Goal: Task Accomplishment & Management: Use online tool/utility

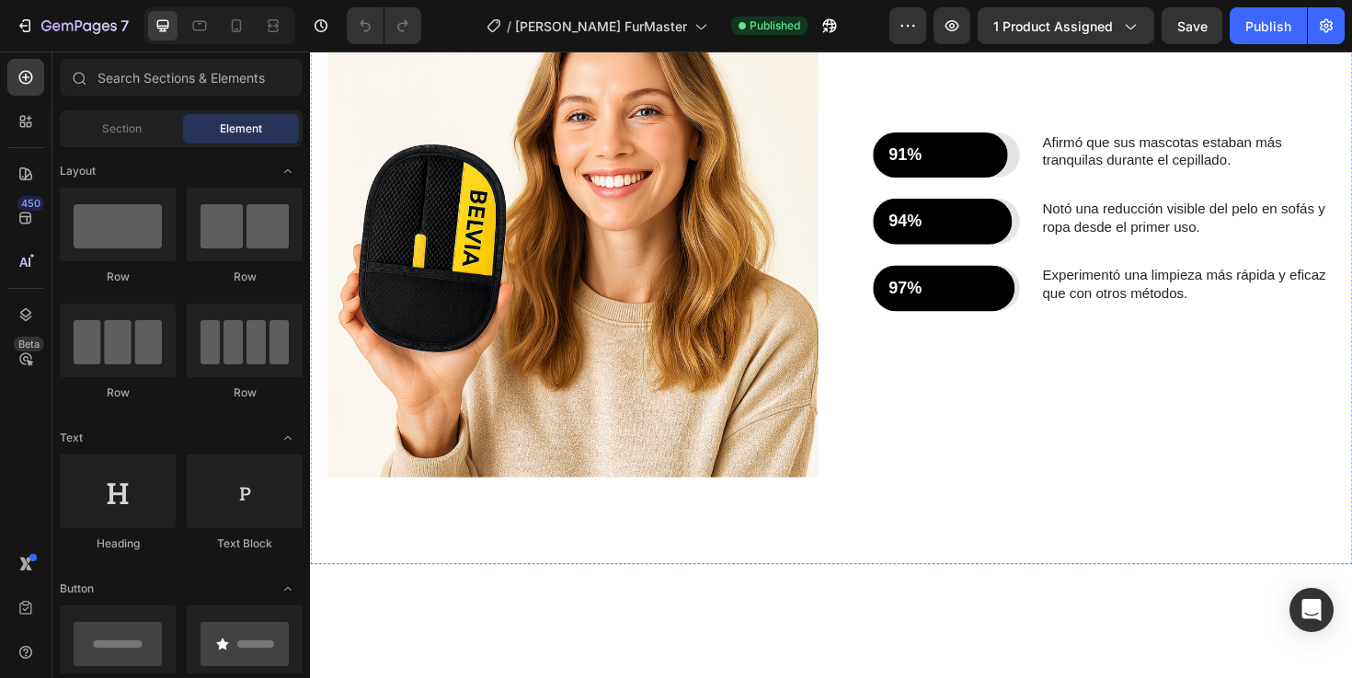
scroll to position [1787, 0]
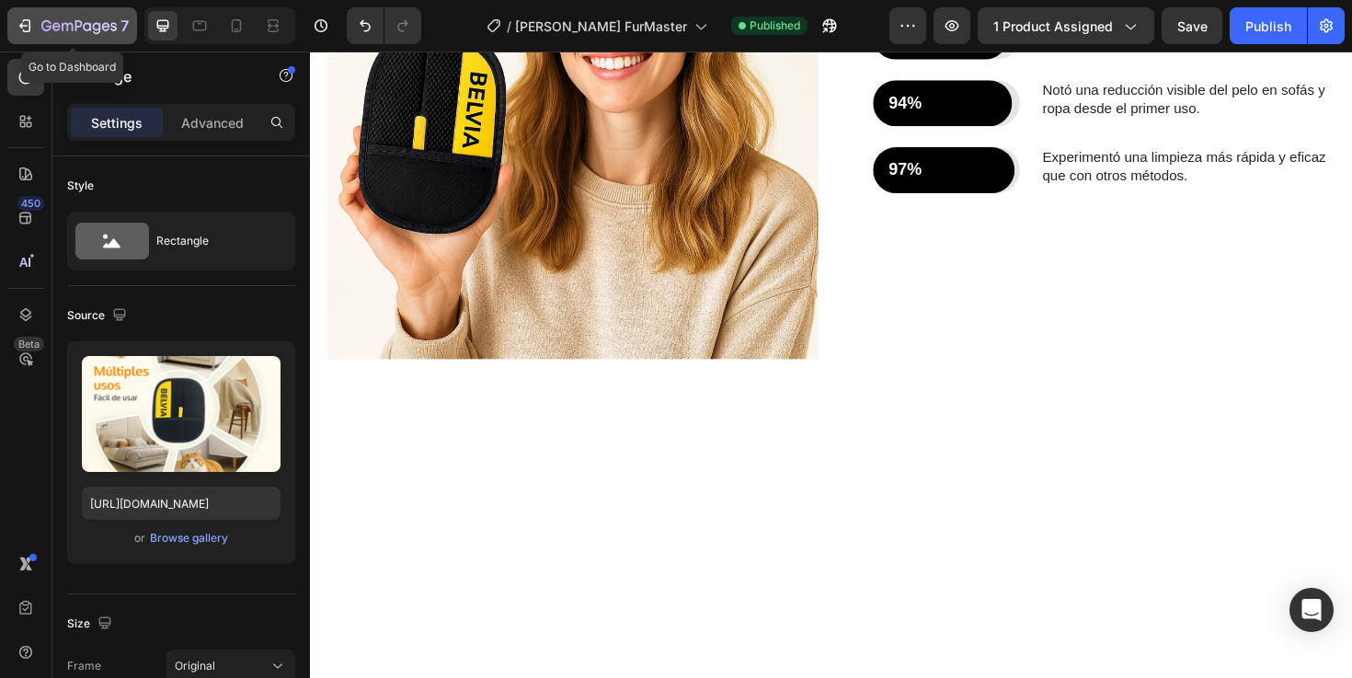
click at [32, 19] on icon "button" at bounding box center [25, 26] width 18 height 18
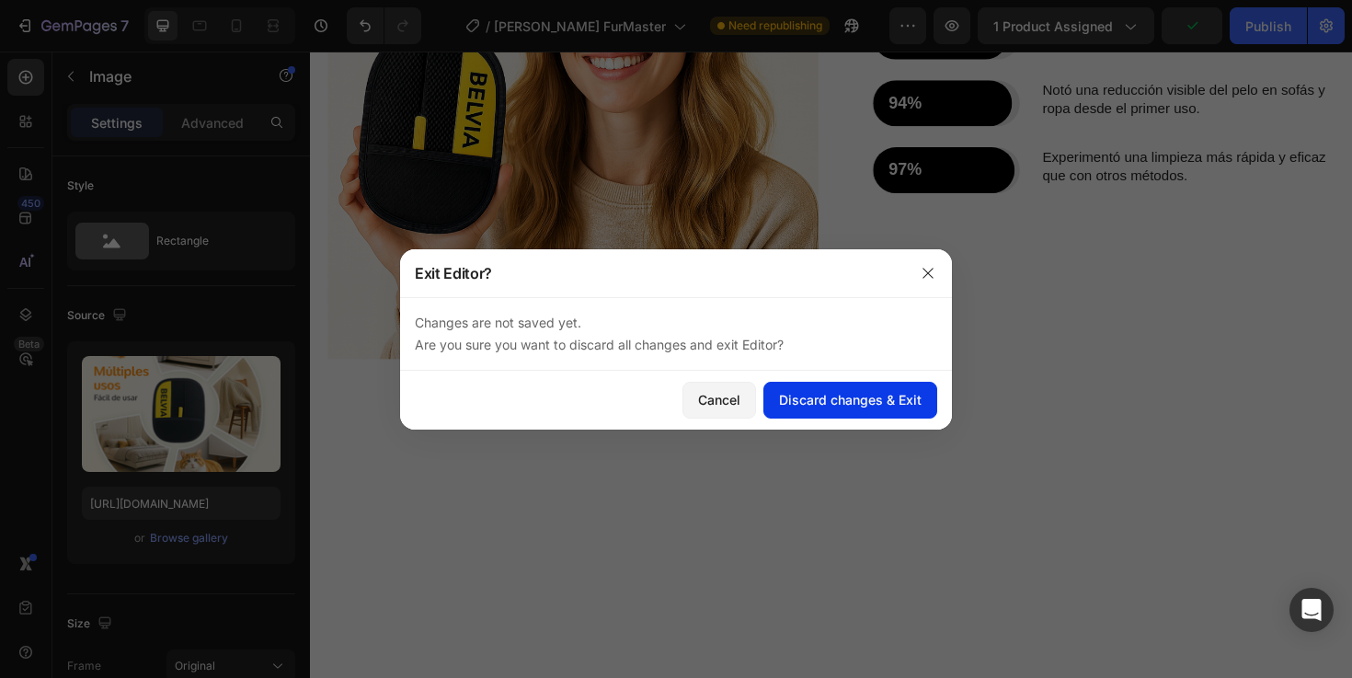
click at [845, 391] on div "Discard changes & Exit" at bounding box center [850, 399] width 143 height 19
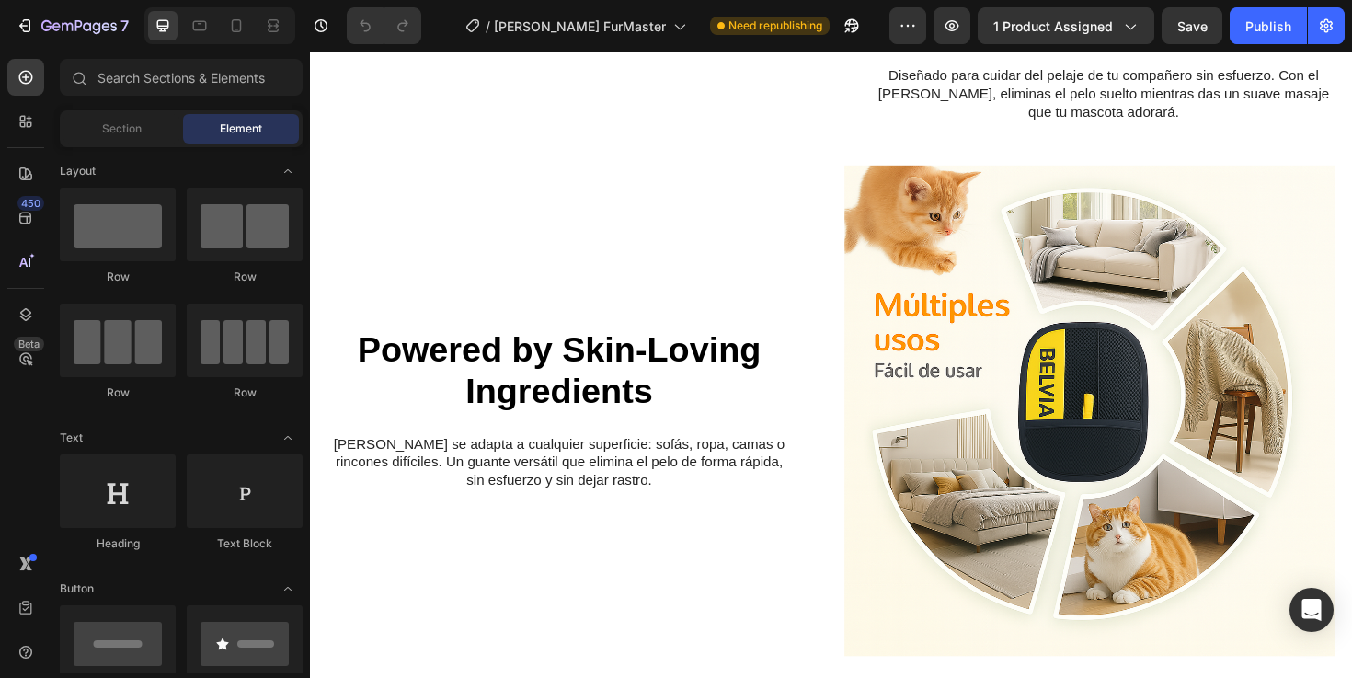
scroll to position [1278, 0]
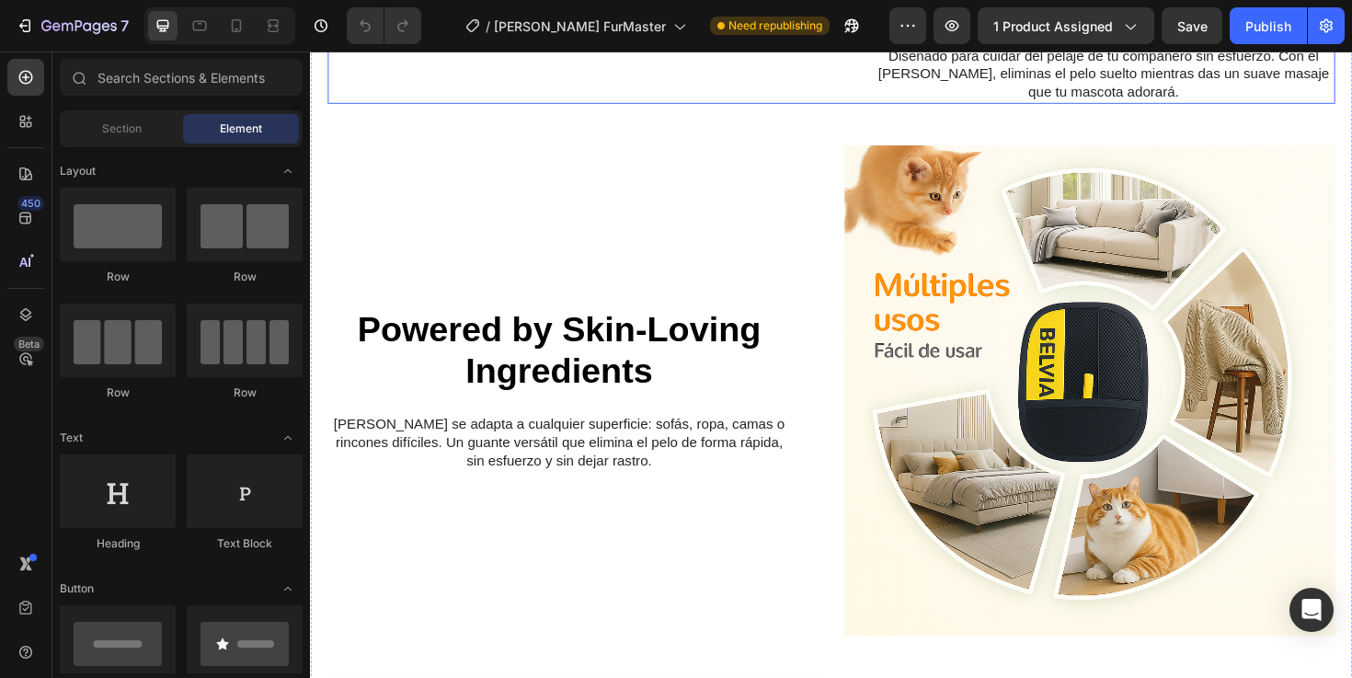
click at [1013, 106] on div "¡Tu mascota feliz y sin pelos sueltos! Heading ¡Tu mascota feliz y sin pelos su…" at bounding box center [1134, 20] width 519 height 172
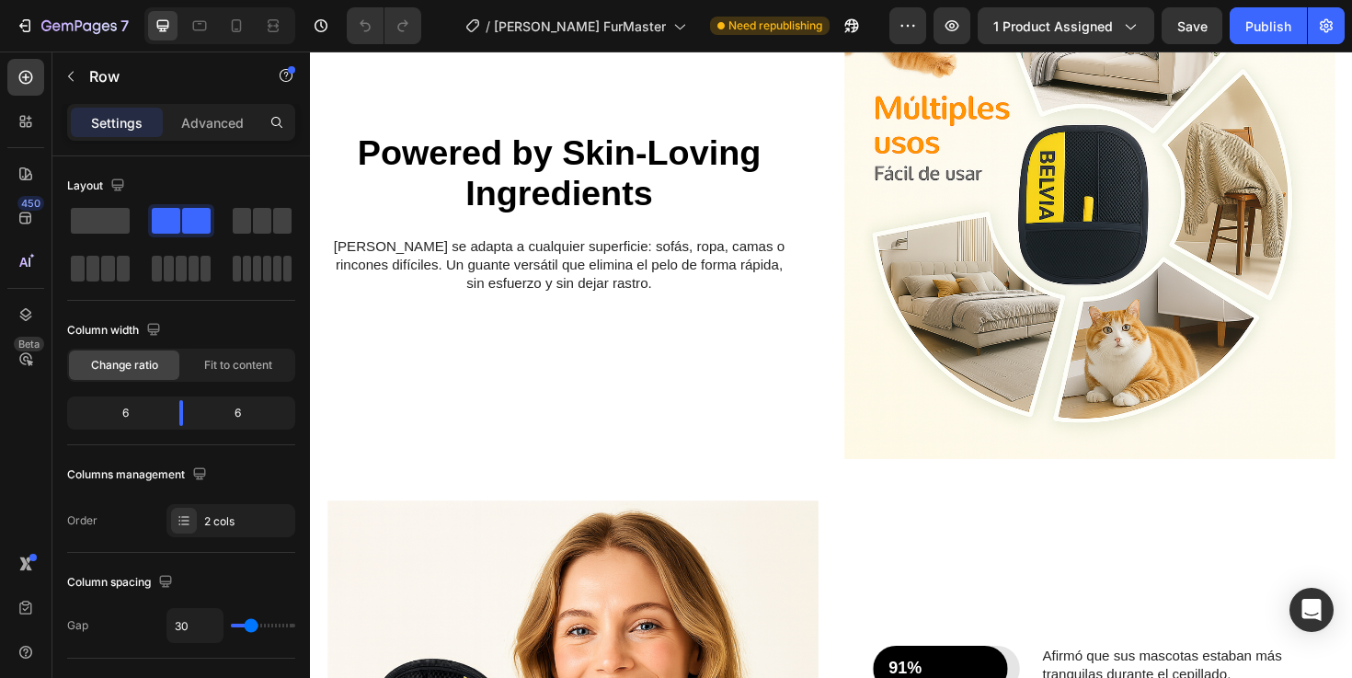
scroll to position [1532, 0]
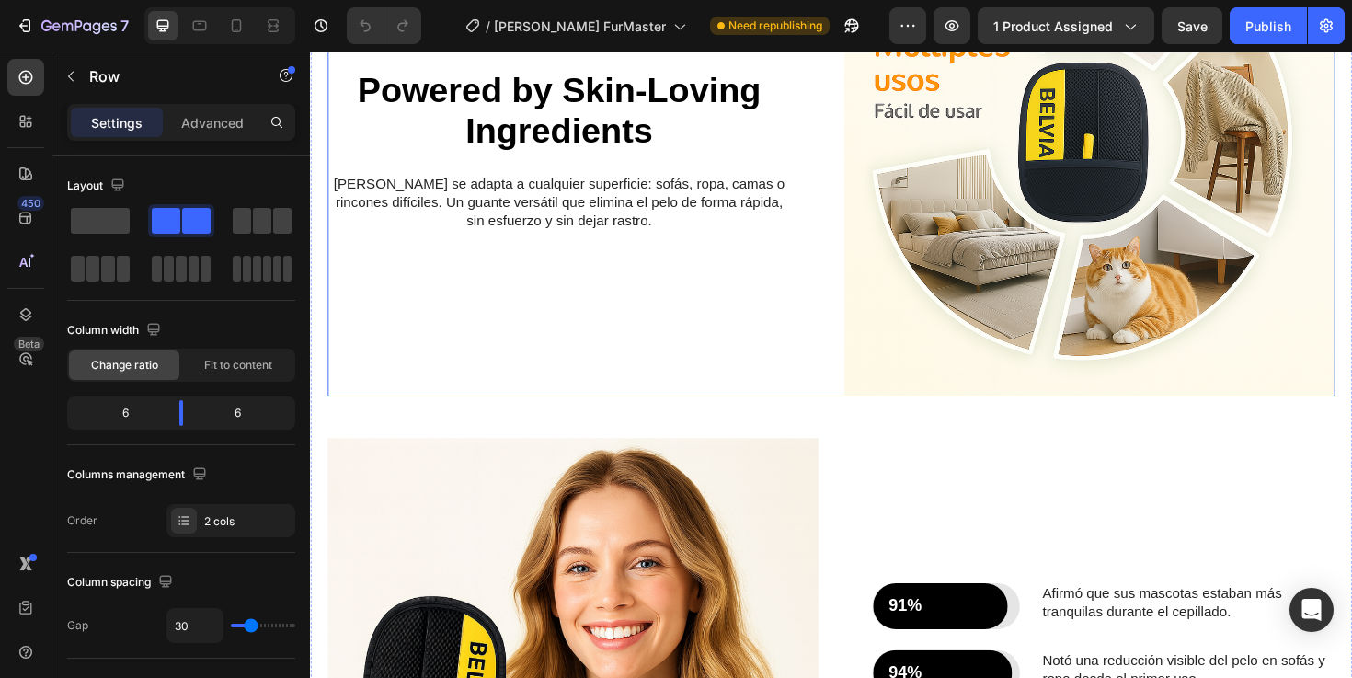
click at [728, 291] on div "Powered by Skin-Loving Ingredients Heading Resultados impecables en cada rincón…" at bounding box center [587, 156] width 519 height 519
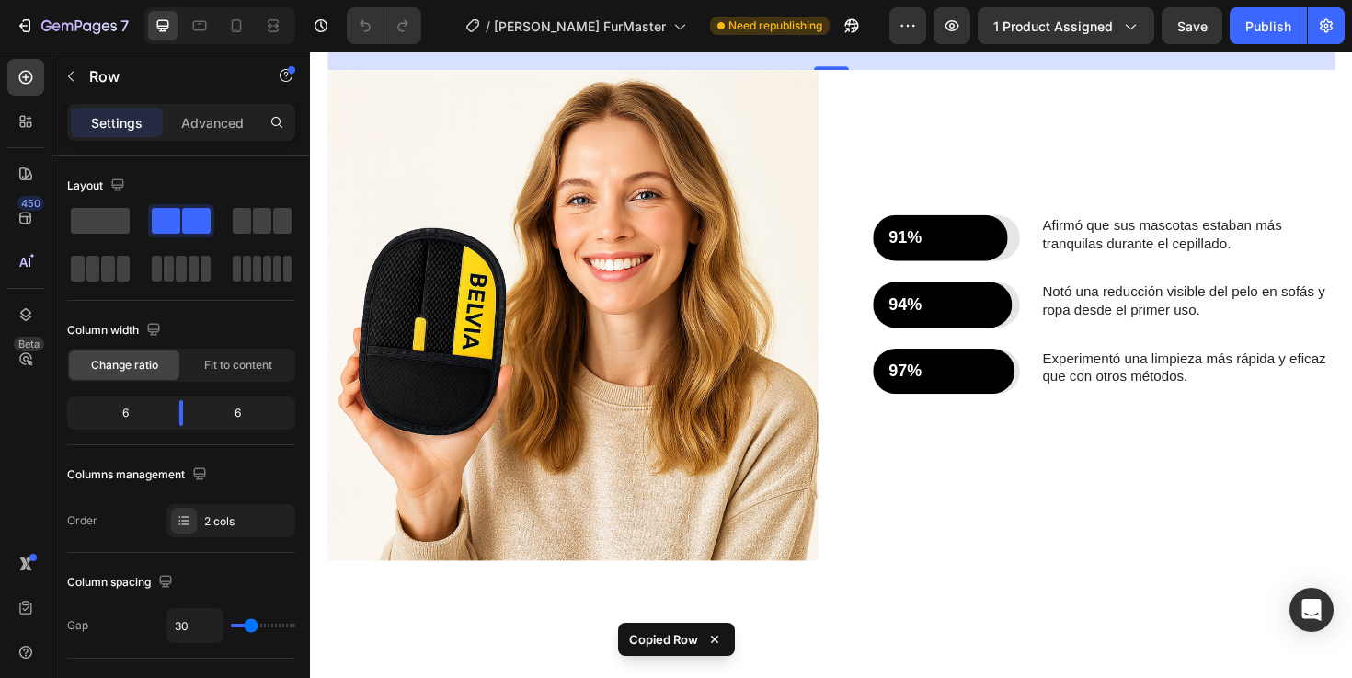
scroll to position [1955, 0]
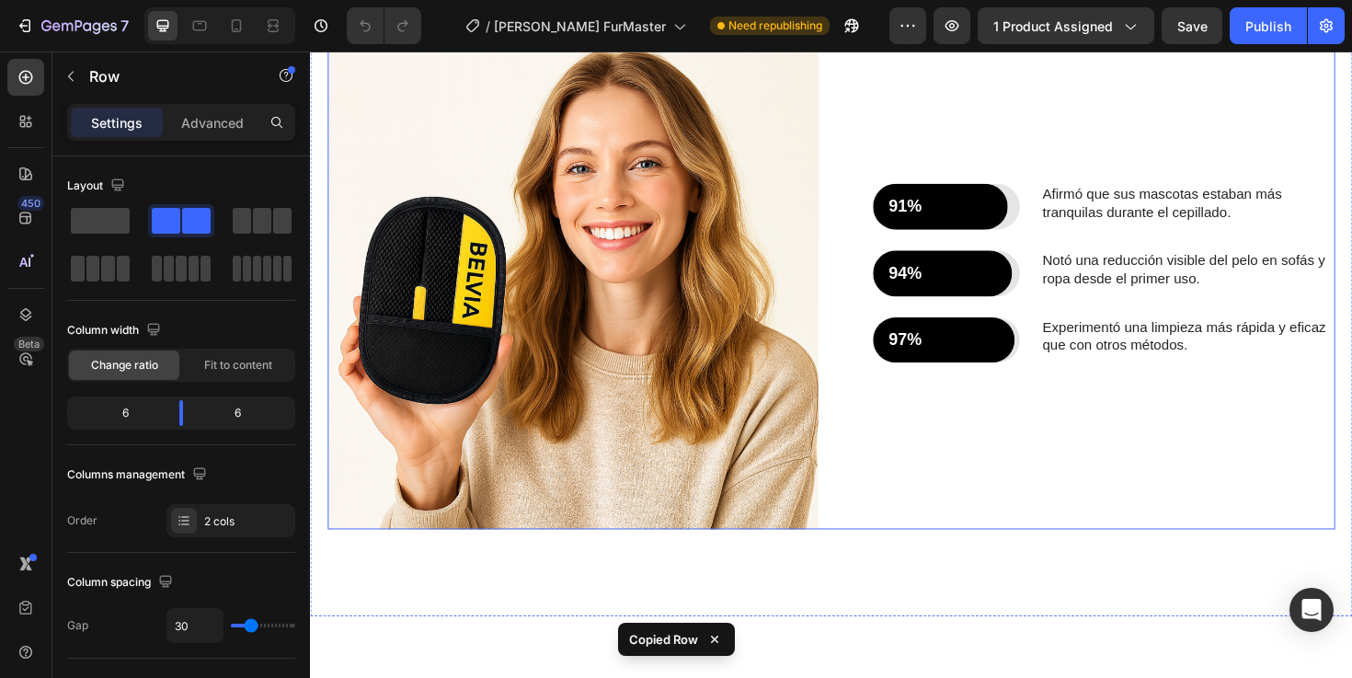
click at [1001, 448] on div "91% Text Block Row Row Afirmó que sus mascotas estaban más tranquilas durante e…" at bounding box center [1134, 297] width 519 height 519
click at [235, 19] on icon at bounding box center [237, 25] width 10 height 13
type input "0"
type input "100%"
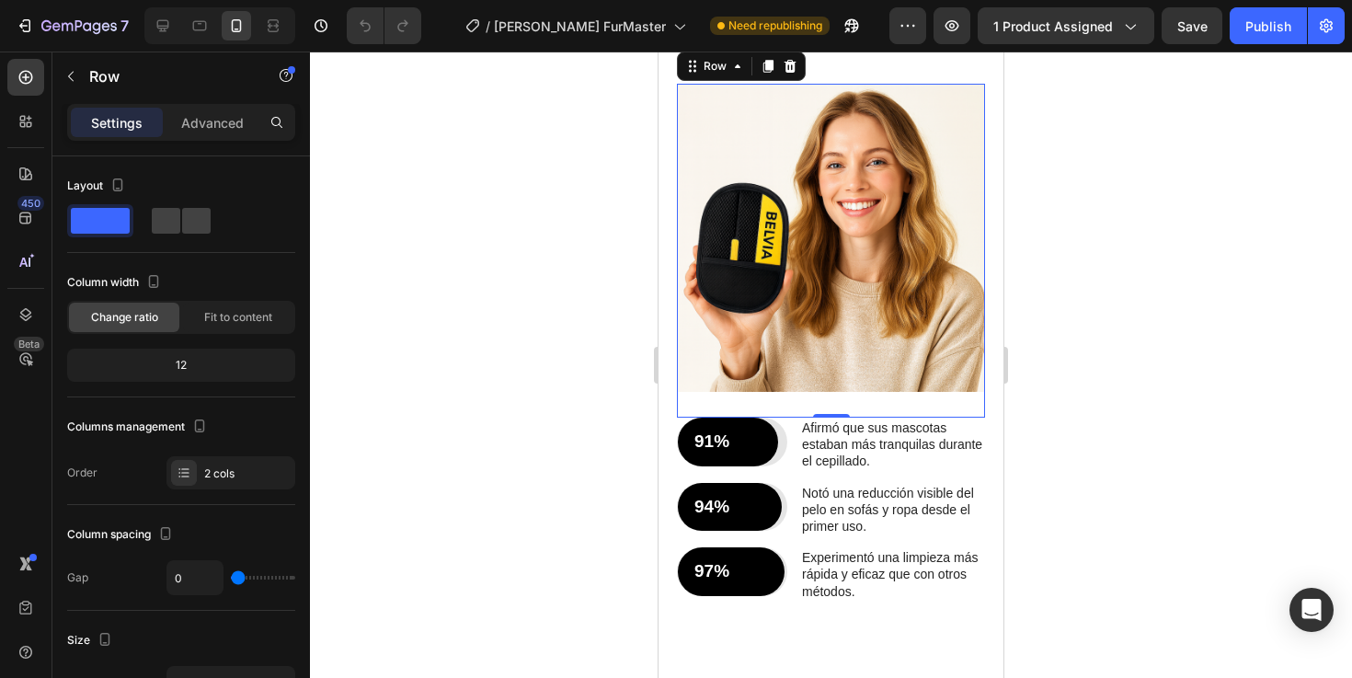
scroll to position [1943, 0]
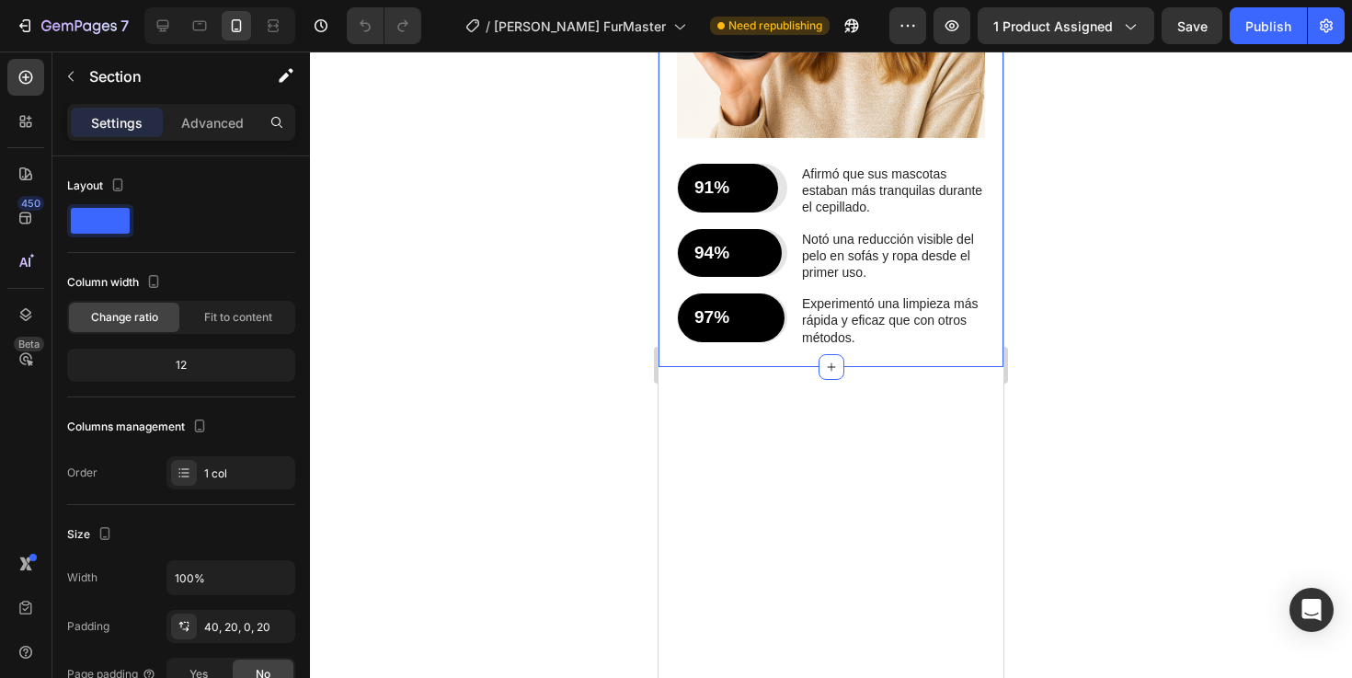
scroll to position [2189, 0]
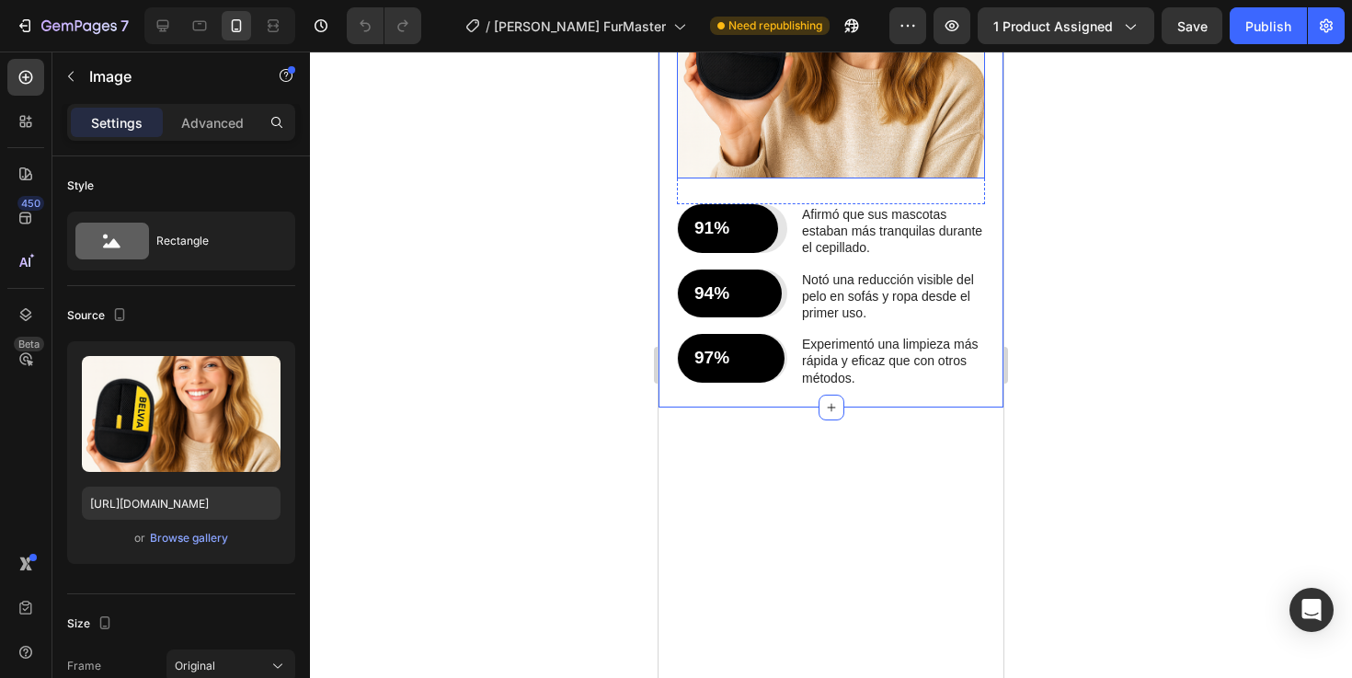
click at [821, 178] on img at bounding box center [831, 24] width 308 height 308
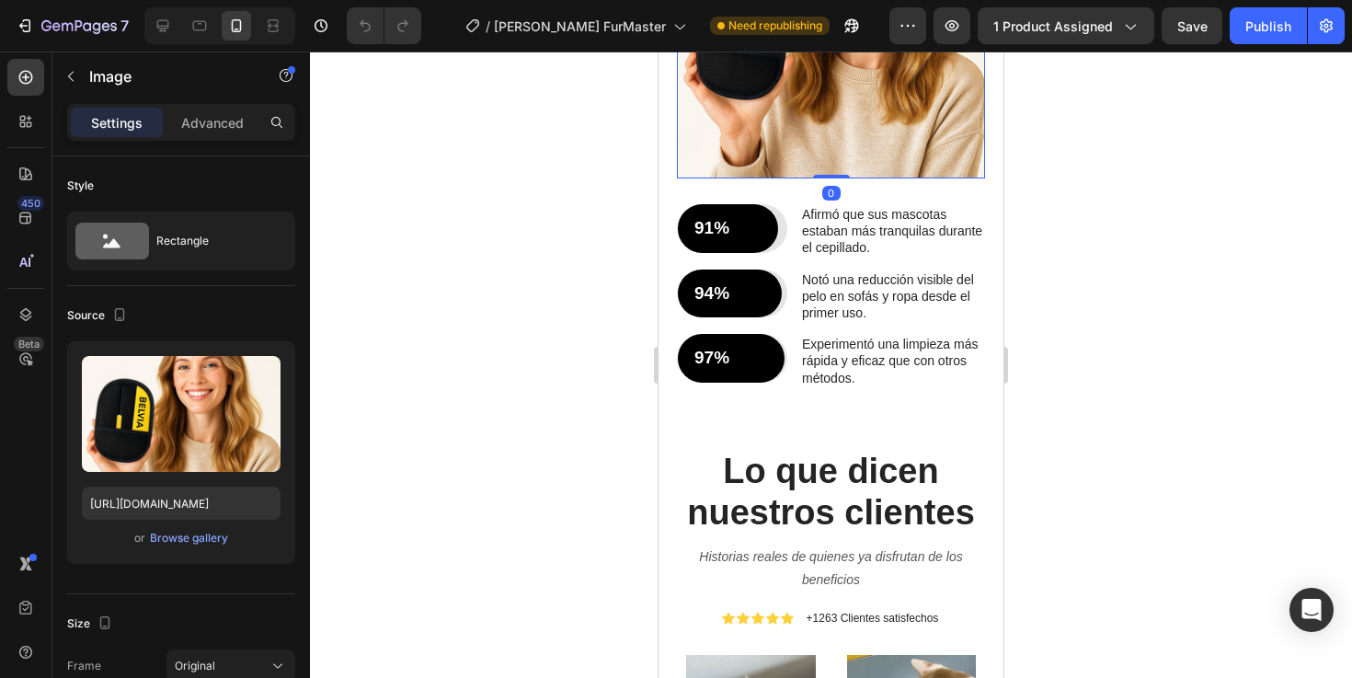
scroll to position [2368, 0]
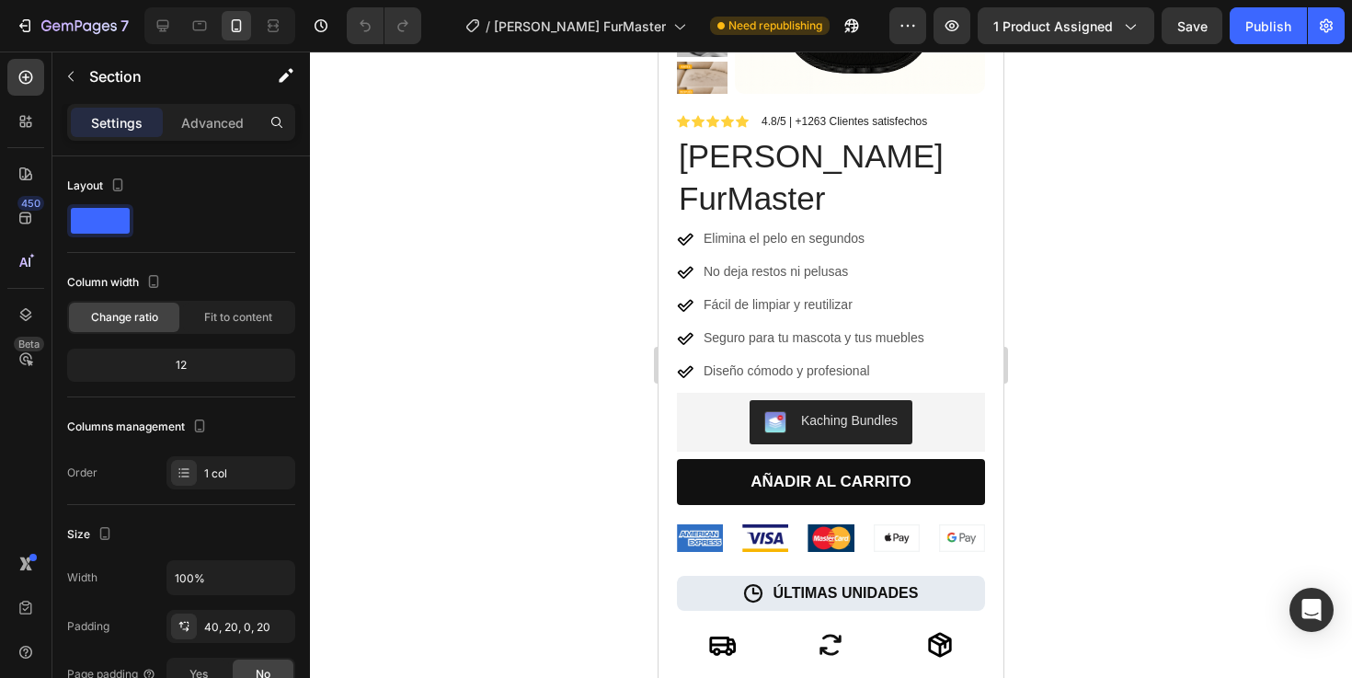
scroll to position [0, 0]
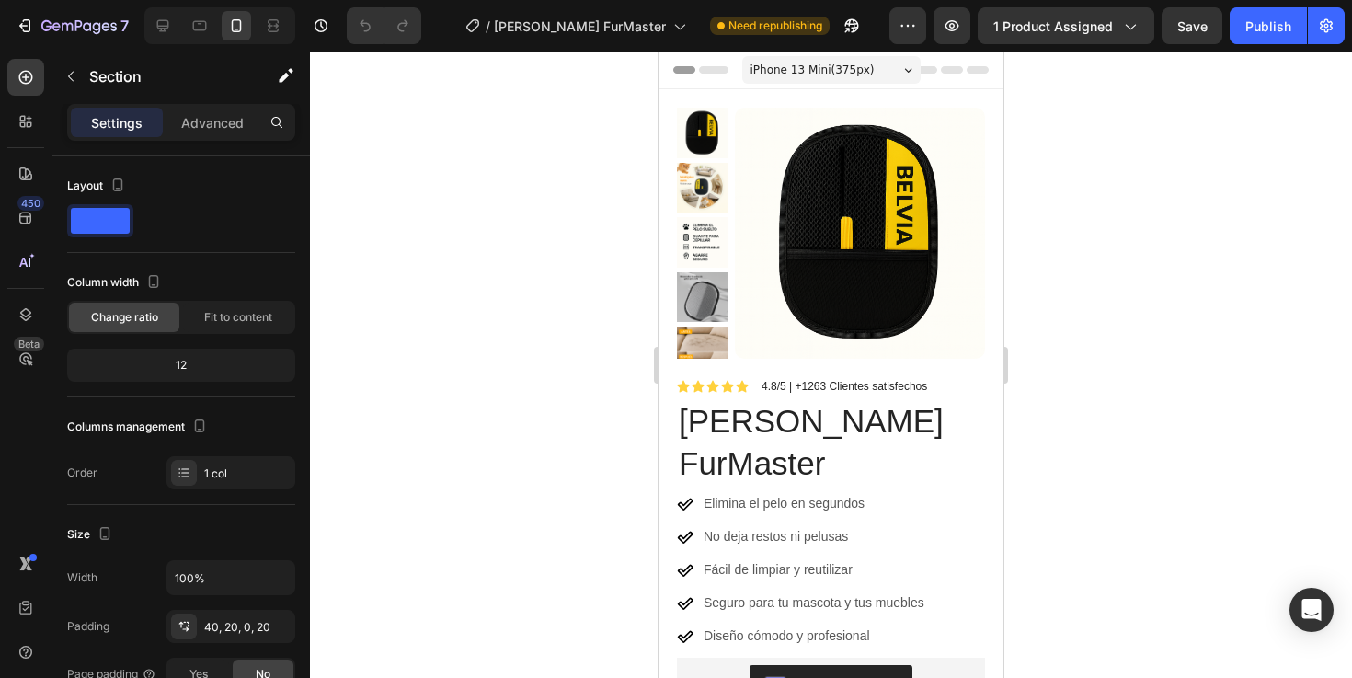
click at [1193, 417] on div at bounding box center [831, 364] width 1042 height 626
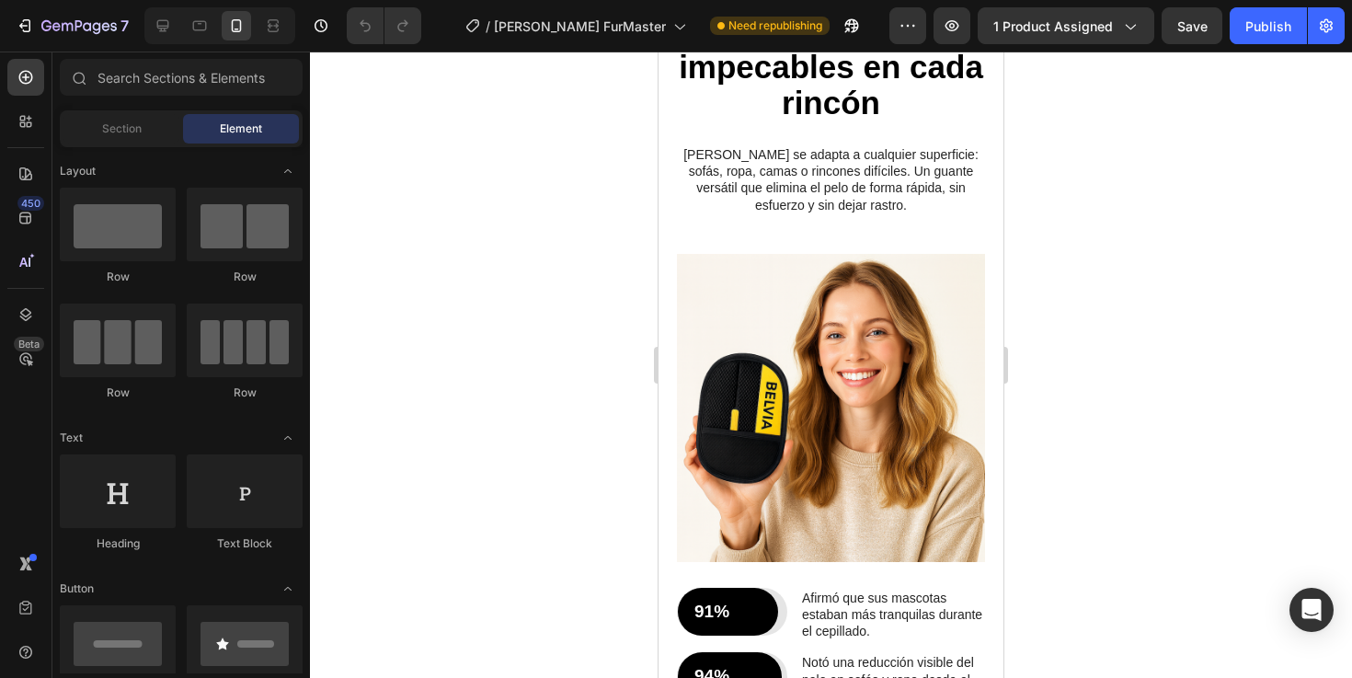
scroll to position [2958, 0]
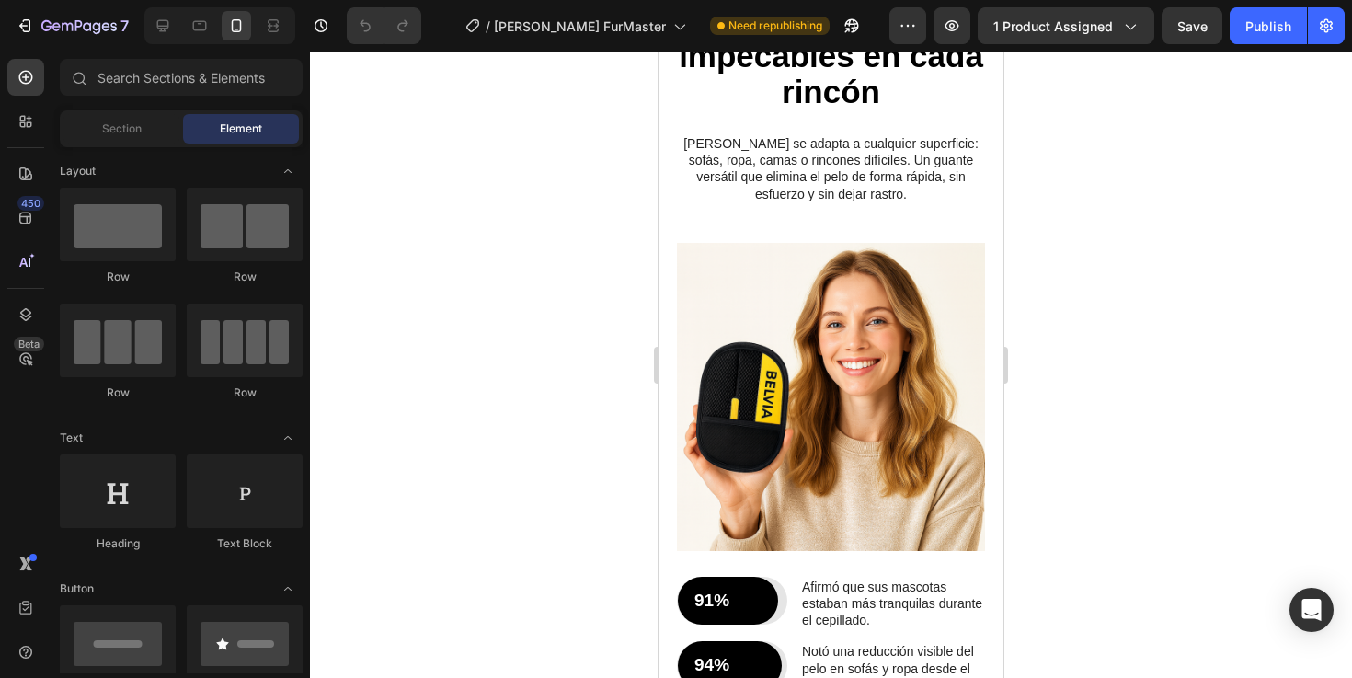
click at [890, 421] on img at bounding box center [831, 397] width 308 height 308
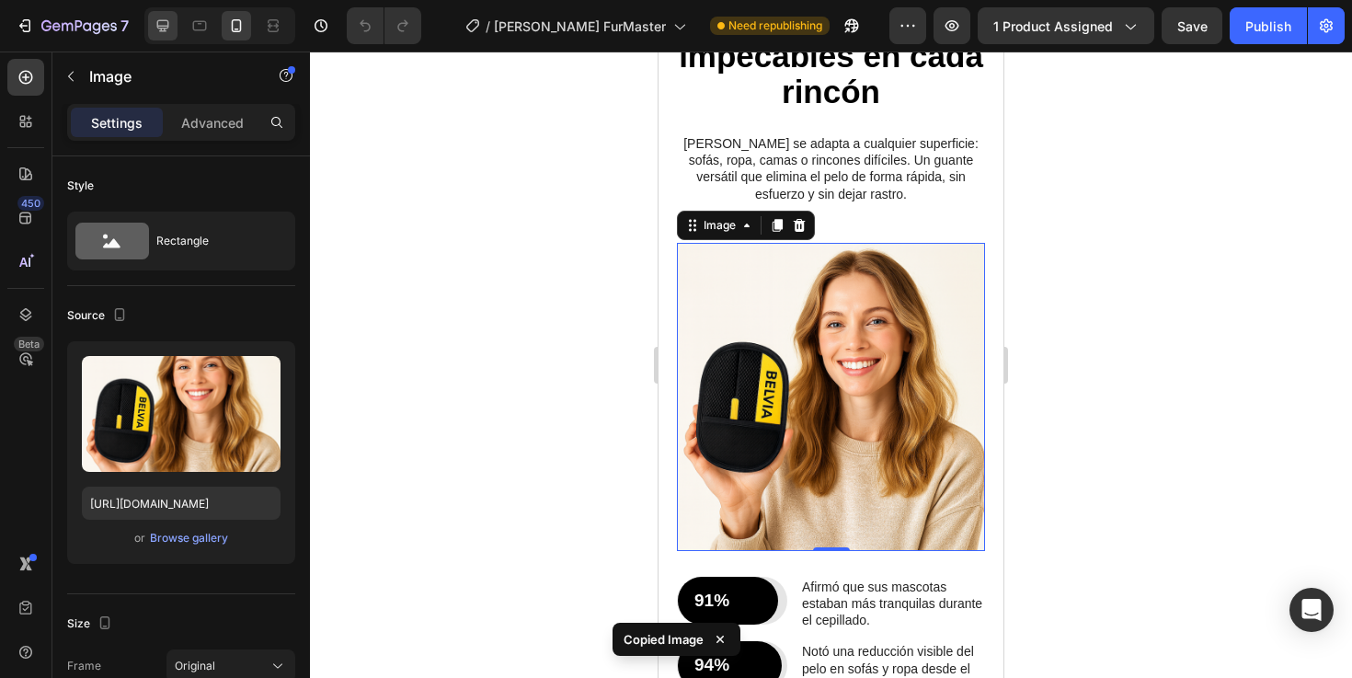
click at [157, 24] on icon at bounding box center [163, 26] width 12 height 12
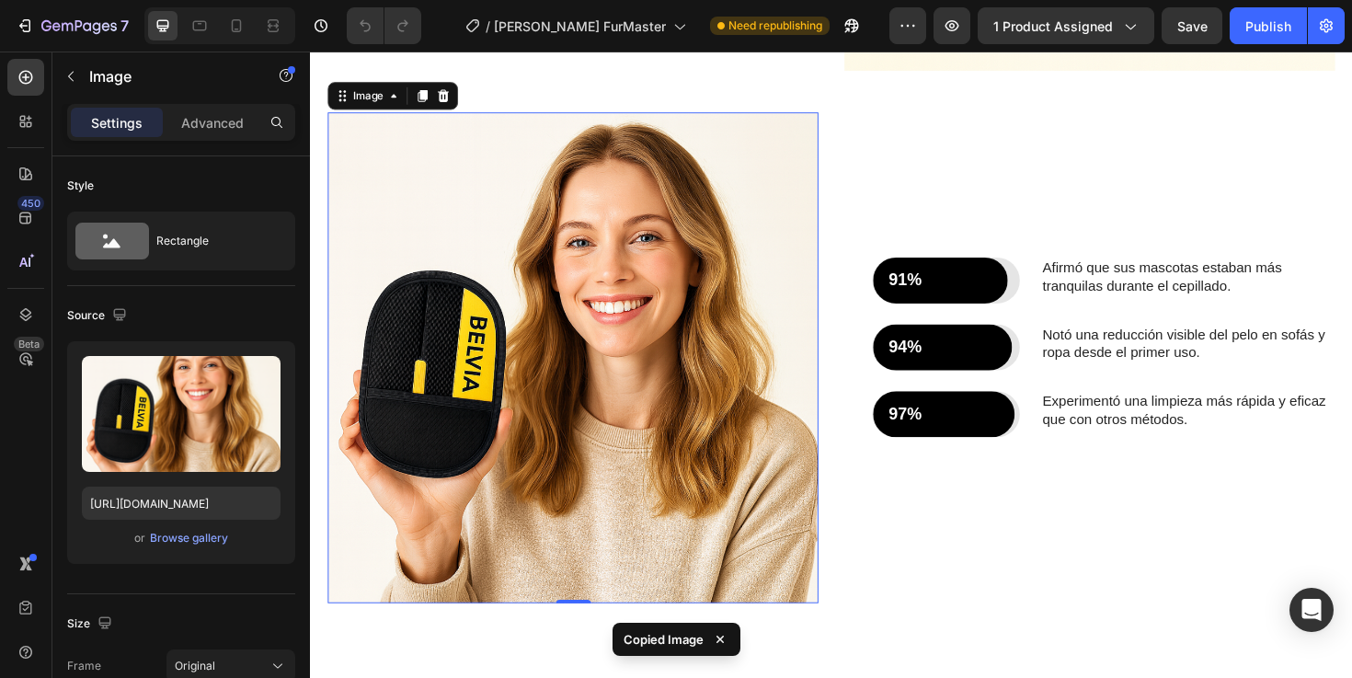
scroll to position [3056, 0]
click at [977, 604] on div "91% Text Block Row Row Afirmó que sus mascotas estaban más tranquilas durante e…" at bounding box center [1134, 375] width 519 height 519
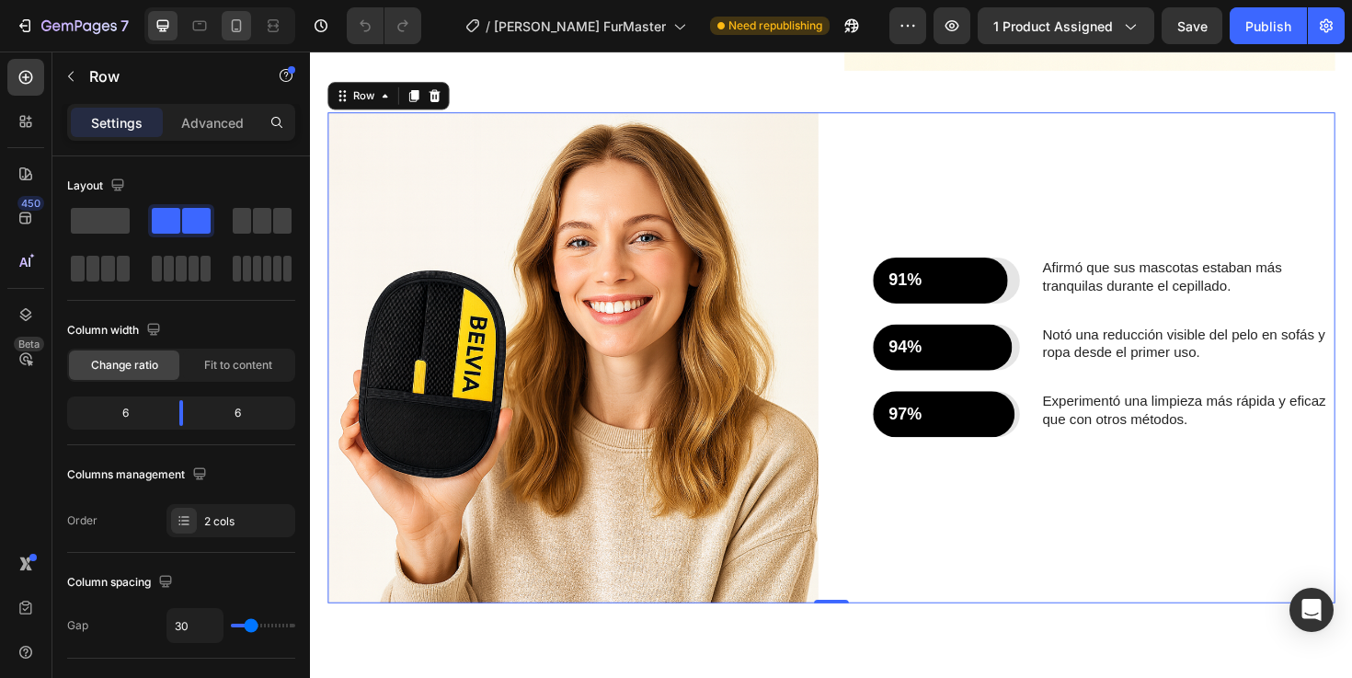
click at [242, 25] on icon at bounding box center [236, 26] width 18 height 18
type input "0"
type input "100%"
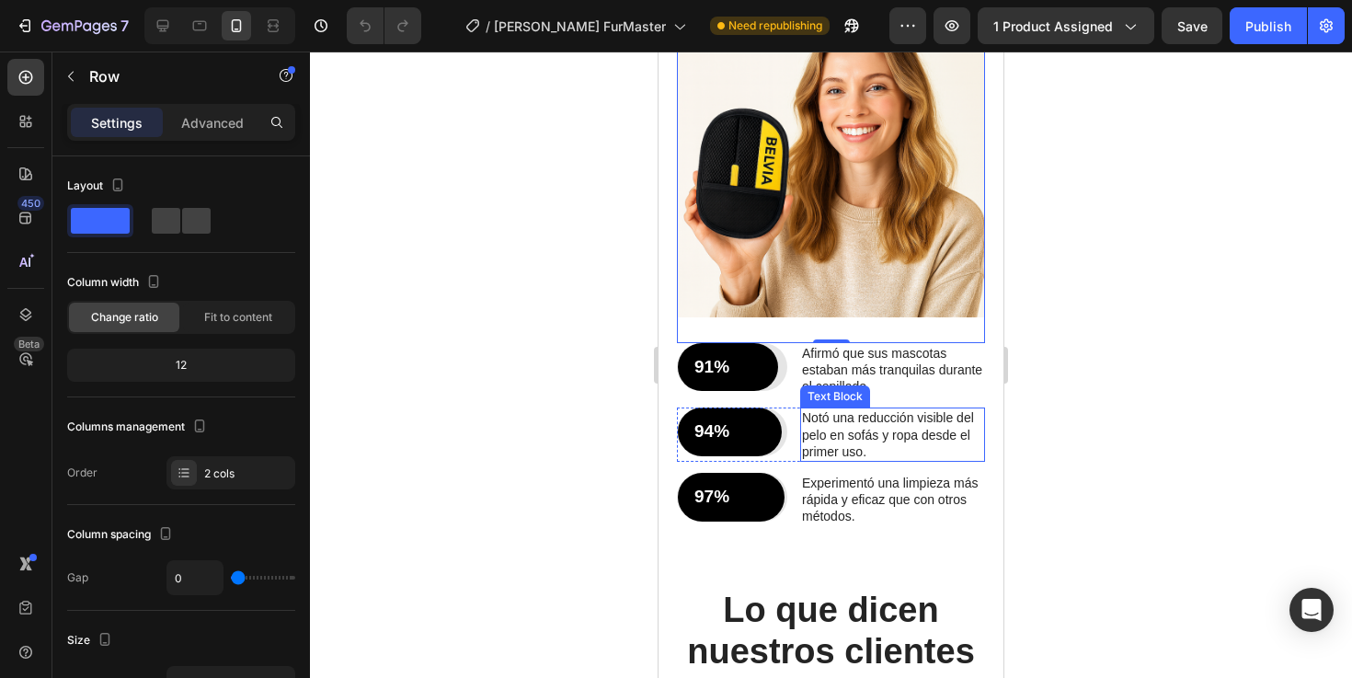
scroll to position [3213, 0]
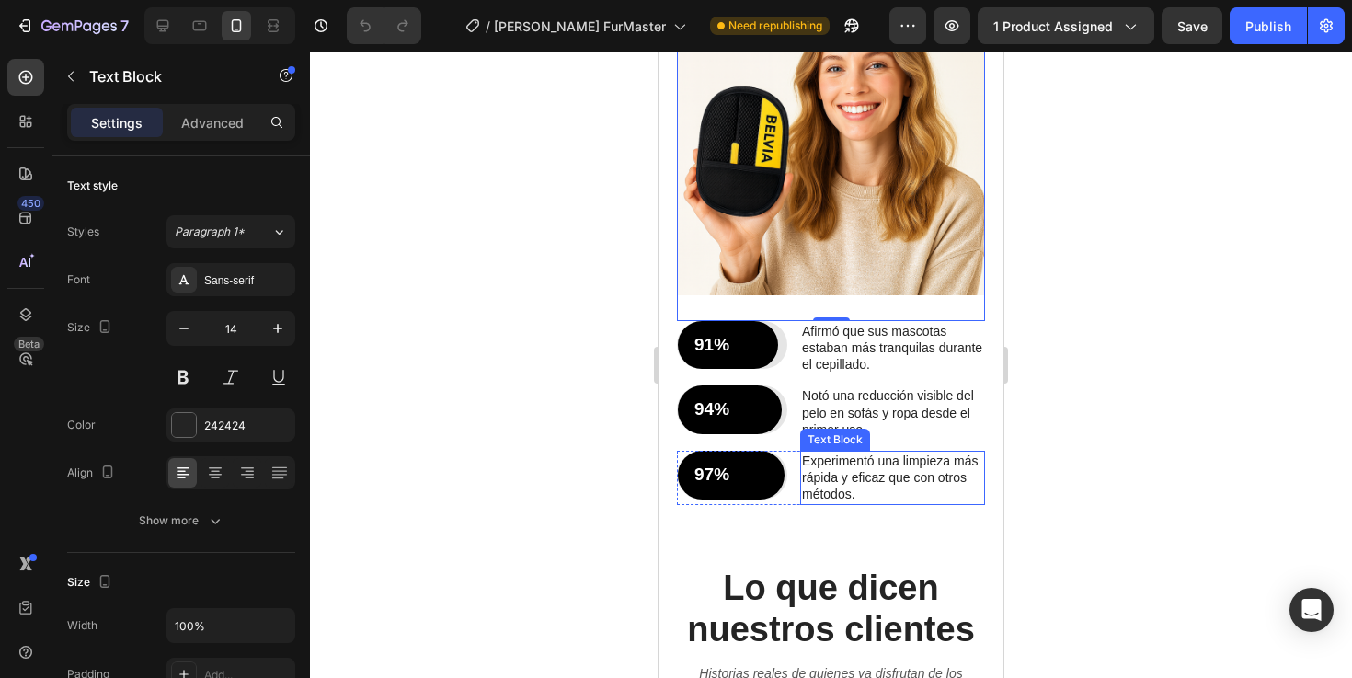
click at [896, 499] on div "Experimentó una limpieza más rápida y eficaz que con otros métodos. Text Block" at bounding box center [892, 478] width 185 height 54
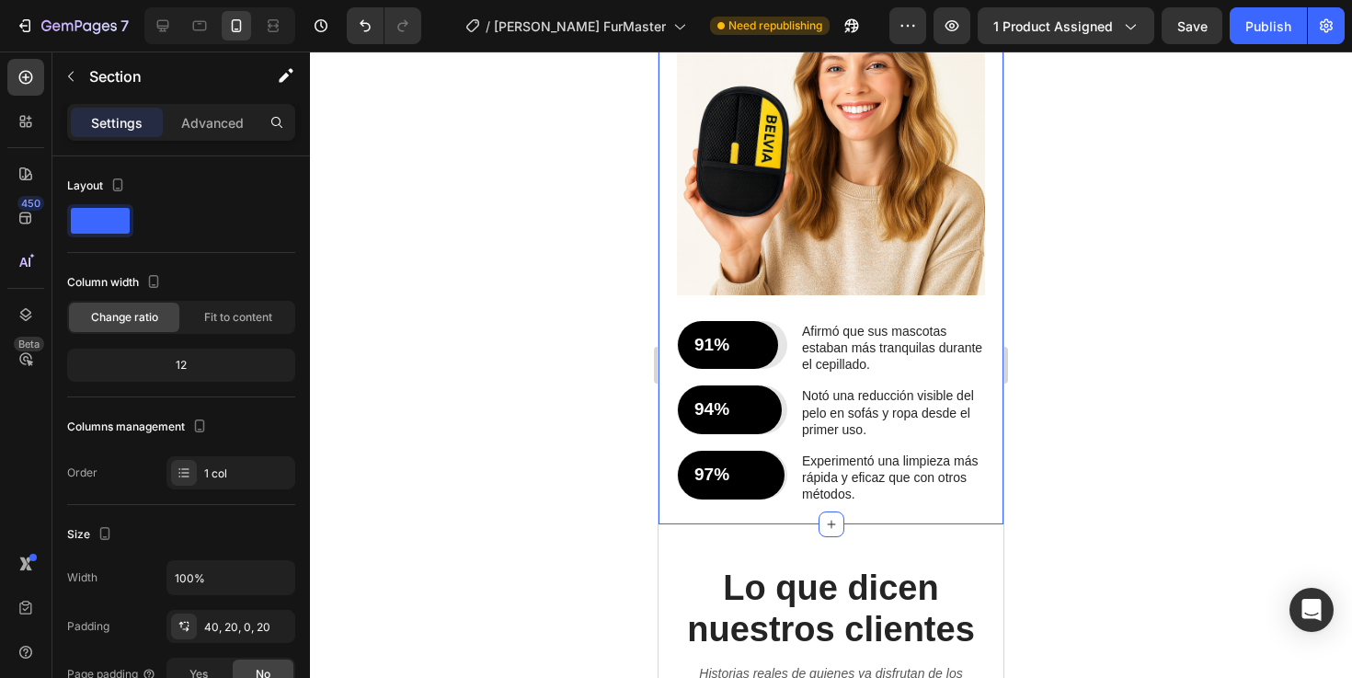
click at [784, 493] on div "97% Text Block Row" at bounding box center [732, 475] width 110 height 49
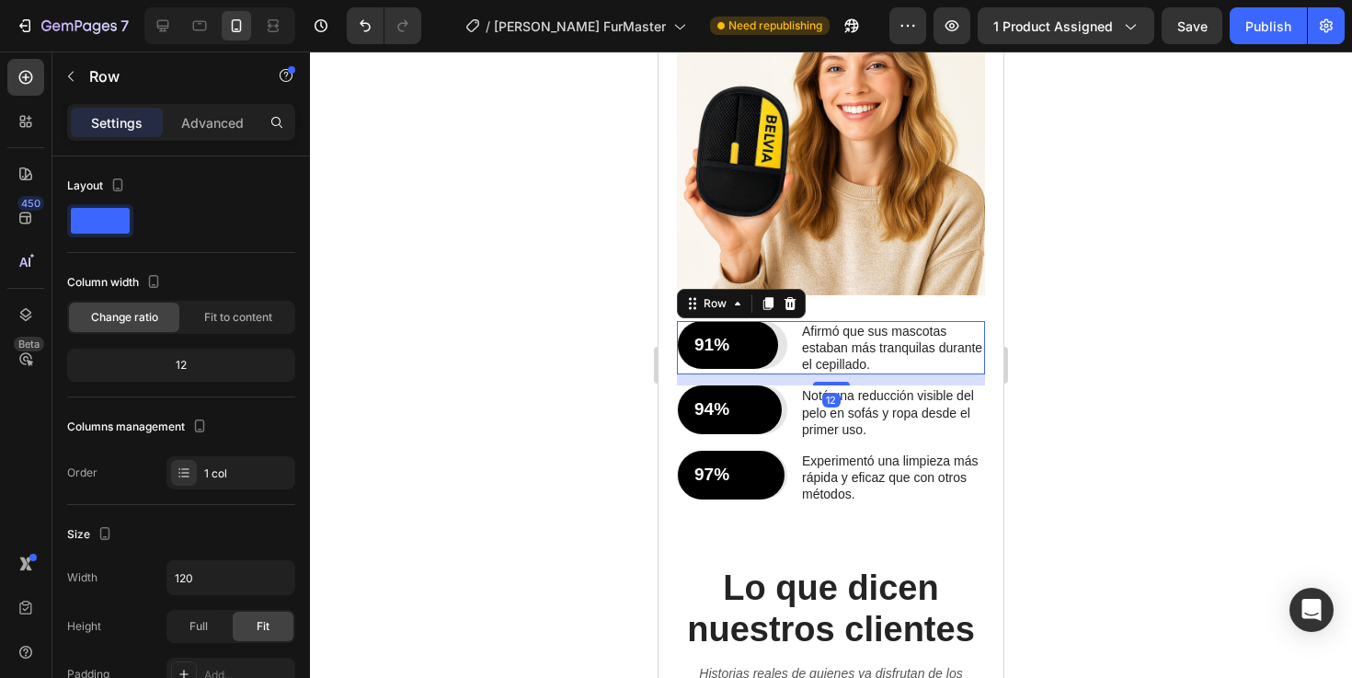
click at [787, 367] on div "91% Text Block Row Row Afirmó que sus mascotas estaban más tranquilas durante e…" at bounding box center [831, 348] width 308 height 54
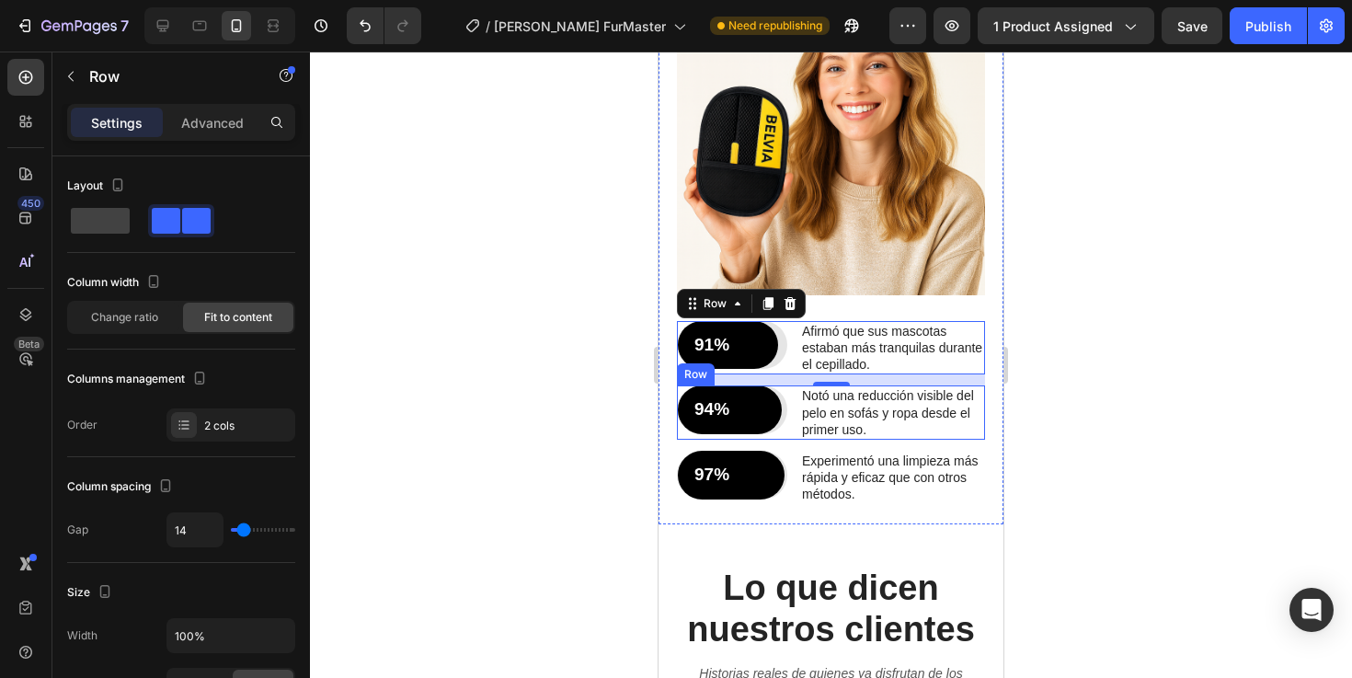
click at [794, 422] on div "94% Text Block Row Row Notó una reducción visible del pelo en sofás y ropa desd…" at bounding box center [831, 412] width 308 height 54
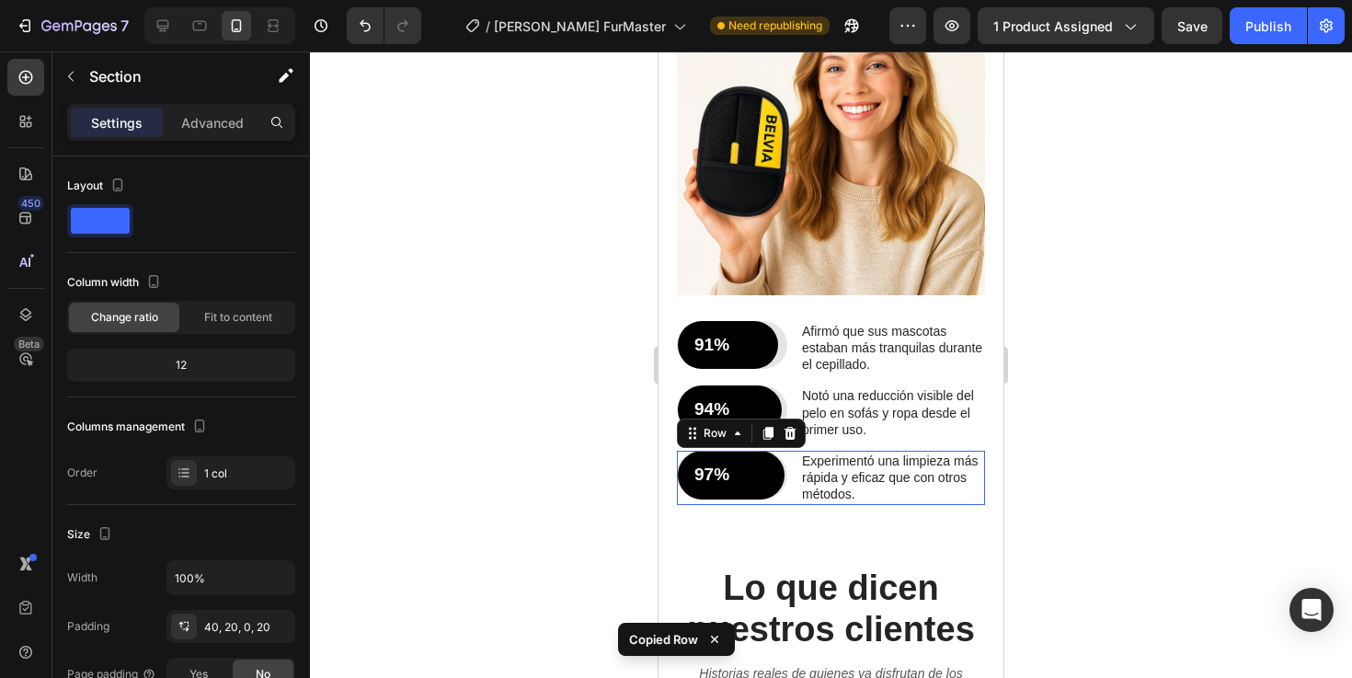
click at [793, 498] on div "97% Text Block Row Row Experimentó una limpieza más rápida y eficaz que con otr…" at bounding box center [831, 478] width 308 height 54
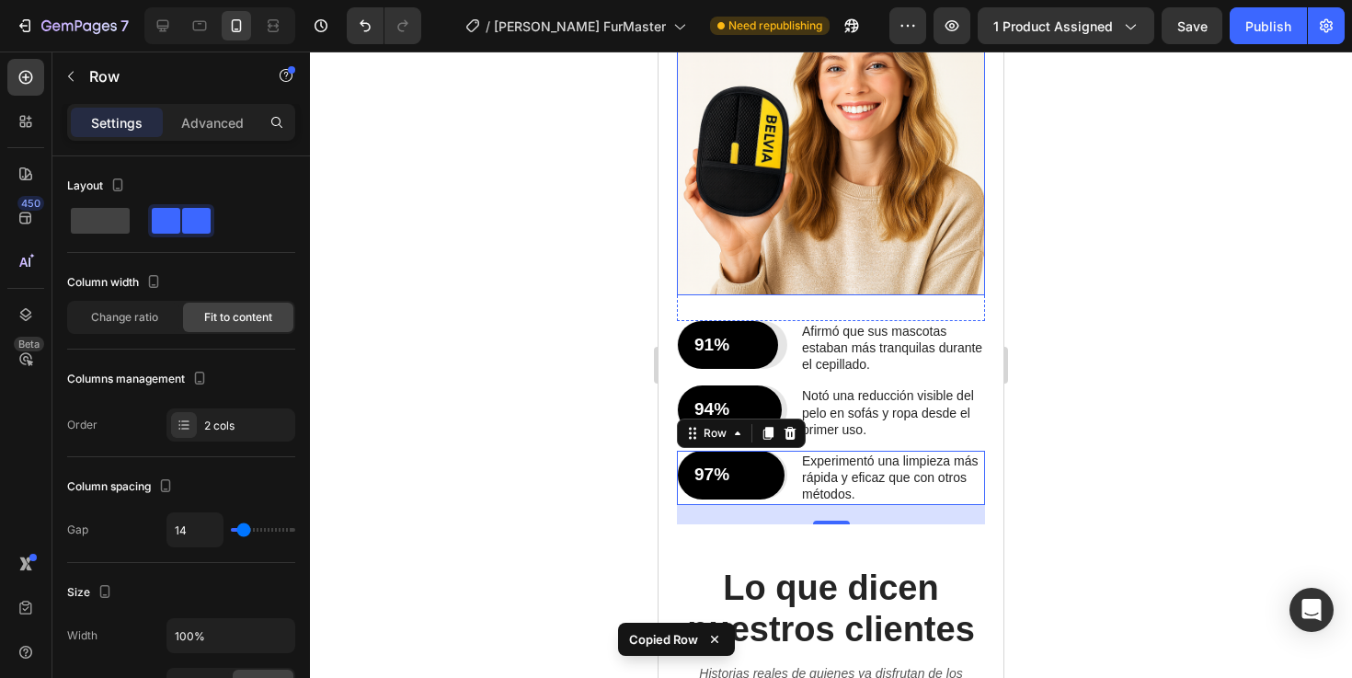
click at [822, 280] on img at bounding box center [831, 141] width 308 height 308
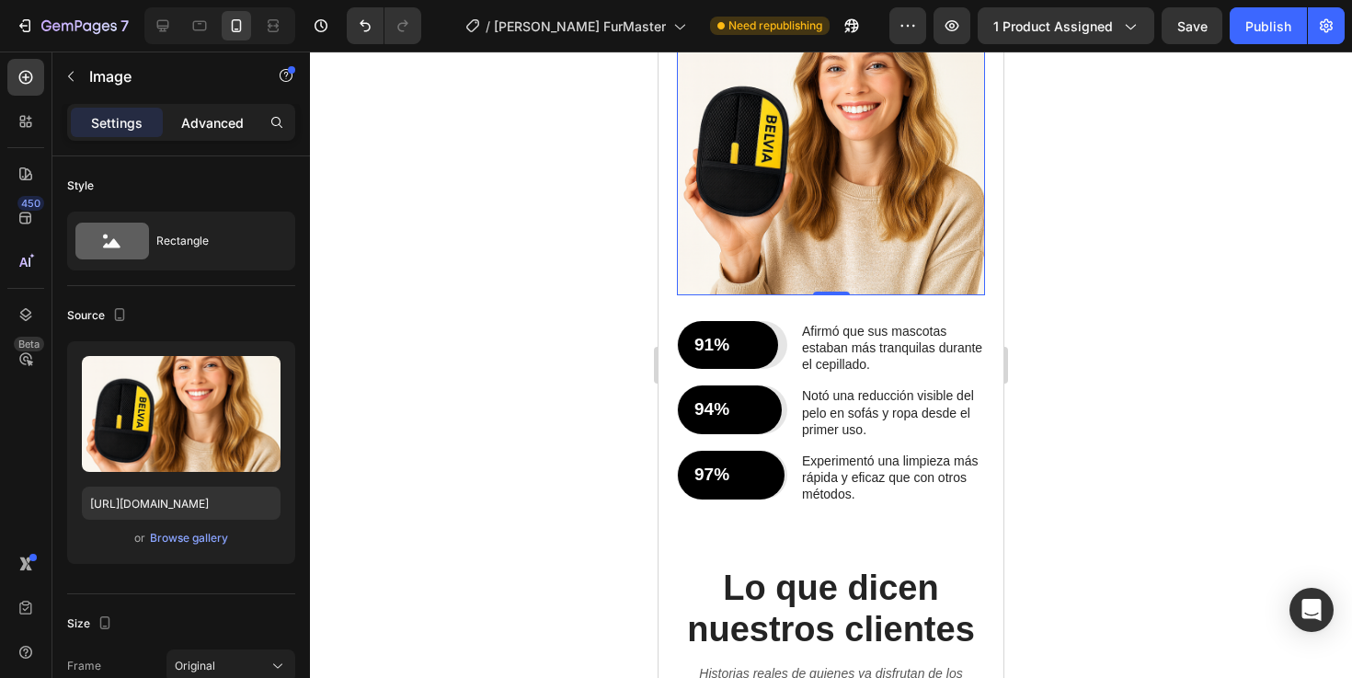
click at [206, 131] on div "Advanced" at bounding box center [212, 122] width 92 height 29
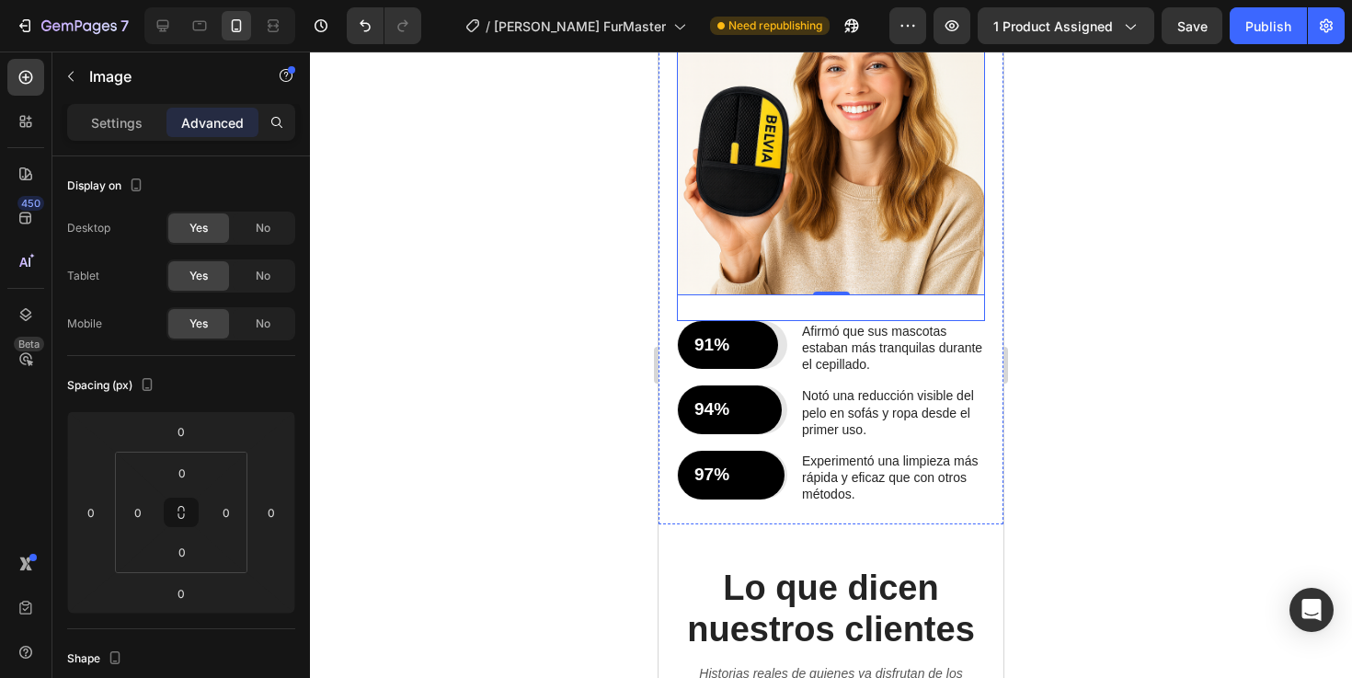
click at [891, 315] on div "91% Text Block Row Row Afirmó que sus mascotas estaban más tranquilas durante e…" at bounding box center [831, 308] width 308 height 26
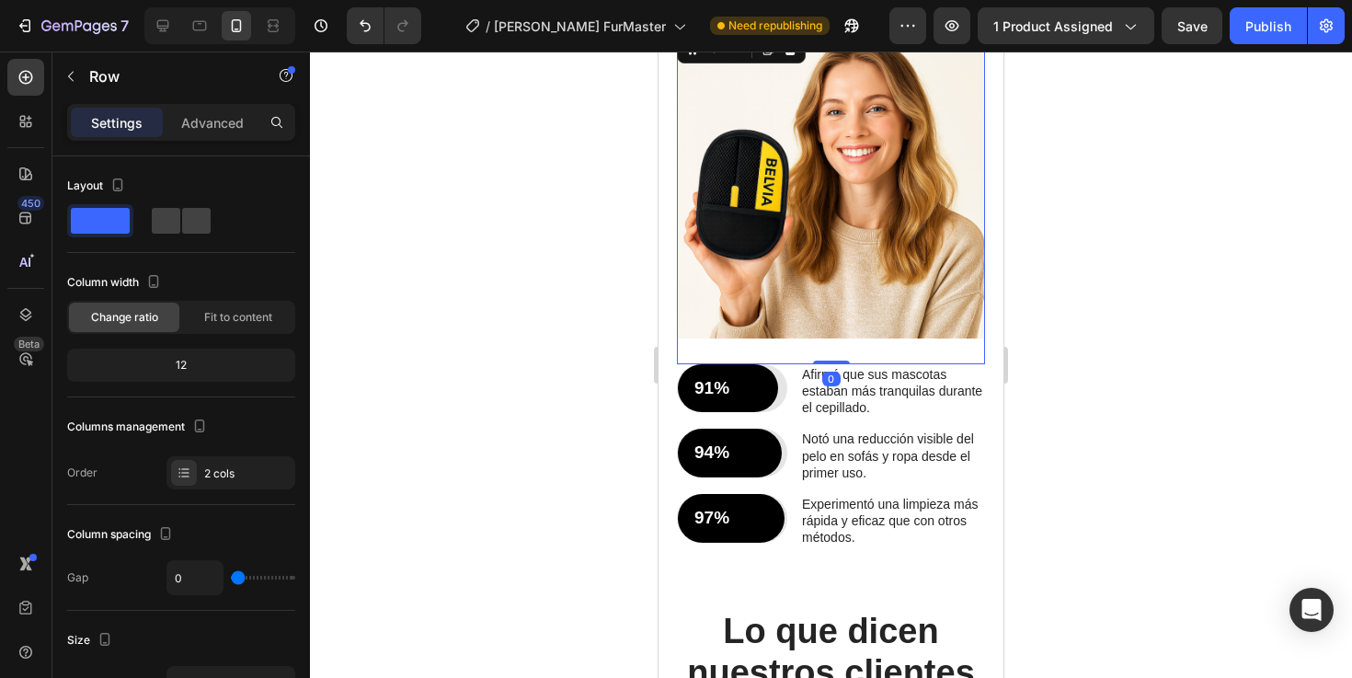
scroll to position [3167, 0]
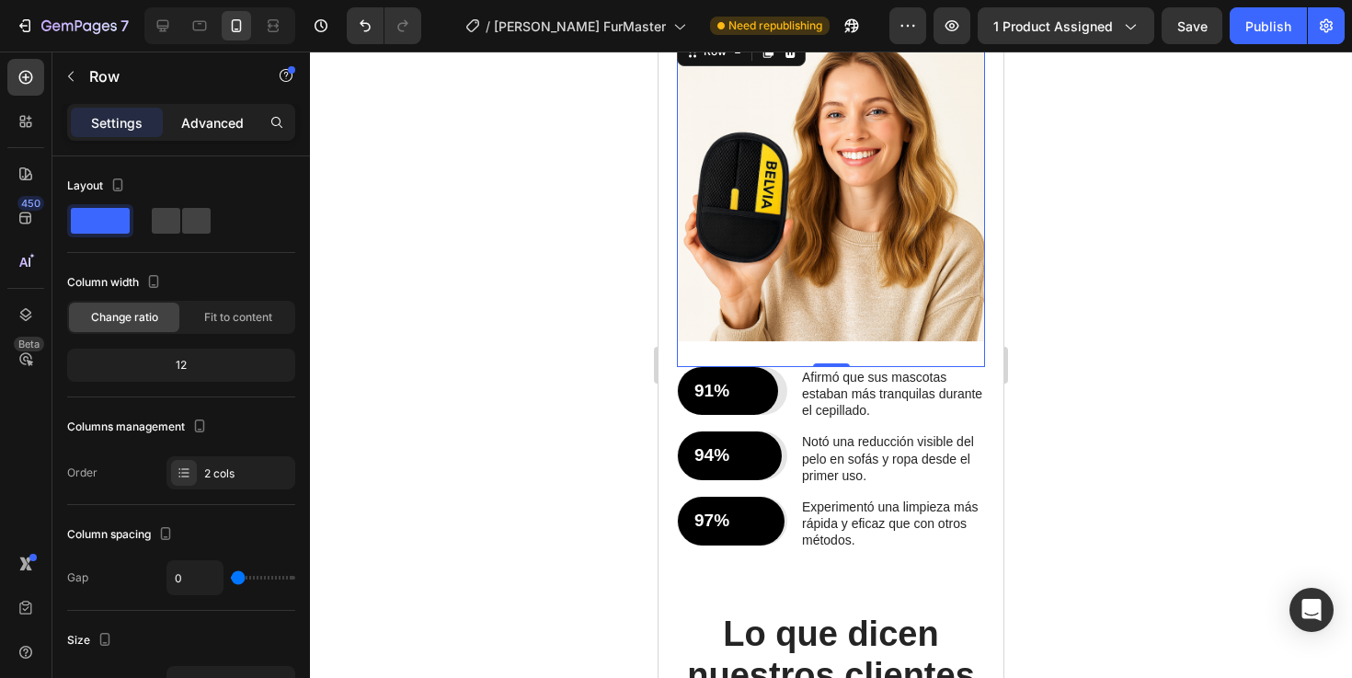
click at [192, 130] on p "Advanced" at bounding box center [212, 122] width 63 height 19
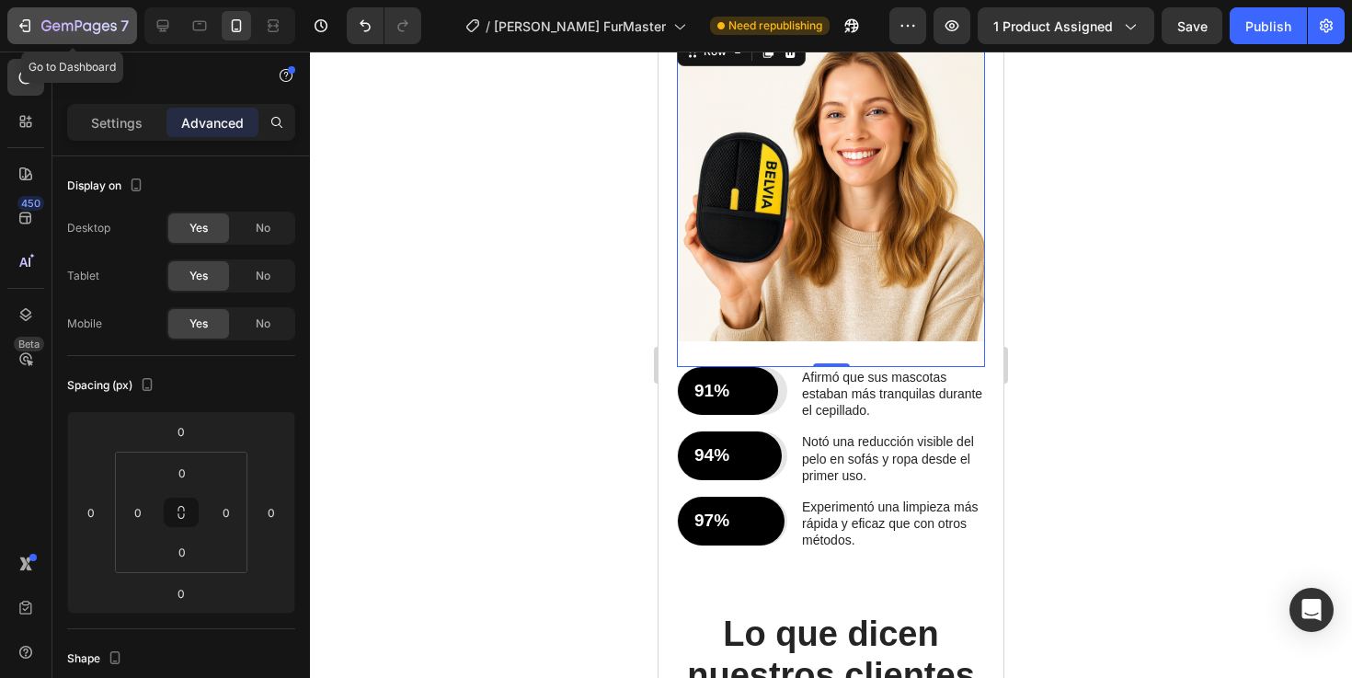
click at [8, 19] on button "7" at bounding box center [72, 25] width 130 height 37
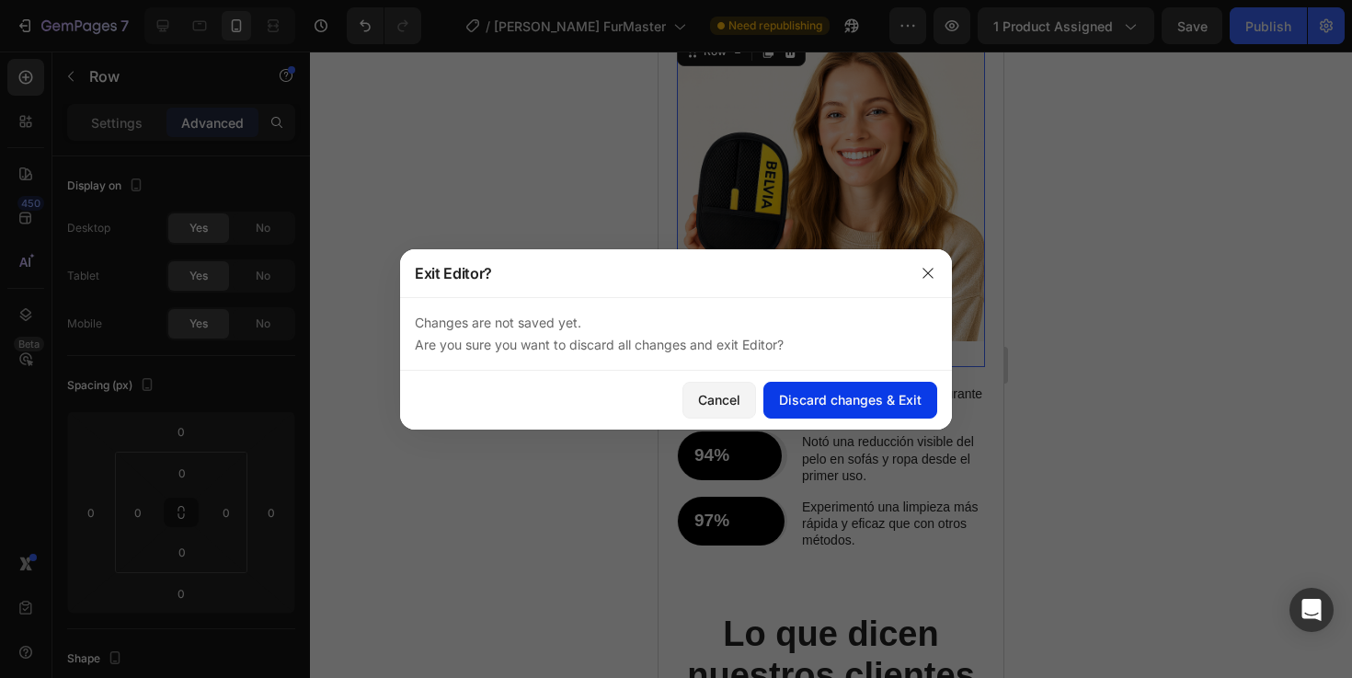
click at [842, 402] on div "Discard changes & Exit" at bounding box center [850, 399] width 143 height 19
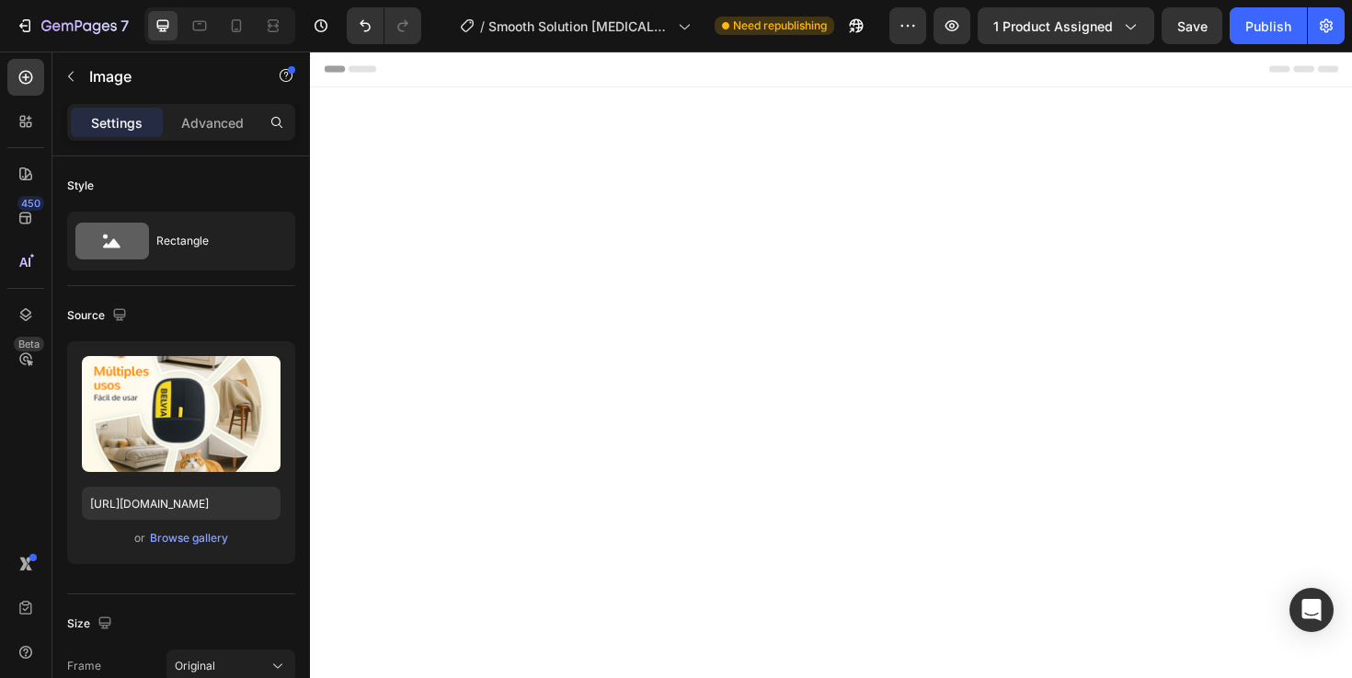
scroll to position [1721, 0]
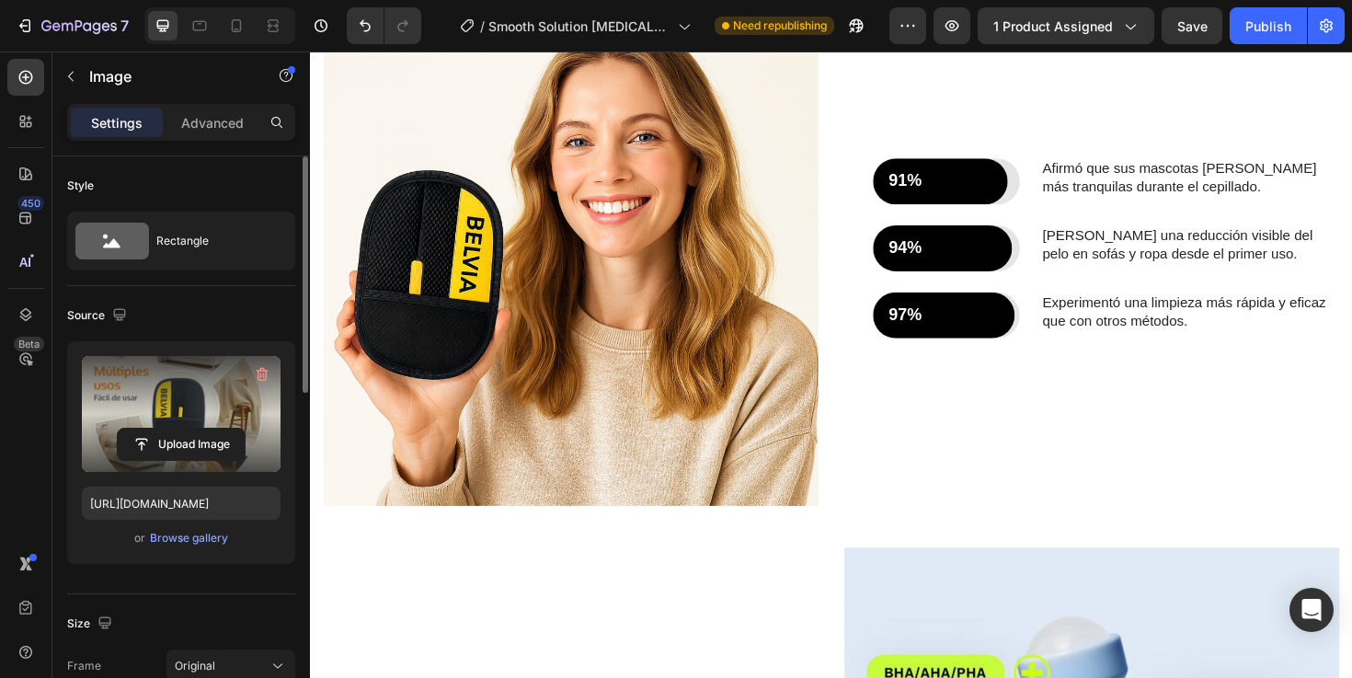
click at [159, 424] on label at bounding box center [181, 414] width 199 height 116
click at [159, 428] on input "file" at bounding box center [181, 443] width 127 height 31
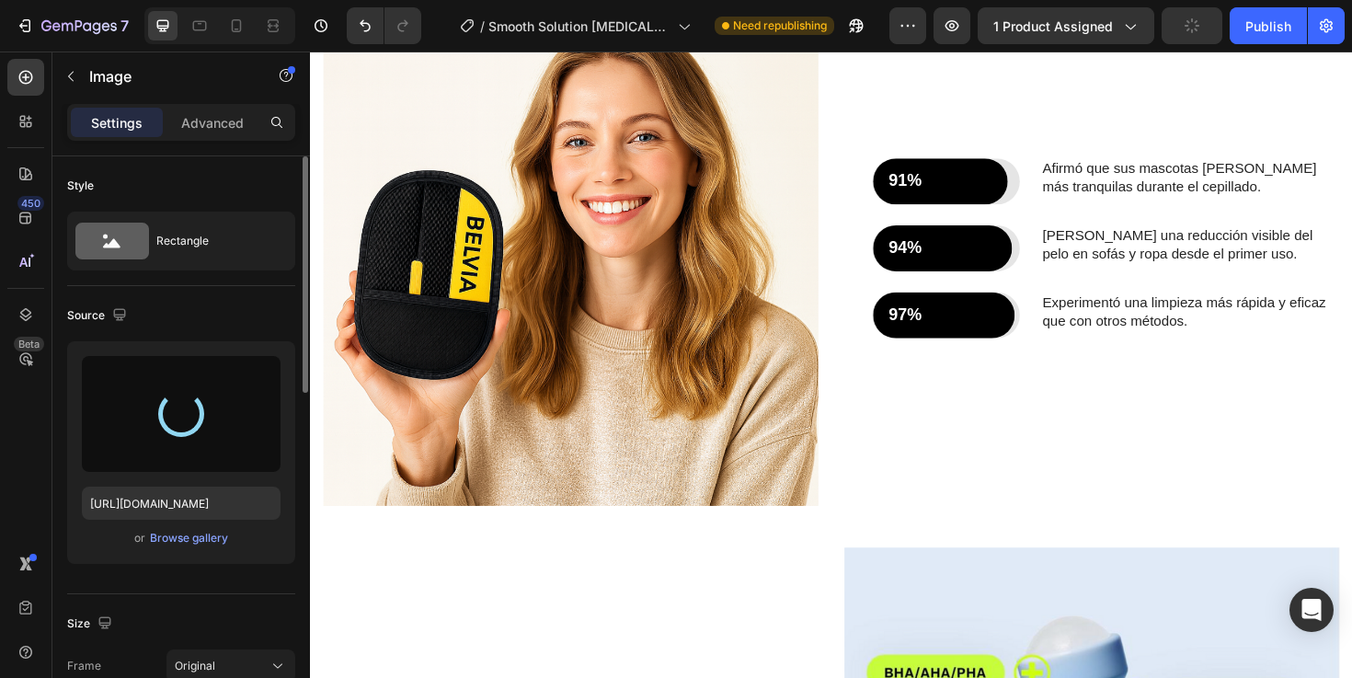
type input "[URL][DOMAIN_NAME]"
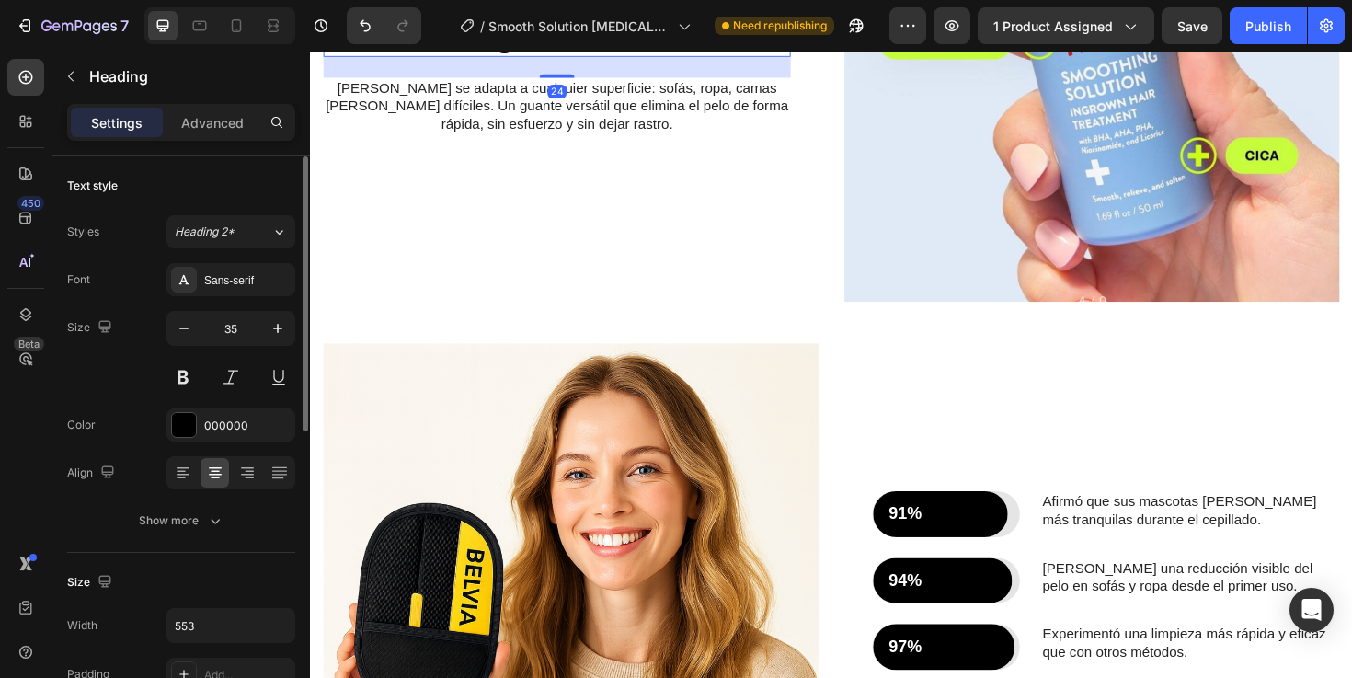
click at [582, 53] on strong "Powered by Skin-Loving Ingredients" at bounding box center [572, 12] width 428 height 84
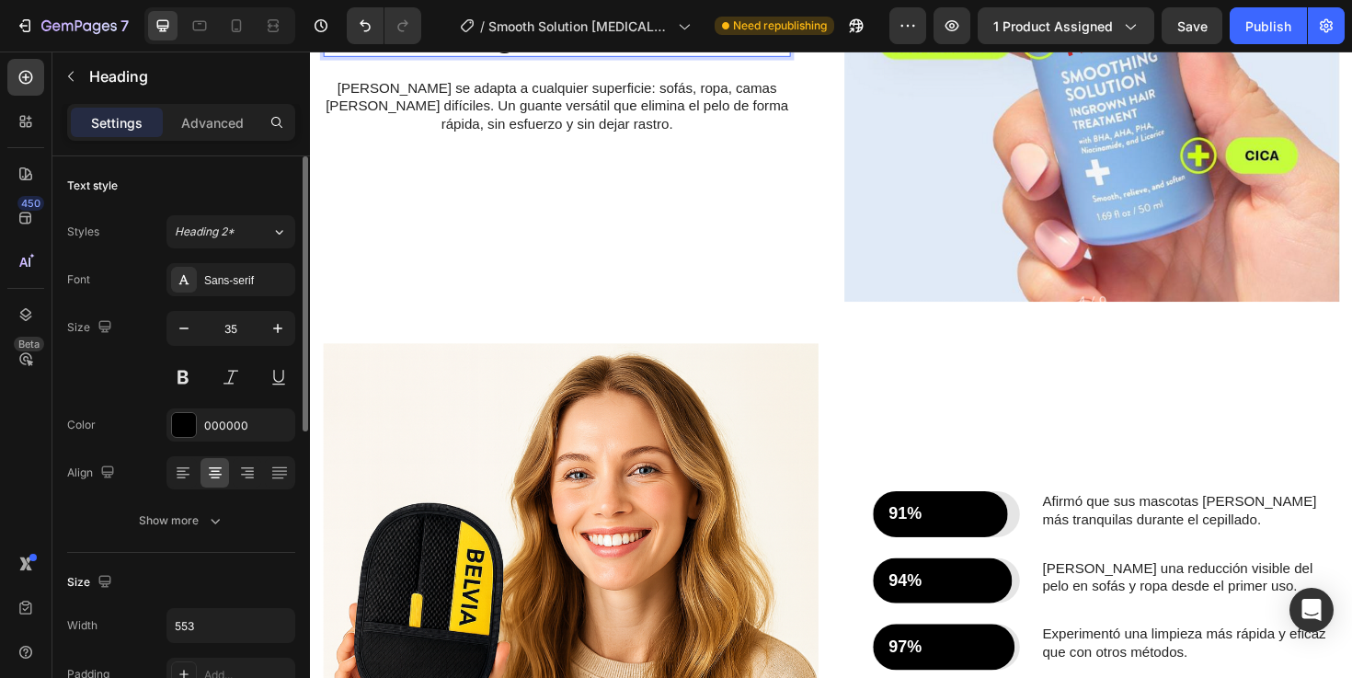
click at [582, 53] on strong "Powered by Skin-Loving Ingredients" at bounding box center [572, 12] width 428 height 84
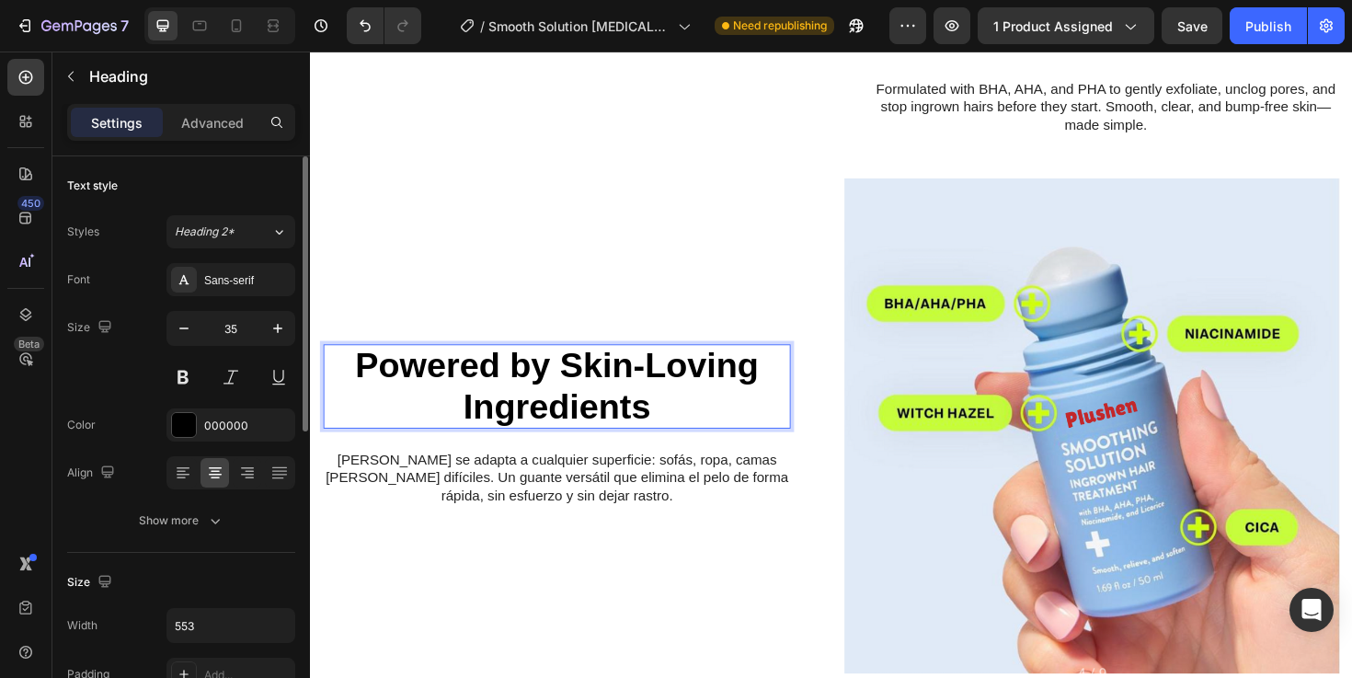
scroll to position [1270, 0]
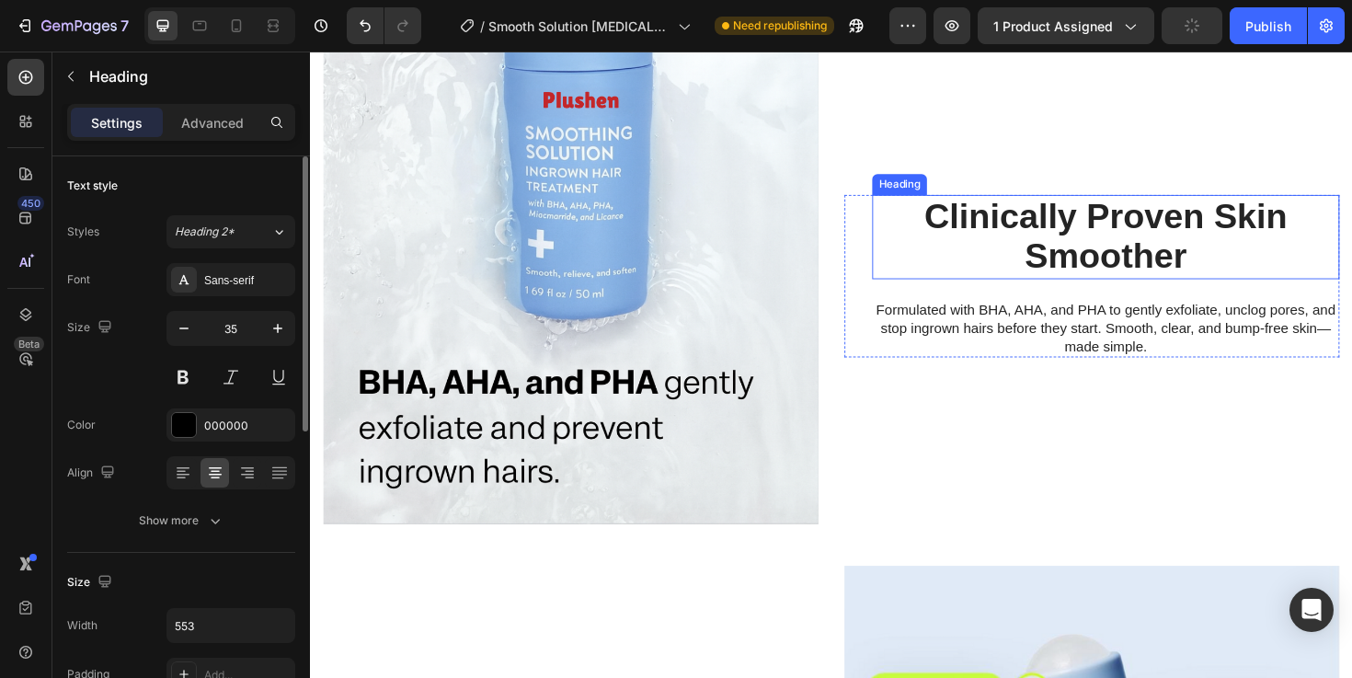
click at [977, 253] on p "⁠⁠⁠⁠⁠⁠⁠ Clinically Proven Skin Smoother" at bounding box center [1152, 248] width 491 height 86
click at [977, 253] on p "Clinically Proven Skin Smoother" at bounding box center [1152, 248] width 491 height 86
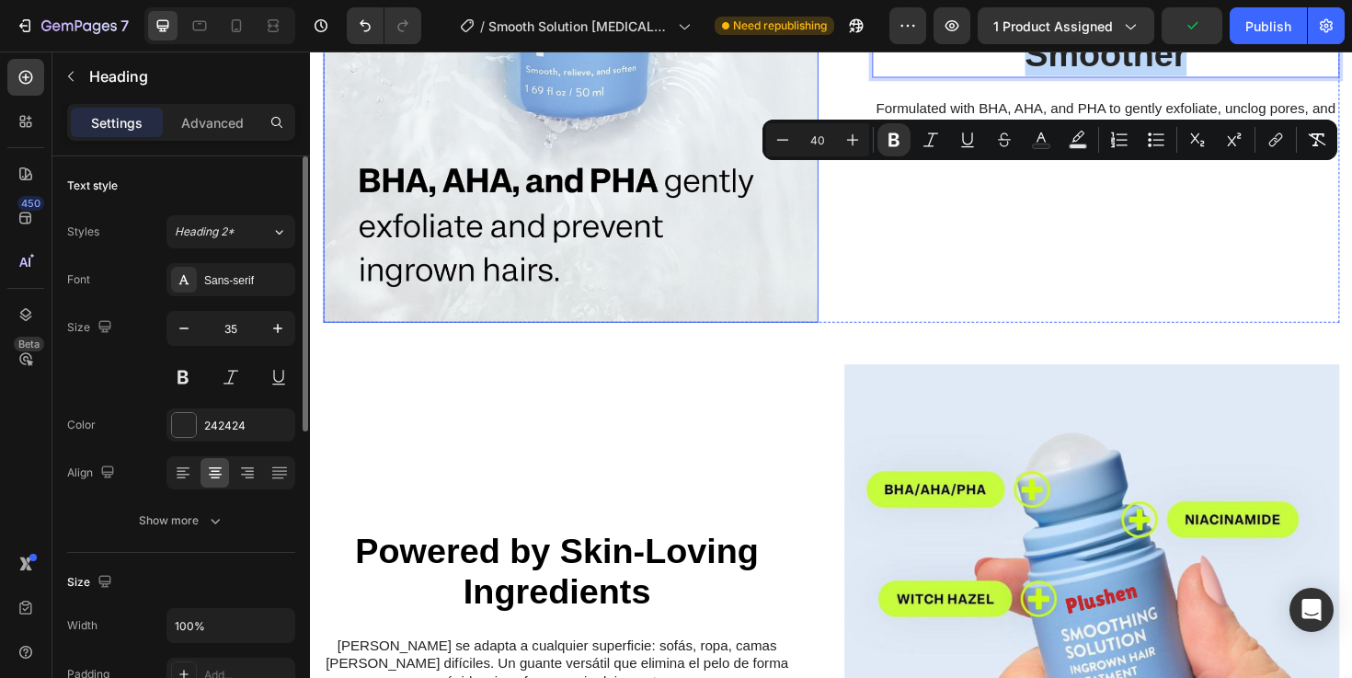
scroll to position [1556, 0]
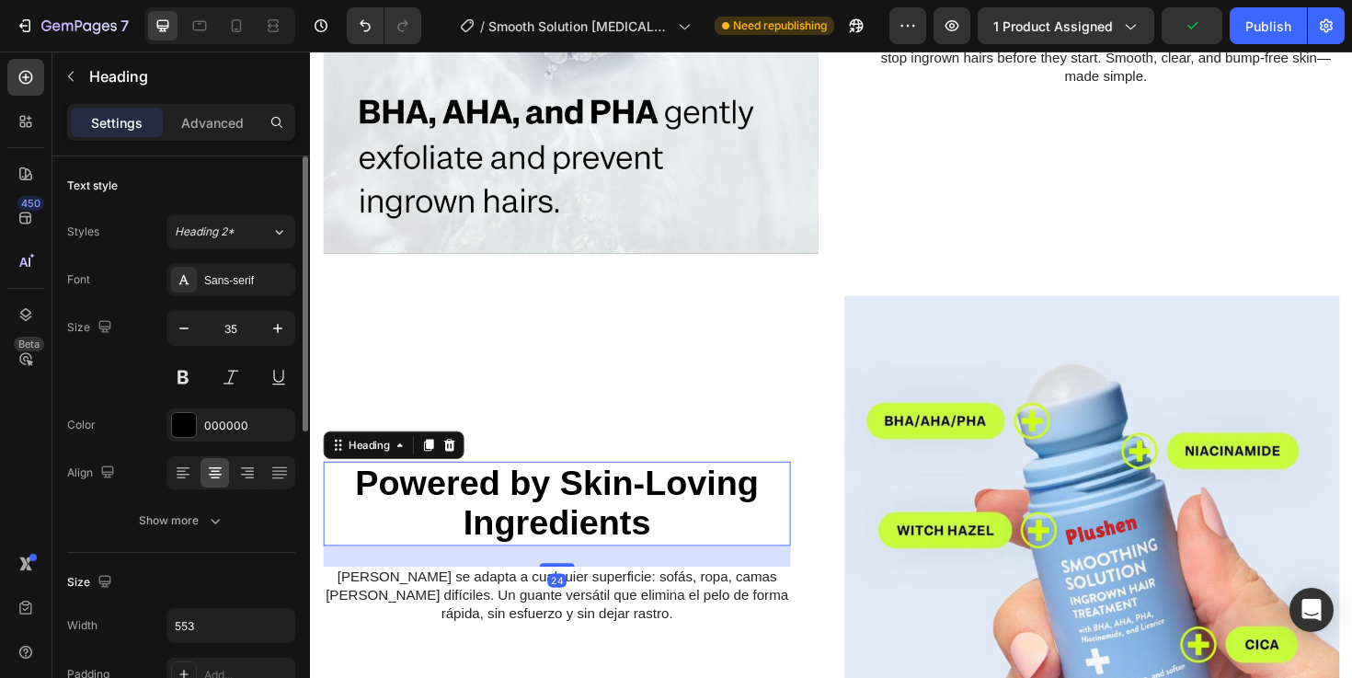
click at [604, 500] on strong "Powered by Skin-Loving Ingredients" at bounding box center [572, 529] width 428 height 84
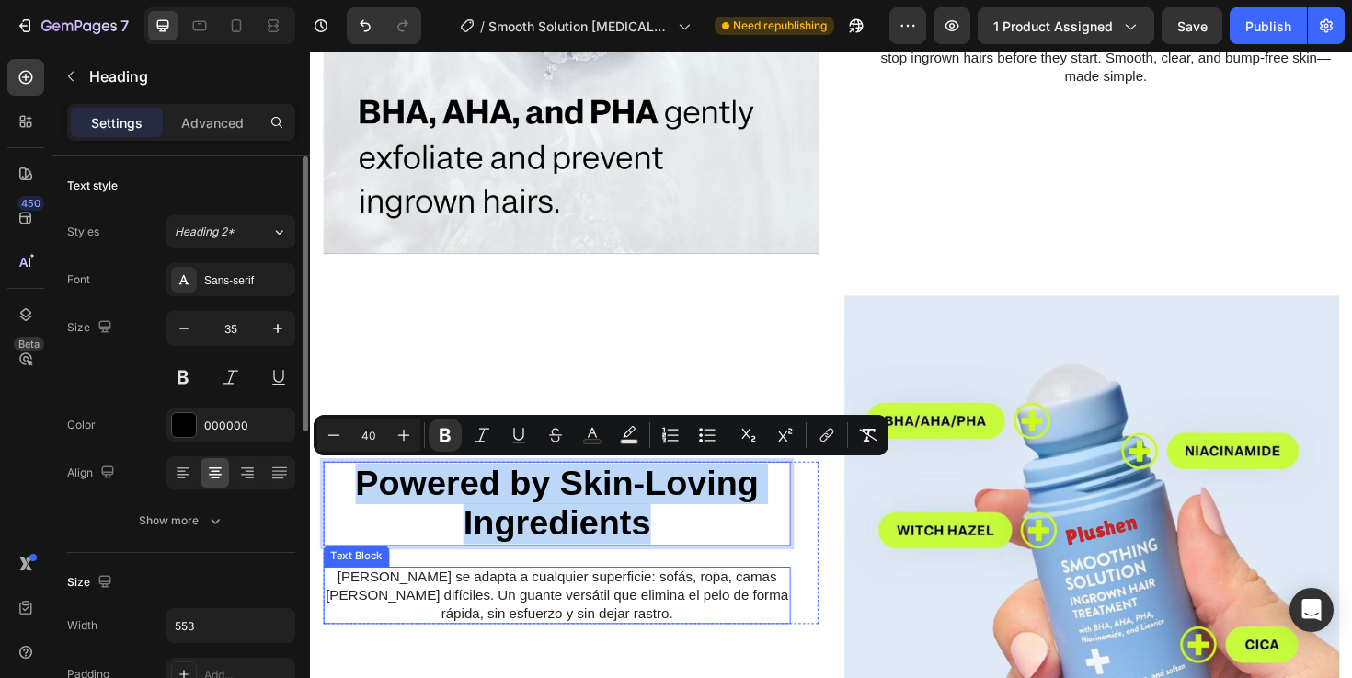
click at [563, 624] on p "[PERSON_NAME] se adapta a cualquier superficie: sofás, ropa, camas o rincones d…" at bounding box center [570, 627] width 491 height 57
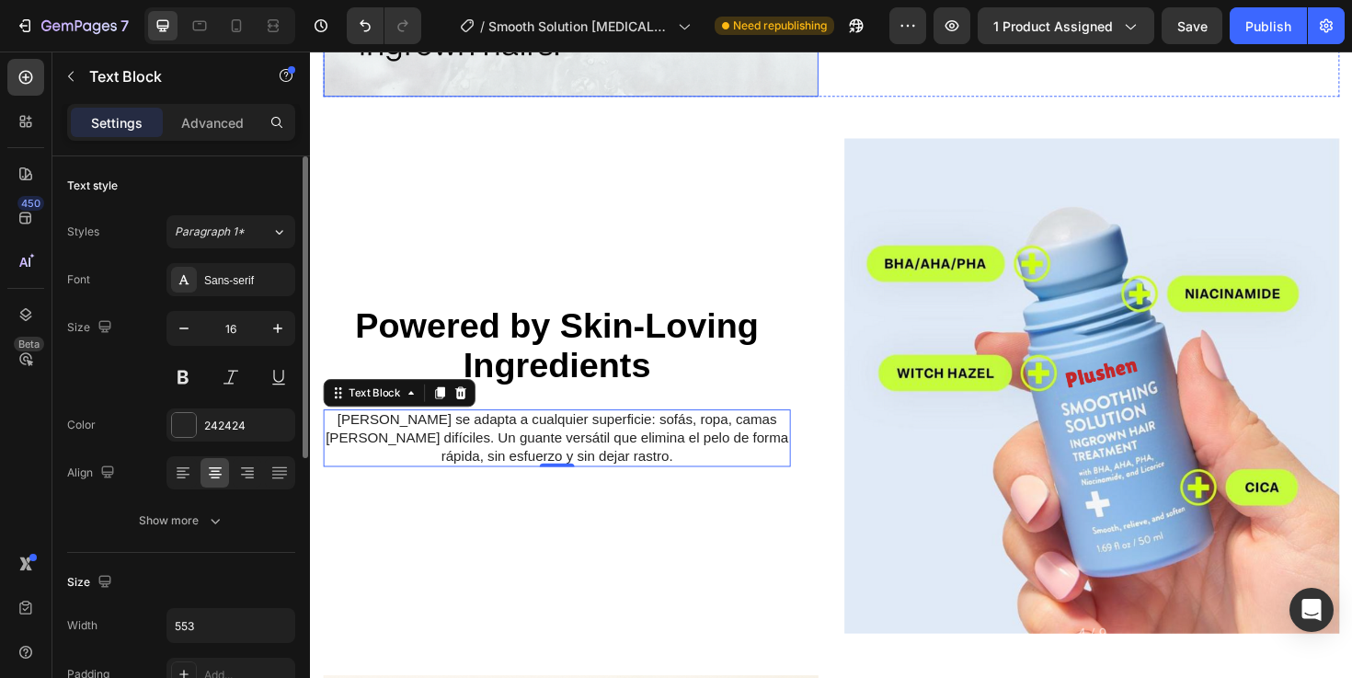
scroll to position [1725, 0]
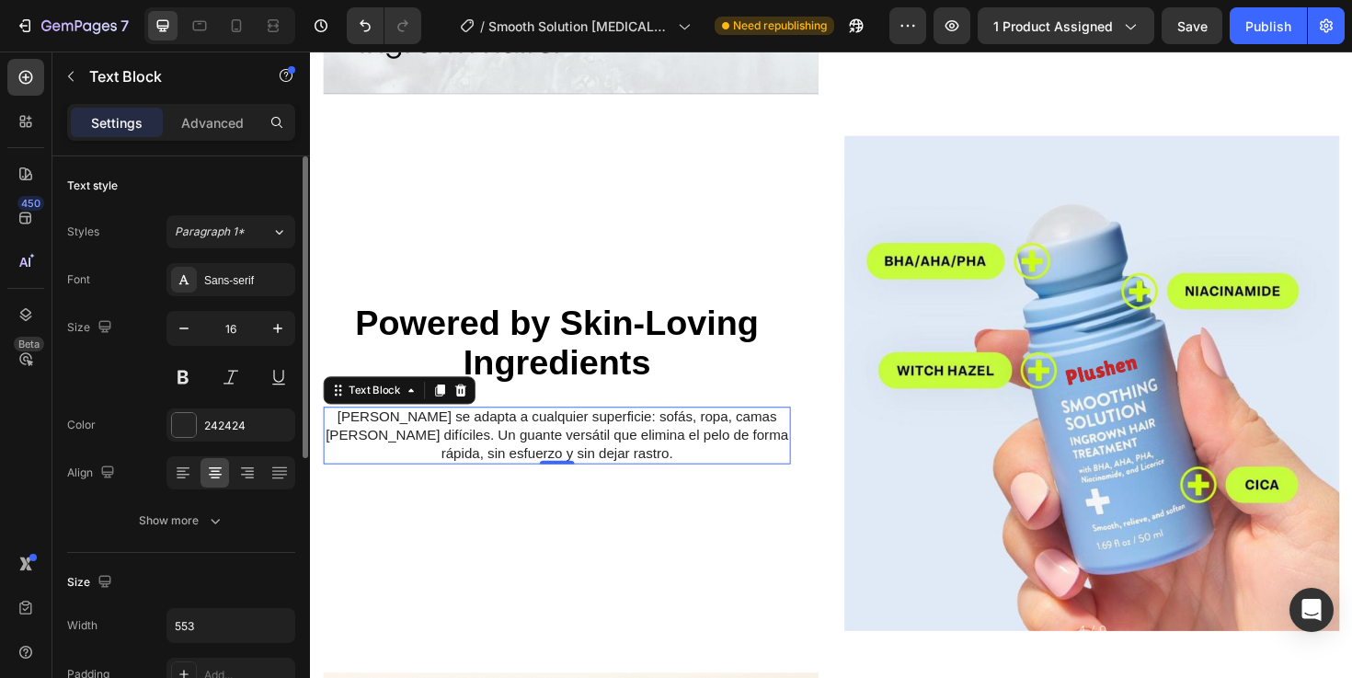
click at [538, 454] on p "[PERSON_NAME] se adapta a cualquier superficie: sofás, ropa, camas o rincones d…" at bounding box center [570, 457] width 491 height 57
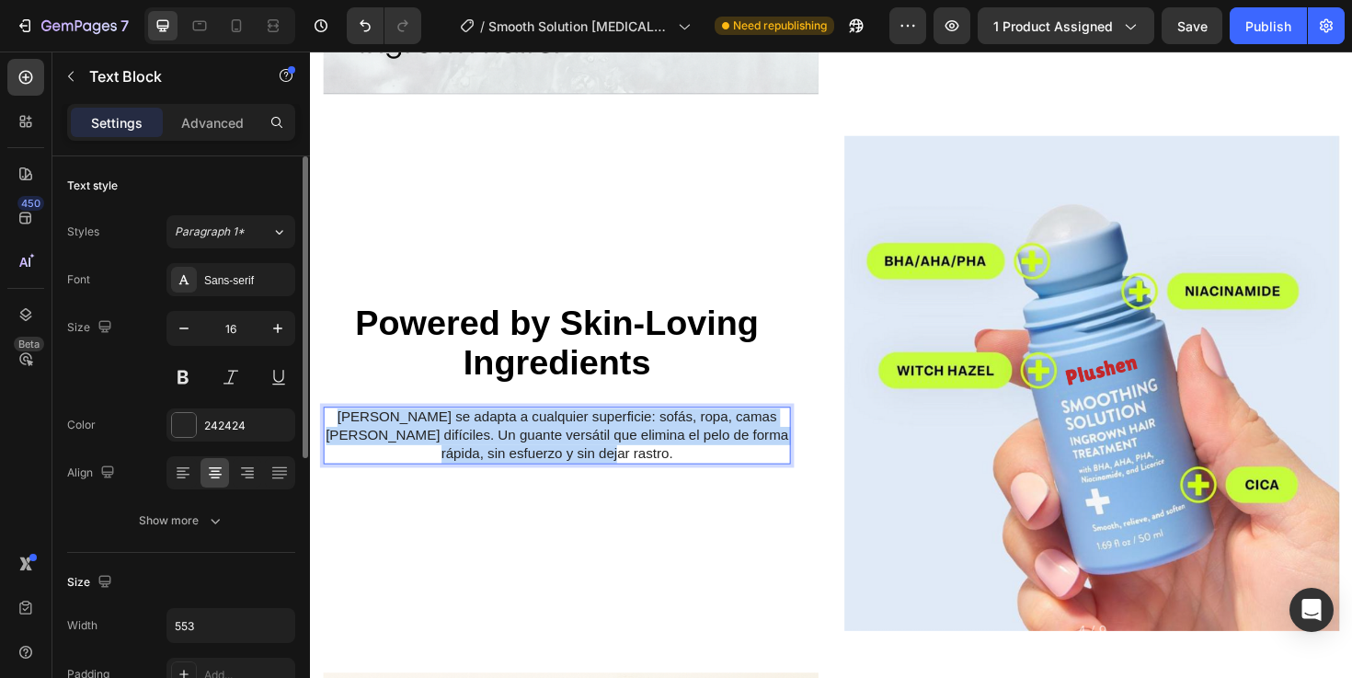
click at [538, 454] on p "[PERSON_NAME] se adapta a cualquier superficie: sofás, ropa, camas o rincones d…" at bounding box center [570, 457] width 491 height 57
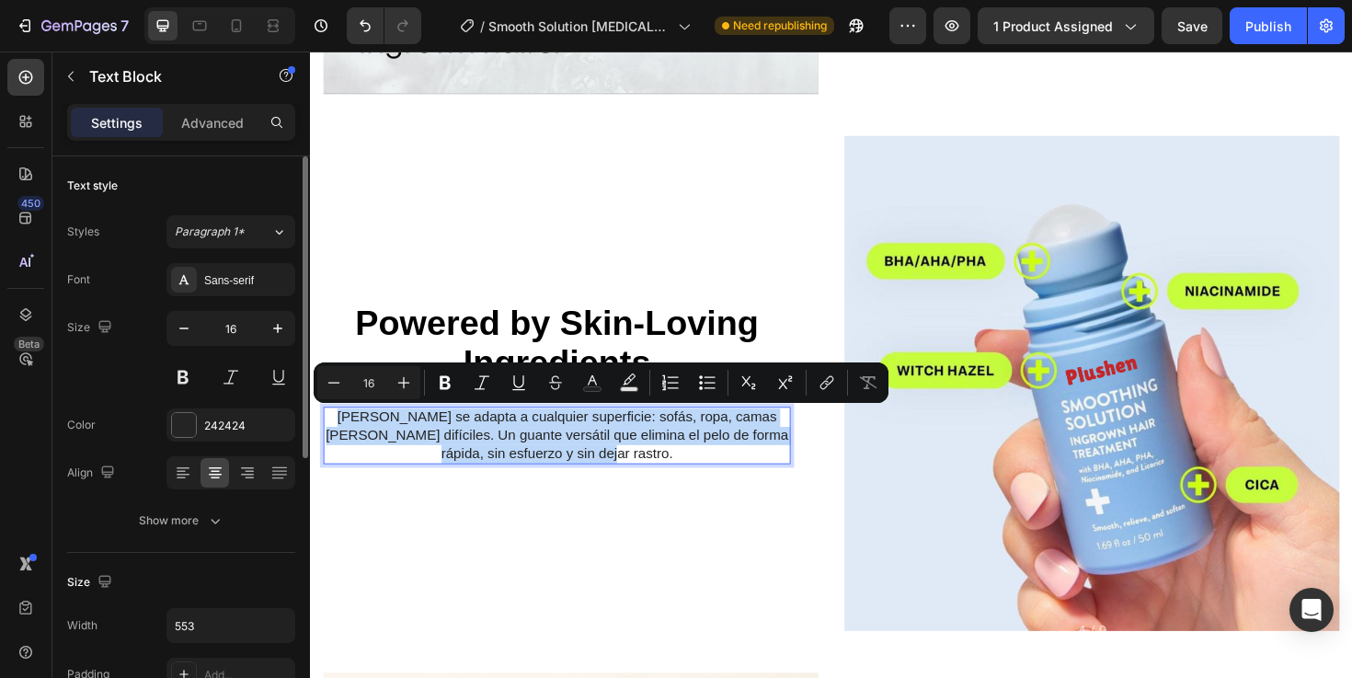
scroll to position [1716, 0]
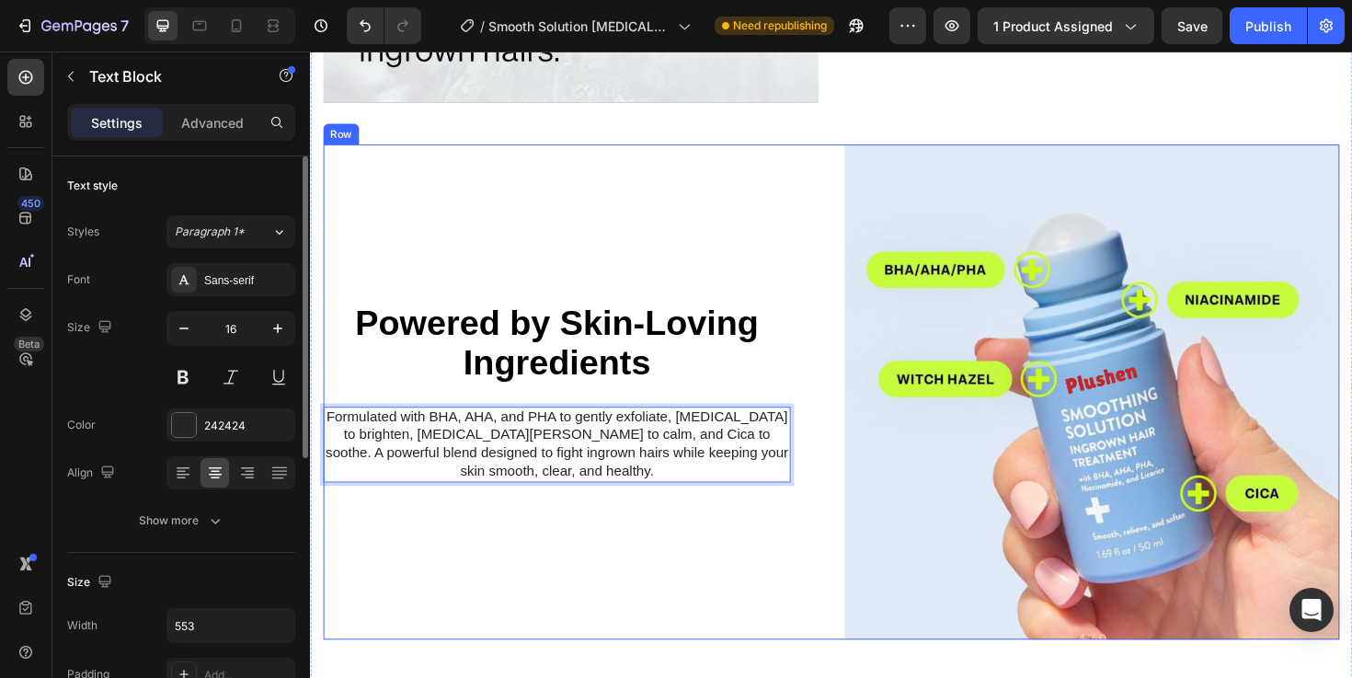
click at [554, 587] on div "⁠⁠⁠⁠⁠⁠⁠ Powered by Skin-Loving Ingredients Heading Resultados impecables en cad…" at bounding box center [586, 412] width 524 height 524
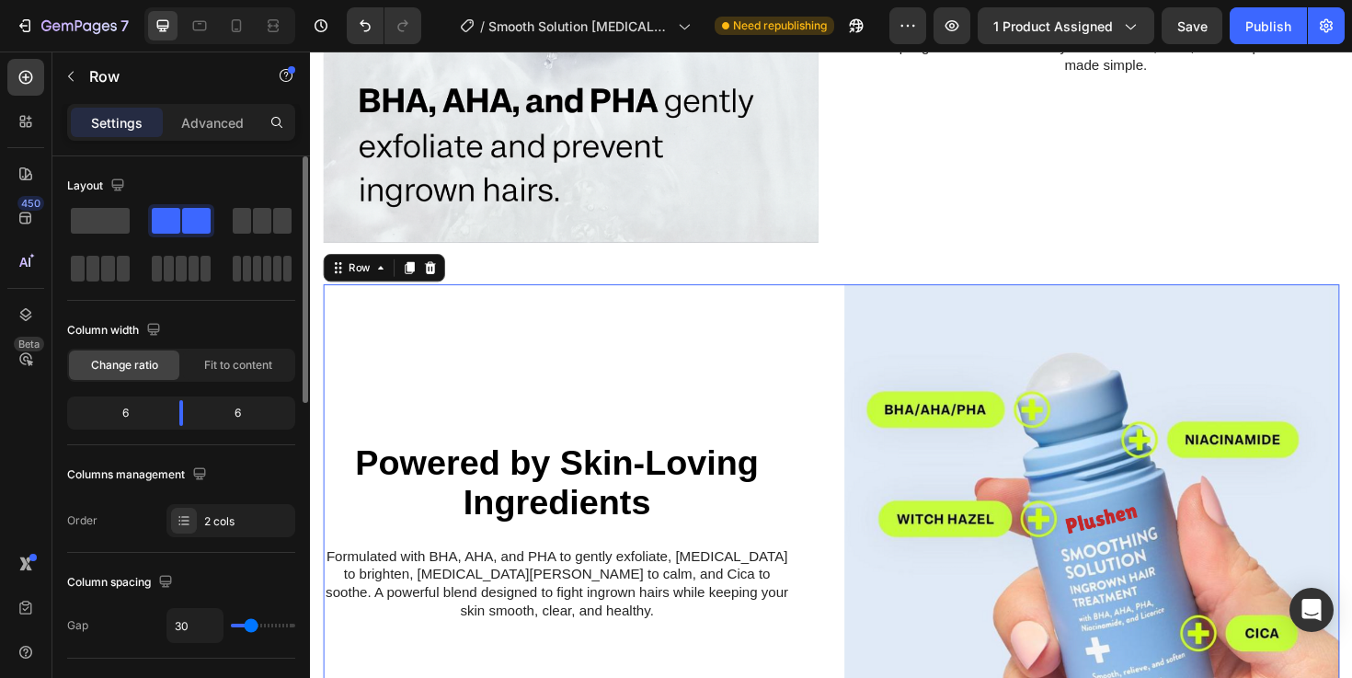
scroll to position [1583, 0]
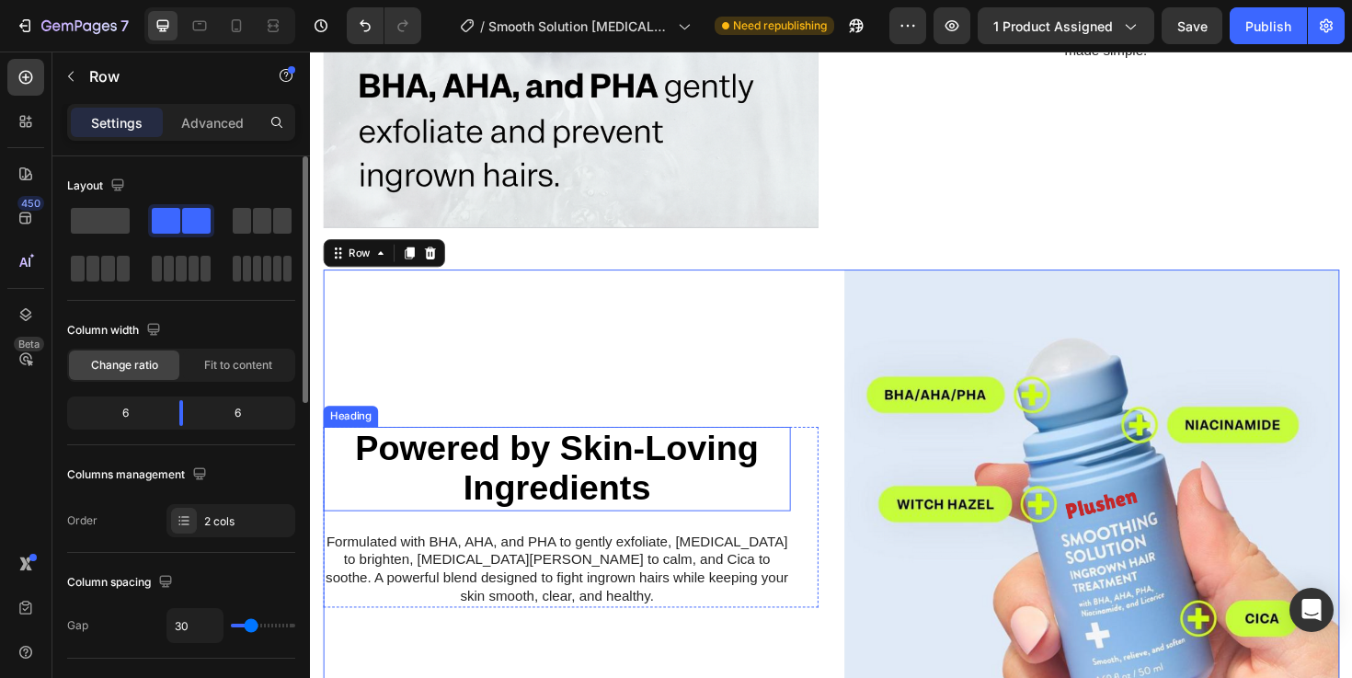
click at [603, 519] on strong "Powered by Skin-Loving Ingredients" at bounding box center [572, 493] width 428 height 84
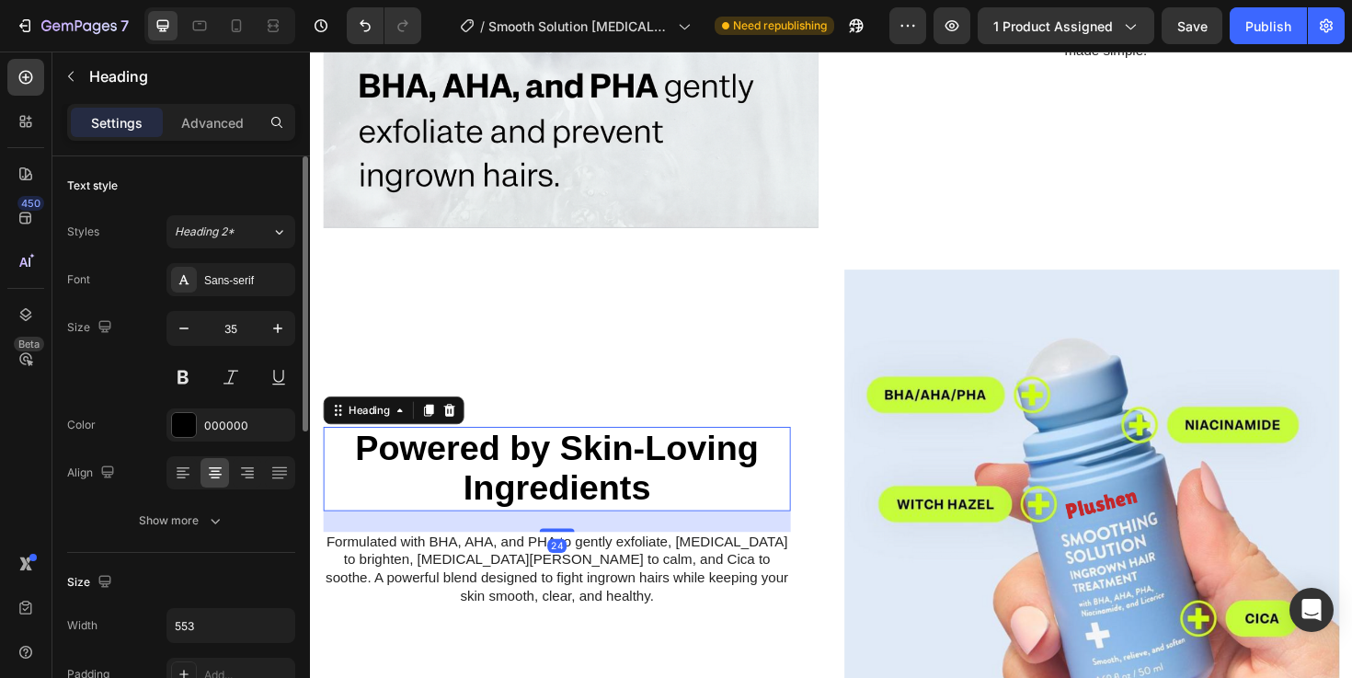
click at [603, 519] on strong "Powered by Skin-Loving Ingredients" at bounding box center [572, 493] width 428 height 84
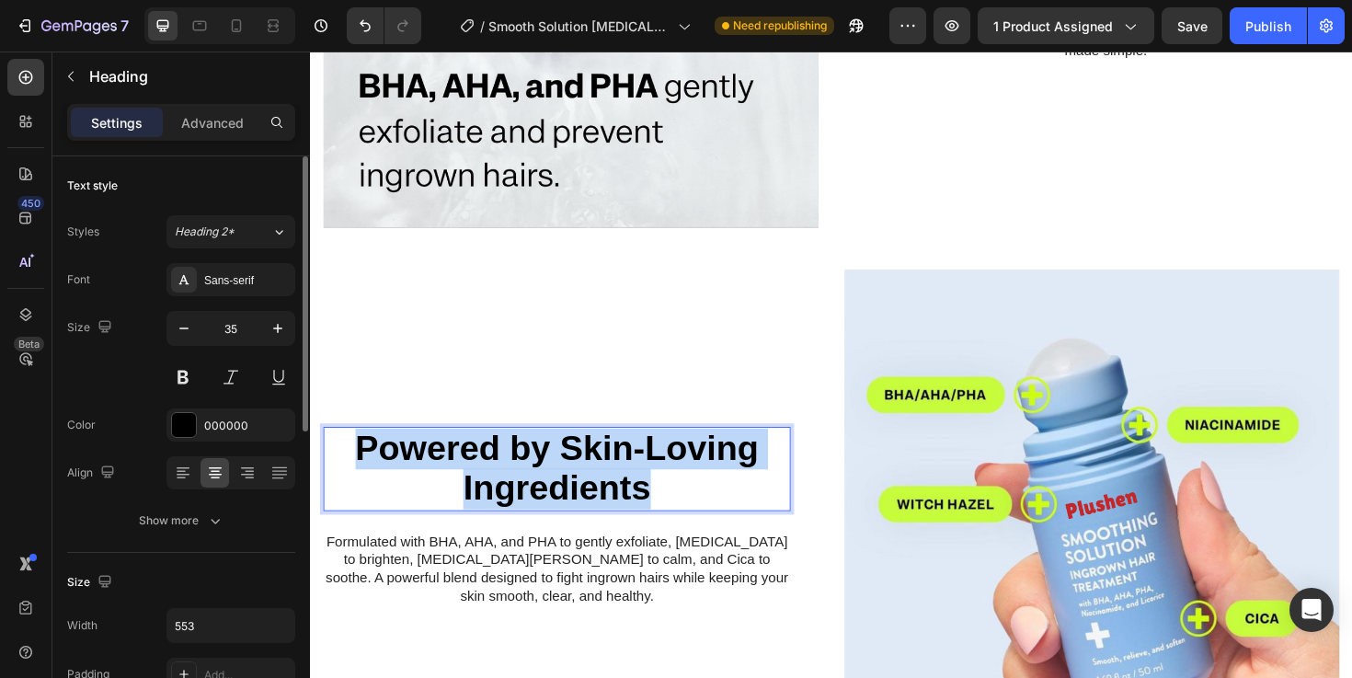
scroll to position [1604, 0]
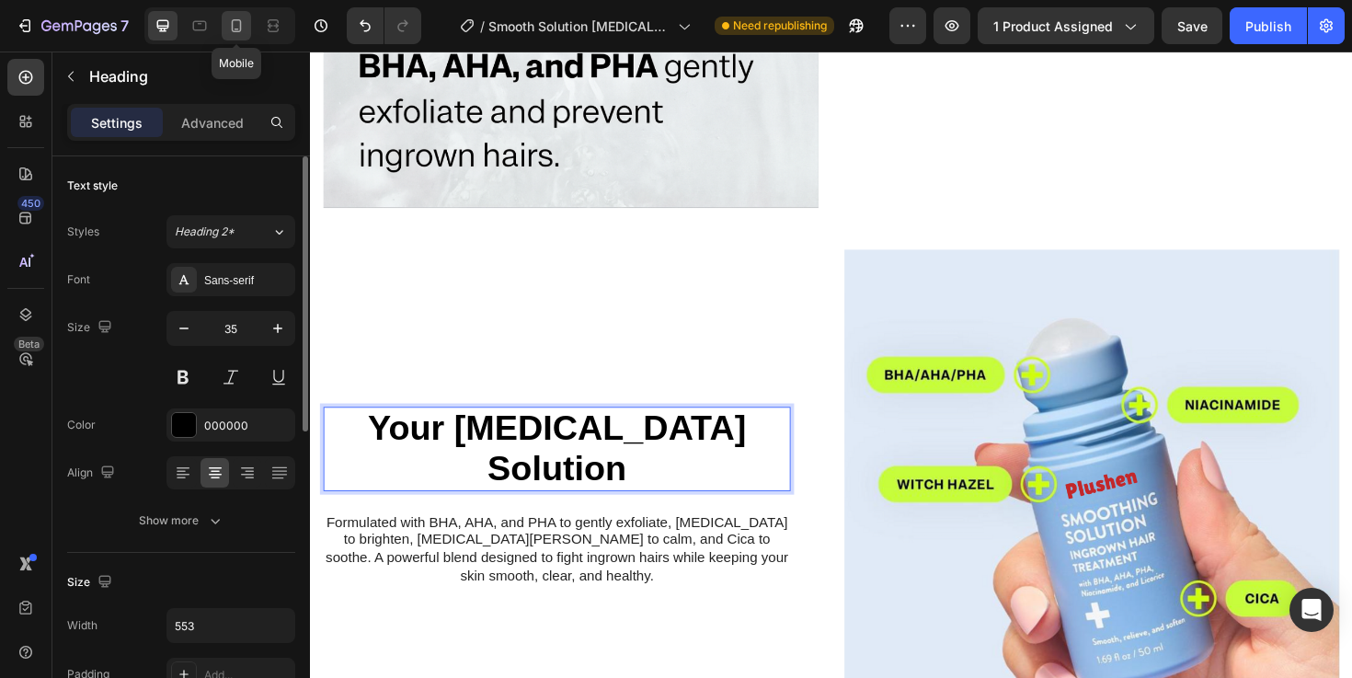
click at [237, 17] on icon at bounding box center [236, 26] width 18 height 18
type input "29"
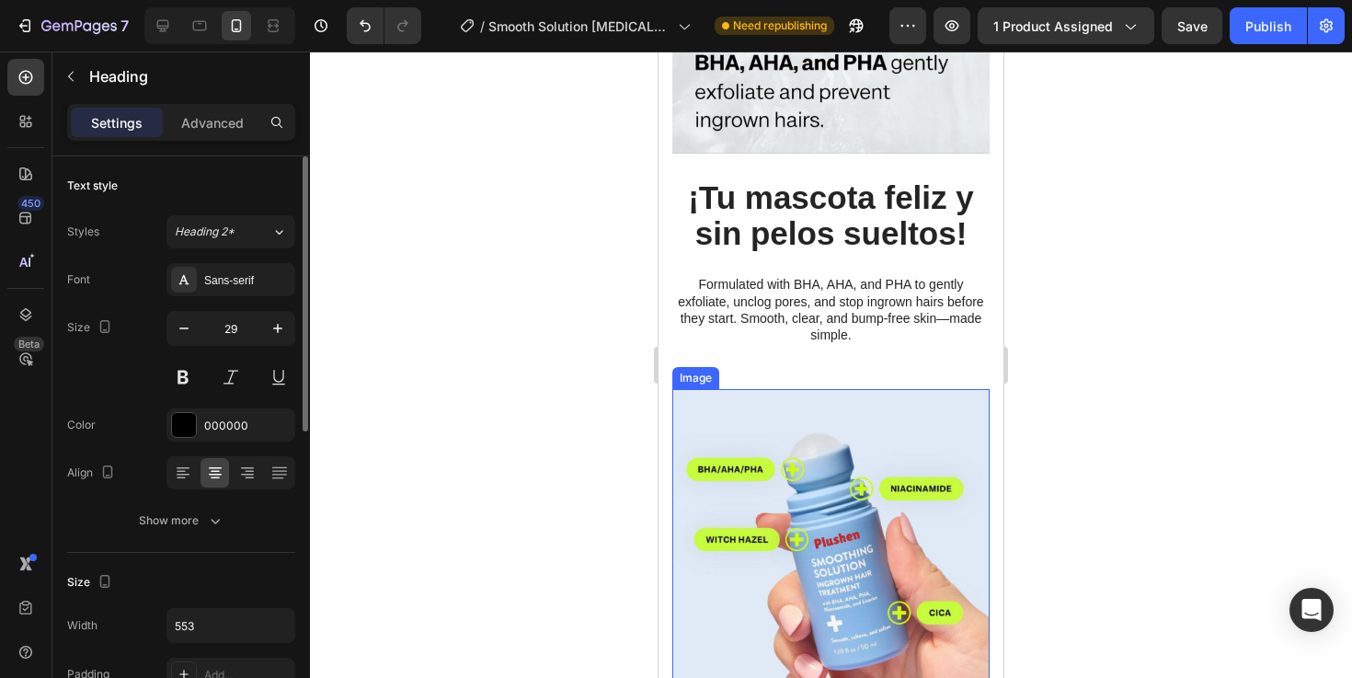
scroll to position [1455, 0]
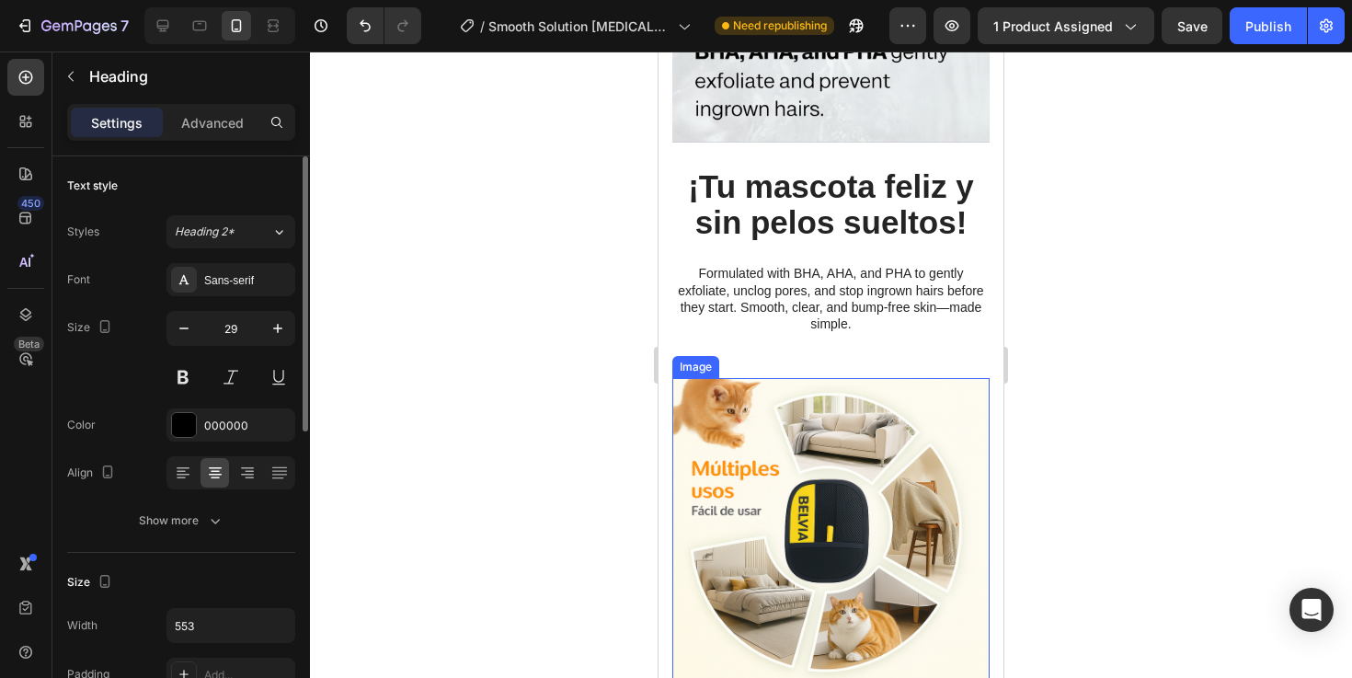
click at [797, 452] on img at bounding box center [830, 536] width 317 height 317
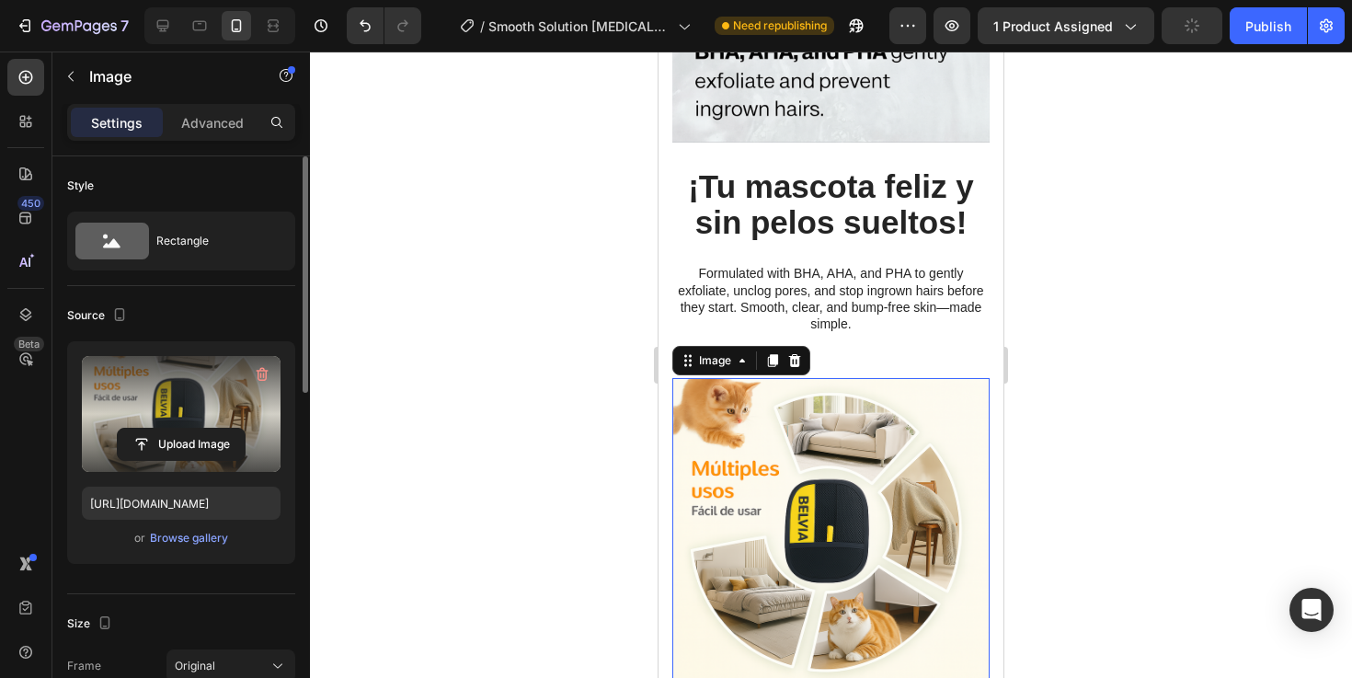
click at [151, 409] on label at bounding box center [181, 414] width 199 height 116
click at [151, 428] on input "file" at bounding box center [181, 443] width 127 height 31
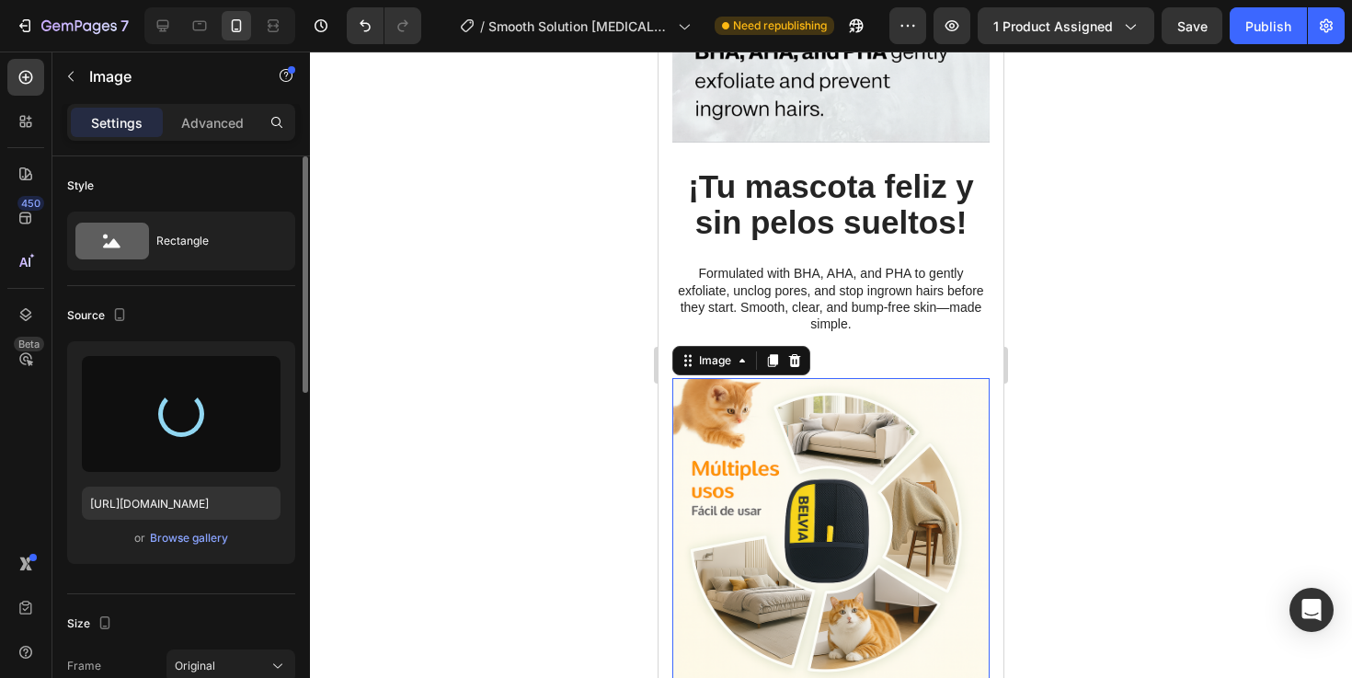
type input "https://cdn.shopify.com/s/files/1/0955/3484/2158/files/gempages_585647930300433…"
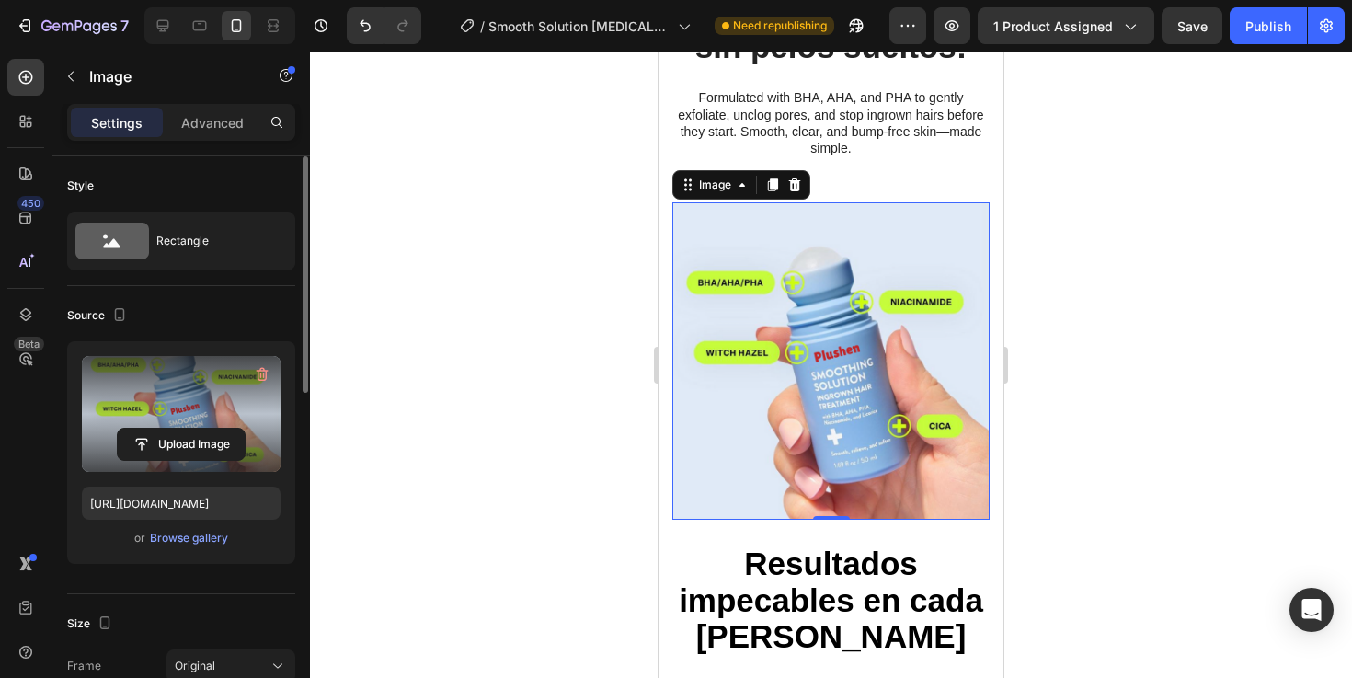
scroll to position [1685, 0]
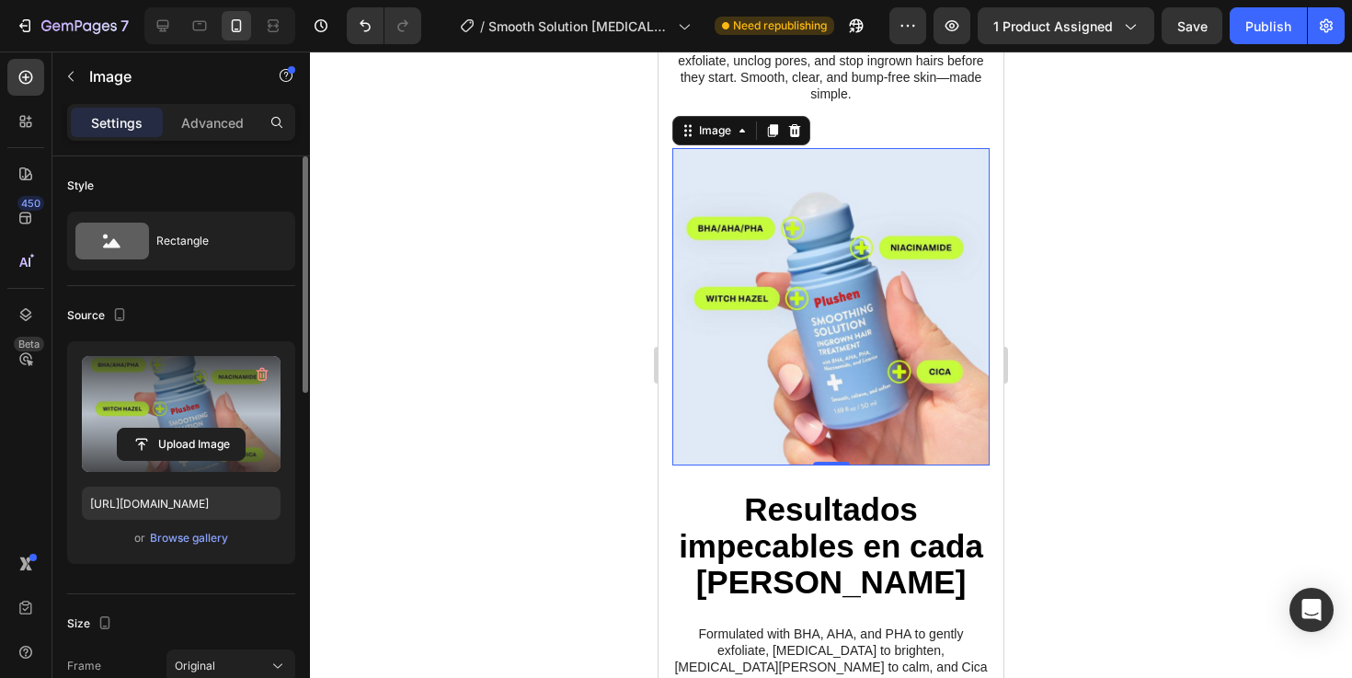
click at [851, 517] on strong "Resultados impecables en cada rincón" at bounding box center [831, 545] width 304 height 108
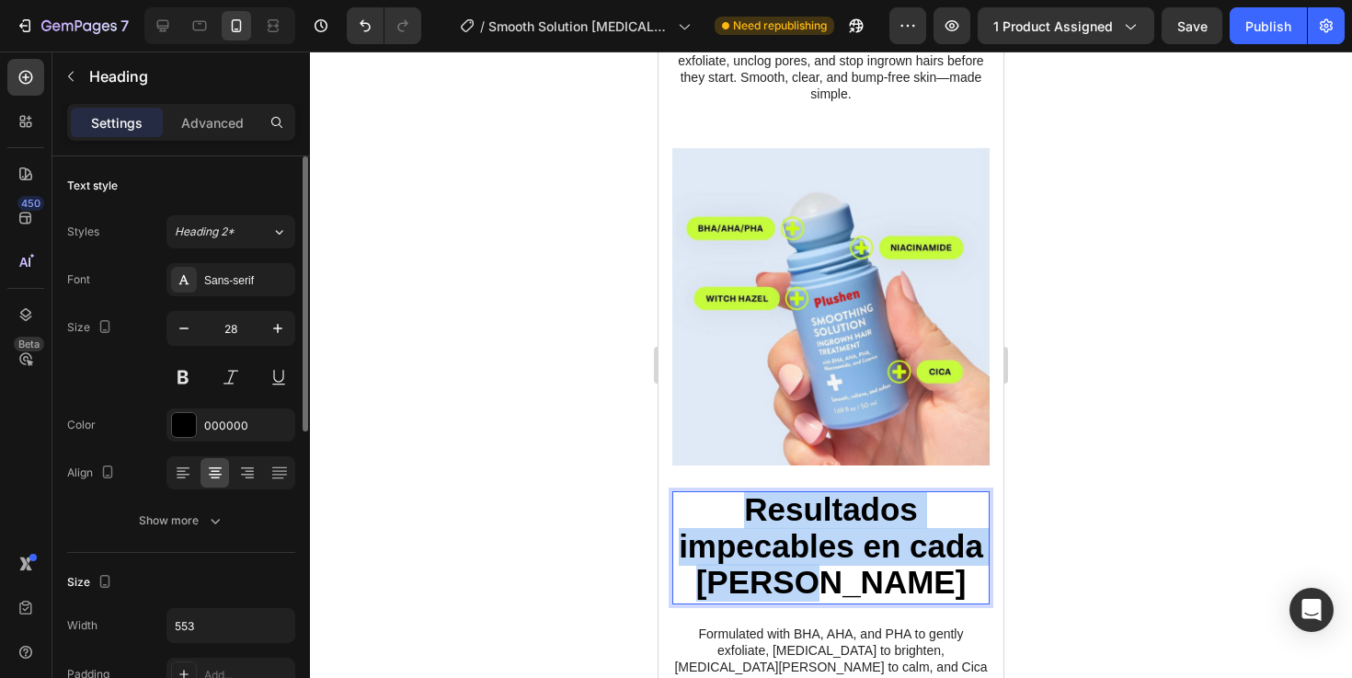
click at [851, 517] on strong "Resultados impecables en cada rincón" at bounding box center [831, 545] width 304 height 108
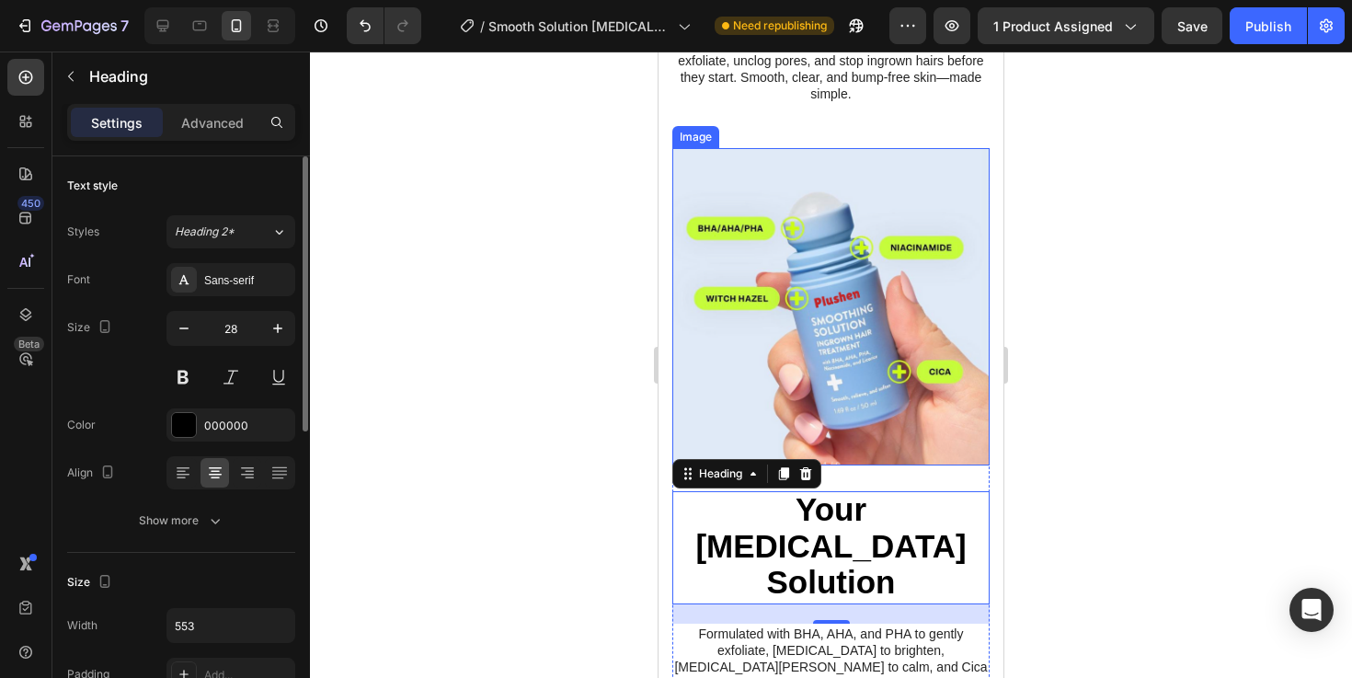
click at [1146, 538] on div at bounding box center [831, 364] width 1042 height 626
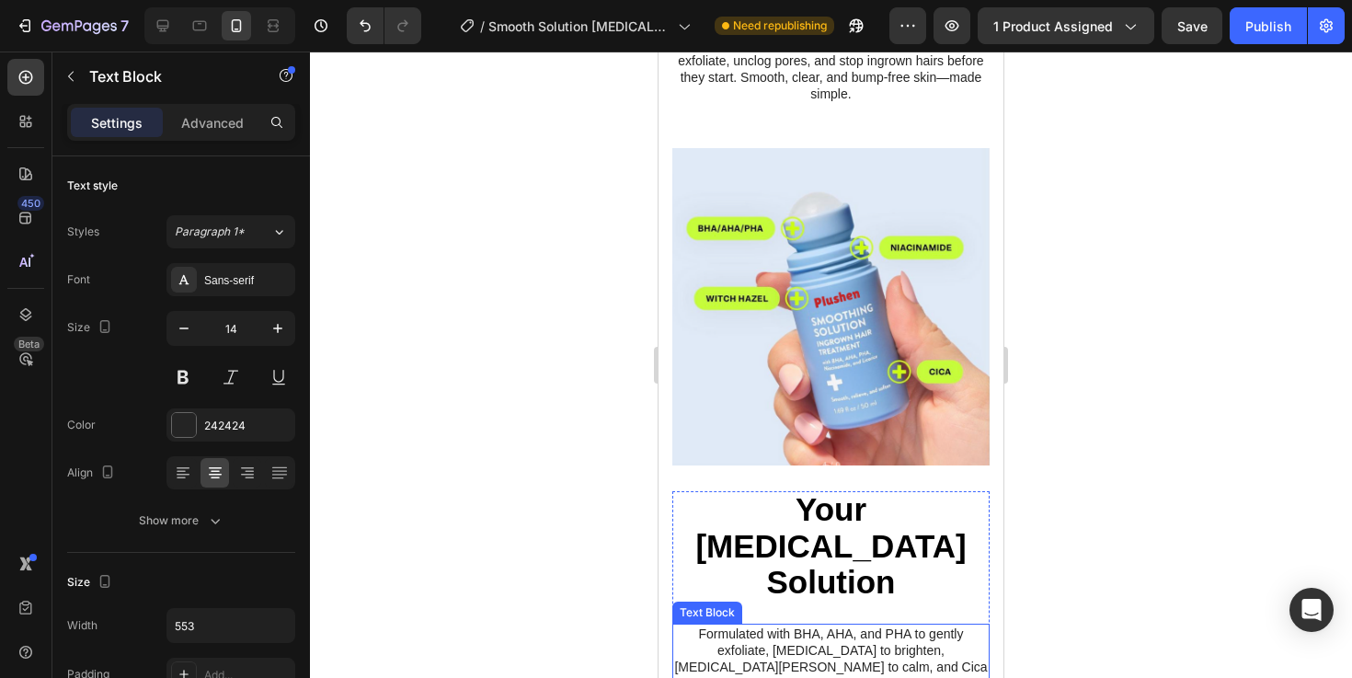
click at [811, 669] on p "Formulated with BHA, AHA, and PHA to gently exfoliate, Niacinamide to brighten,…" at bounding box center [831, 675] width 314 height 100
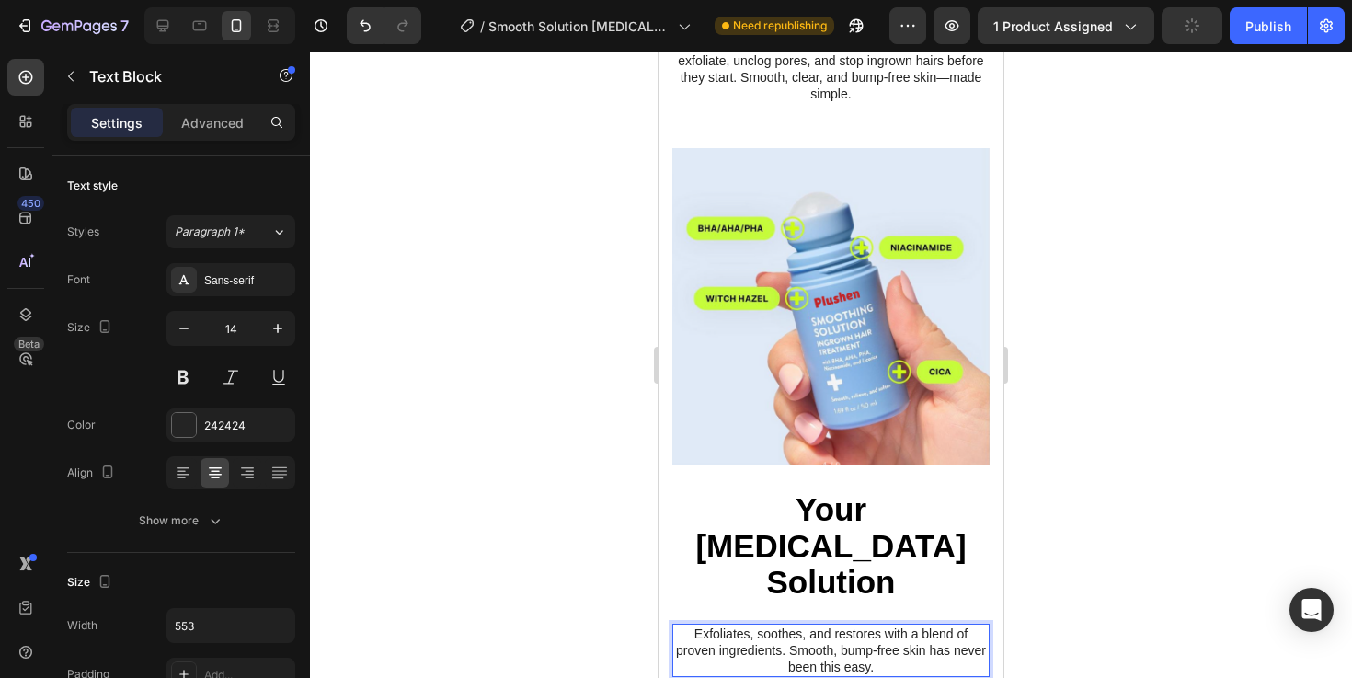
click at [1097, 560] on div at bounding box center [831, 364] width 1042 height 626
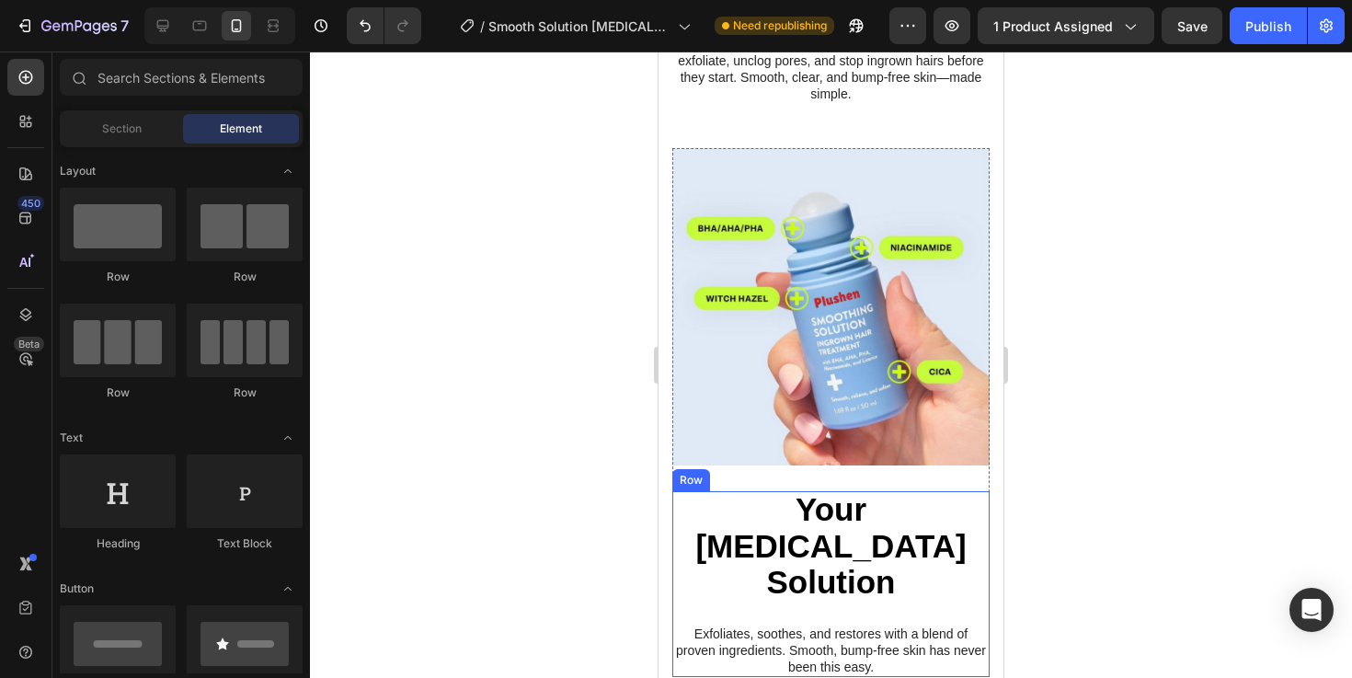
click at [802, 625] on p "Exfoliates, soothes, and restores with a blend of proven ingredients. Smooth, b…" at bounding box center [831, 650] width 314 height 51
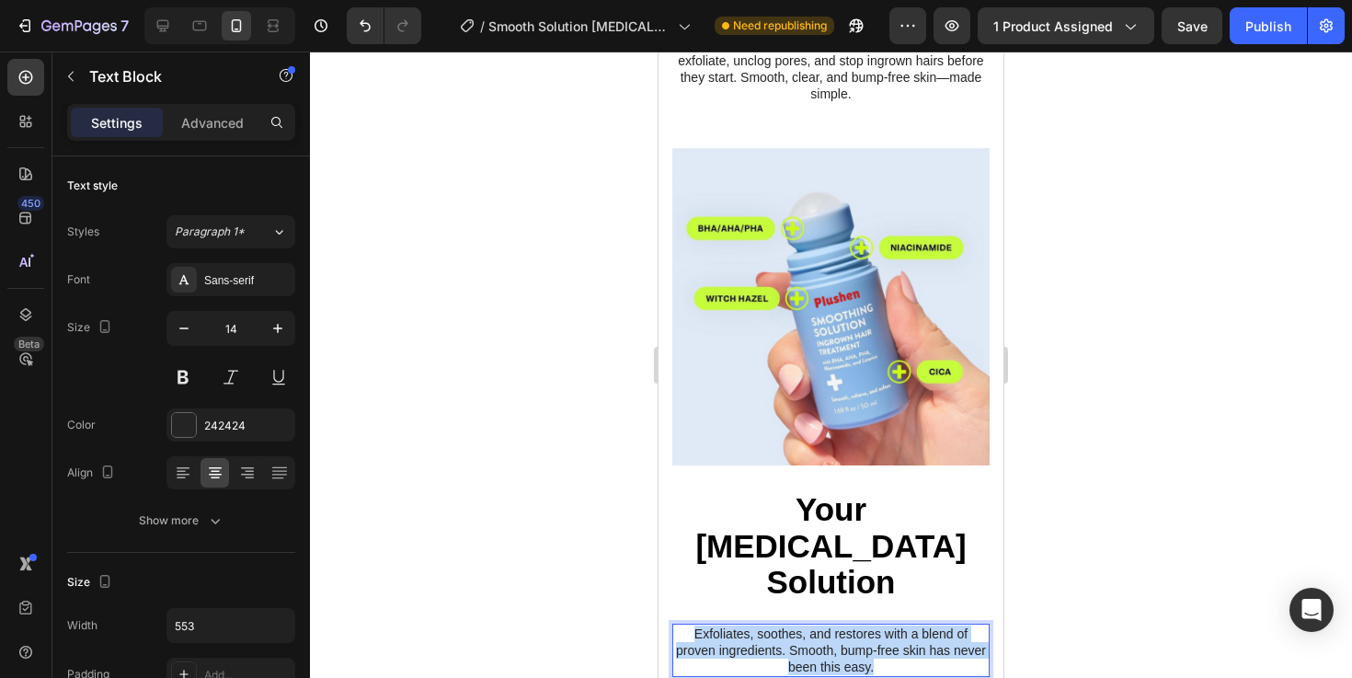
click at [802, 625] on p "Exfoliates, soothes, and restores with a blend of proven ingredients. Smooth, b…" at bounding box center [831, 650] width 314 height 51
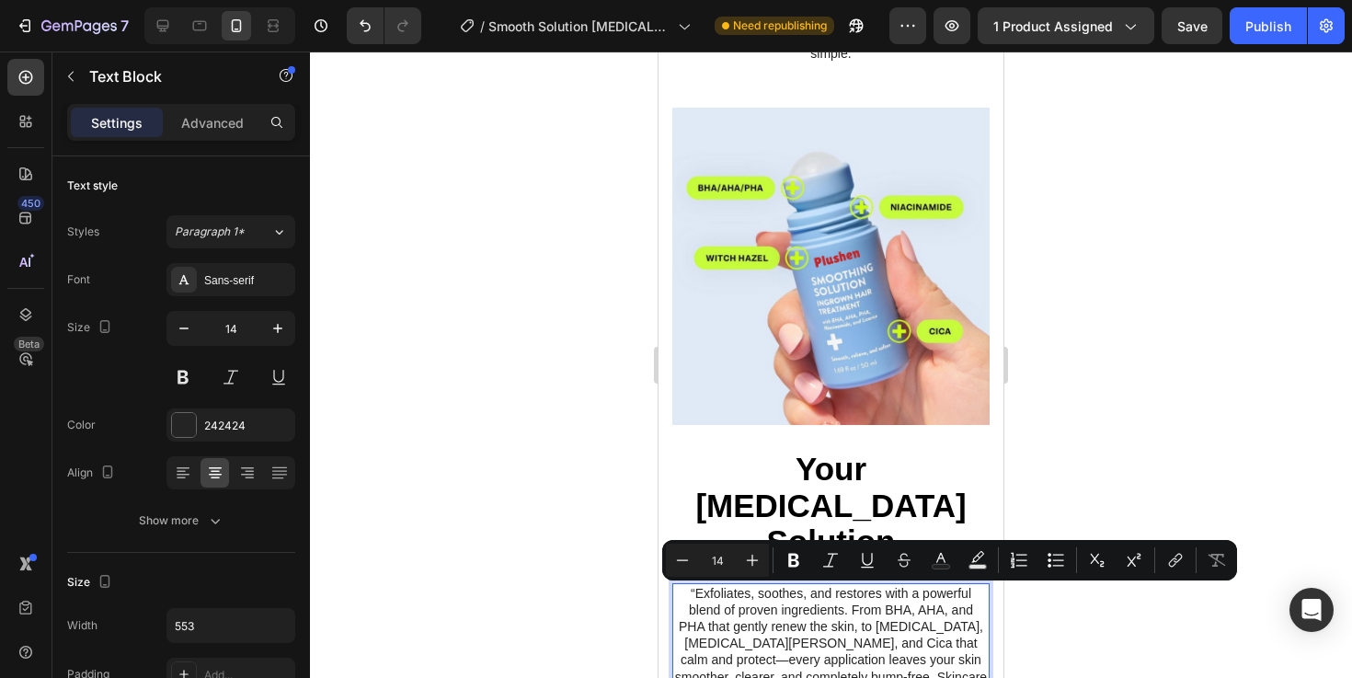
scroll to position [1728, 0]
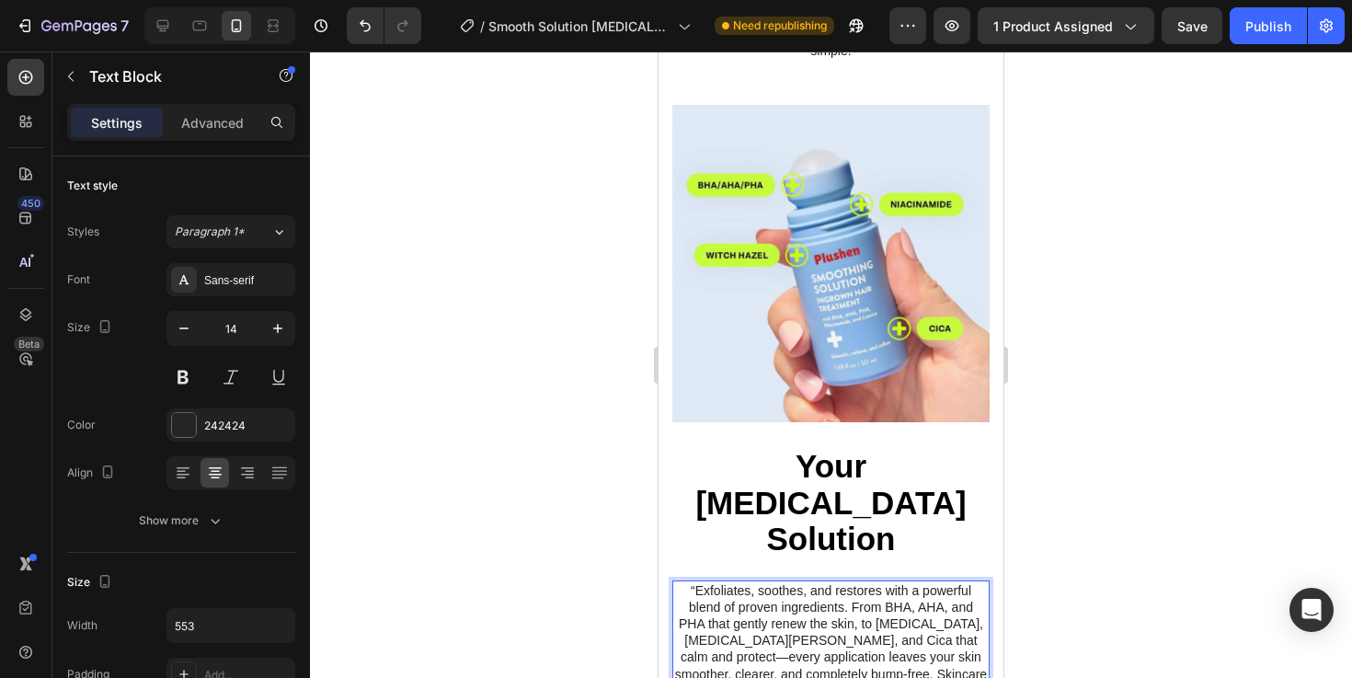
click at [836, 608] on p "“Exfoliates, soothes, and restores with a powerful blend of proven ingredients.…" at bounding box center [831, 640] width 314 height 117
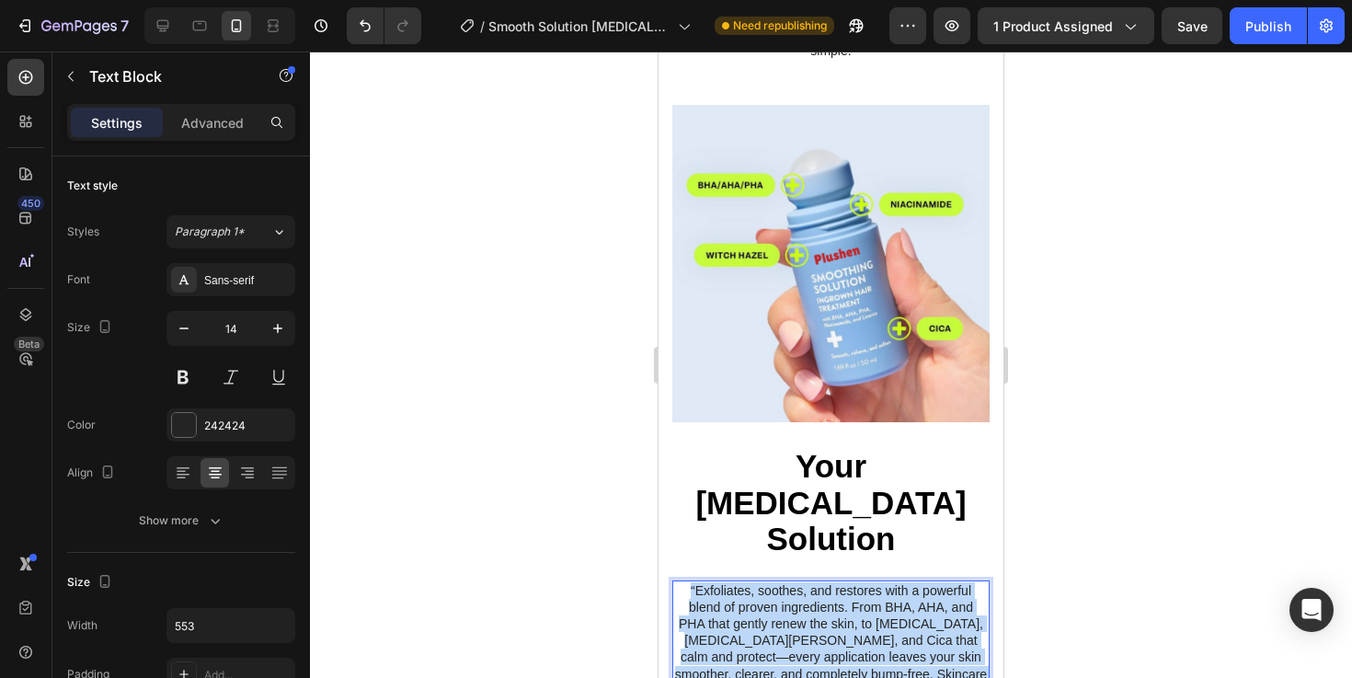
click at [836, 608] on p "“Exfoliates, soothes, and restores with a powerful blend of proven ingredients.…" at bounding box center [831, 640] width 314 height 117
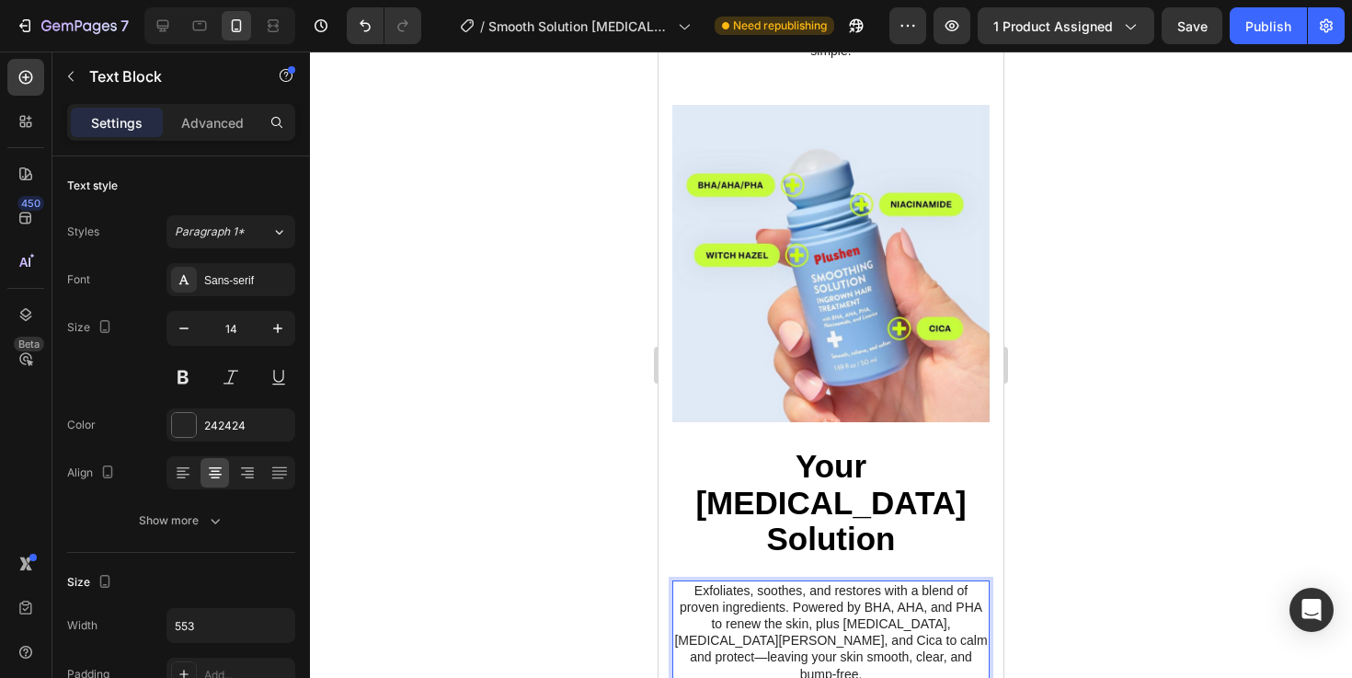
click at [1114, 531] on div at bounding box center [831, 364] width 1042 height 626
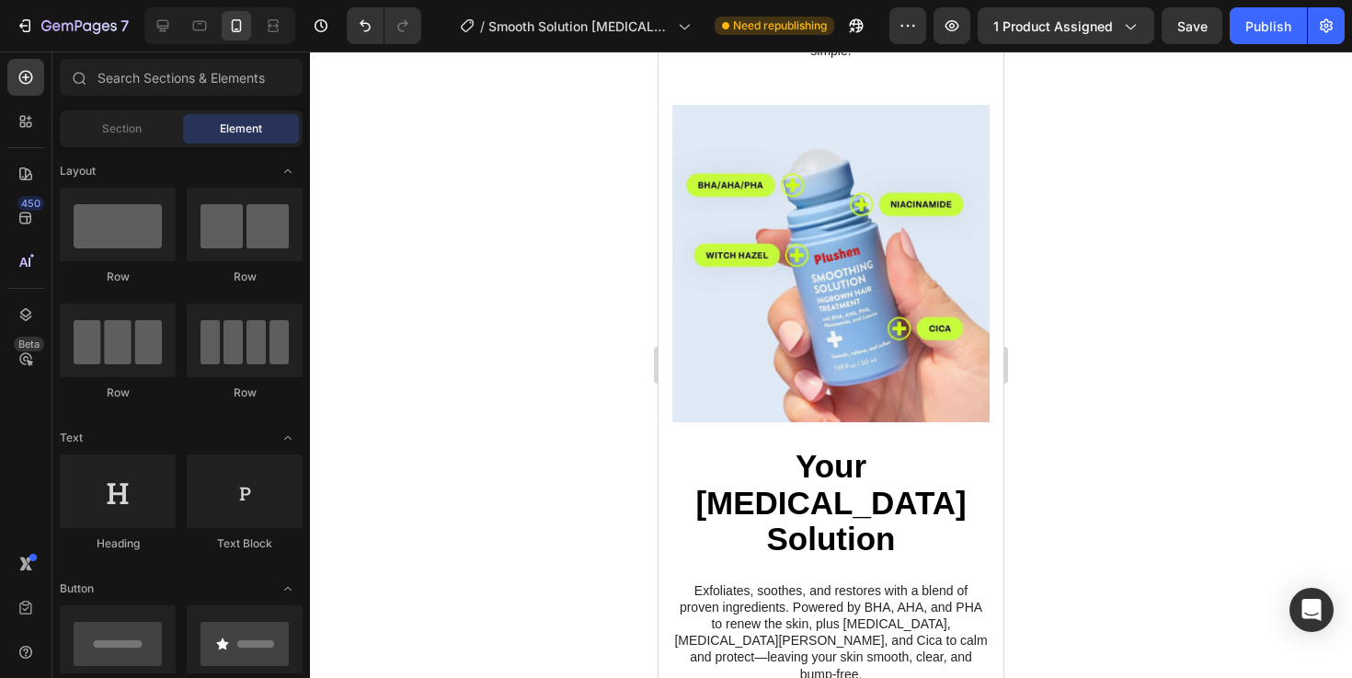
click at [883, 508] on strong "Your Ingrown Hair Solution" at bounding box center [830, 502] width 270 height 108
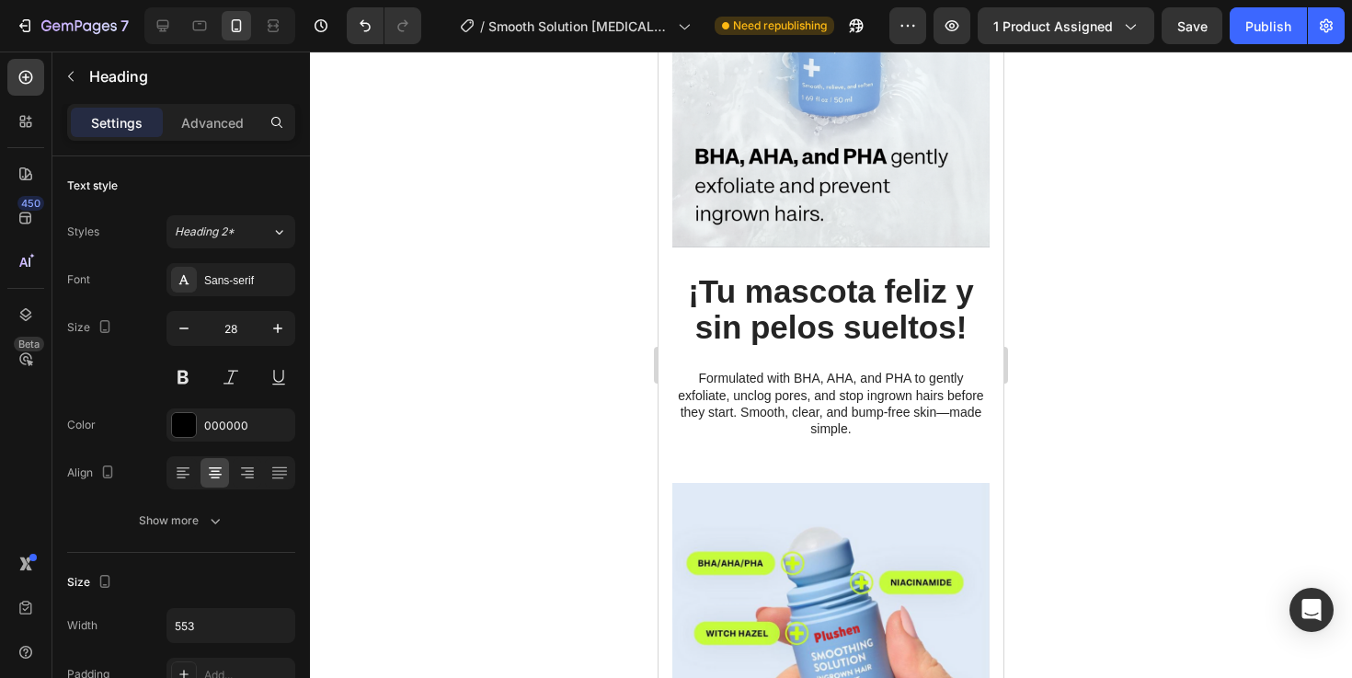
scroll to position [1305, 0]
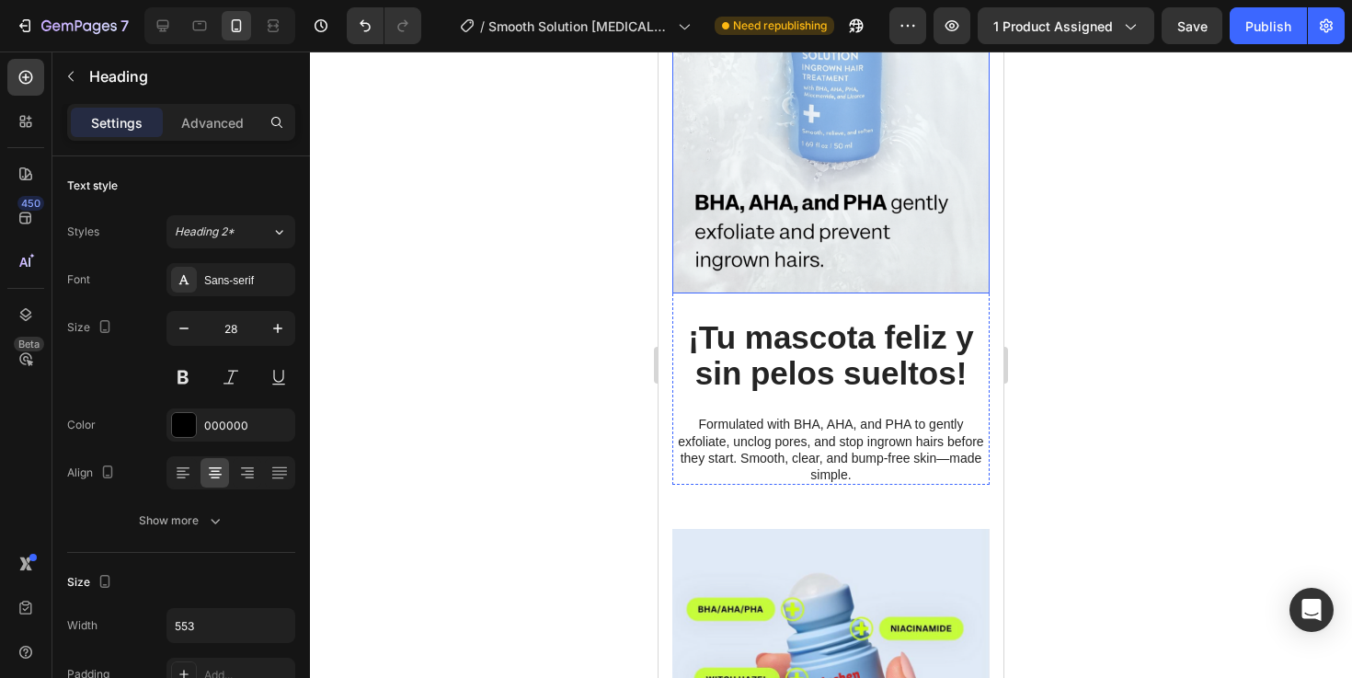
click at [827, 365] on strong "¡Tu mascota feliz y sin pelos sueltos!" at bounding box center [831, 355] width 286 height 72
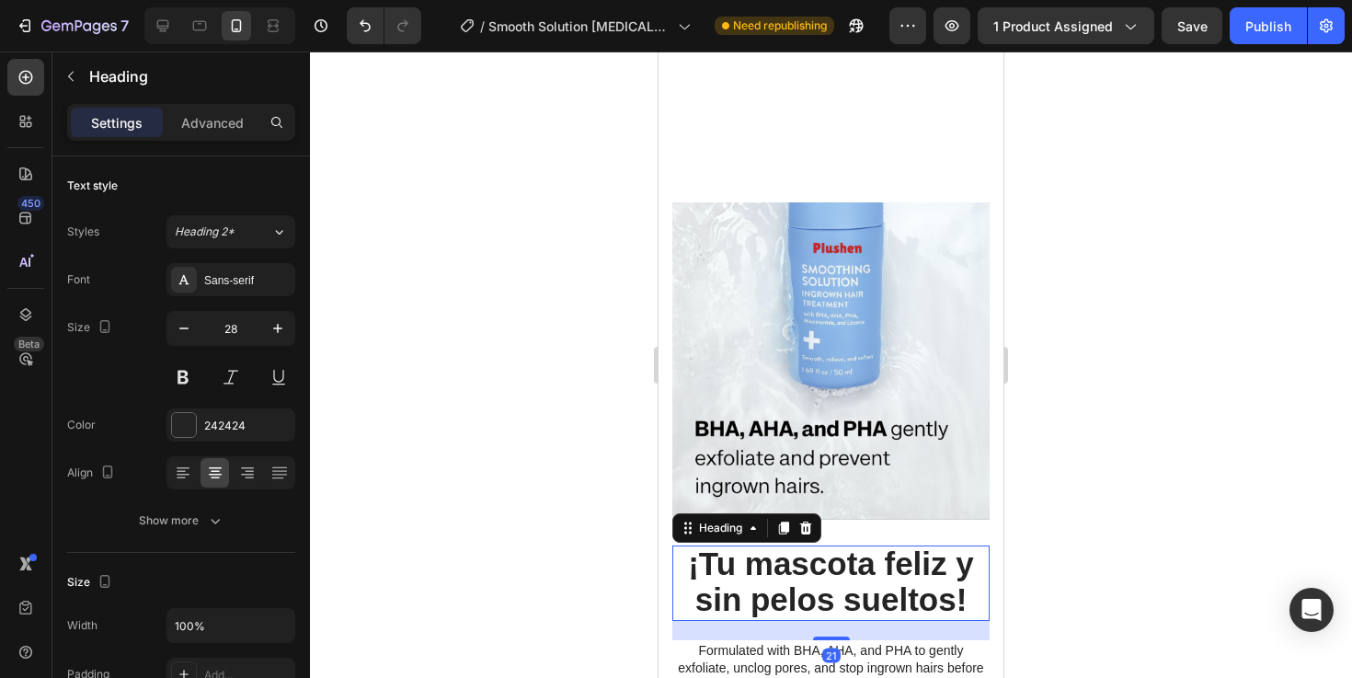
scroll to position [1042, 0]
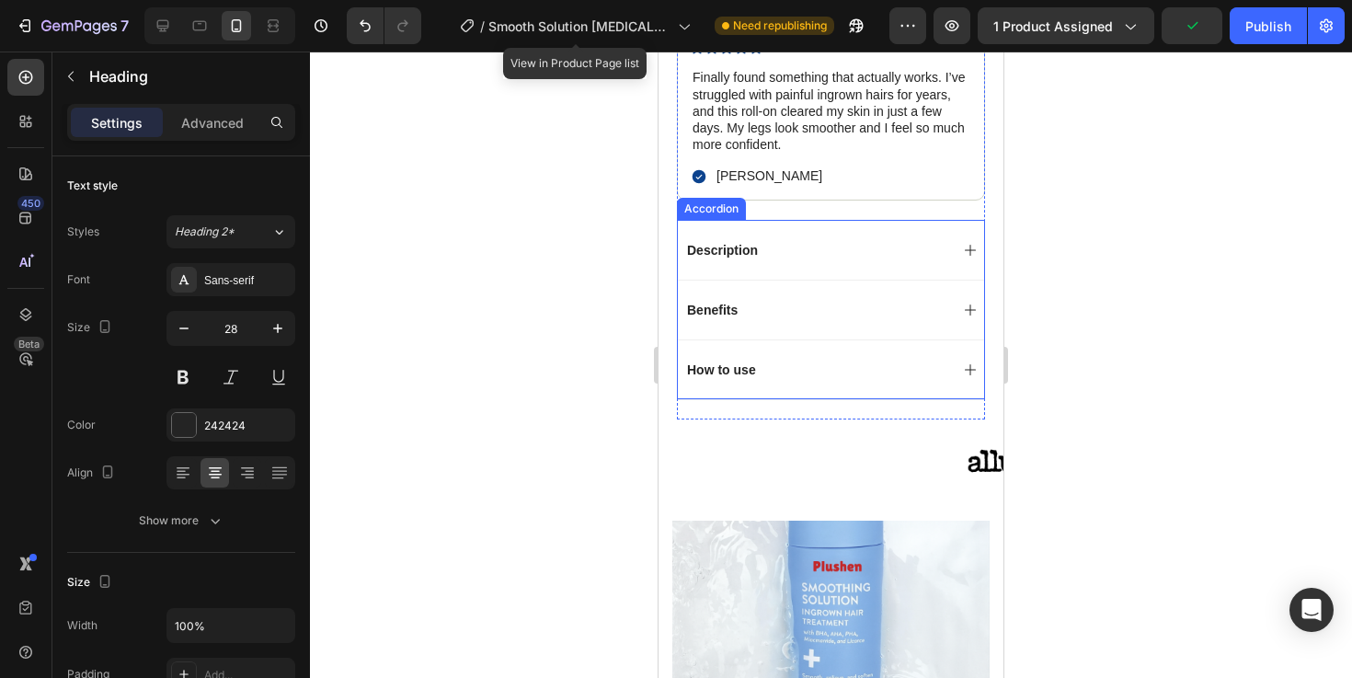
click at [1171, 380] on div at bounding box center [831, 364] width 1042 height 626
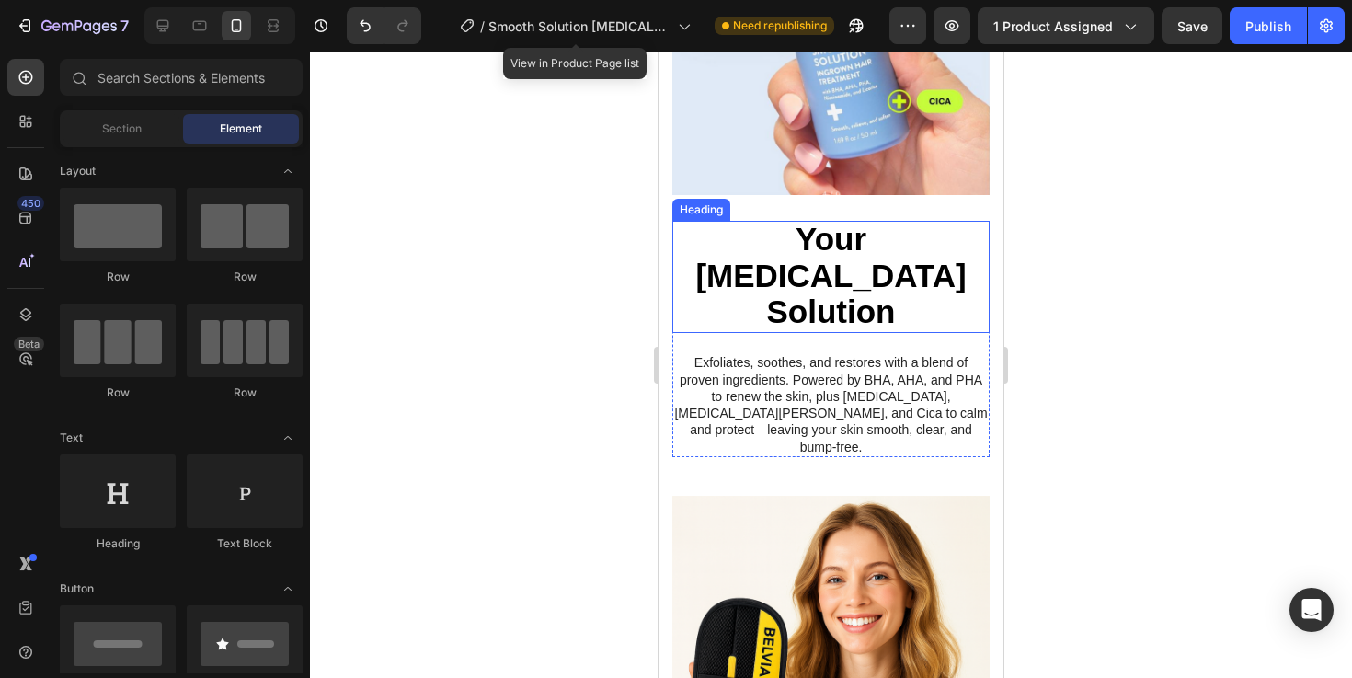
scroll to position [2276, 0]
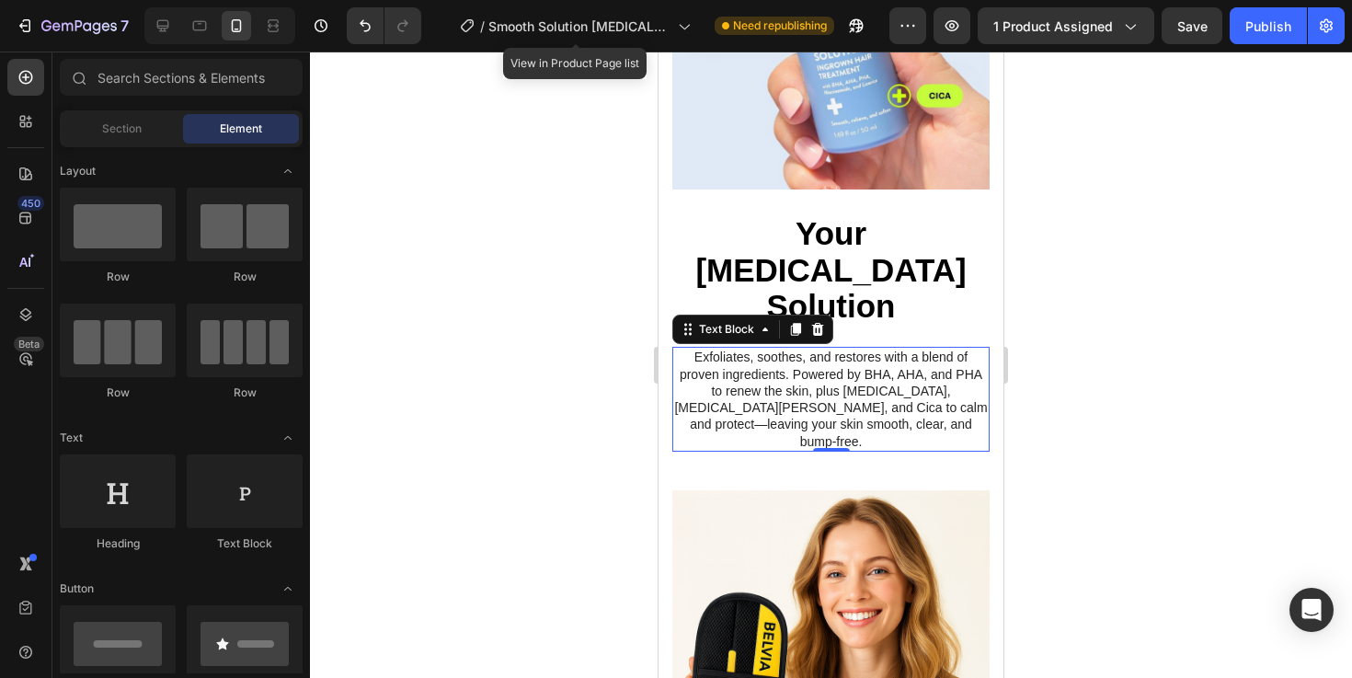
click at [850, 372] on p "Exfoliates, soothes, and restores with a blend of proven ingredients. Powered b…" at bounding box center [831, 398] width 314 height 100
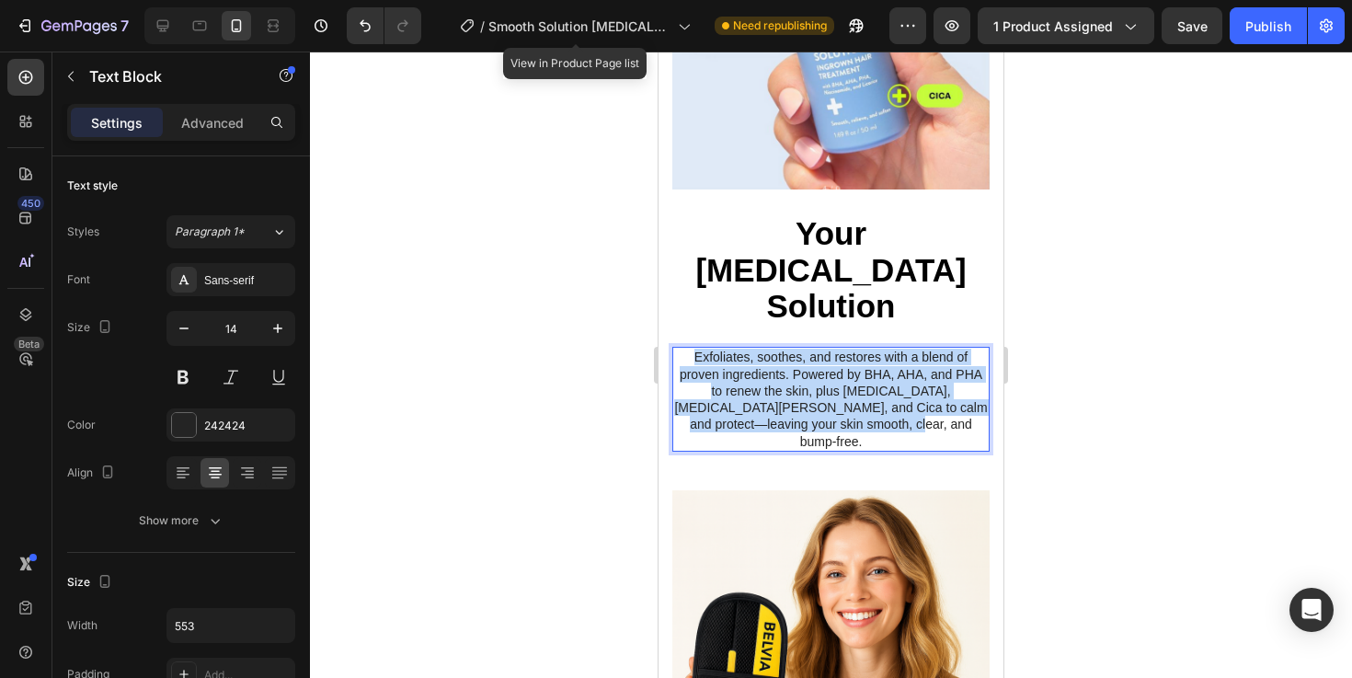
click at [850, 372] on p "Exfoliates, soothes, and restores with a blend of proven ingredients. Powered b…" at bounding box center [831, 398] width 314 height 100
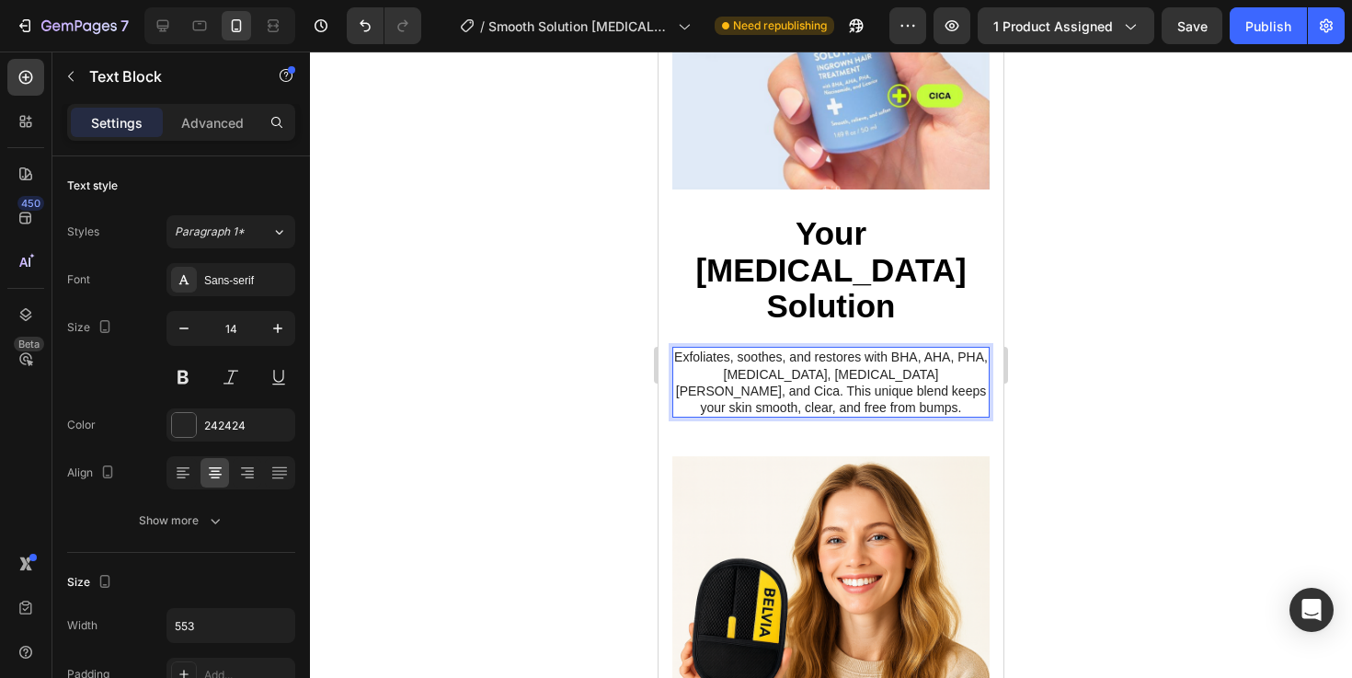
click at [1166, 402] on div at bounding box center [831, 364] width 1042 height 626
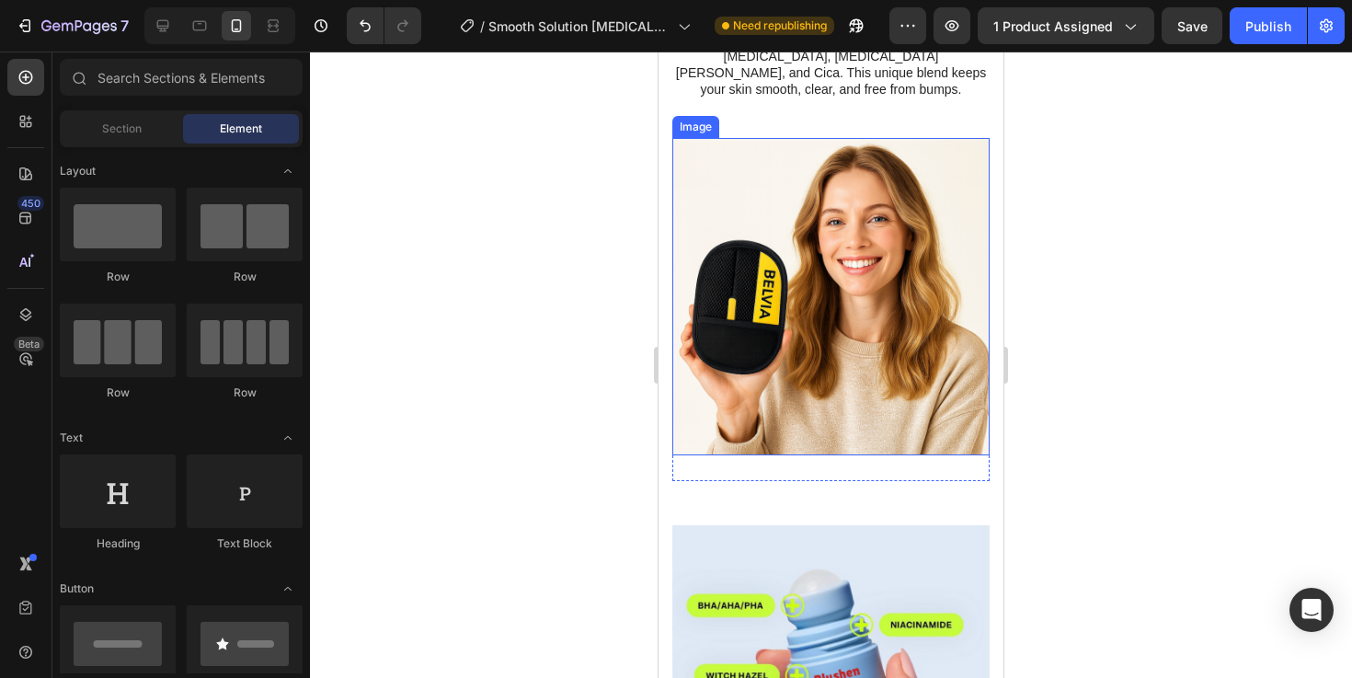
scroll to position [2630, 0]
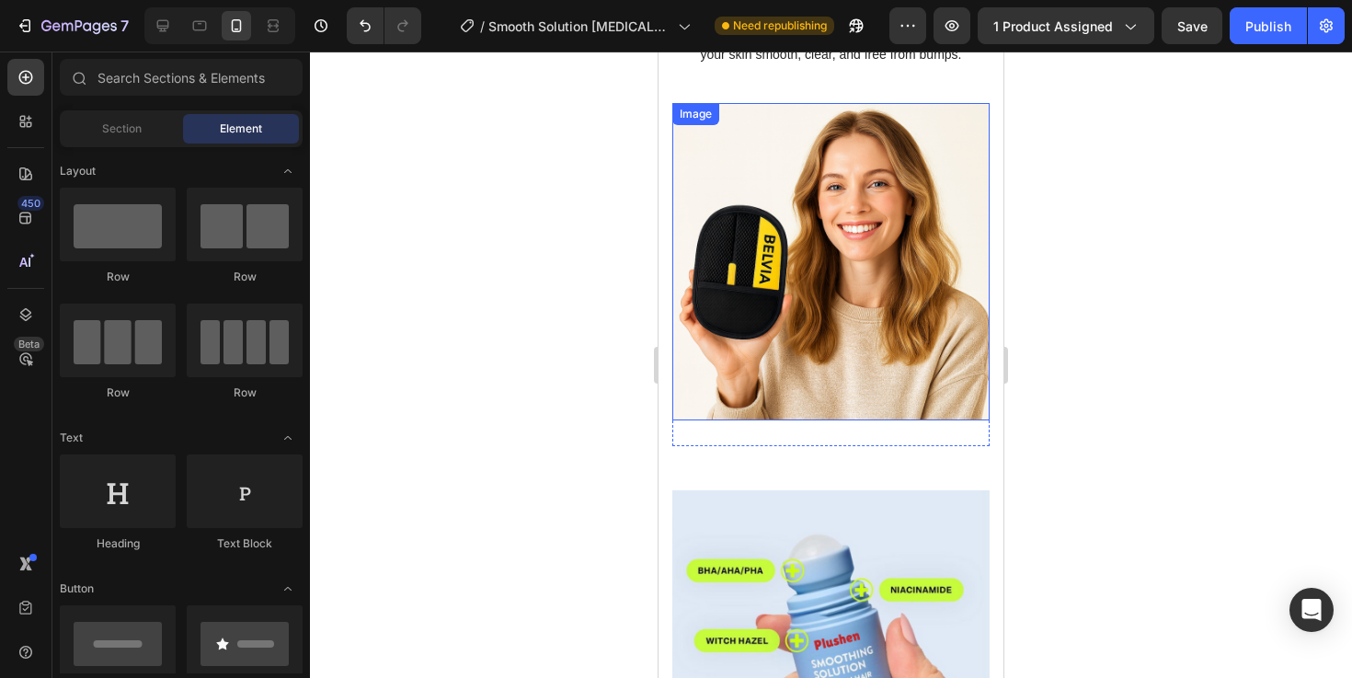
click at [852, 293] on img at bounding box center [830, 261] width 317 height 317
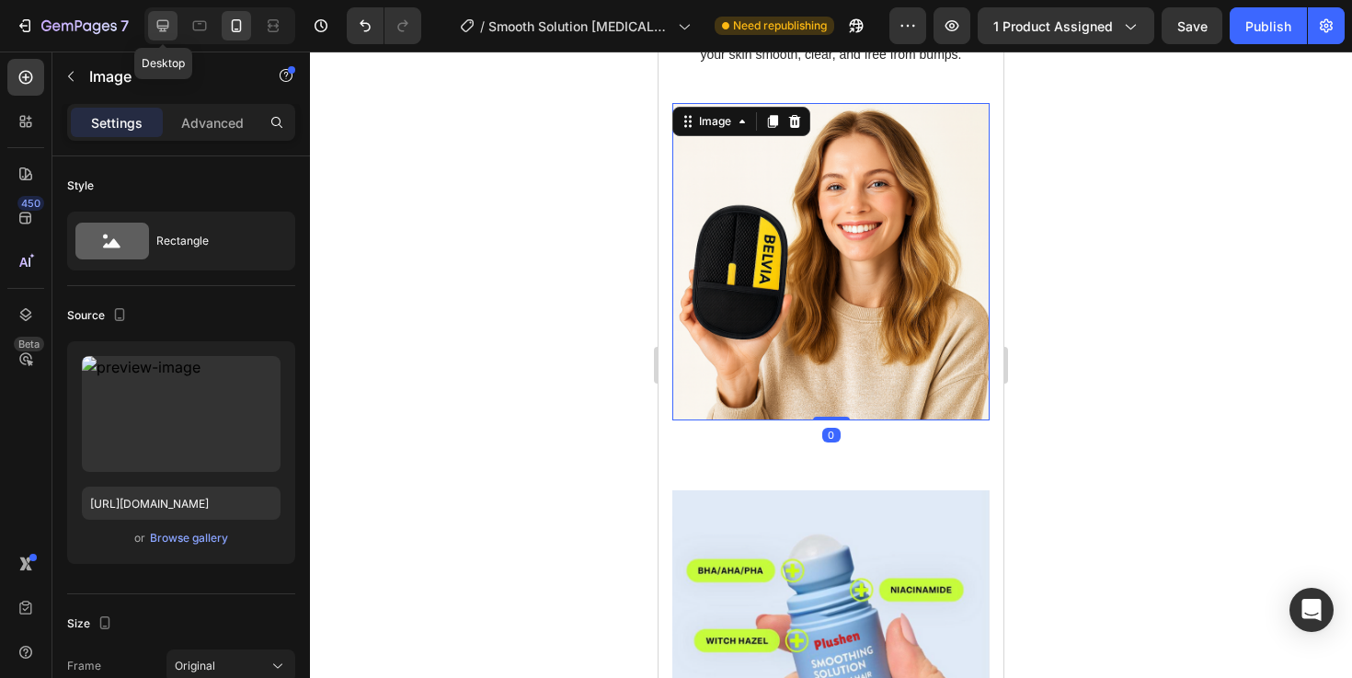
click at [159, 29] on icon at bounding box center [163, 26] width 18 height 18
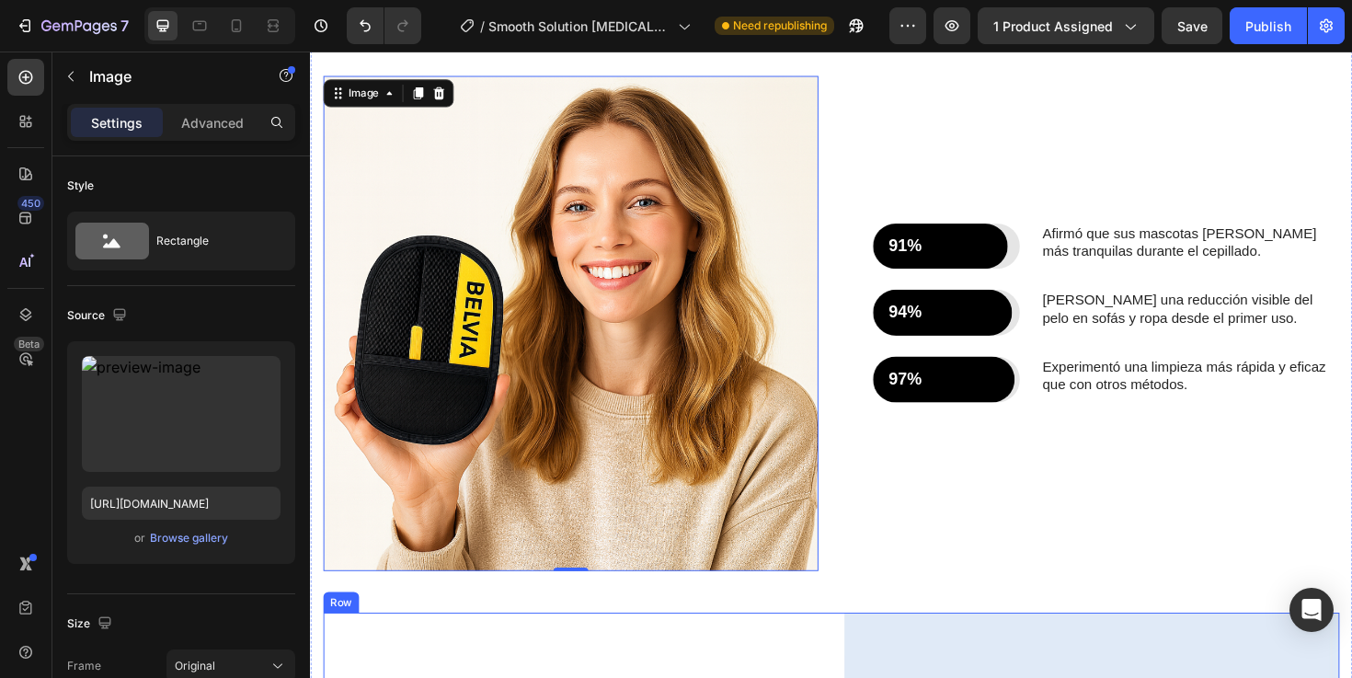
scroll to position [2671, 0]
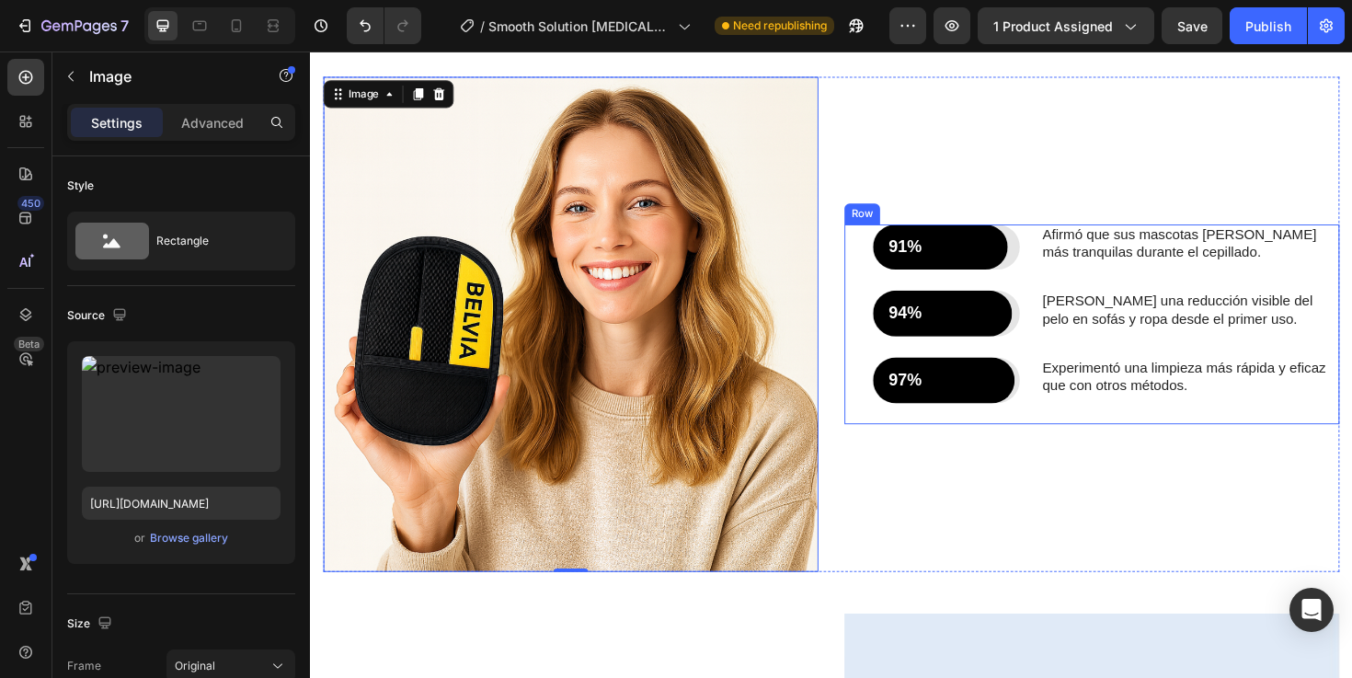
click at [895, 317] on div "91% Text Block Row Row Afirmó que sus mascotas estaban más tranquilas durante e…" at bounding box center [1137, 339] width 524 height 211
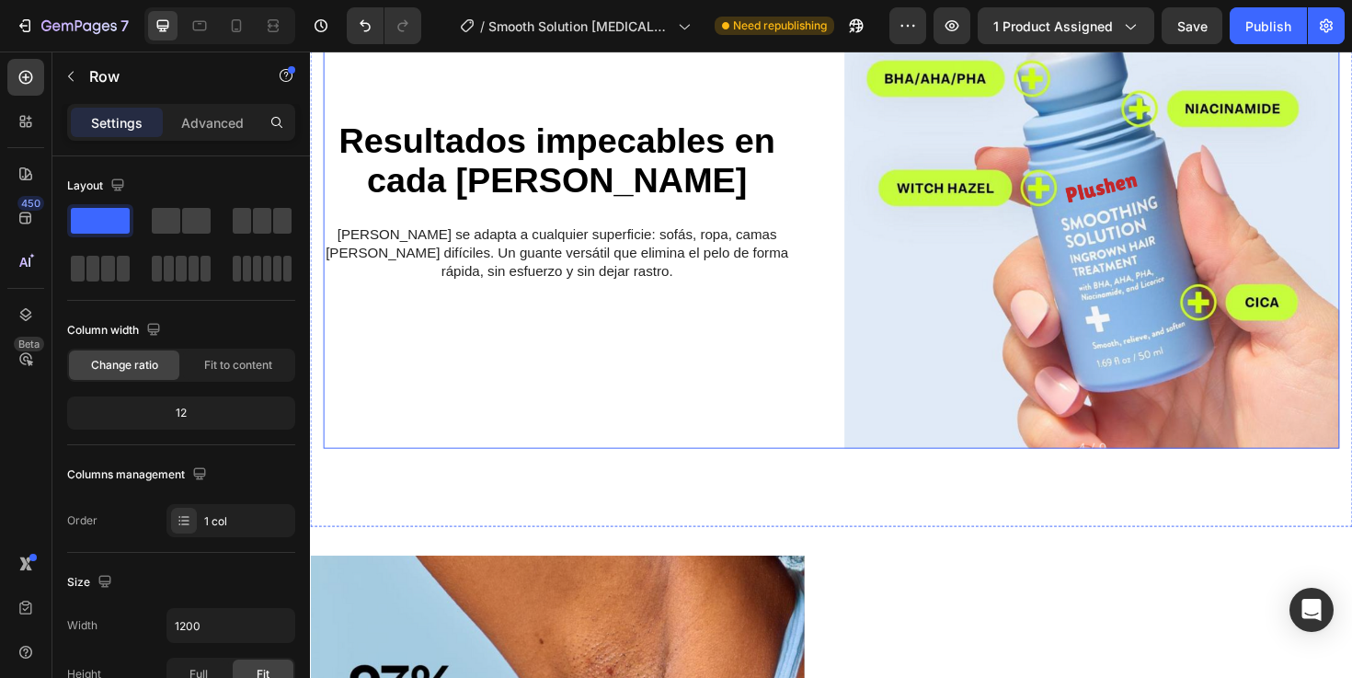
scroll to position [3174, 0]
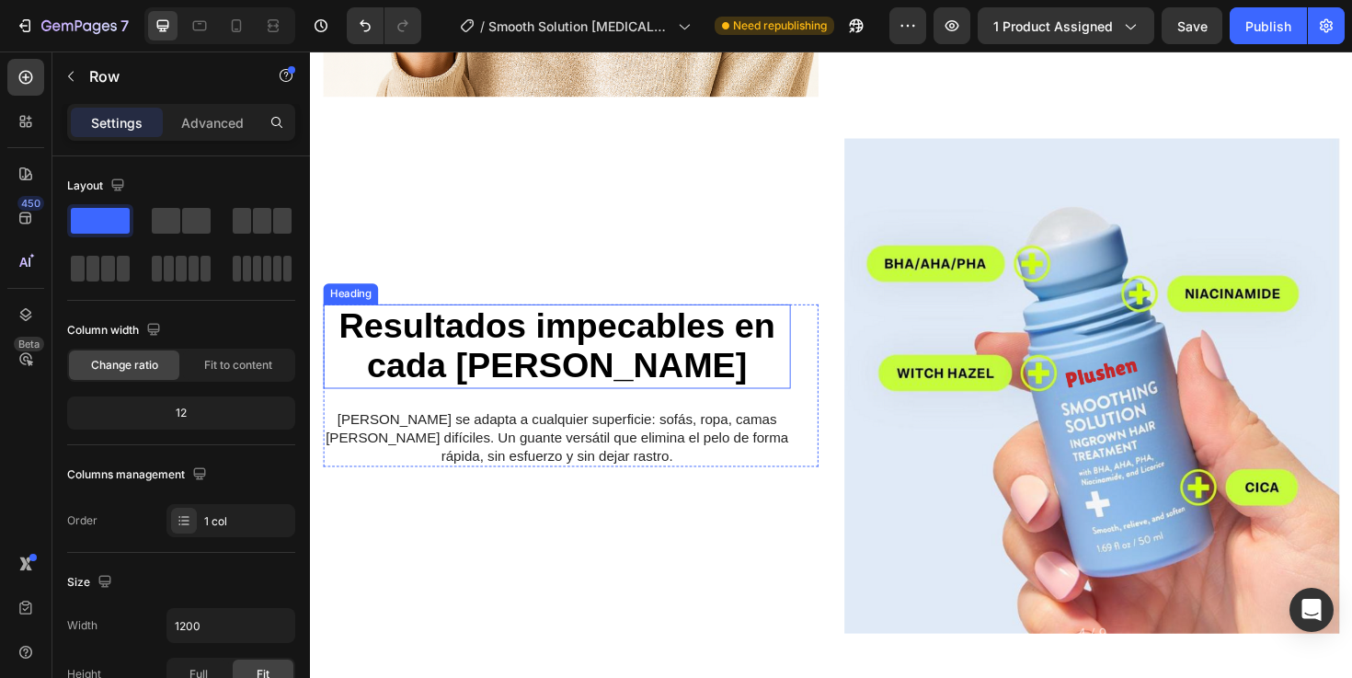
click at [690, 232] on div "Resultados impecables en cada rincón Heading Resultados impecables en cada rinc…" at bounding box center [586, 405] width 524 height 524
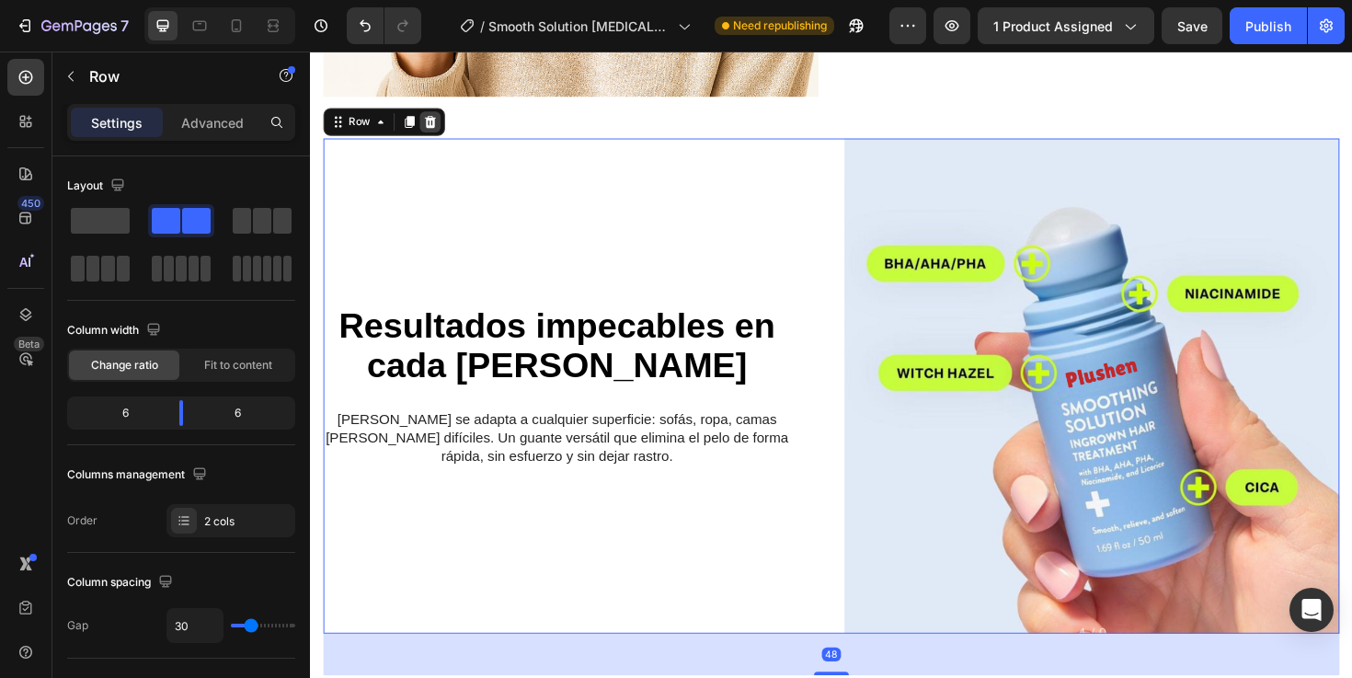
click at [429, 129] on icon at bounding box center [436, 126] width 15 height 15
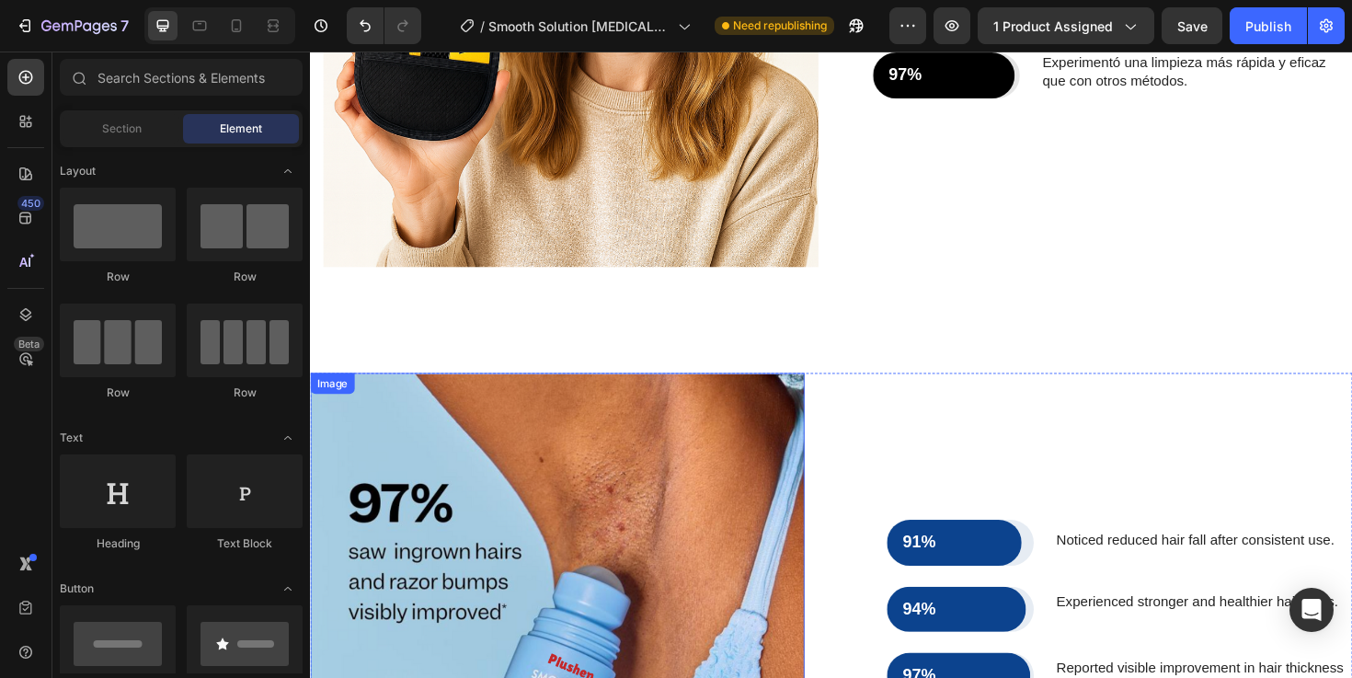
scroll to position [2995, 0]
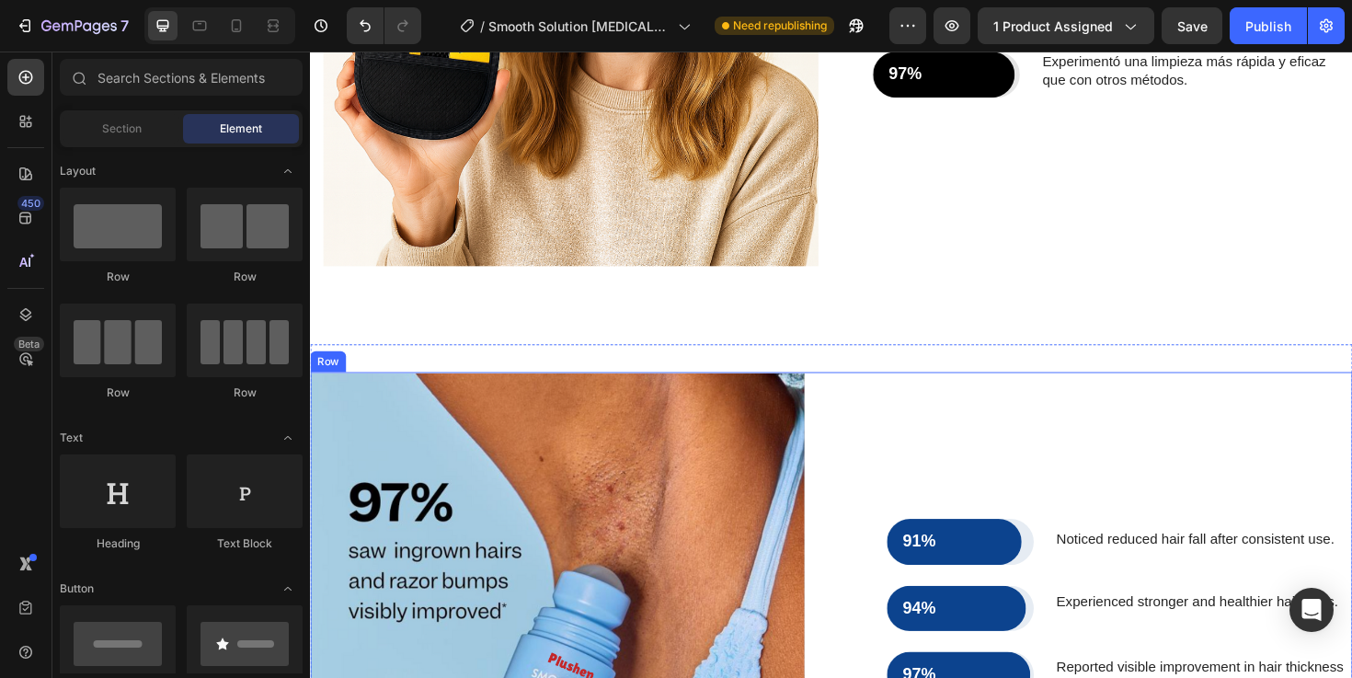
click at [962, 433] on div "91% Text Block Row Row Noticed reduced hair fall after consistent use. Text Blo…" at bounding box center [1151, 652] width 523 height 523
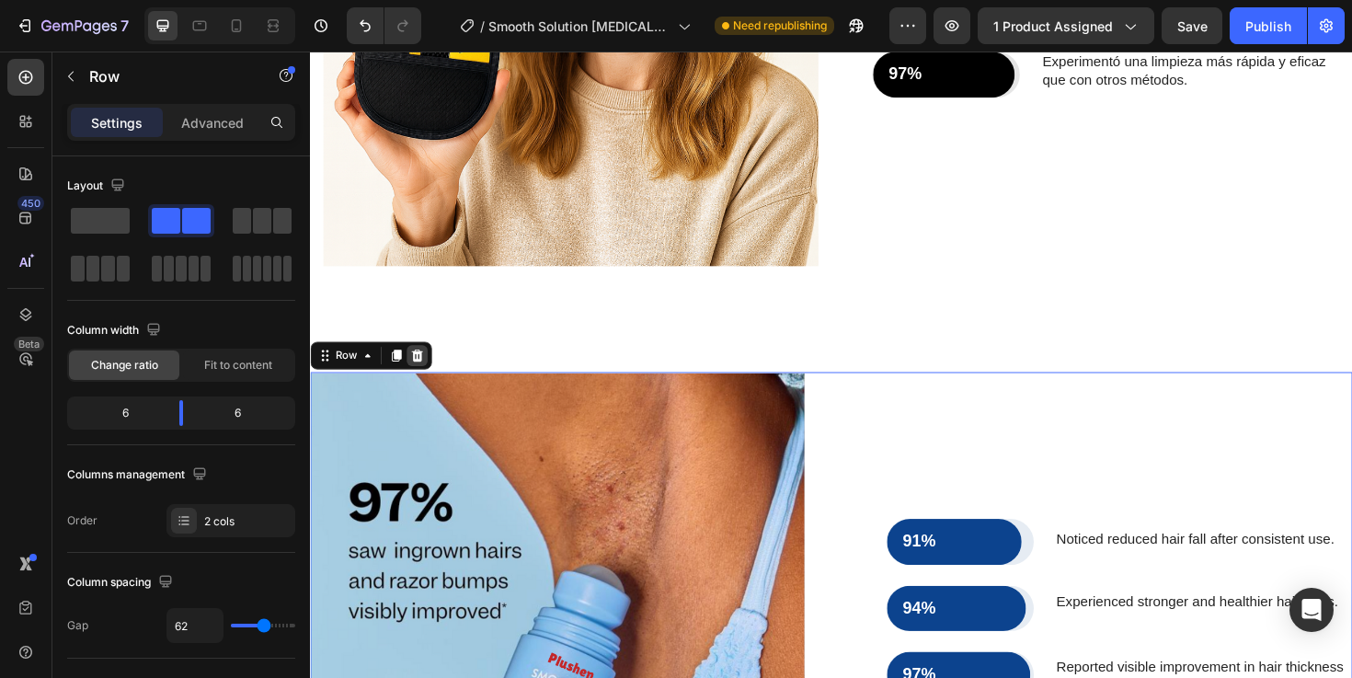
click at [428, 371] on icon at bounding box center [423, 373] width 15 height 15
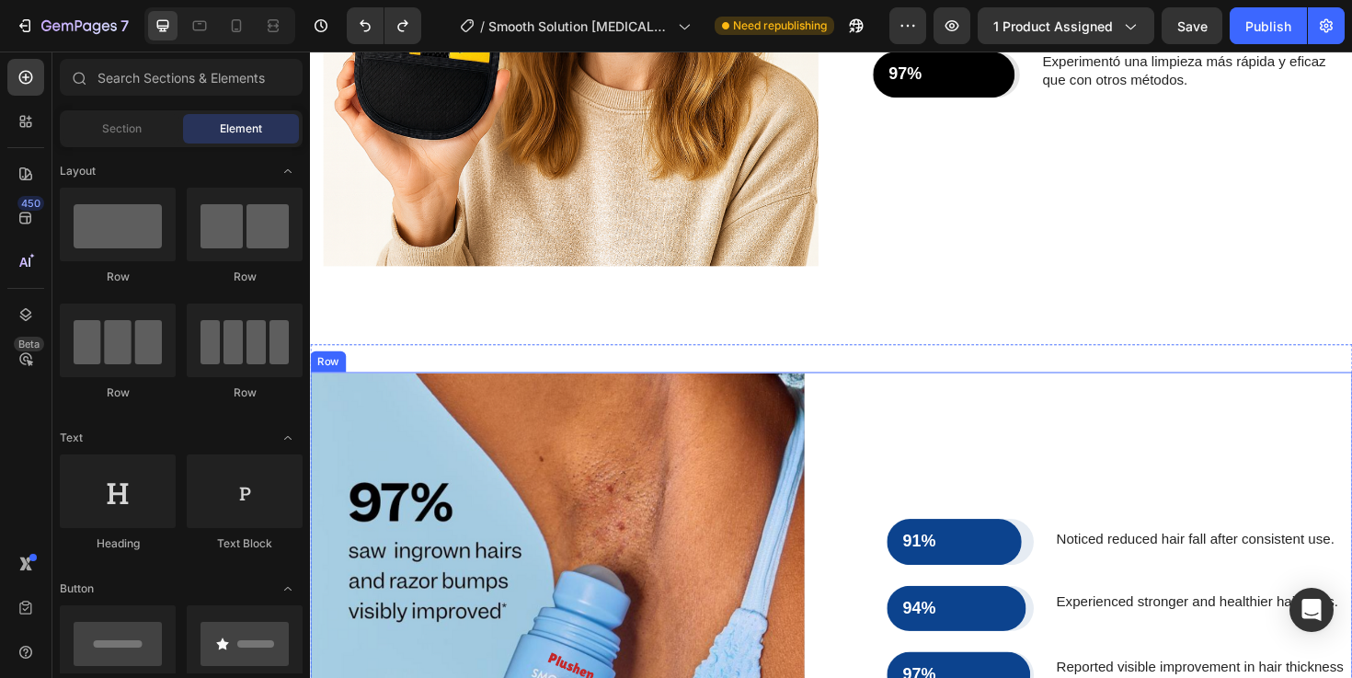
click at [914, 416] on div "91% Text Block Row Row Noticed reduced hair fall after consistent use. Text Blo…" at bounding box center [1151, 652] width 523 height 523
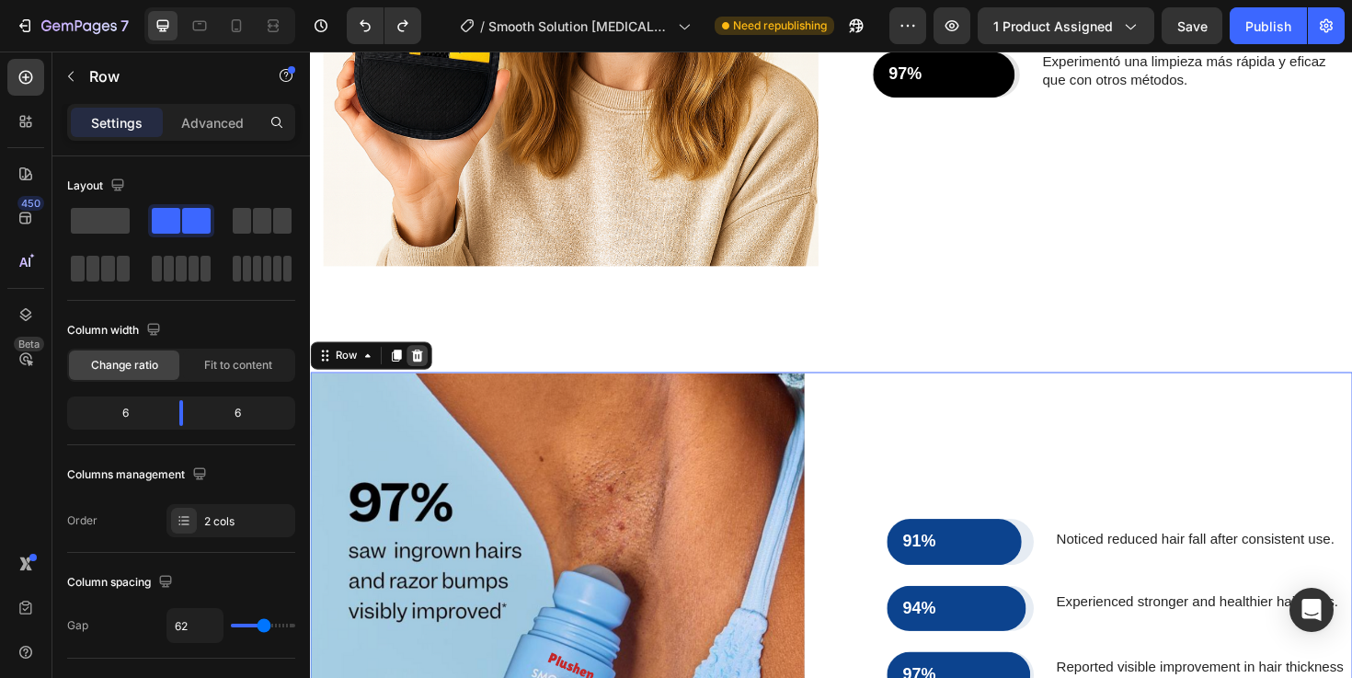
click at [422, 368] on icon at bounding box center [423, 373] width 12 height 13
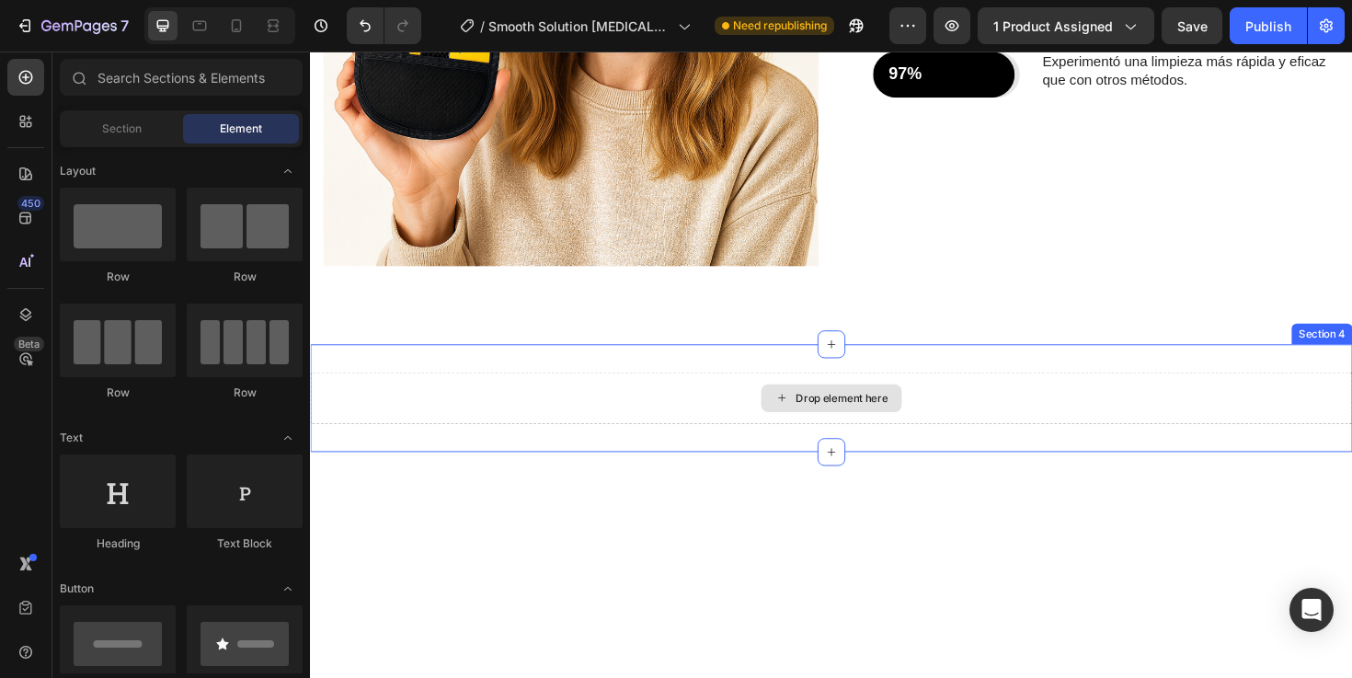
click at [737, 412] on div "Drop element here" at bounding box center [861, 418] width 1103 height 55
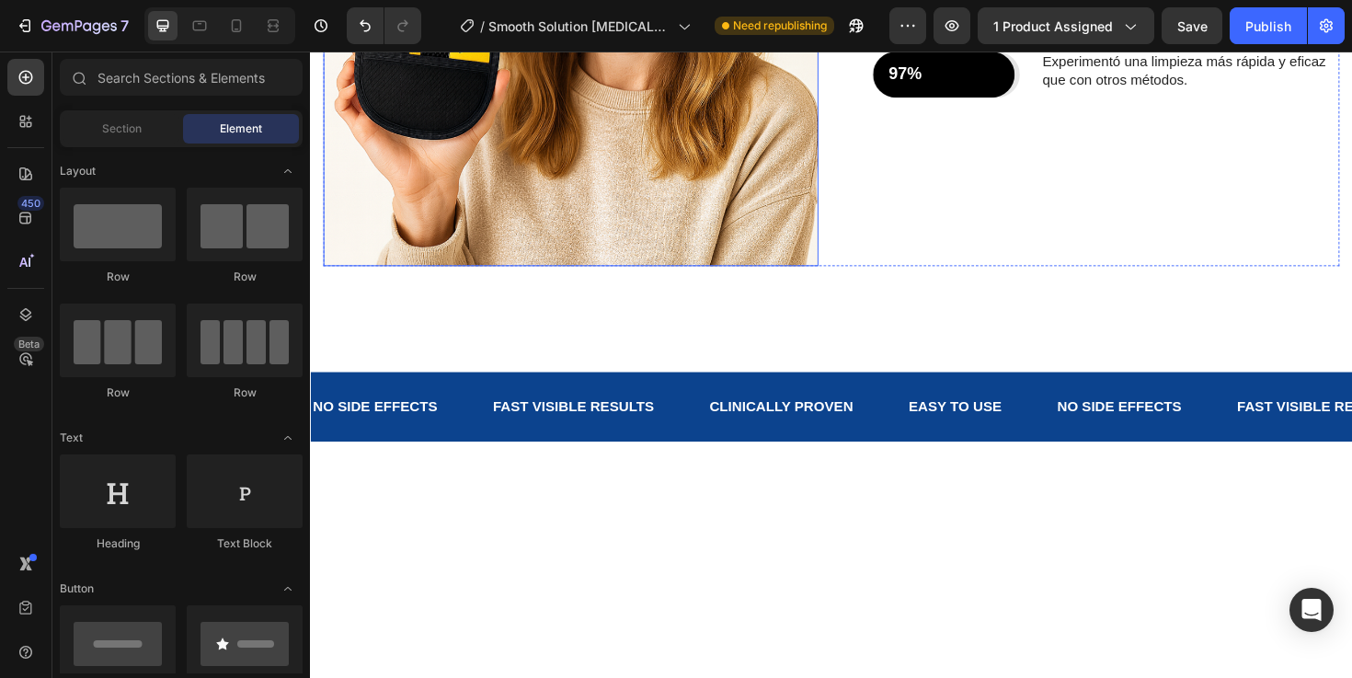
scroll to position [2657, 0]
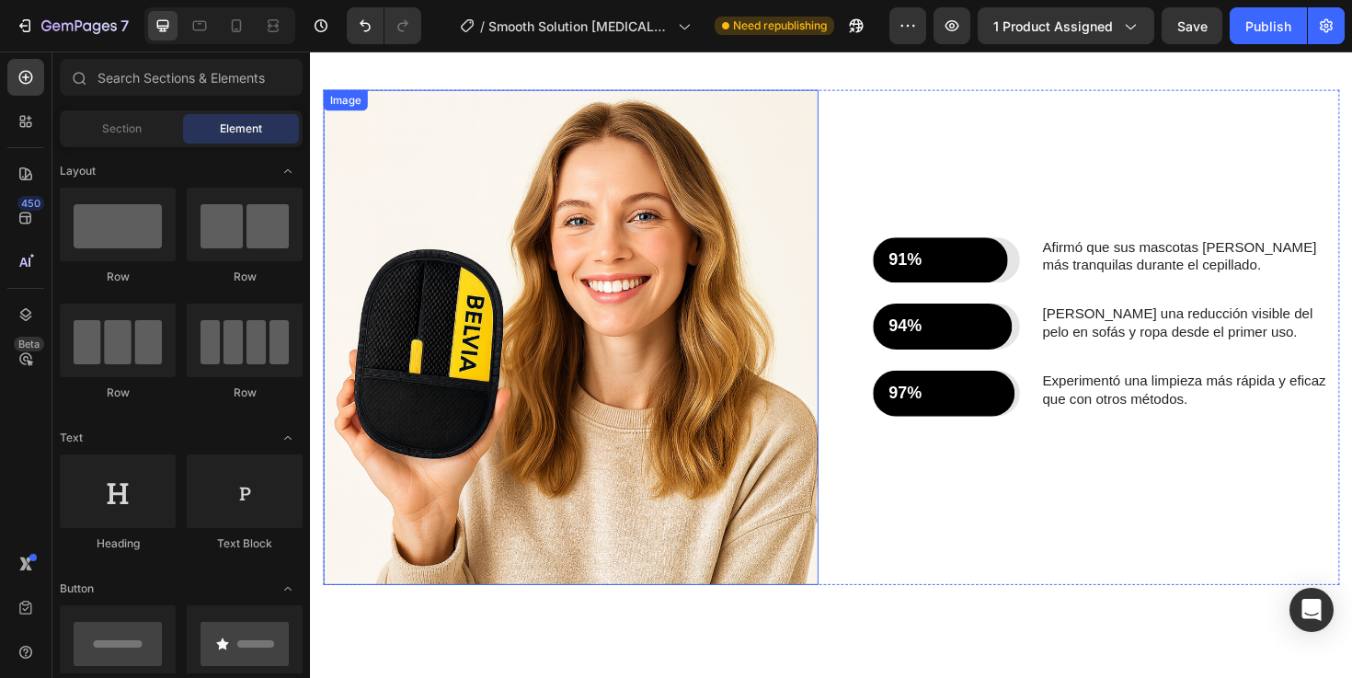
click at [571, 302] on img at bounding box center [586, 354] width 524 height 524
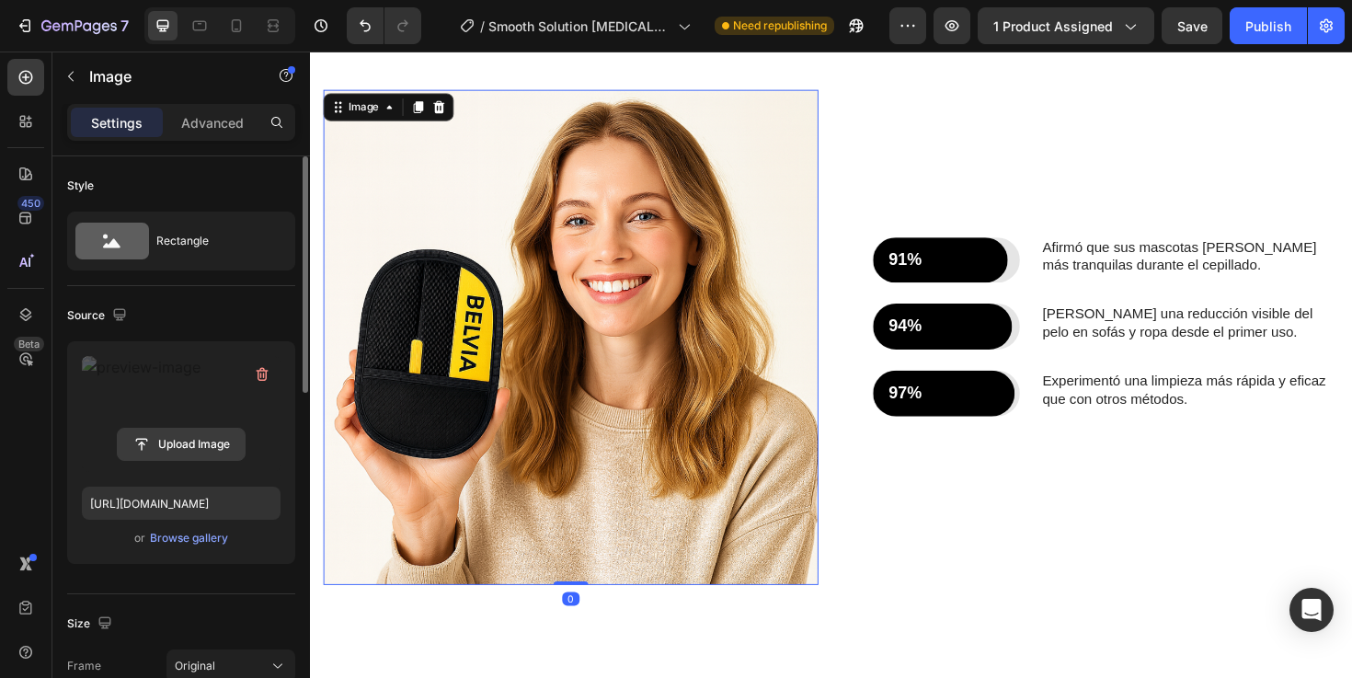
click at [160, 430] on input "file" at bounding box center [181, 443] width 127 height 31
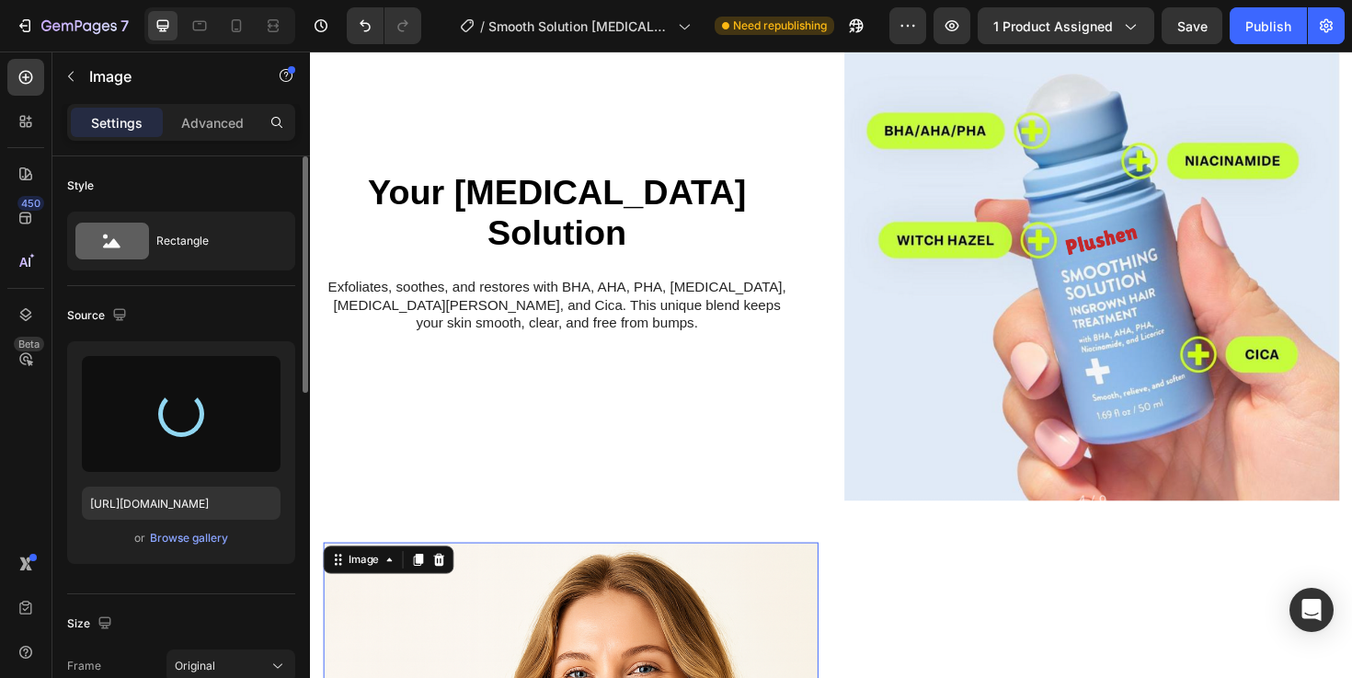
scroll to position [2172, 0]
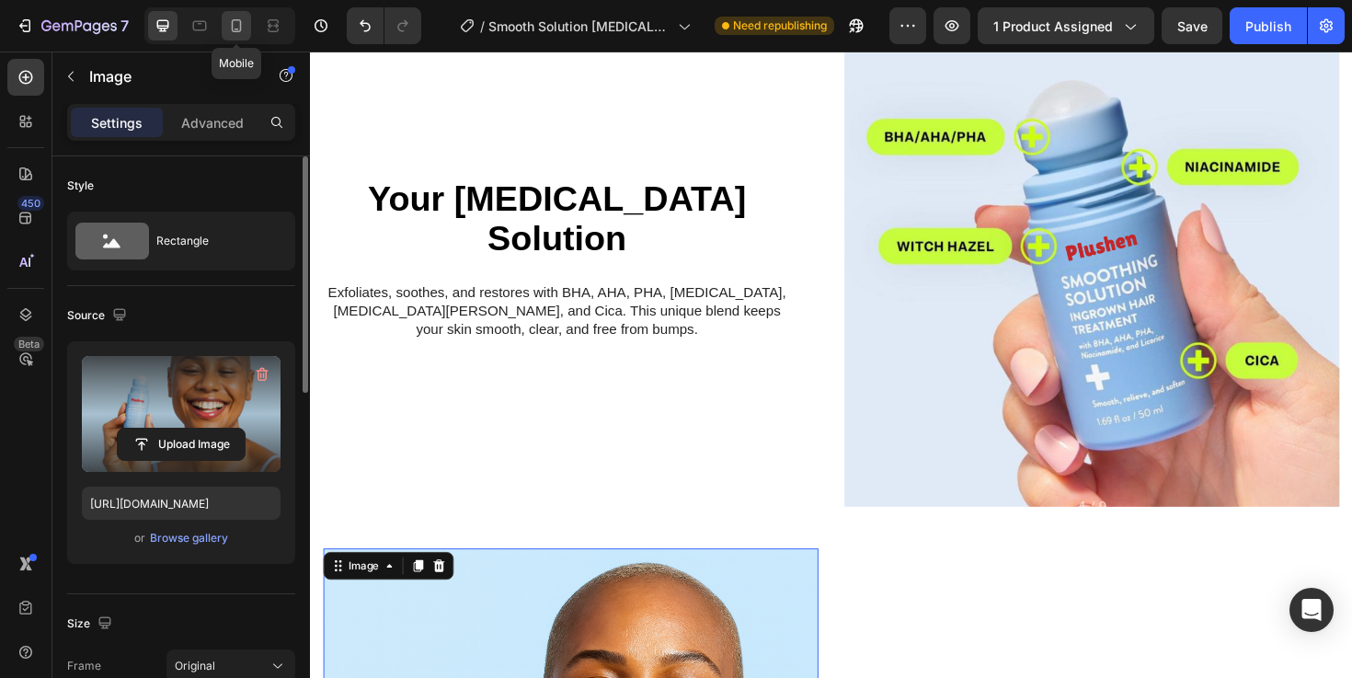
click at [230, 26] on icon at bounding box center [236, 26] width 18 height 18
type input "https://cdn.shopify.com/s/files/1/0955/3484/2158/files/gempages_585647930300433…"
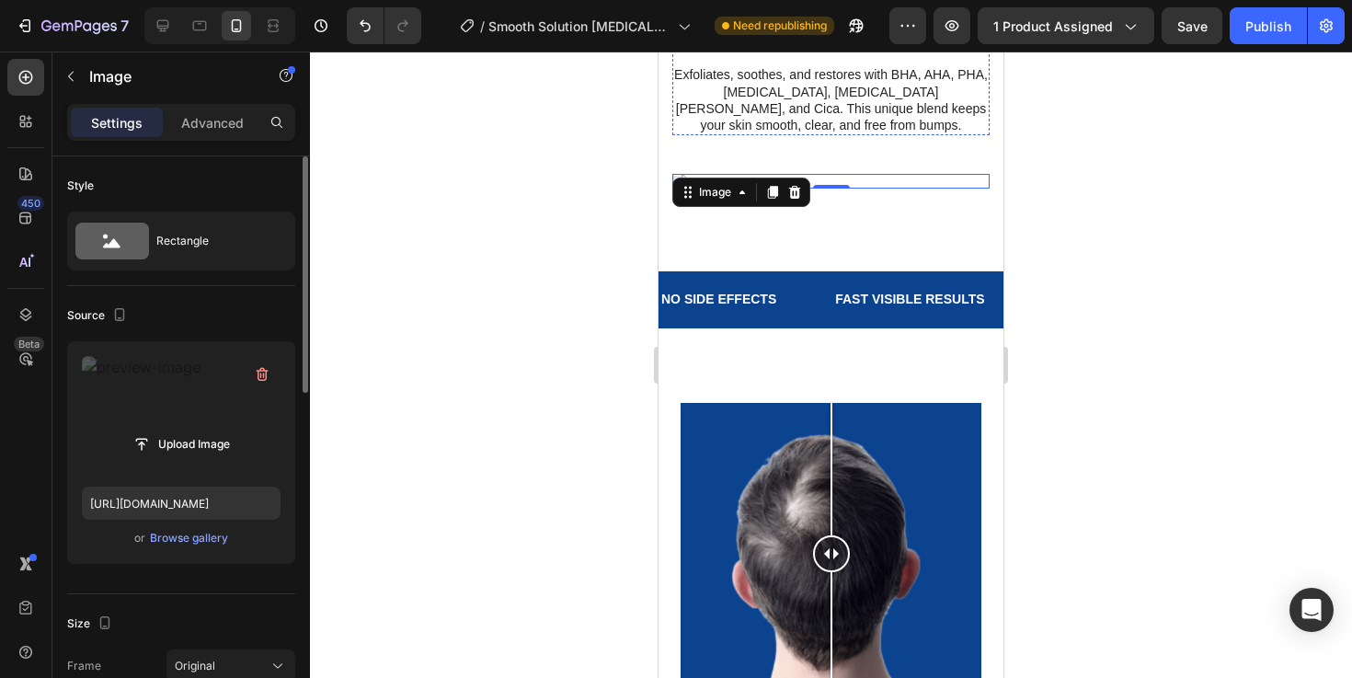
scroll to position [2561, 0]
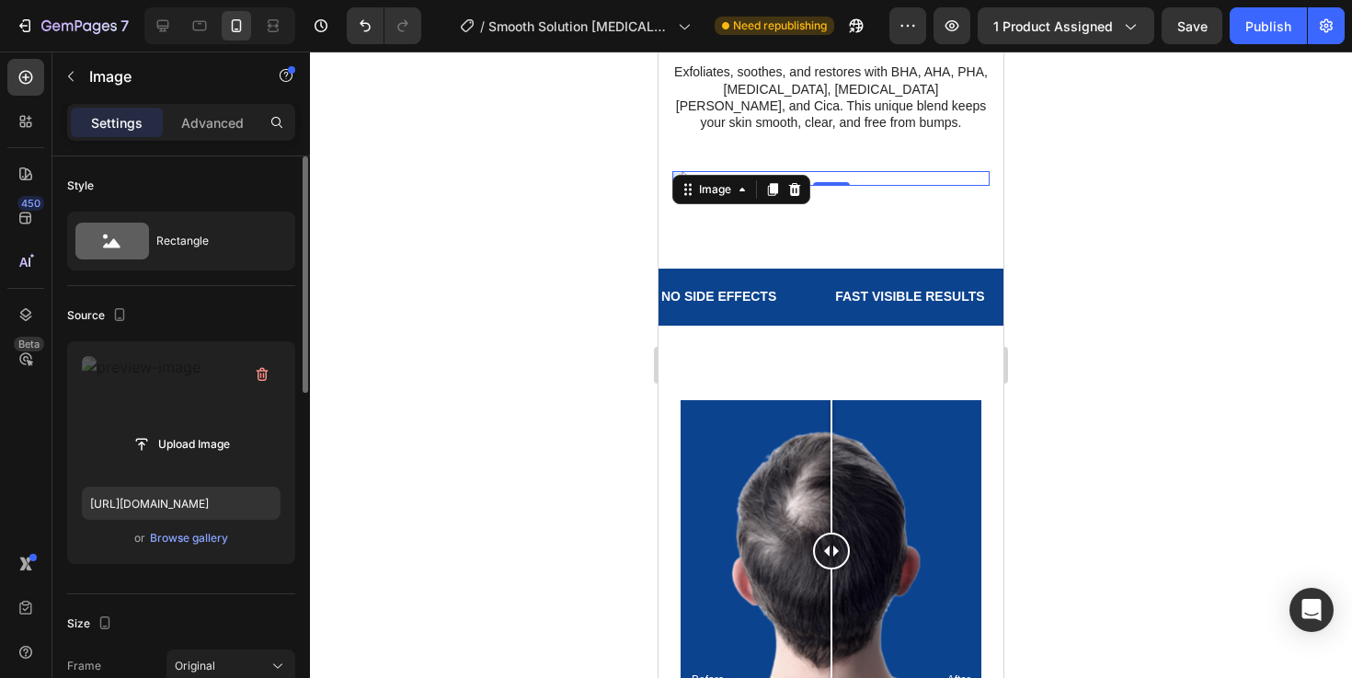
click at [1152, 404] on div at bounding box center [831, 364] width 1042 height 626
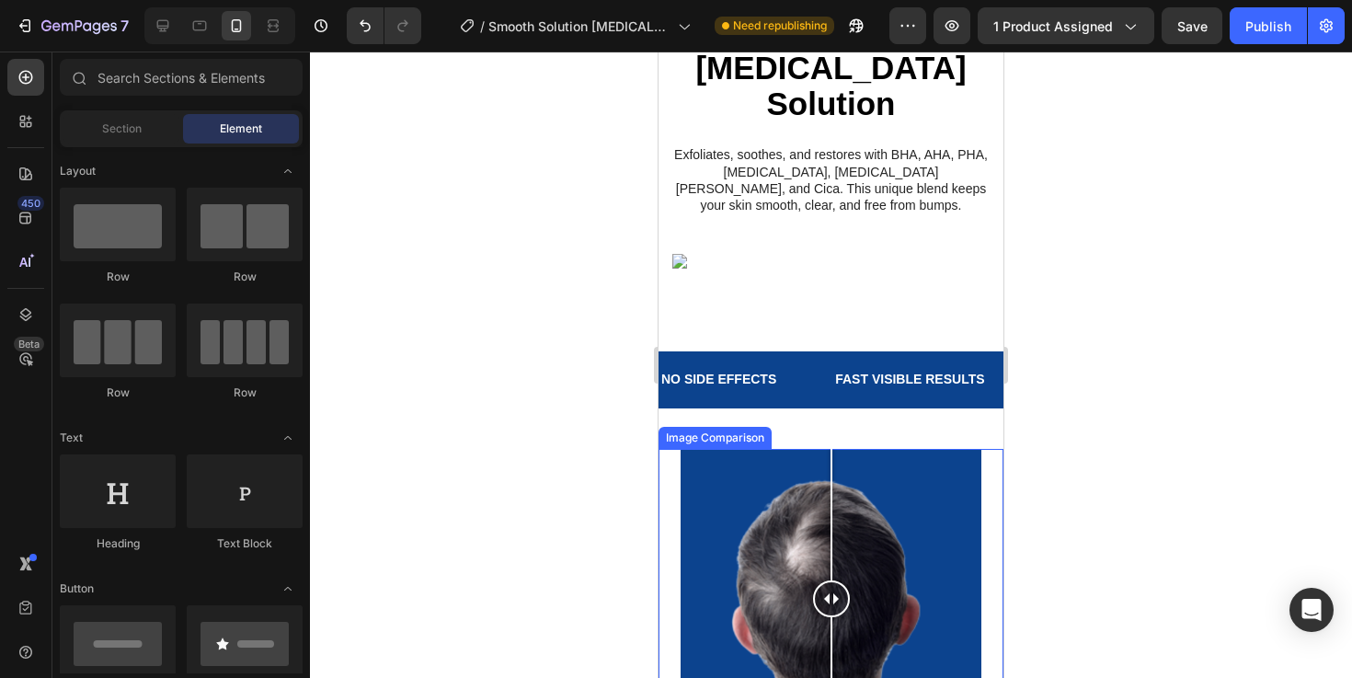
scroll to position [2422, 0]
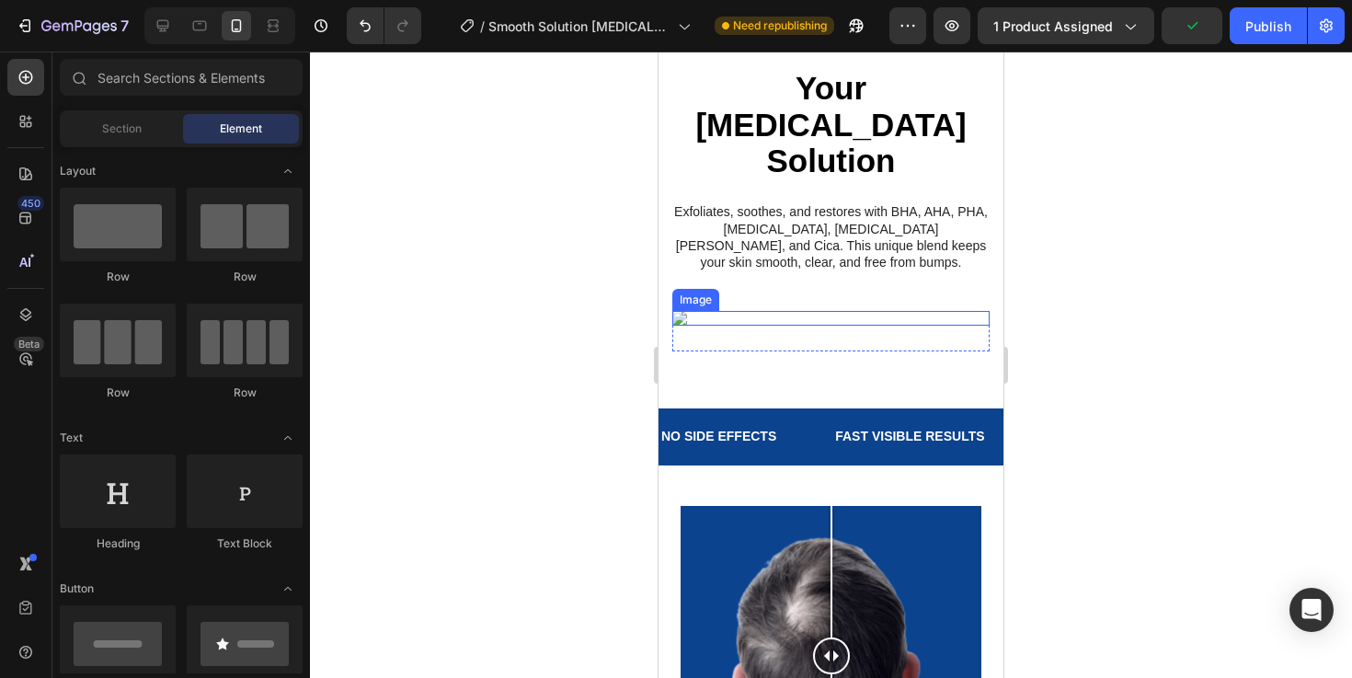
click at [924, 311] on img at bounding box center [830, 318] width 317 height 15
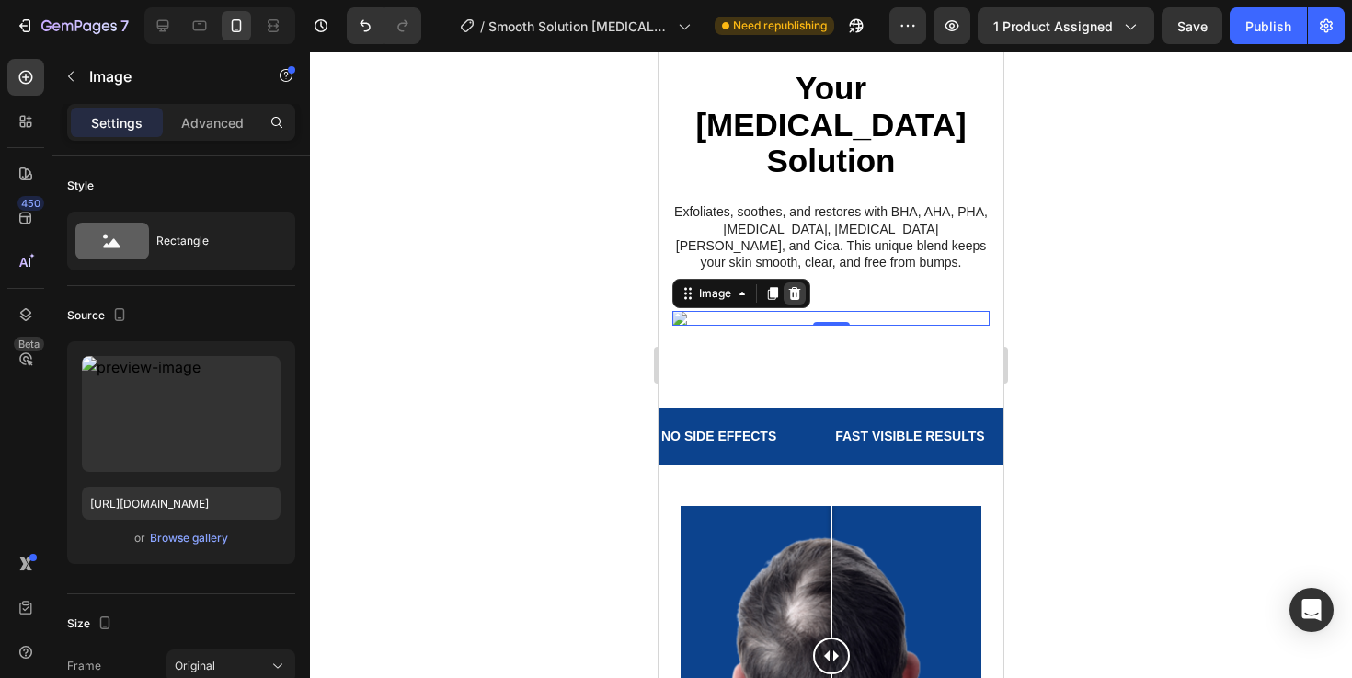
click at [795, 287] on icon at bounding box center [795, 293] width 12 height 13
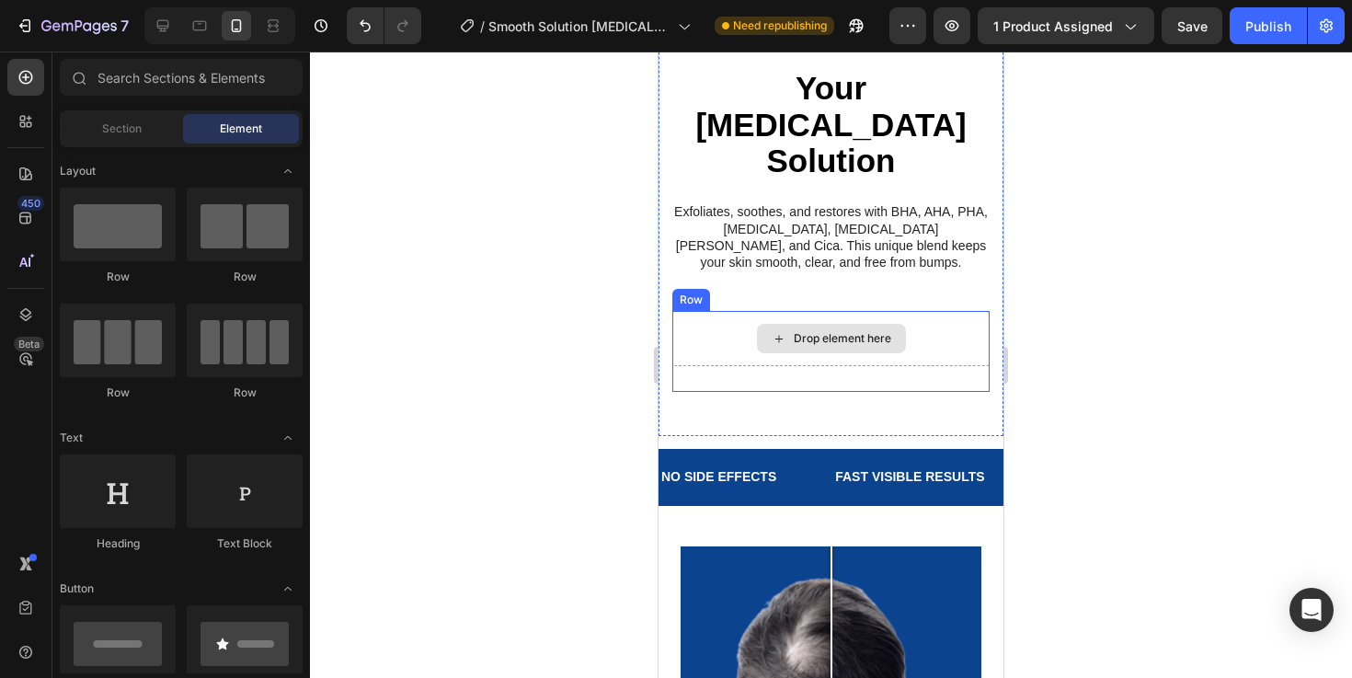
click at [817, 311] on div "Drop element here" at bounding box center [830, 338] width 317 height 55
click at [773, 331] on icon at bounding box center [778, 339] width 15 height 16
click at [720, 311] on div "Drop element here" at bounding box center [830, 338] width 317 height 55
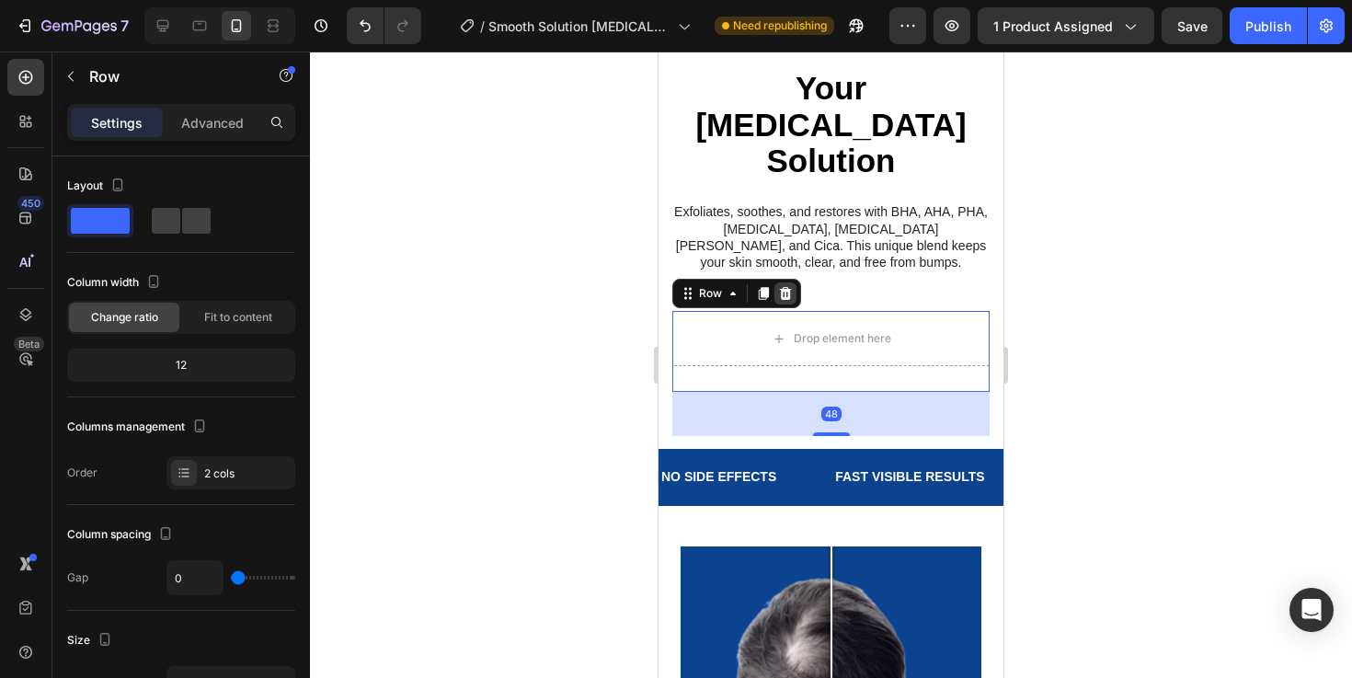
click at [784, 287] on icon at bounding box center [786, 293] width 12 height 13
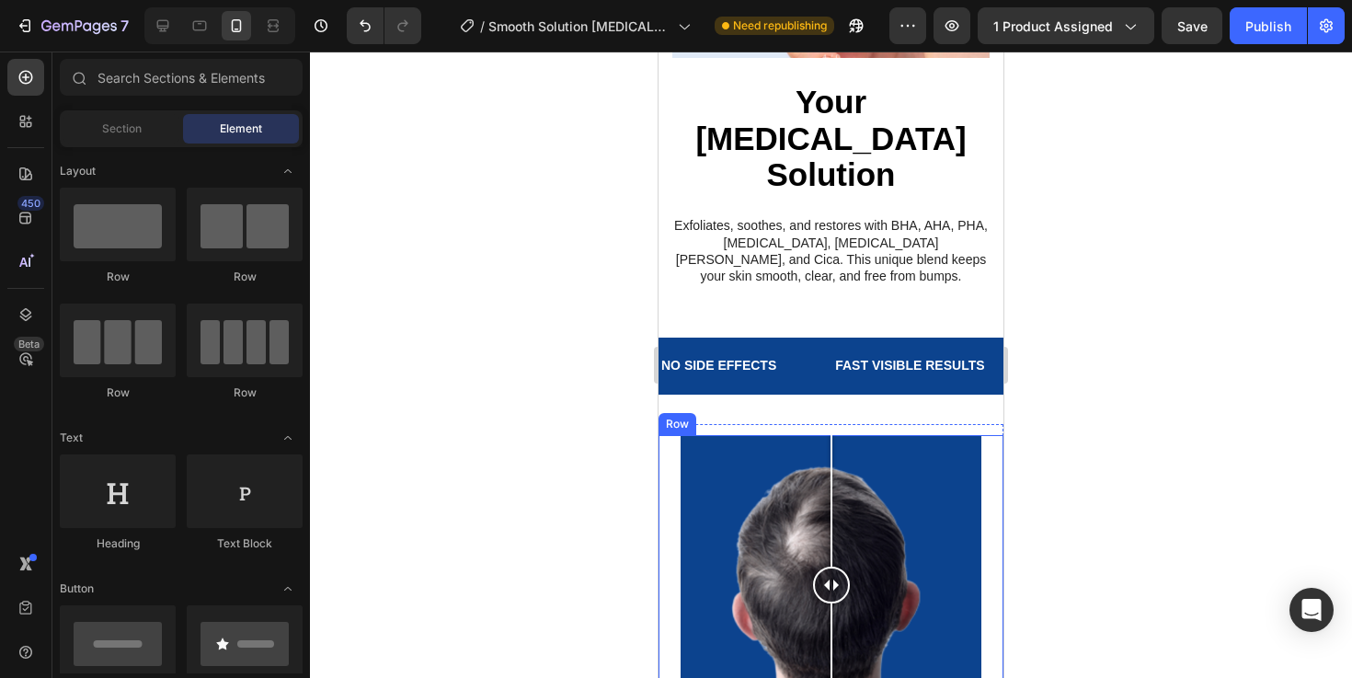
scroll to position [2399, 0]
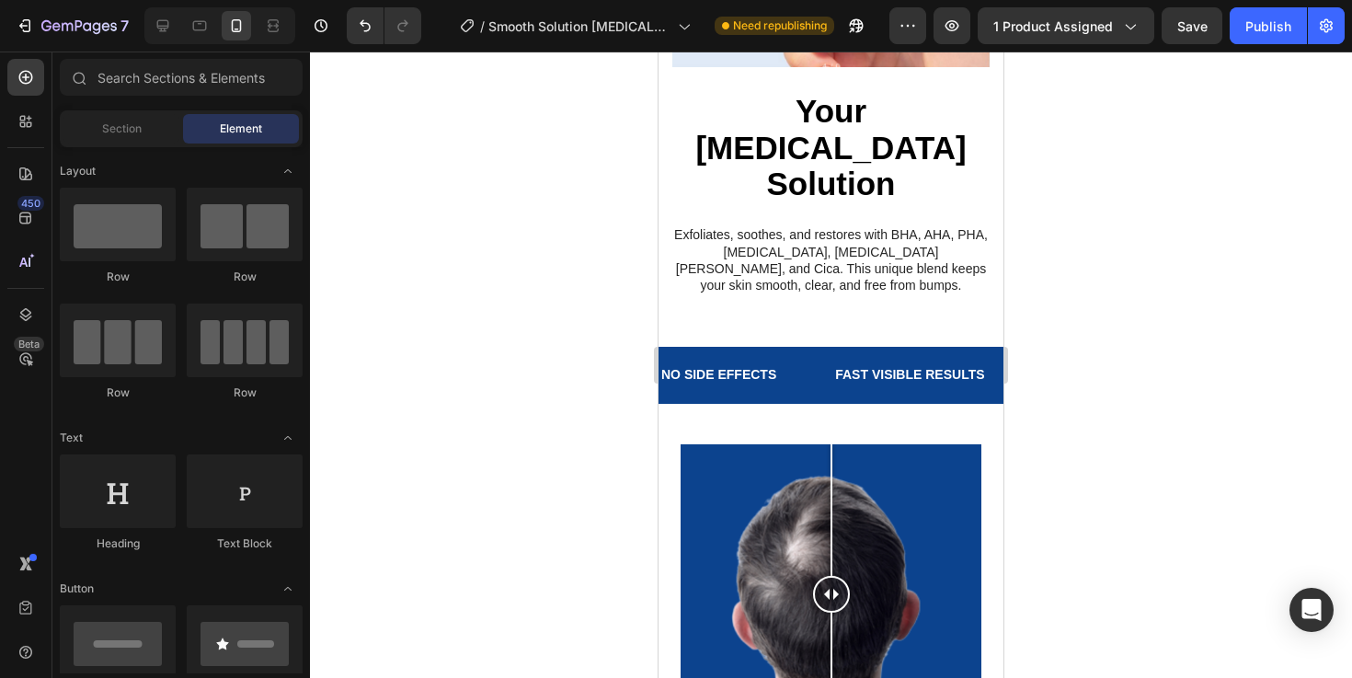
click at [168, 41] on div at bounding box center [219, 25] width 151 height 37
click at [168, 32] on icon at bounding box center [163, 26] width 18 height 18
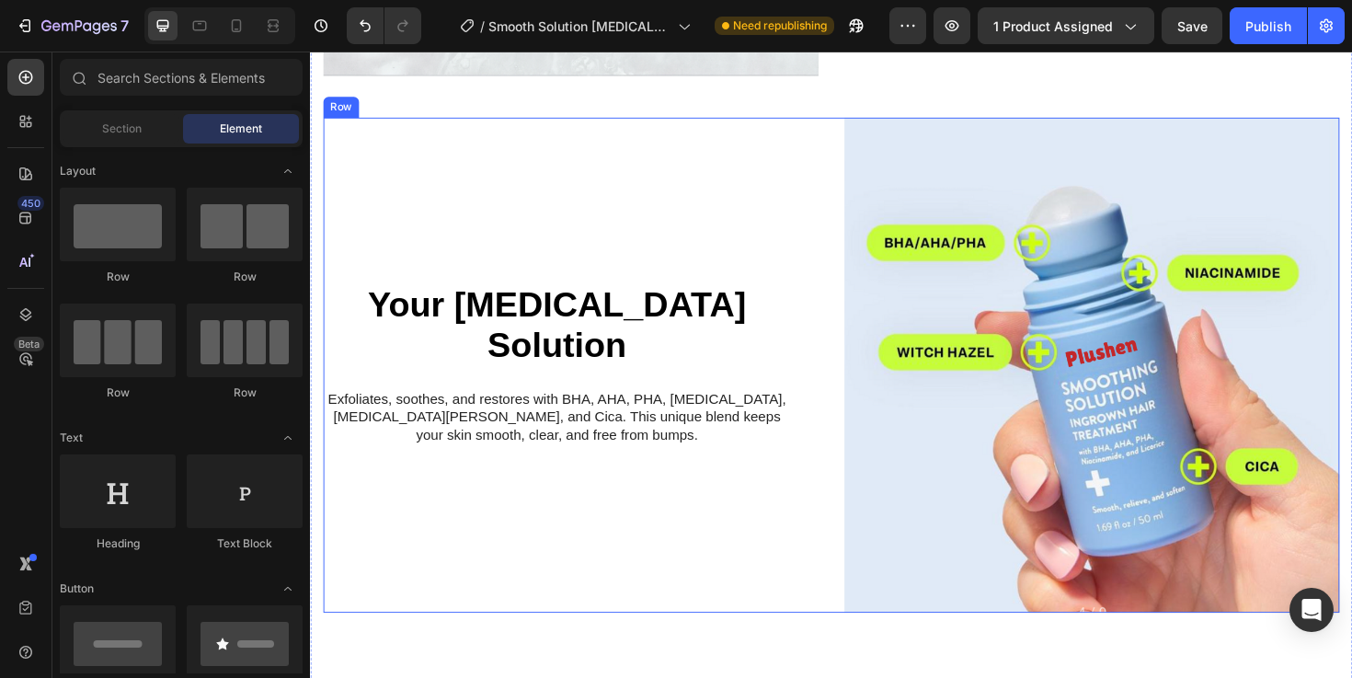
scroll to position [2183, 0]
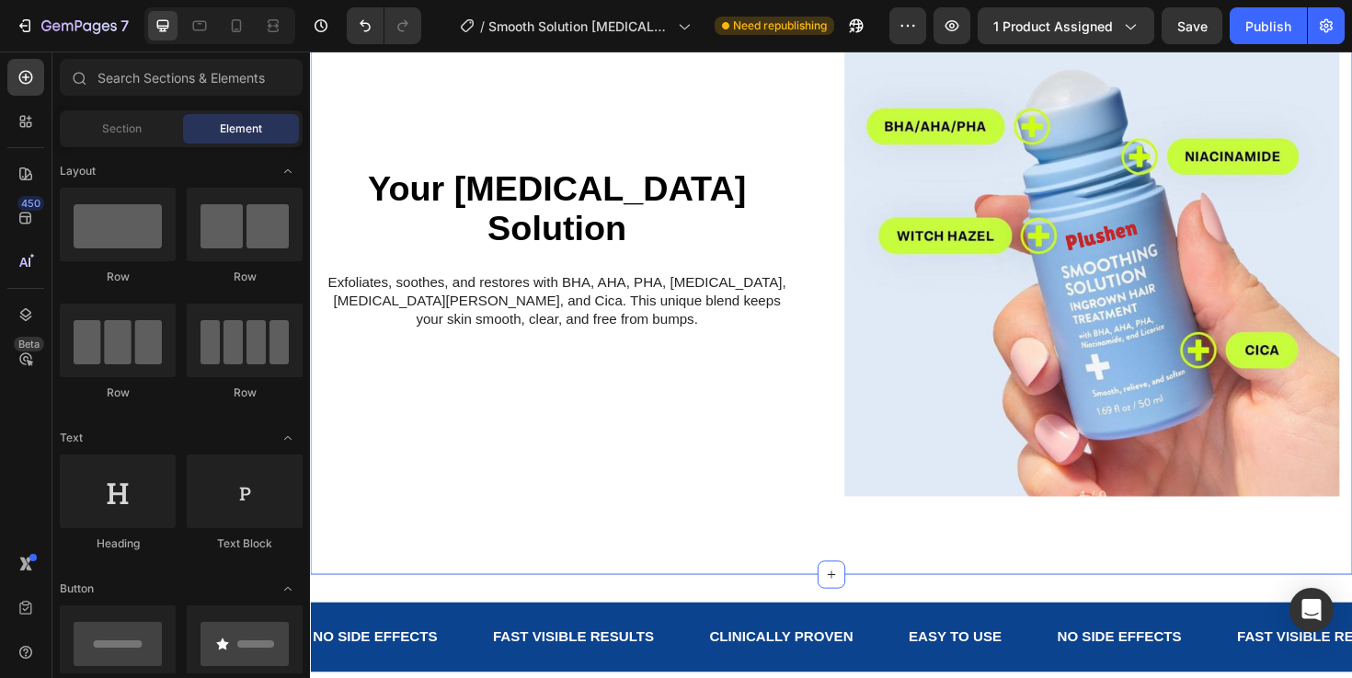
click at [677, 462] on div "Your Ingrown Hair Solution Heading Your Ingrown Hair Solution Heading Exfoliate…" at bounding box center [586, 260] width 524 height 524
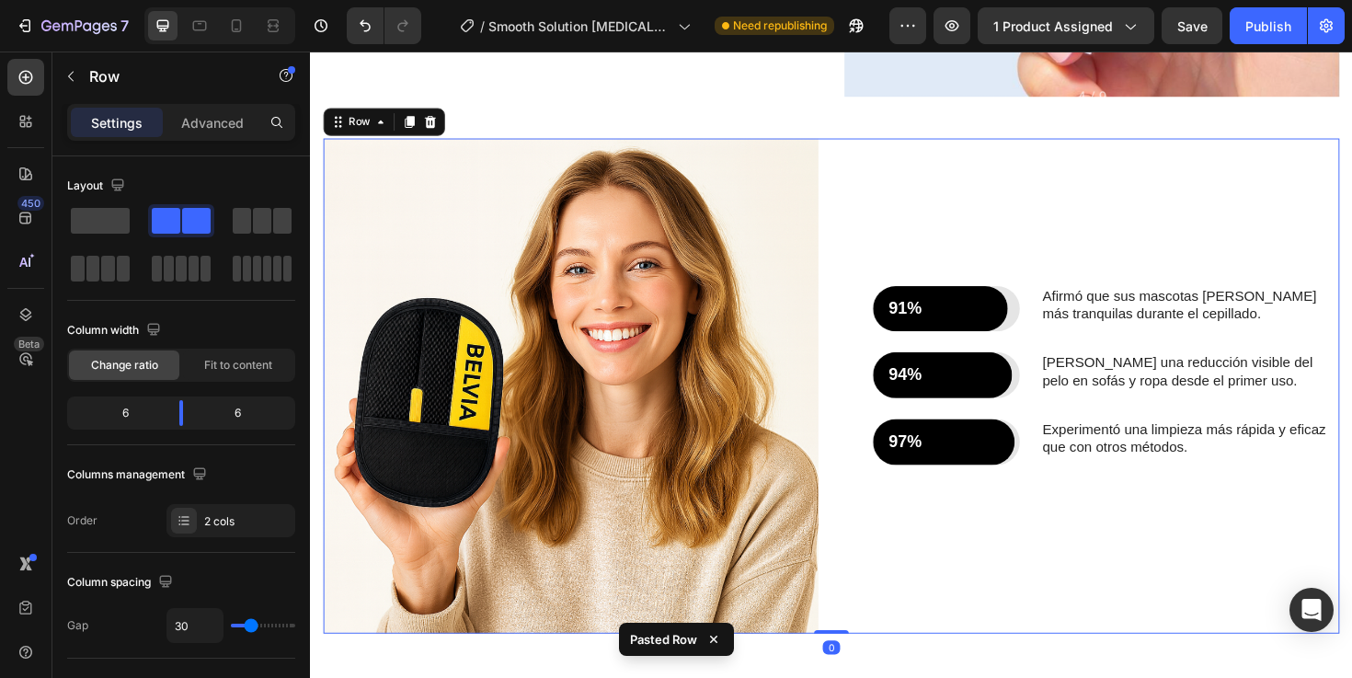
scroll to position [2632, 0]
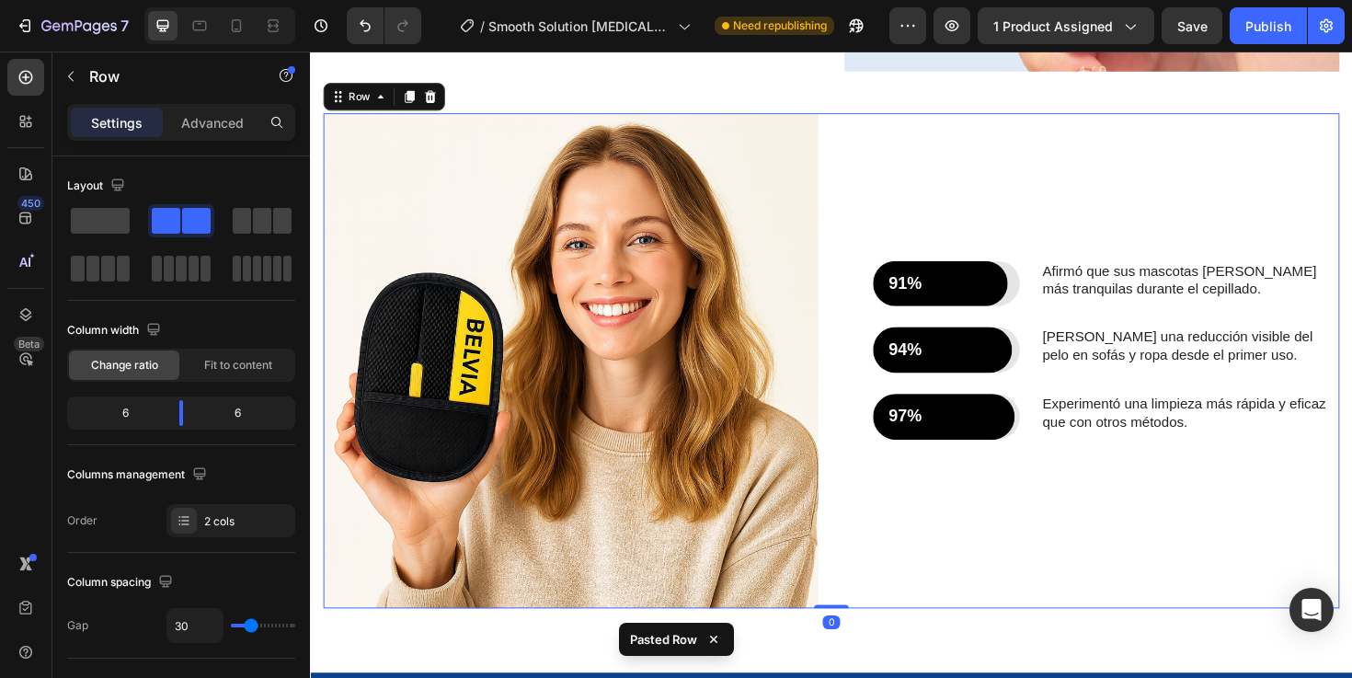
click at [677, 462] on img at bounding box center [586, 379] width 524 height 524
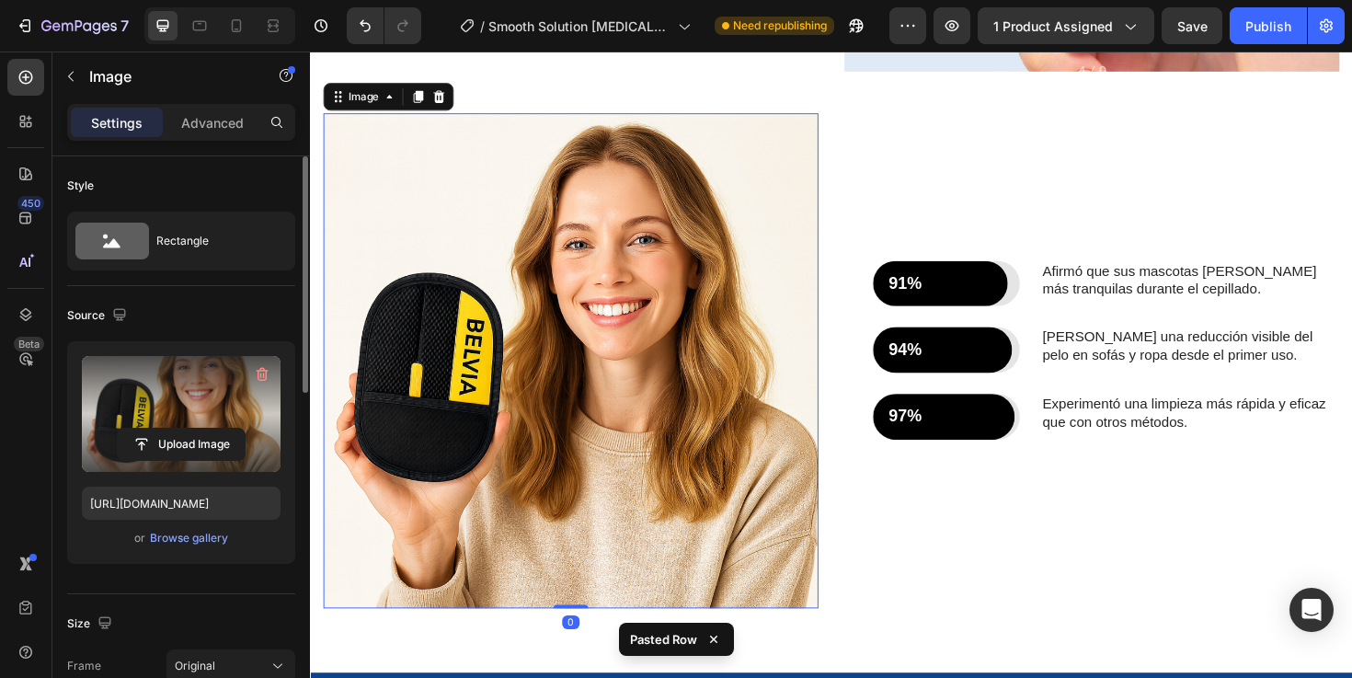
click at [194, 416] on label at bounding box center [181, 414] width 199 height 116
click at [194, 428] on input "file" at bounding box center [181, 443] width 127 height 31
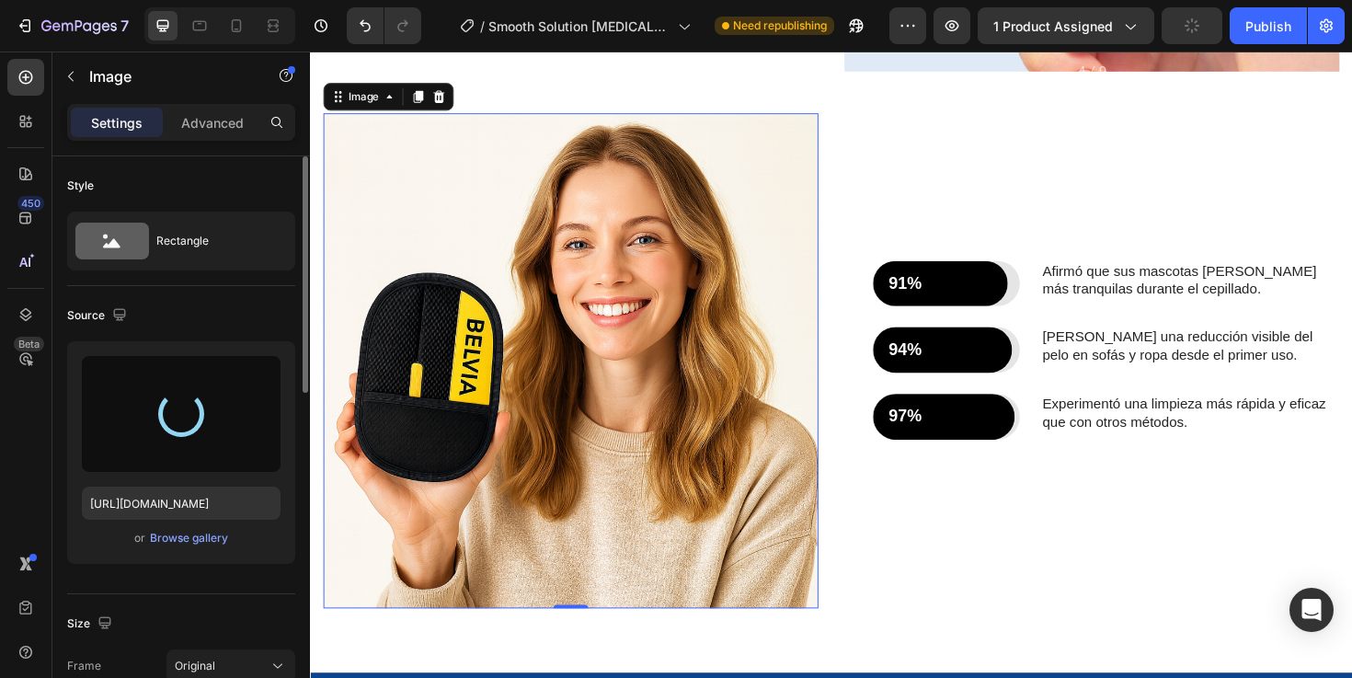
type input "https://cdn.shopify.com/s/files/1/0955/3484/2158/files/gempages_585647930300433…"
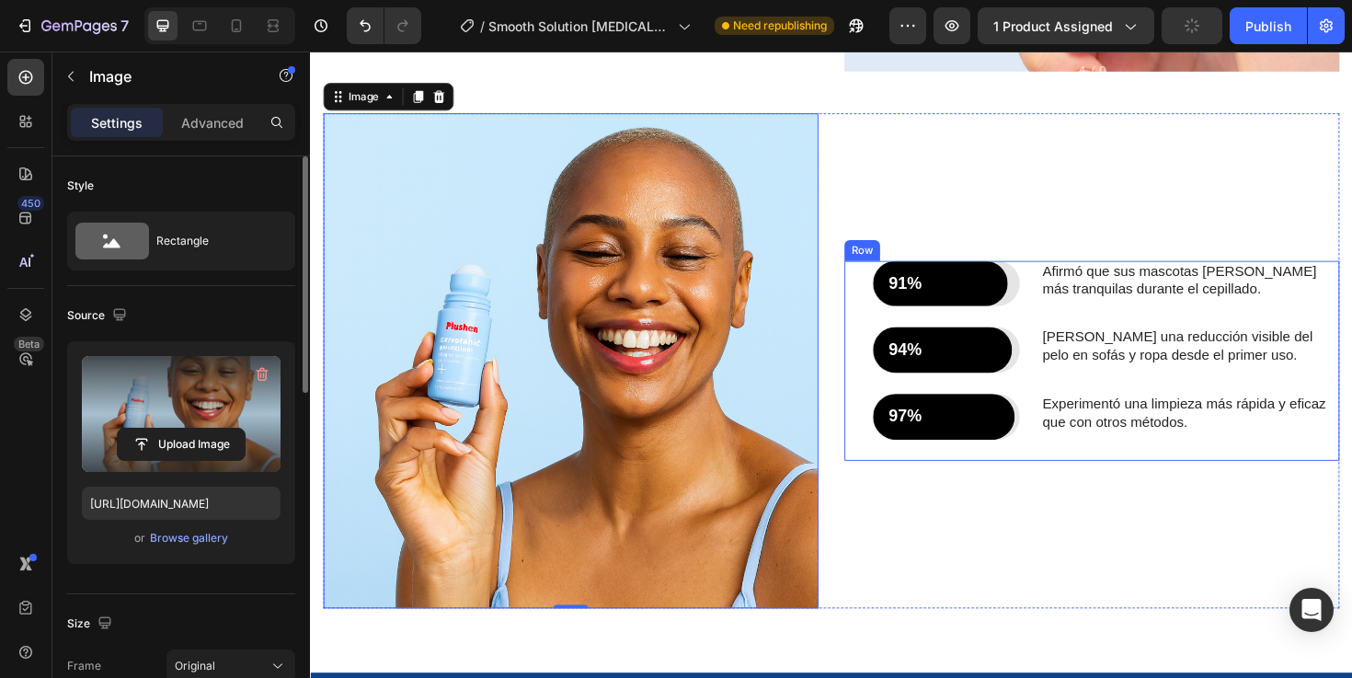
click at [1087, 474] on div "91% Text Block Row Row Afirmó que sus mascotas estaban más tranquilas durante e…" at bounding box center [1152, 378] width 495 height 211
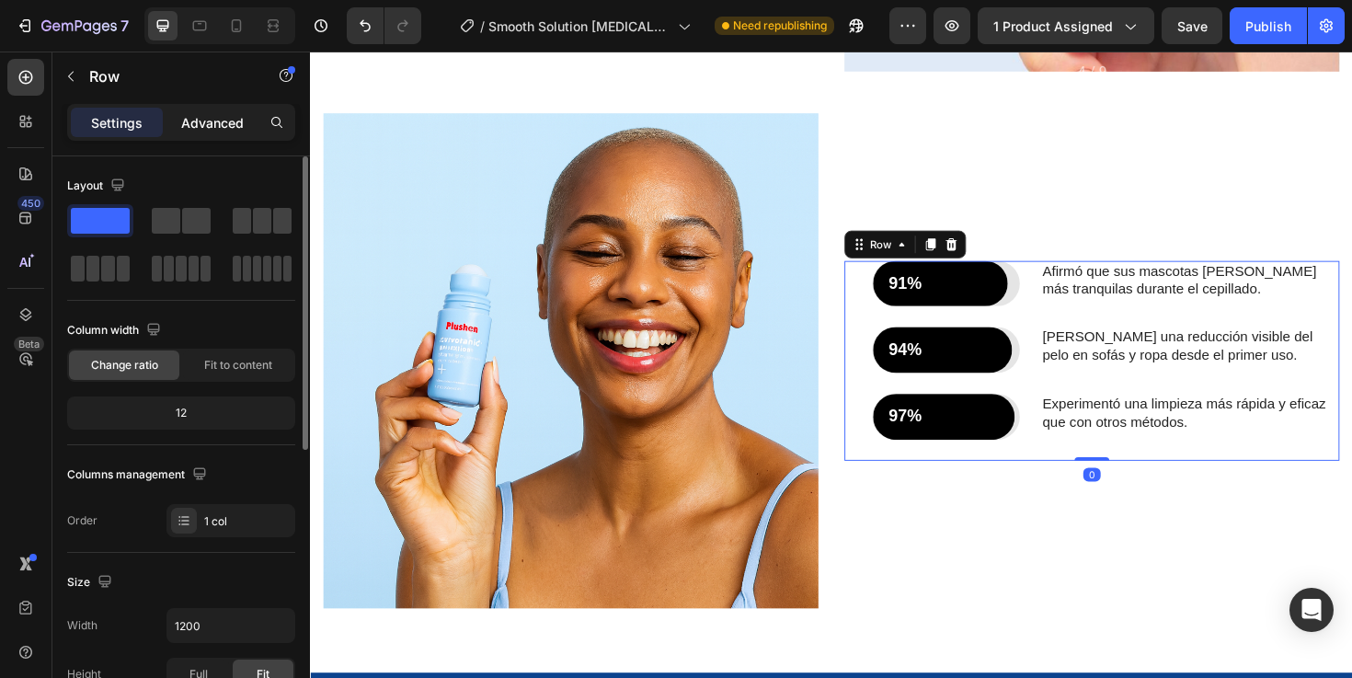
click at [238, 129] on p "Advanced" at bounding box center [212, 122] width 63 height 19
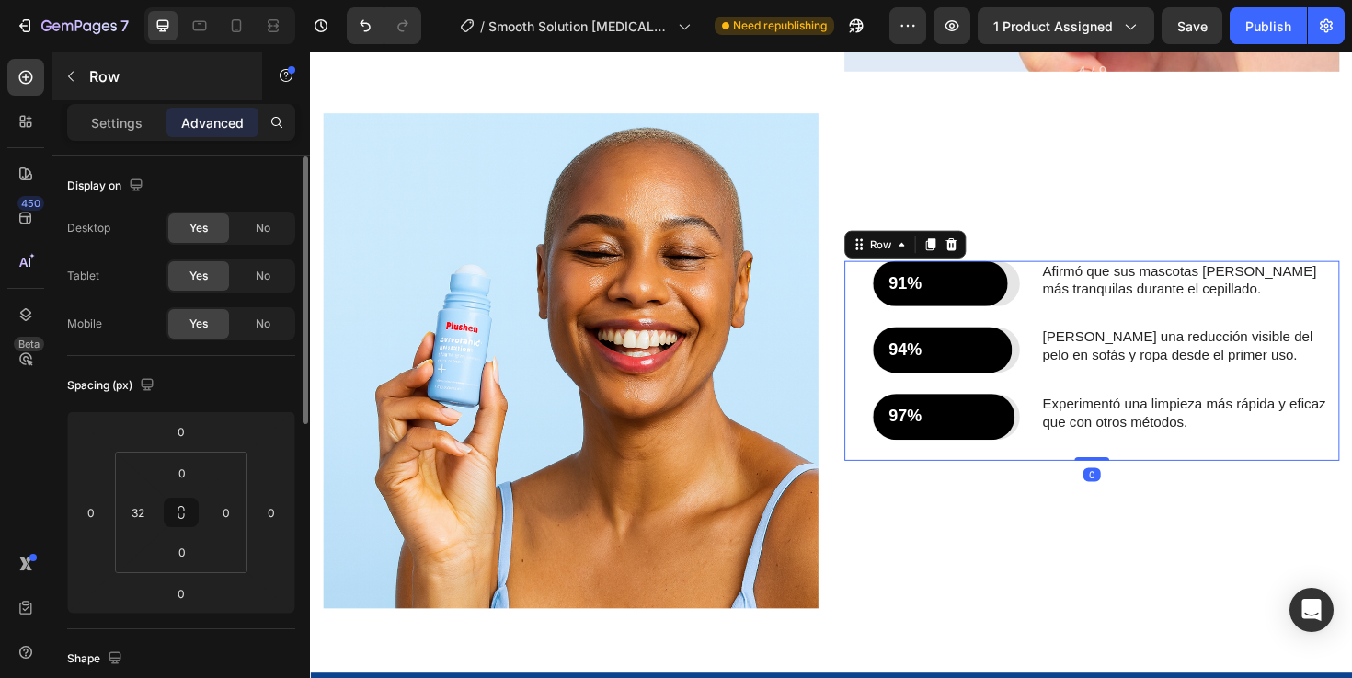
click at [138, 119] on p "Settings" at bounding box center [116, 122] width 51 height 19
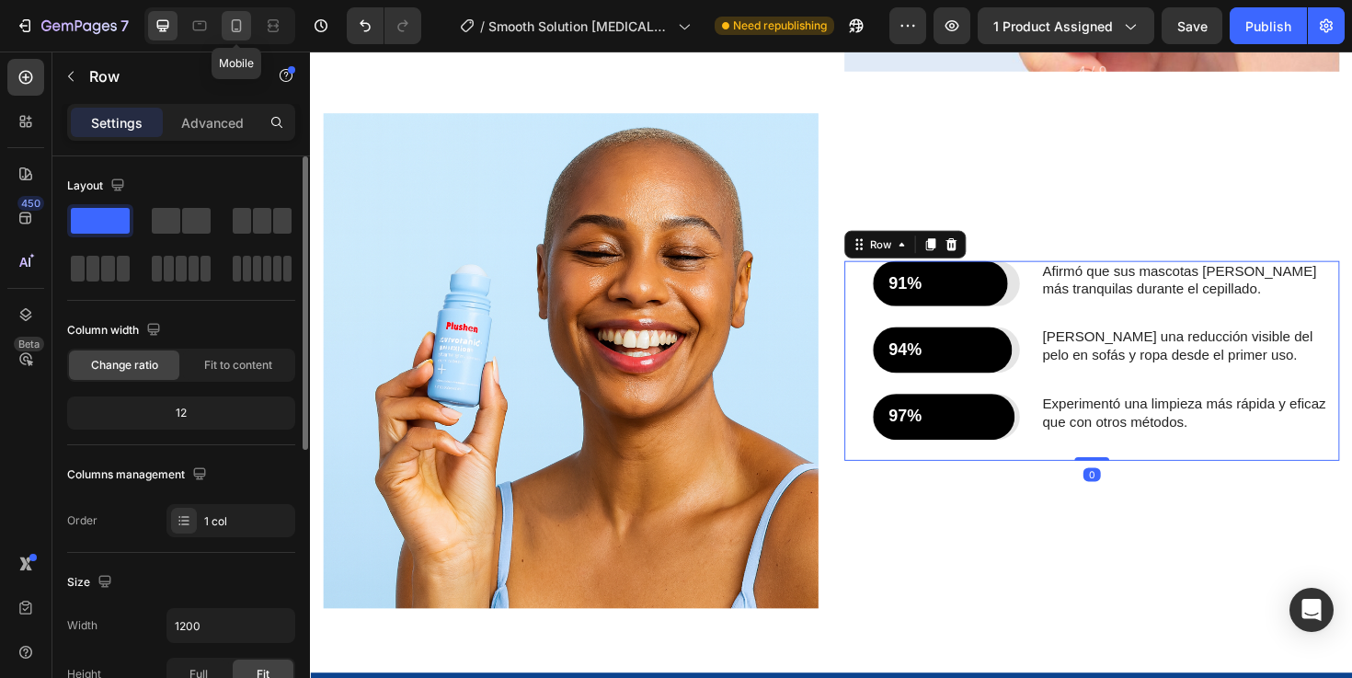
click at [233, 19] on icon at bounding box center [236, 26] width 18 height 18
type input "100%"
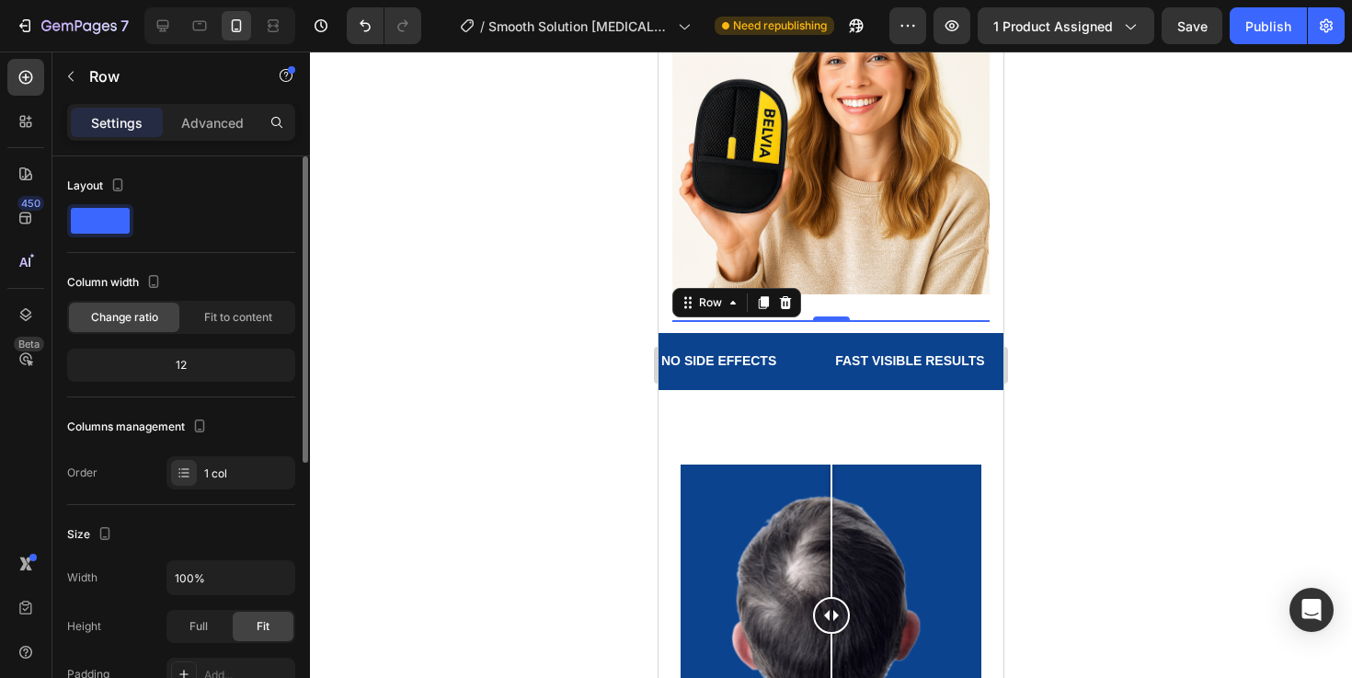
scroll to position [2746, 0]
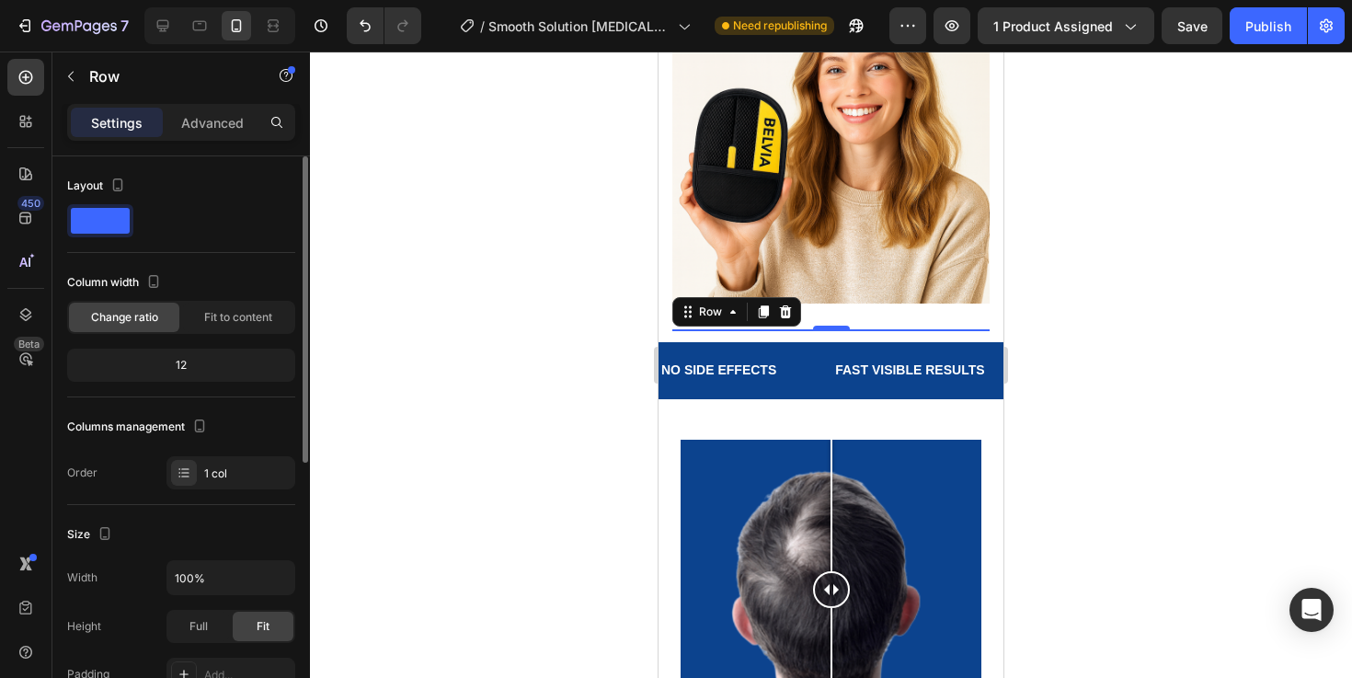
click at [1082, 338] on div at bounding box center [831, 364] width 1042 height 626
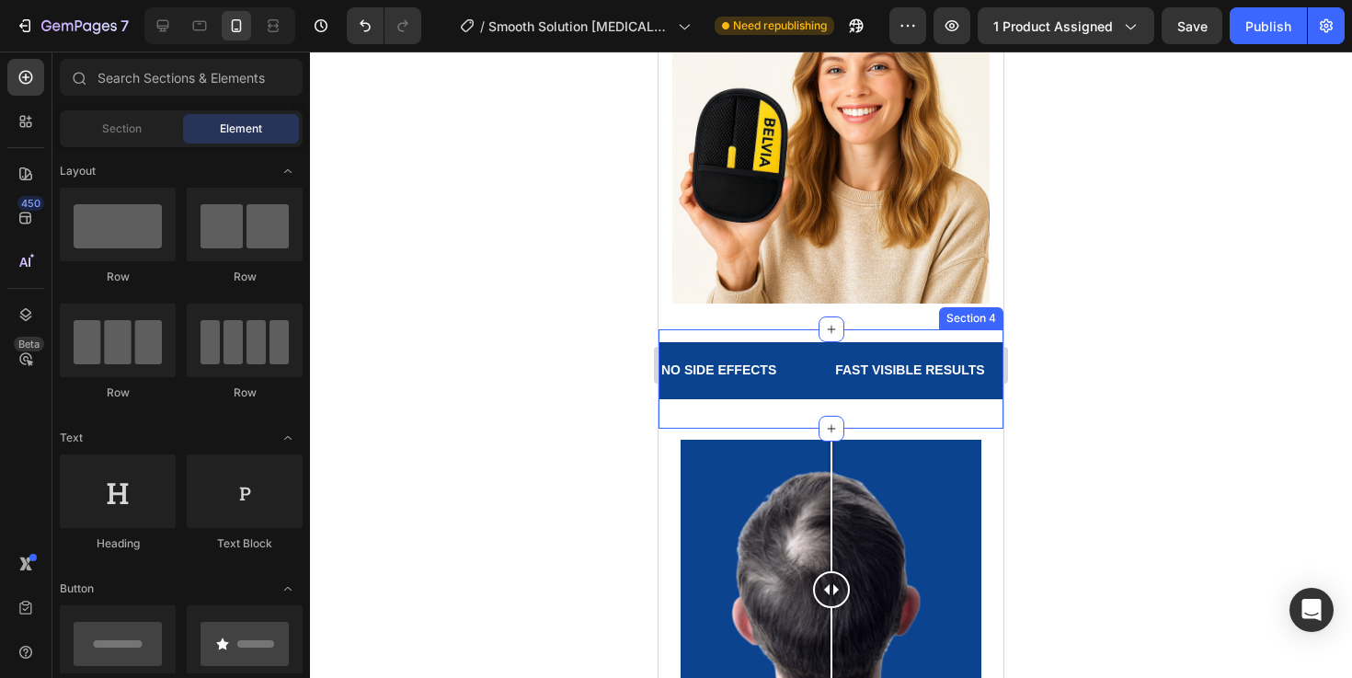
click at [843, 303] on div "91% Text Block Row Row Afirmó que sus mascotas estaban más tranquilas durante e…" at bounding box center [830, 316] width 317 height 26
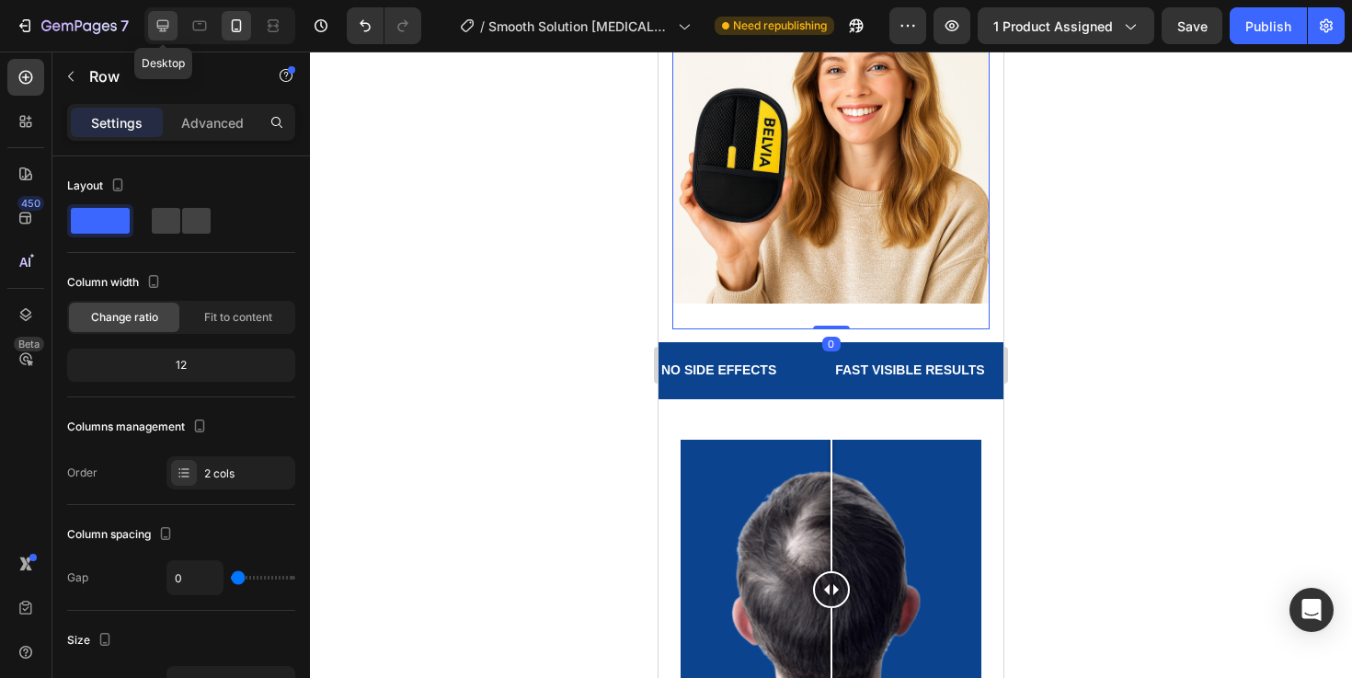
click at [159, 33] on icon at bounding box center [163, 26] width 18 height 18
type input "30"
type input "1200"
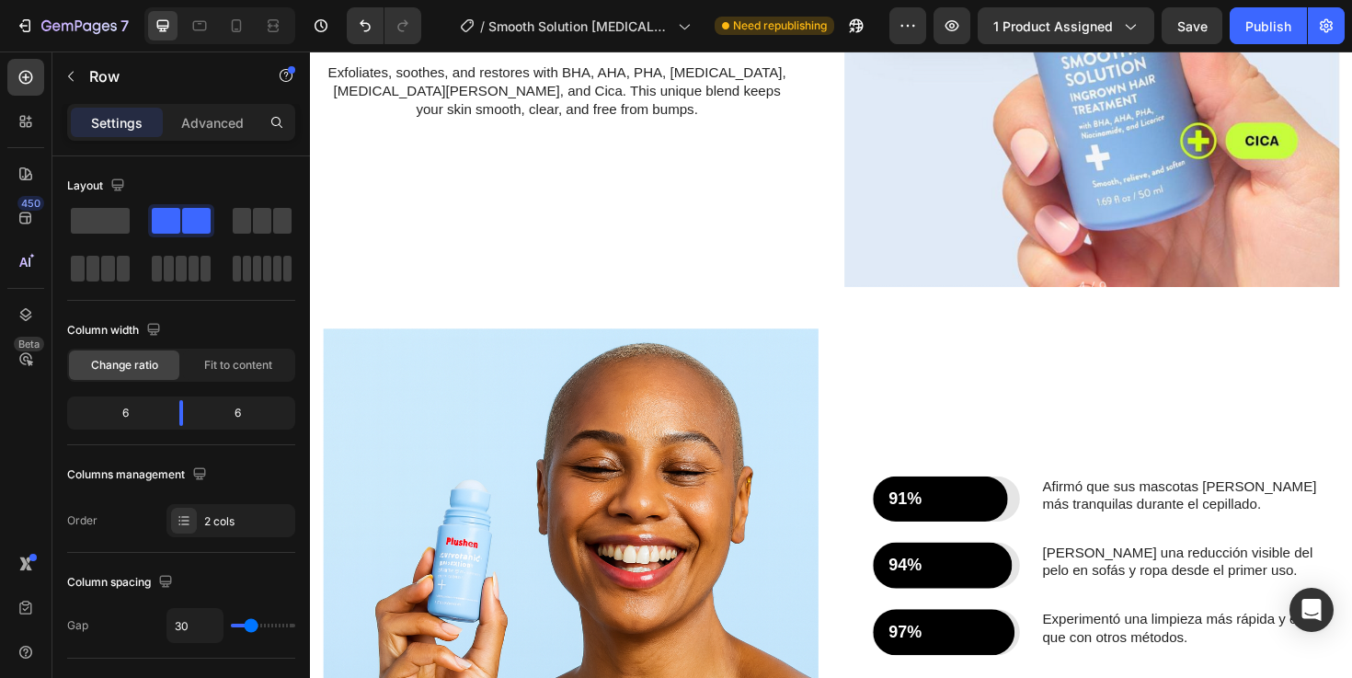
scroll to position [2503, 0]
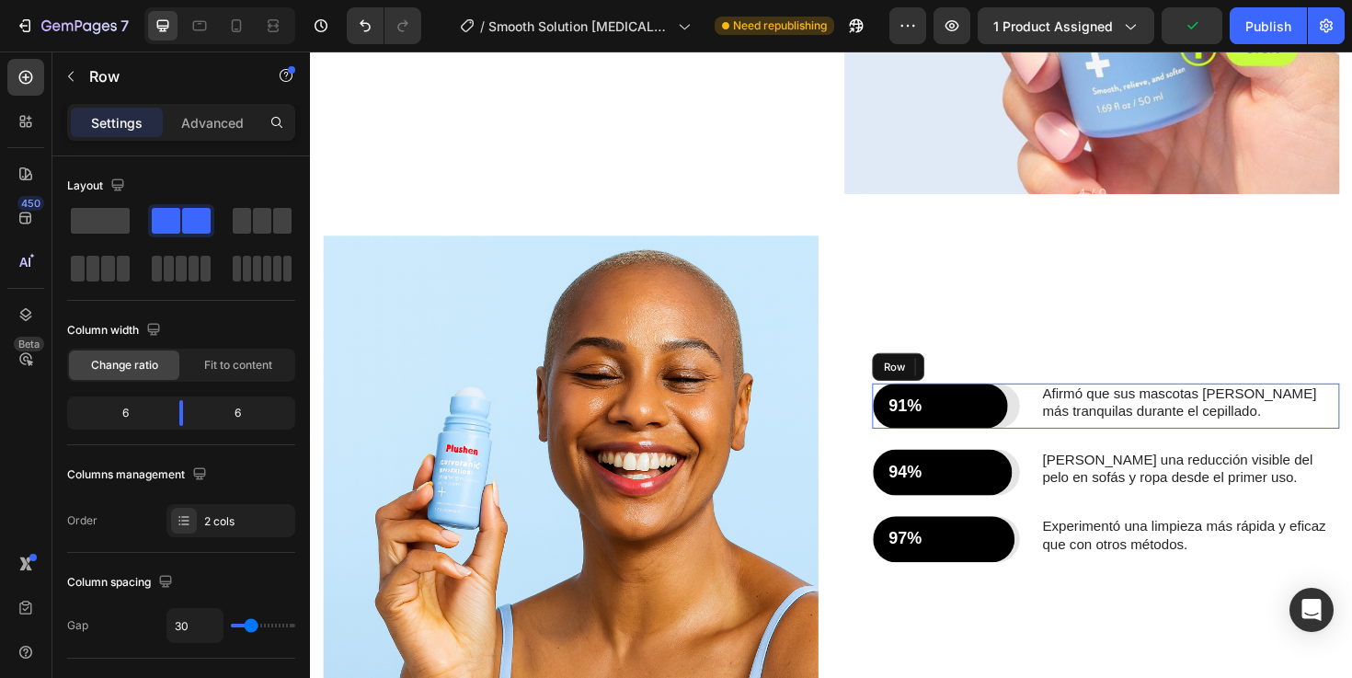
click at [1334, 448] on div "Afirmó que sus mascotas estaban más tranquilas durante el cepillado. Text Block" at bounding box center [1241, 427] width 316 height 49
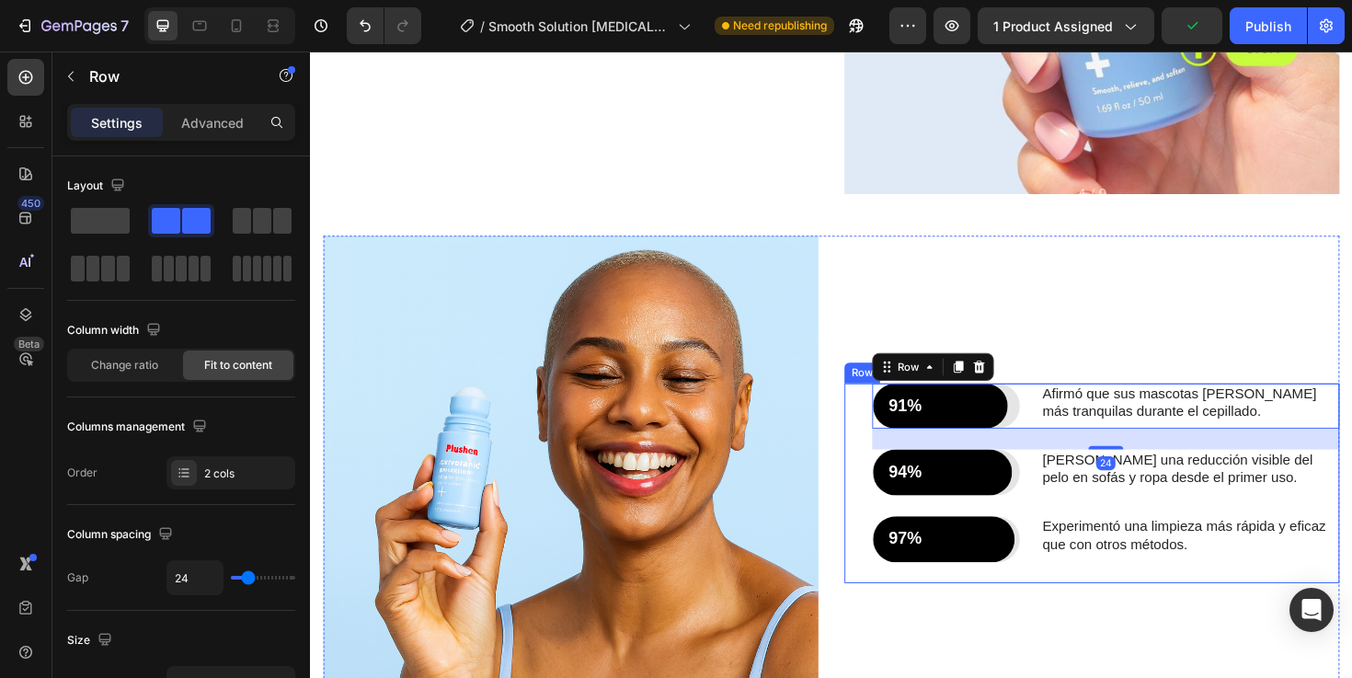
click at [1154, 605] on div "91% Text Block Row Row Afirmó que sus mascotas estaban más tranquilas durante e…" at bounding box center [1152, 508] width 495 height 211
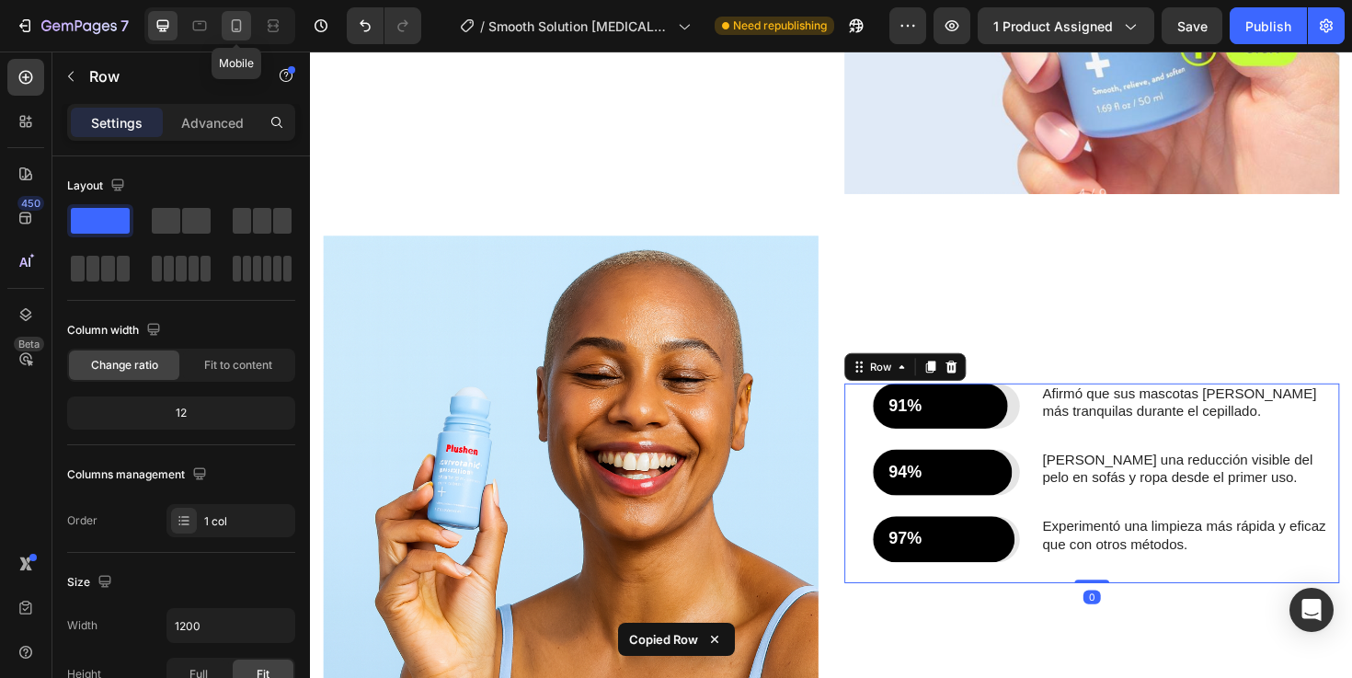
click at [231, 20] on icon at bounding box center [236, 26] width 18 height 18
type input "100%"
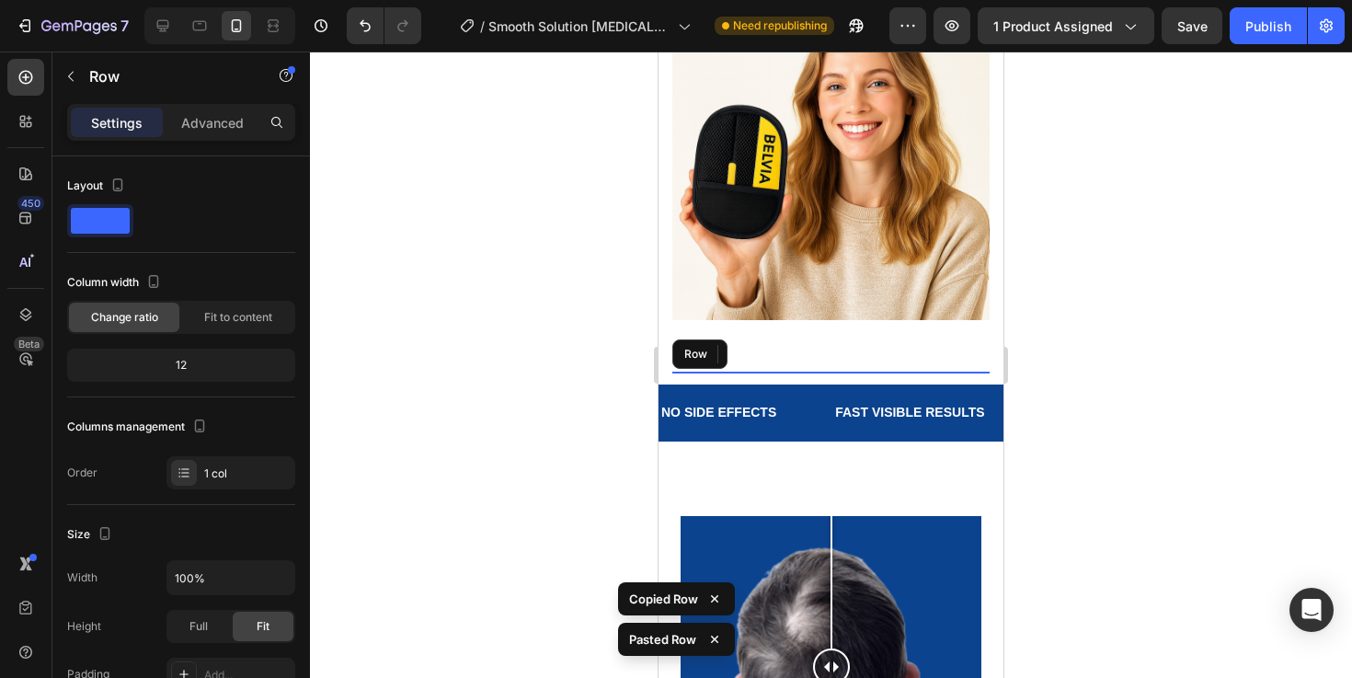
scroll to position [2704, 0]
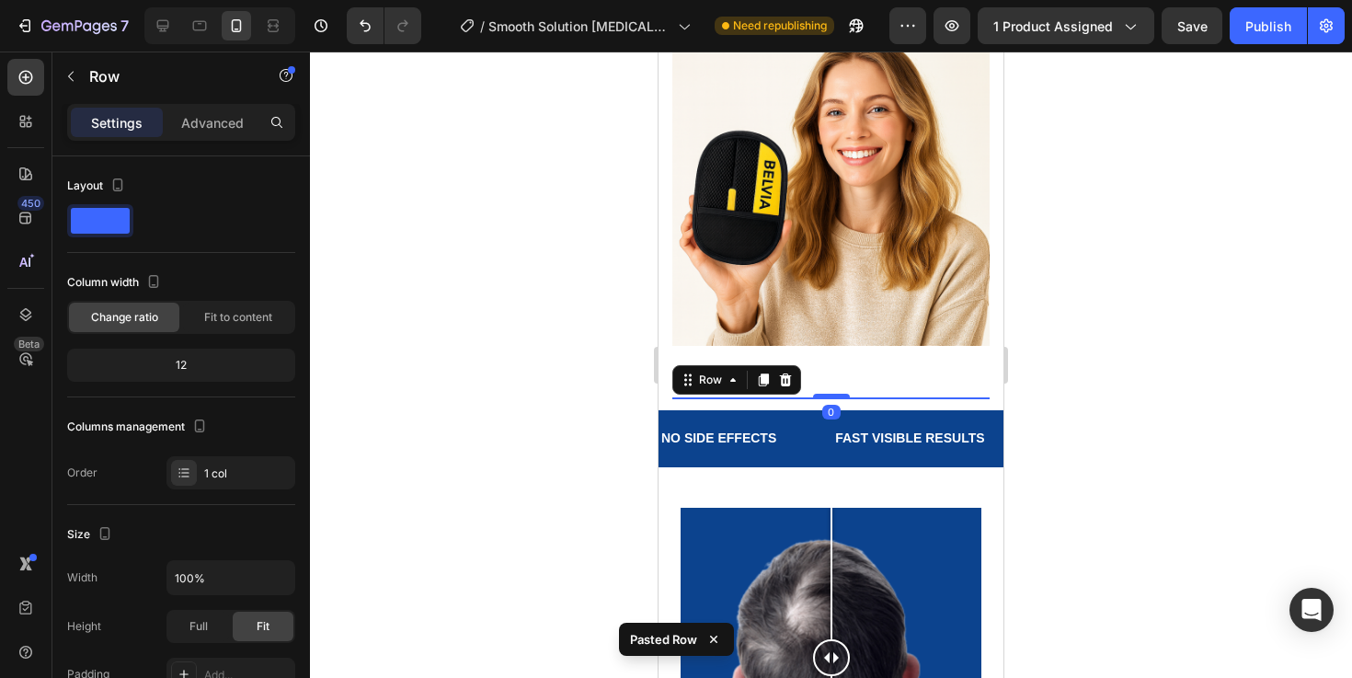
drag, startPoint x: 838, startPoint y: 340, endPoint x: 951, endPoint y: 28, distance: 332.4
click at [951, 28] on html "iPhone 13 Mini ( 375 px) iPhone 13 Mini iPhone 13 Pro iPhone 11 Pro Max iPhone …" at bounding box center [830, 191] width 345 height 5687
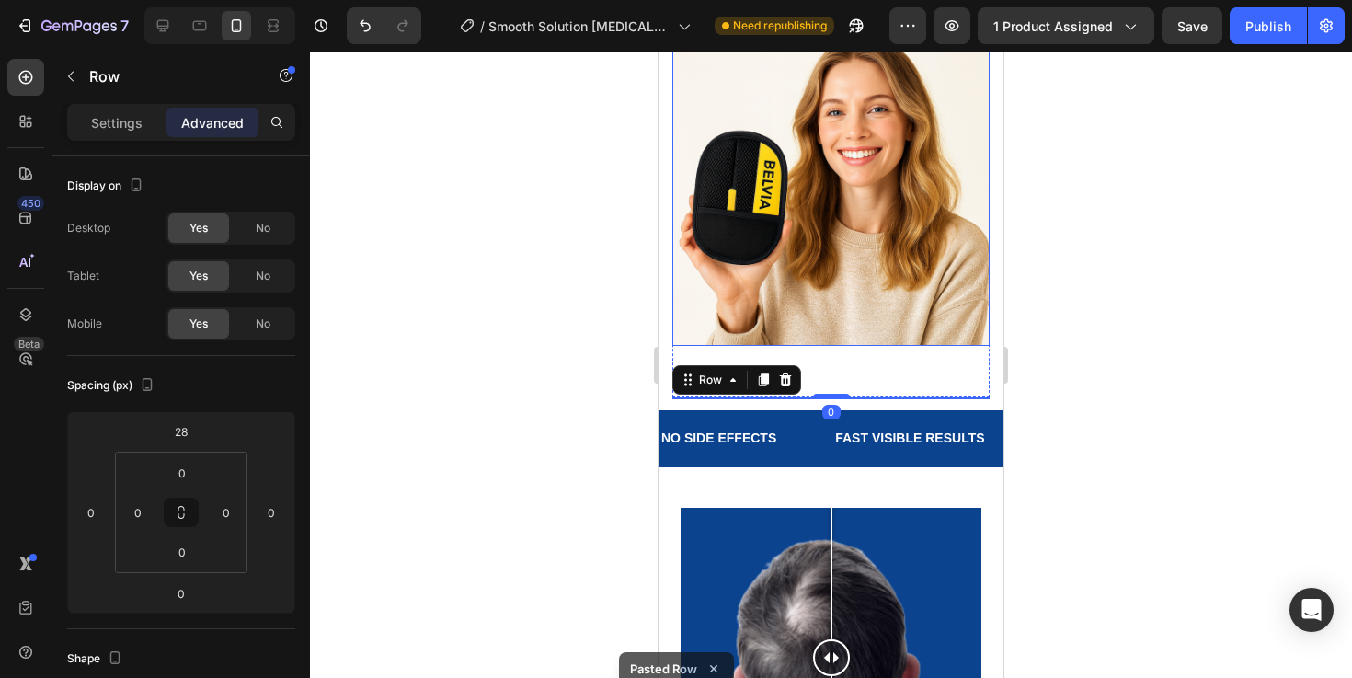
click at [861, 248] on img at bounding box center [830, 187] width 317 height 317
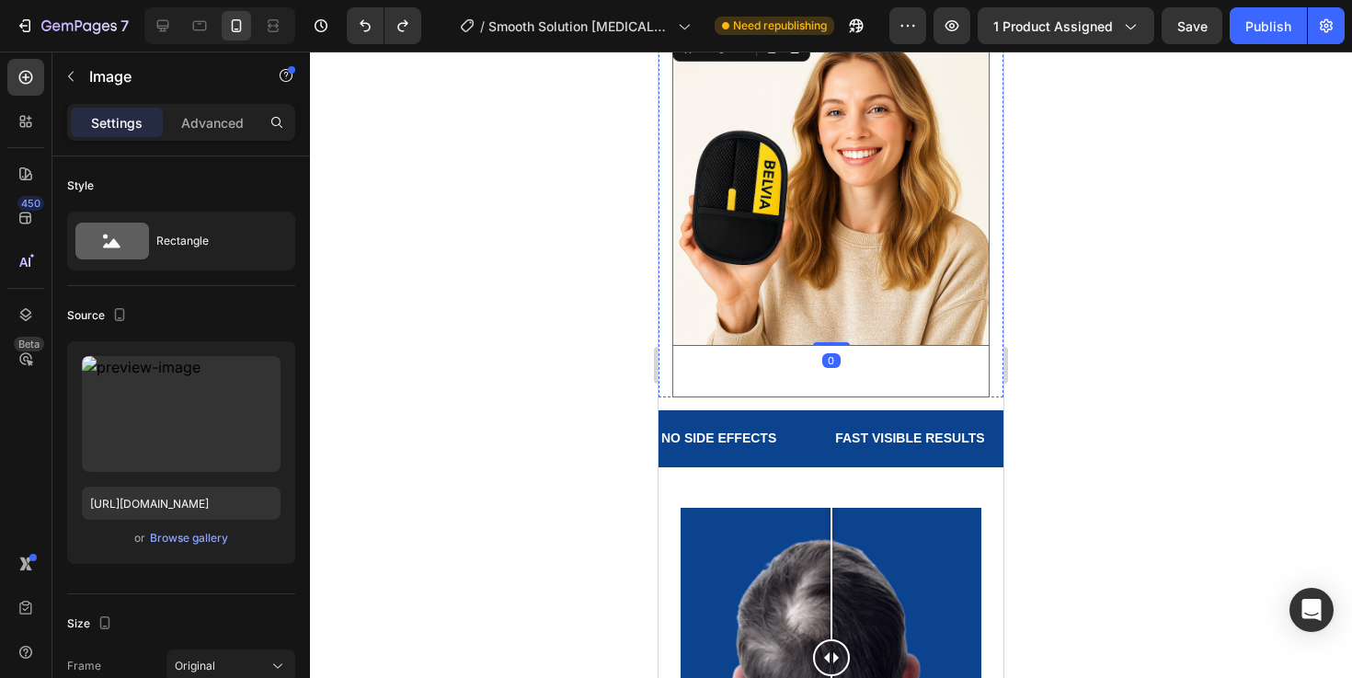
click at [900, 346] on div "91% Text Block Row Row Afirmó que sus mascotas estaban más tranquilas durante e…" at bounding box center [830, 371] width 317 height 51
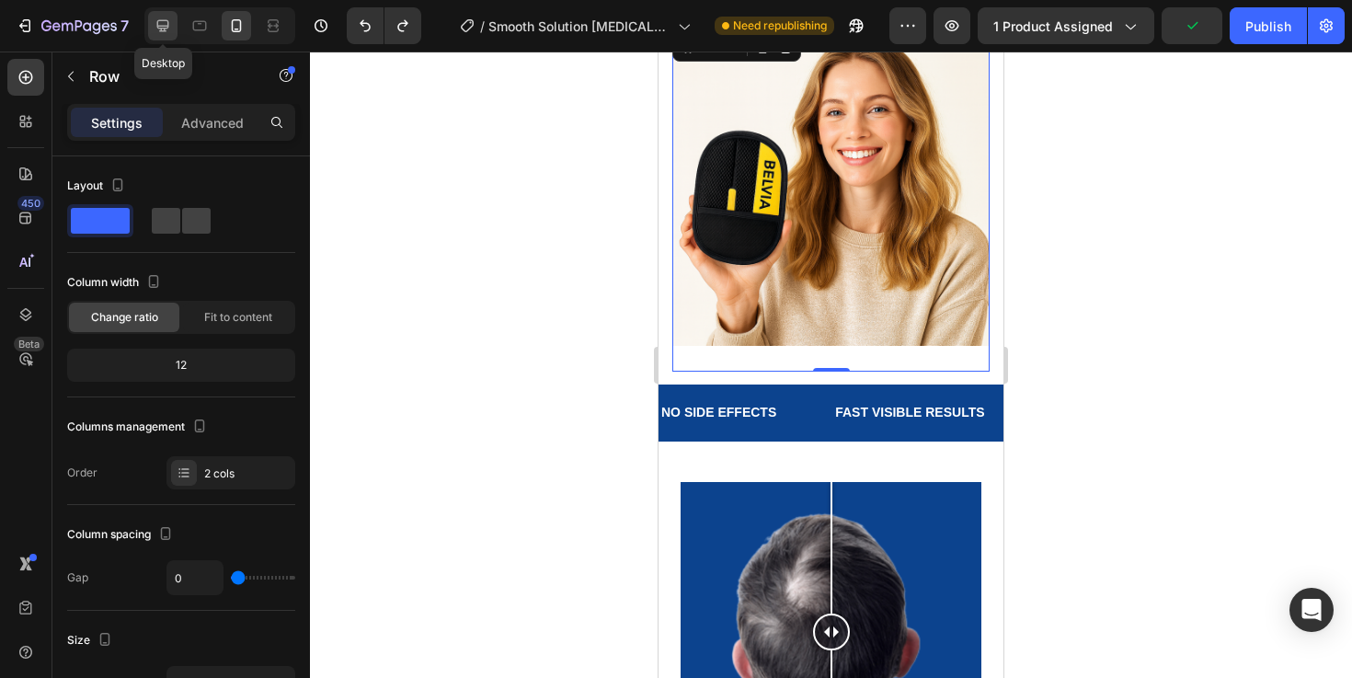
drag, startPoint x: 174, startPoint y: 37, endPoint x: 501, endPoint y: 230, distance: 380.0
click at [174, 37] on div at bounding box center [162, 25] width 29 height 29
type input "30"
type input "1200"
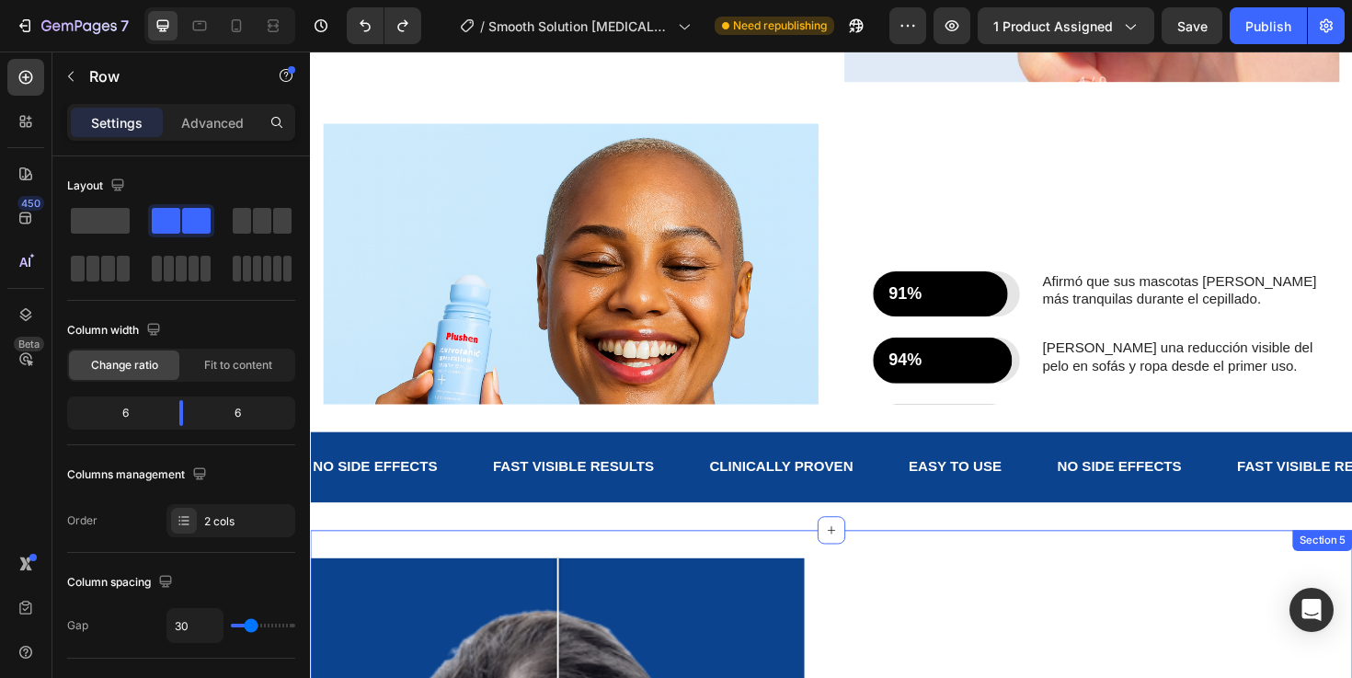
scroll to position [2654, 0]
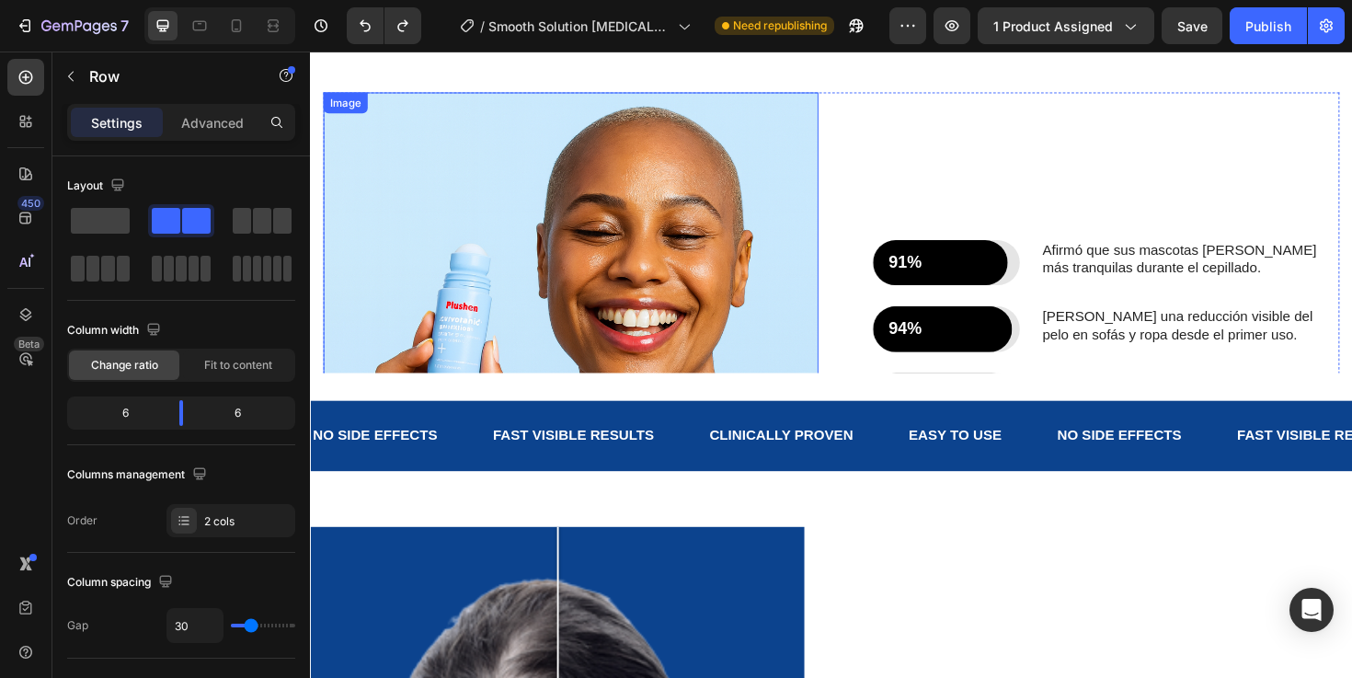
click at [713, 291] on img at bounding box center [586, 357] width 524 height 524
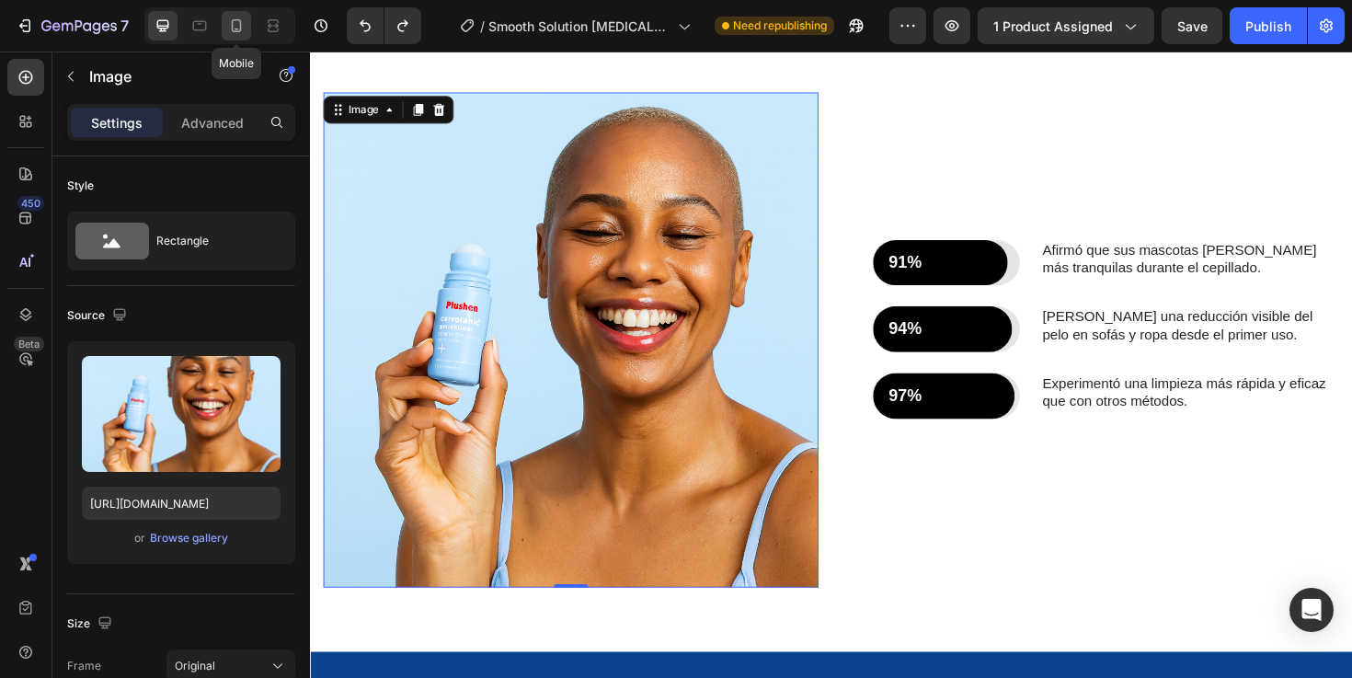
click at [225, 29] on div at bounding box center [236, 25] width 29 height 29
type input "https://cdn.shopify.com/s/files/1/0955/3484/2158/files/gempages_585647930300433…"
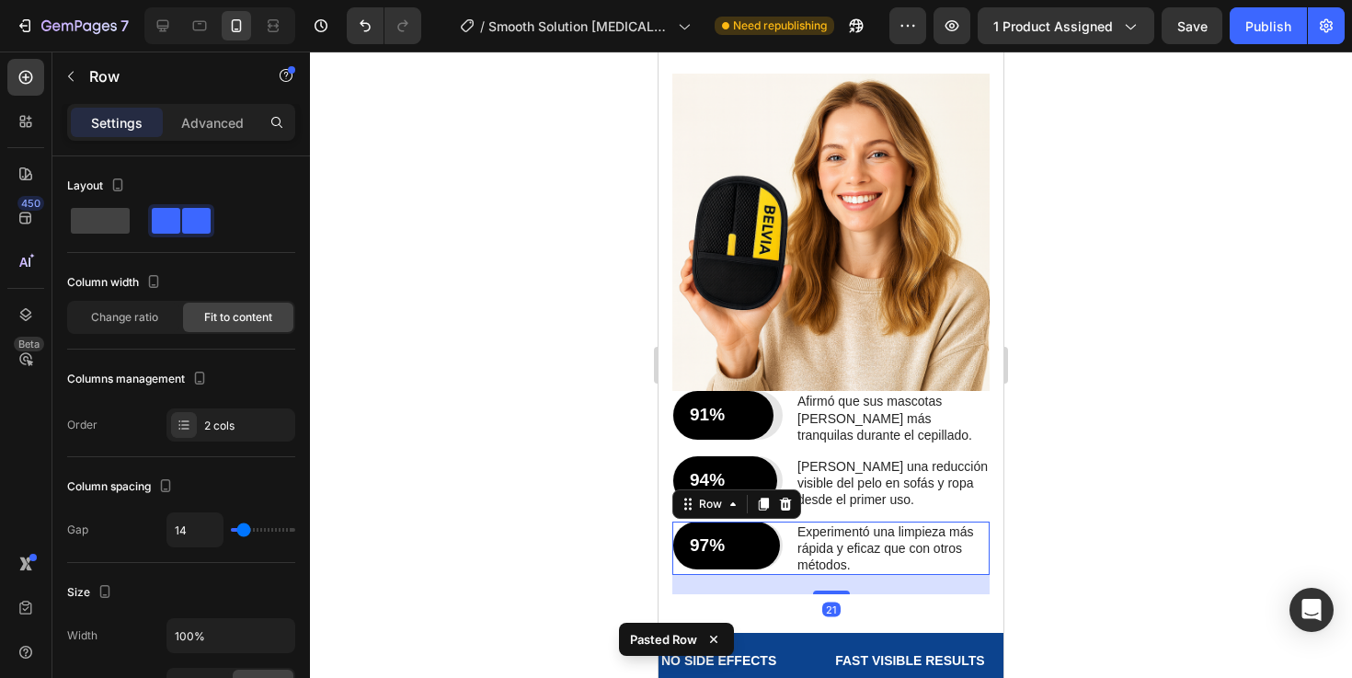
scroll to position [2745, 0]
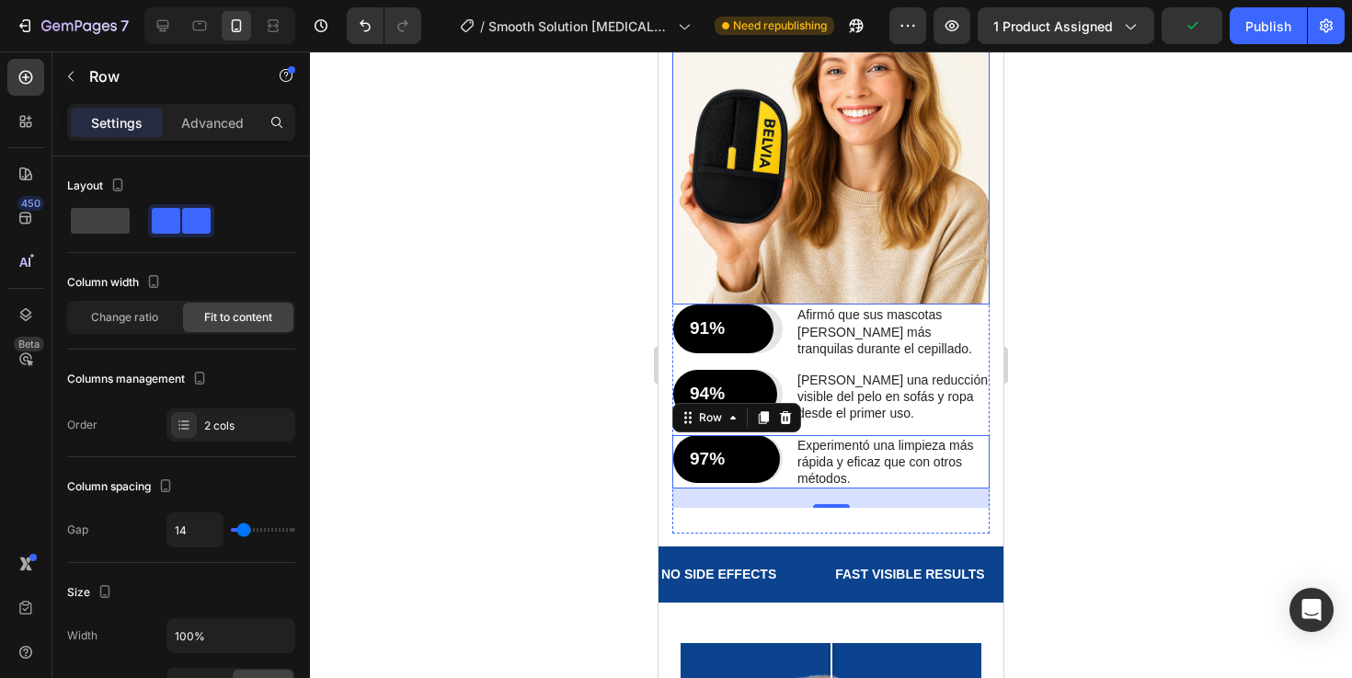
click at [829, 181] on img at bounding box center [830, 145] width 317 height 317
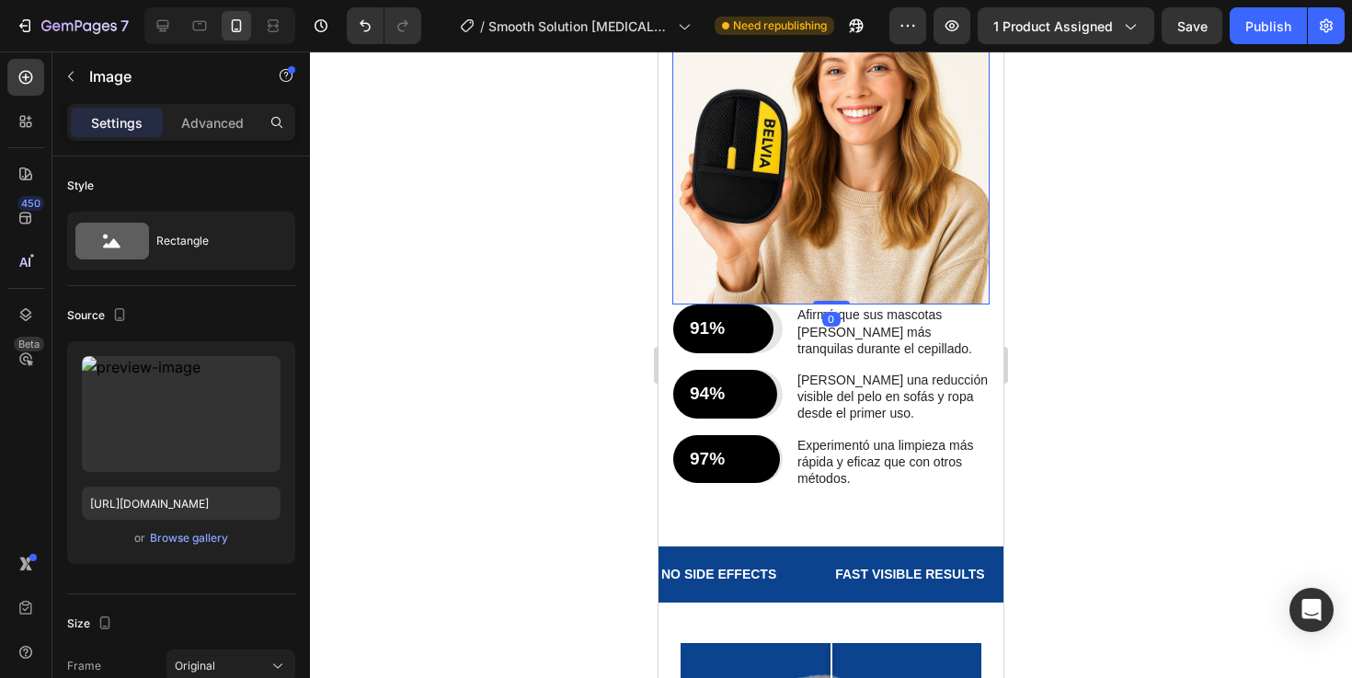
click at [1171, 343] on div at bounding box center [831, 364] width 1042 height 626
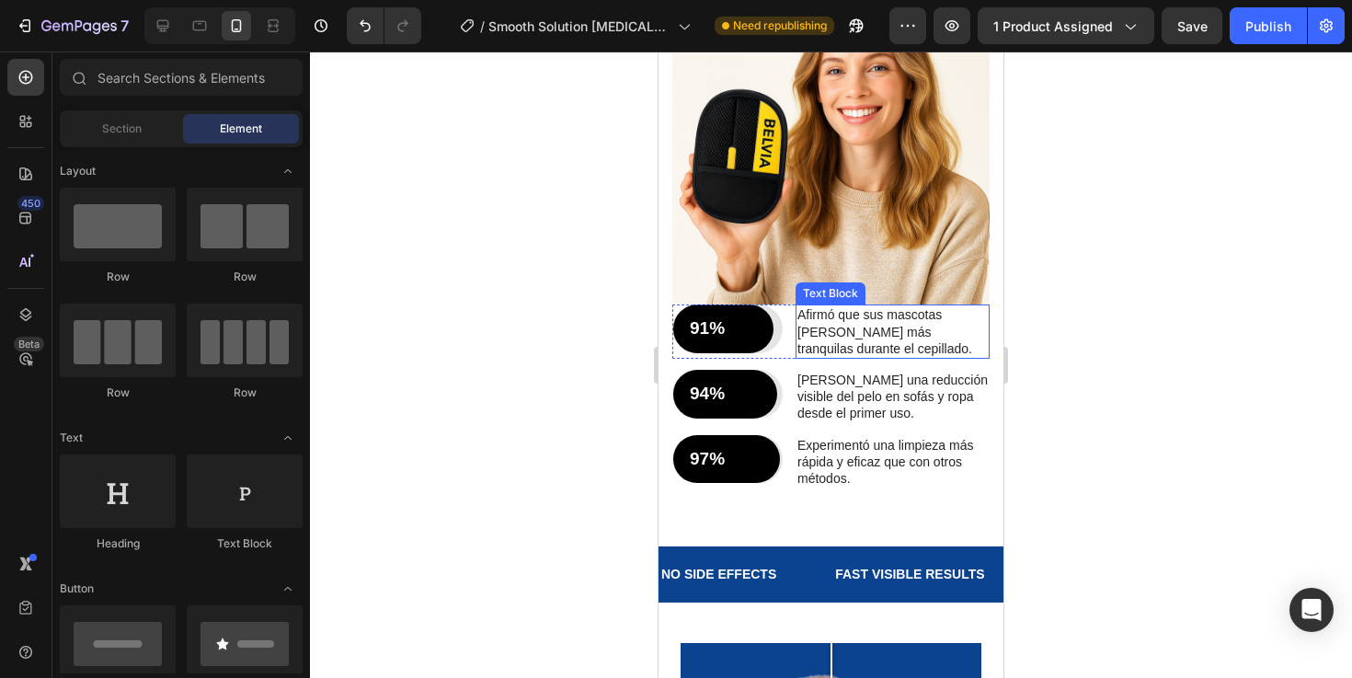
click at [921, 230] on img at bounding box center [830, 145] width 317 height 317
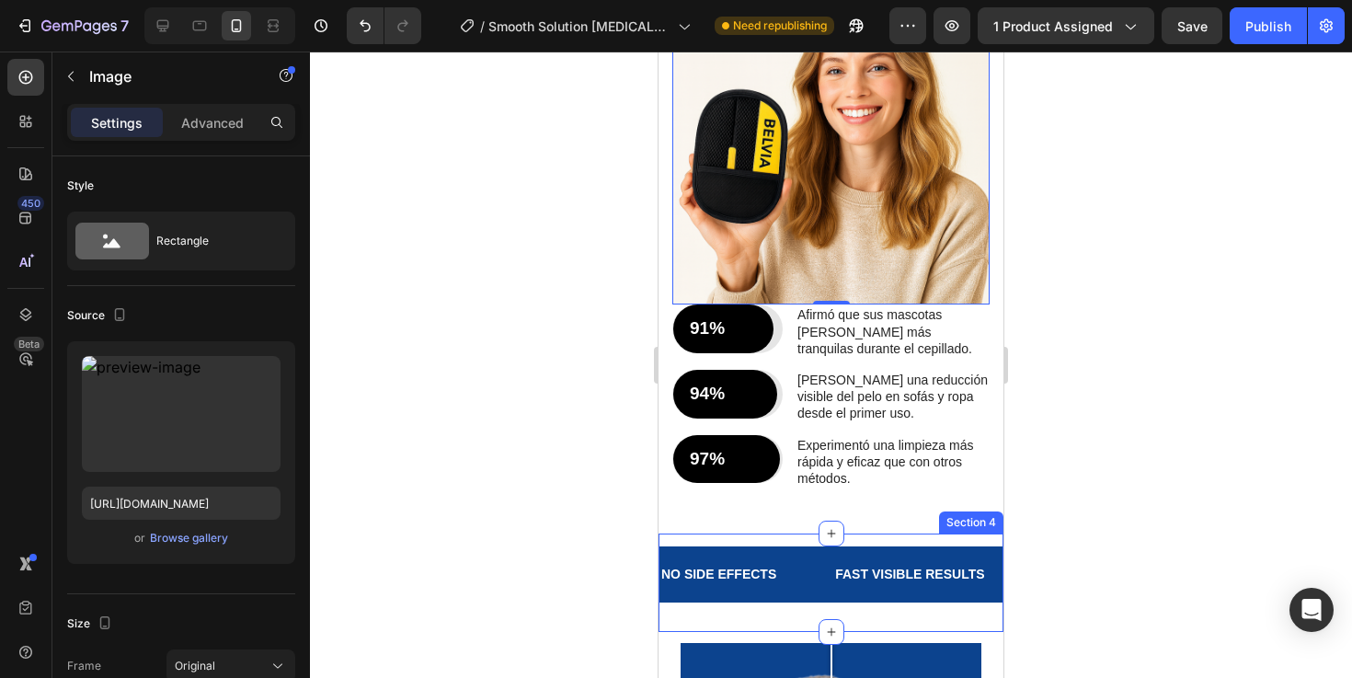
click at [816, 546] on div "NO SIDE EFFECTS Text Block FAST VISIBLE RESULTS Text Block CLINICALLY PROVEN Te…" at bounding box center [830, 574] width 345 height 56
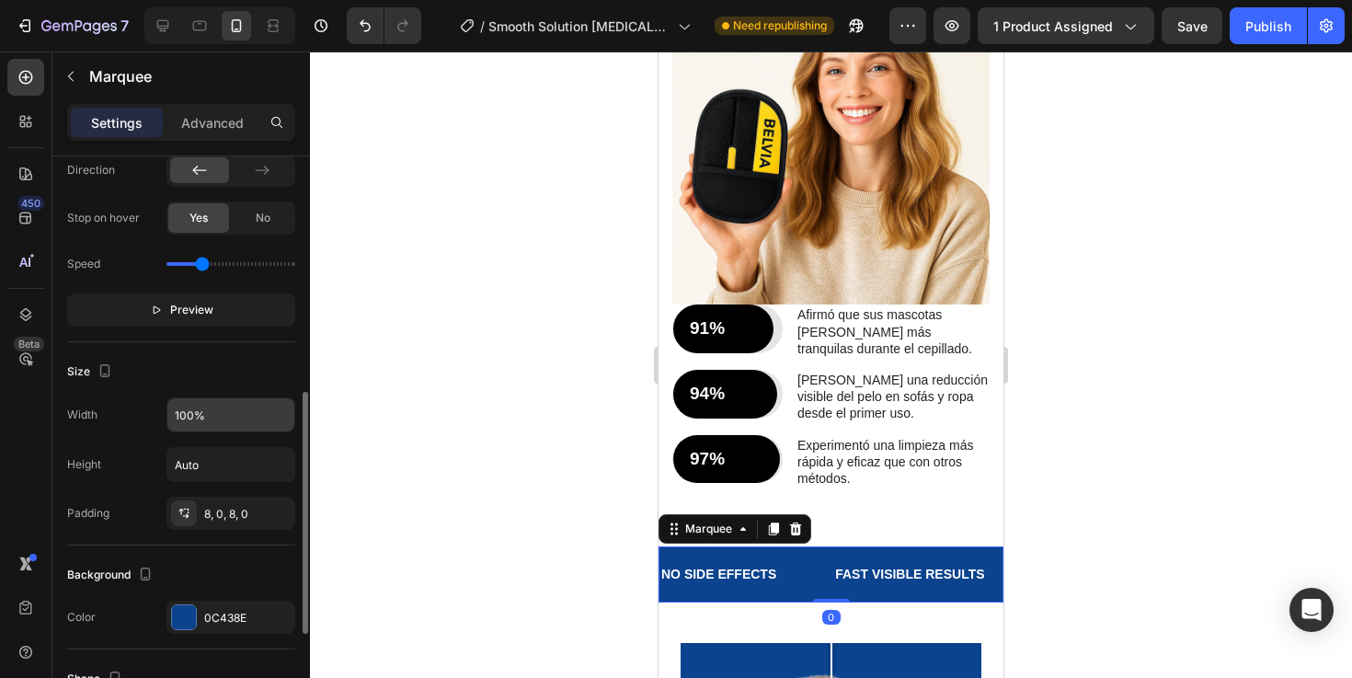
scroll to position [592, 0]
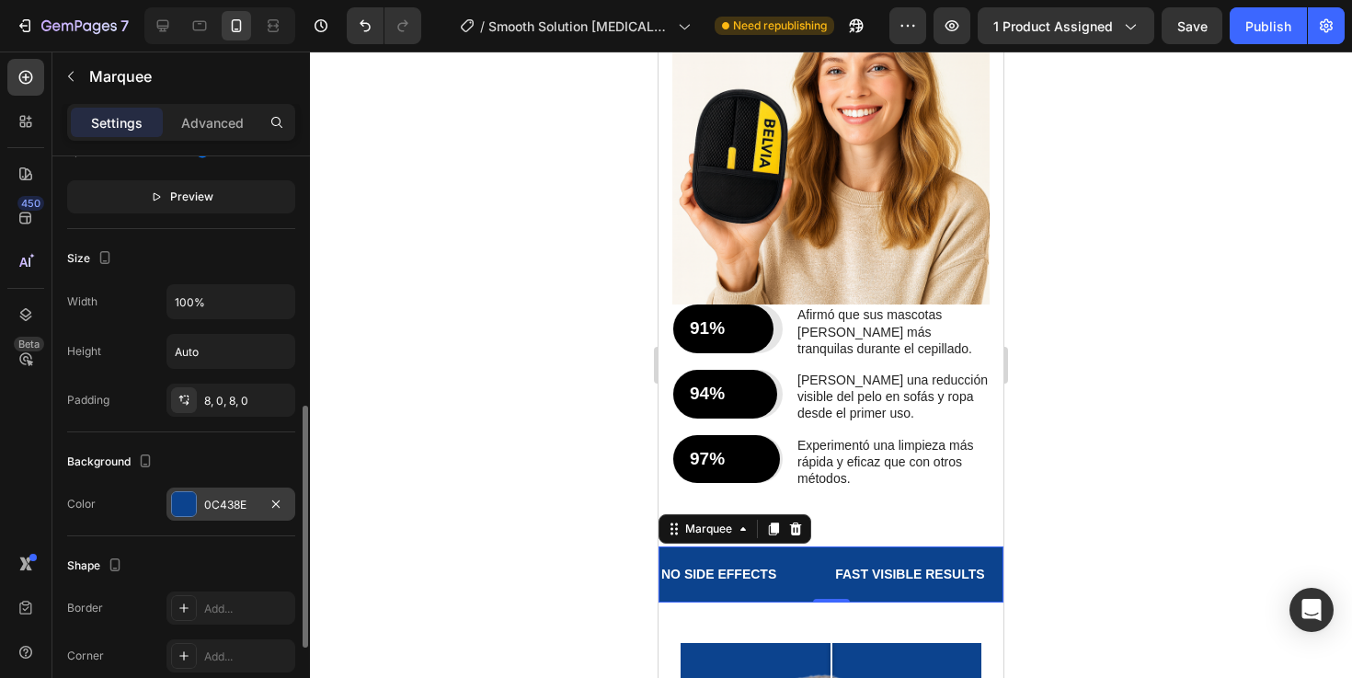
click at [185, 507] on div at bounding box center [184, 504] width 24 height 24
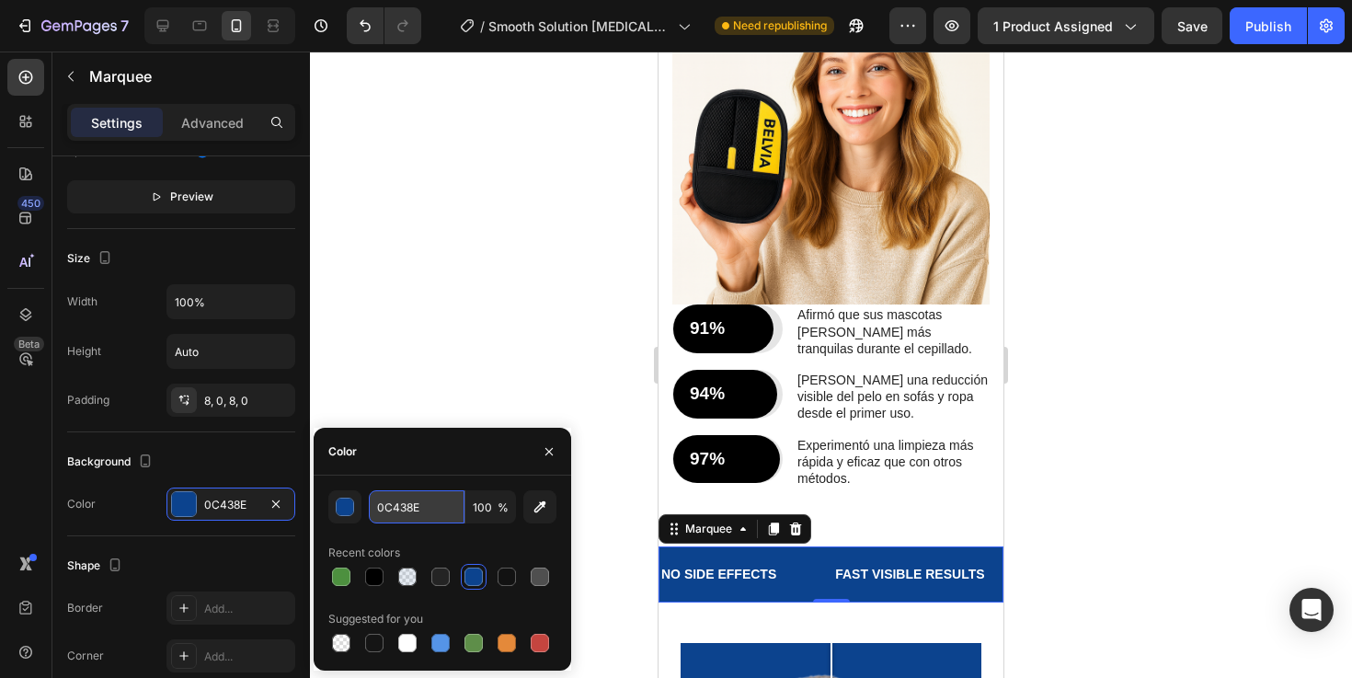
click at [422, 508] on input "0C438E" at bounding box center [417, 506] width 96 height 33
click at [757, 315] on div "91%" at bounding box center [723, 328] width 71 height 27
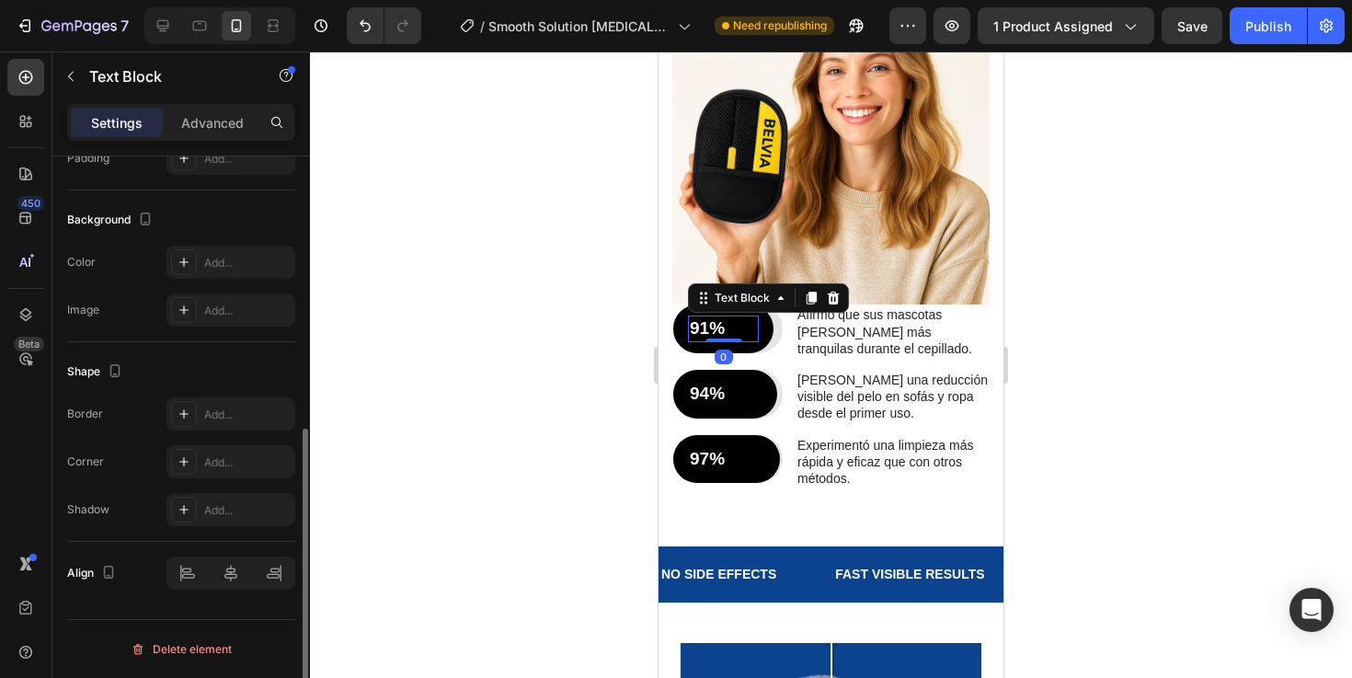
scroll to position [0, 0]
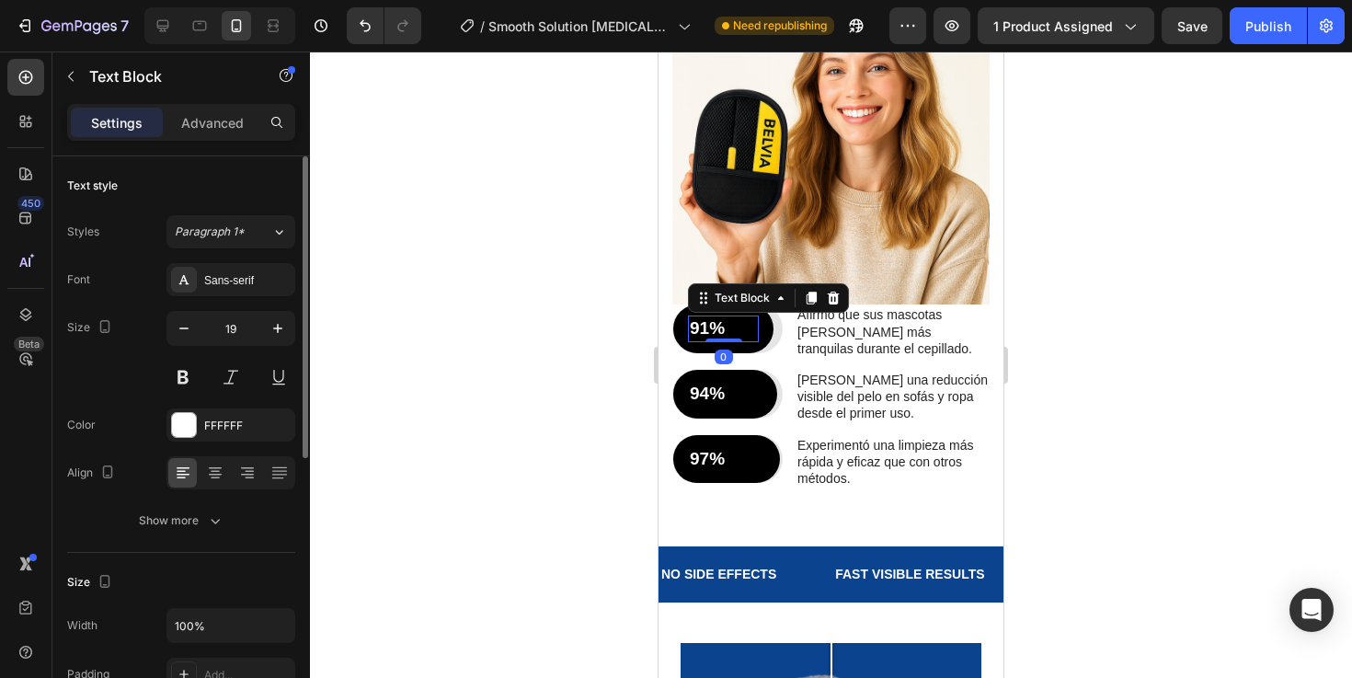
click at [765, 304] on div "91% Text Block 0 Row" at bounding box center [723, 328] width 100 height 49
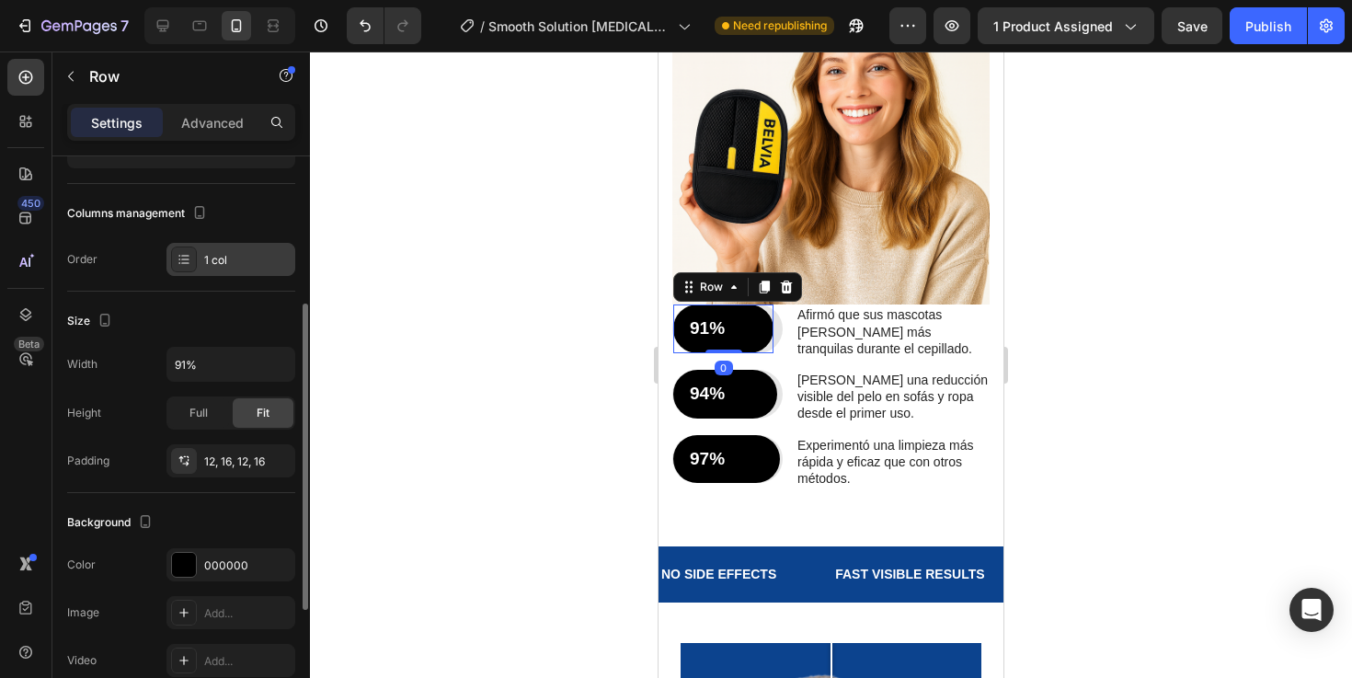
scroll to position [235, 0]
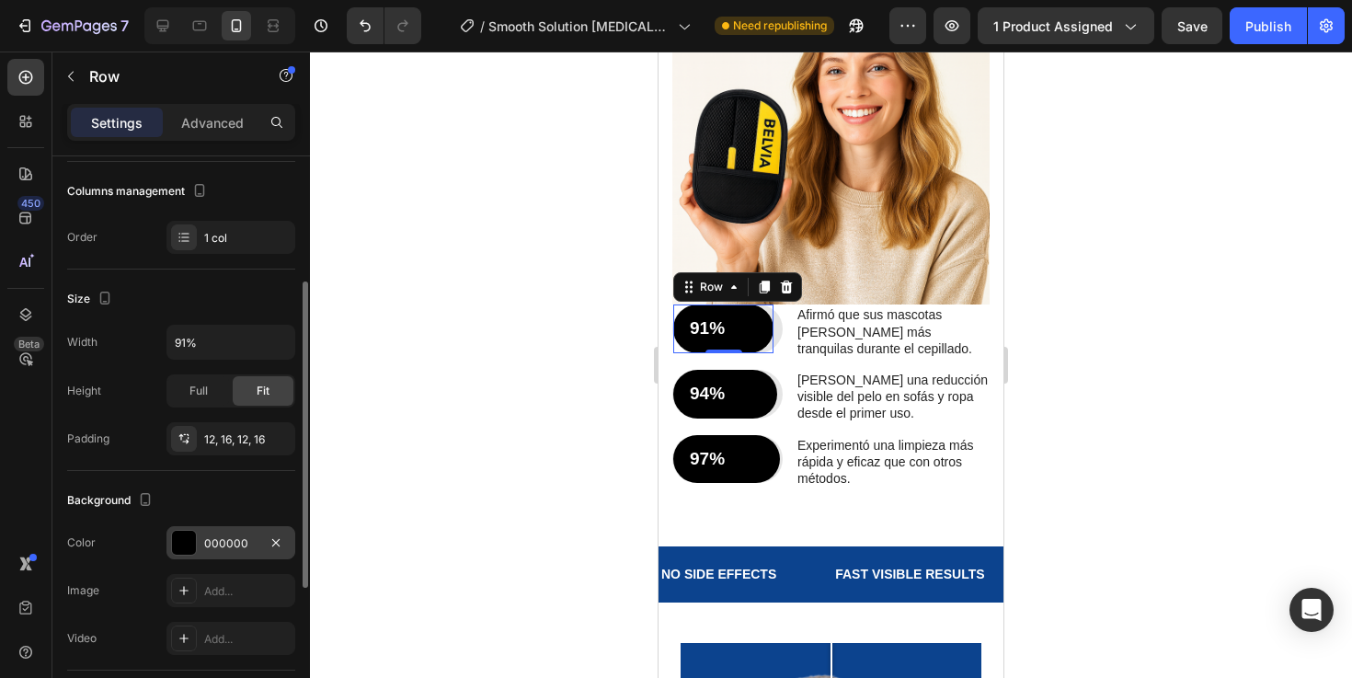
click at [186, 543] on div at bounding box center [184, 542] width 24 height 24
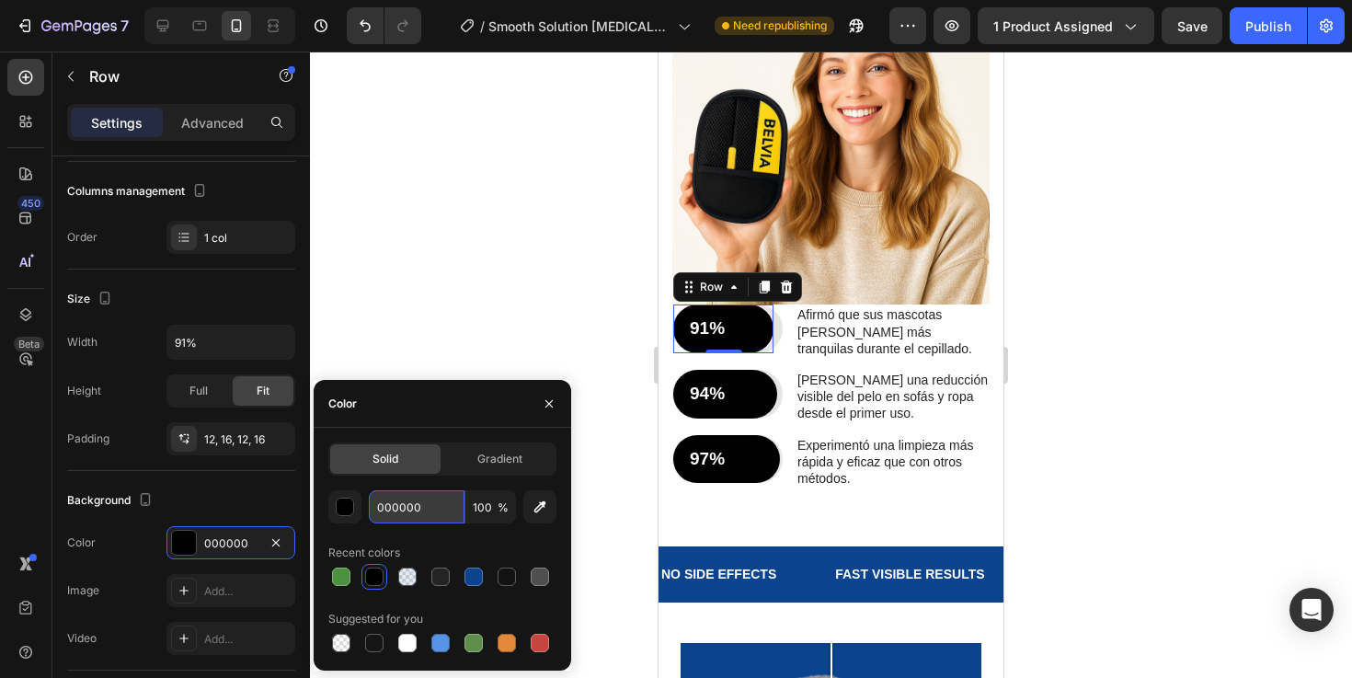
click at [441, 507] on input "000000" at bounding box center [417, 506] width 96 height 33
paste input "C438E"
type input "0C438E"
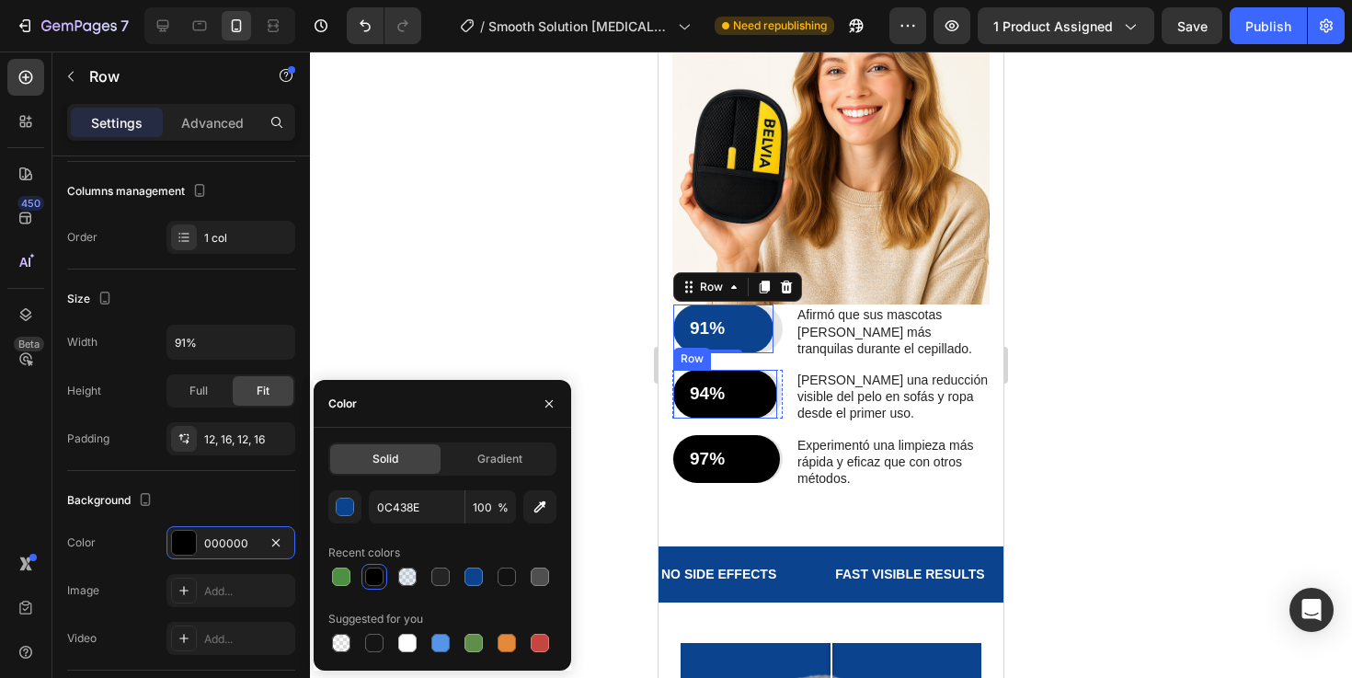
click at [771, 370] on div "94% Text Block Row" at bounding box center [725, 394] width 104 height 49
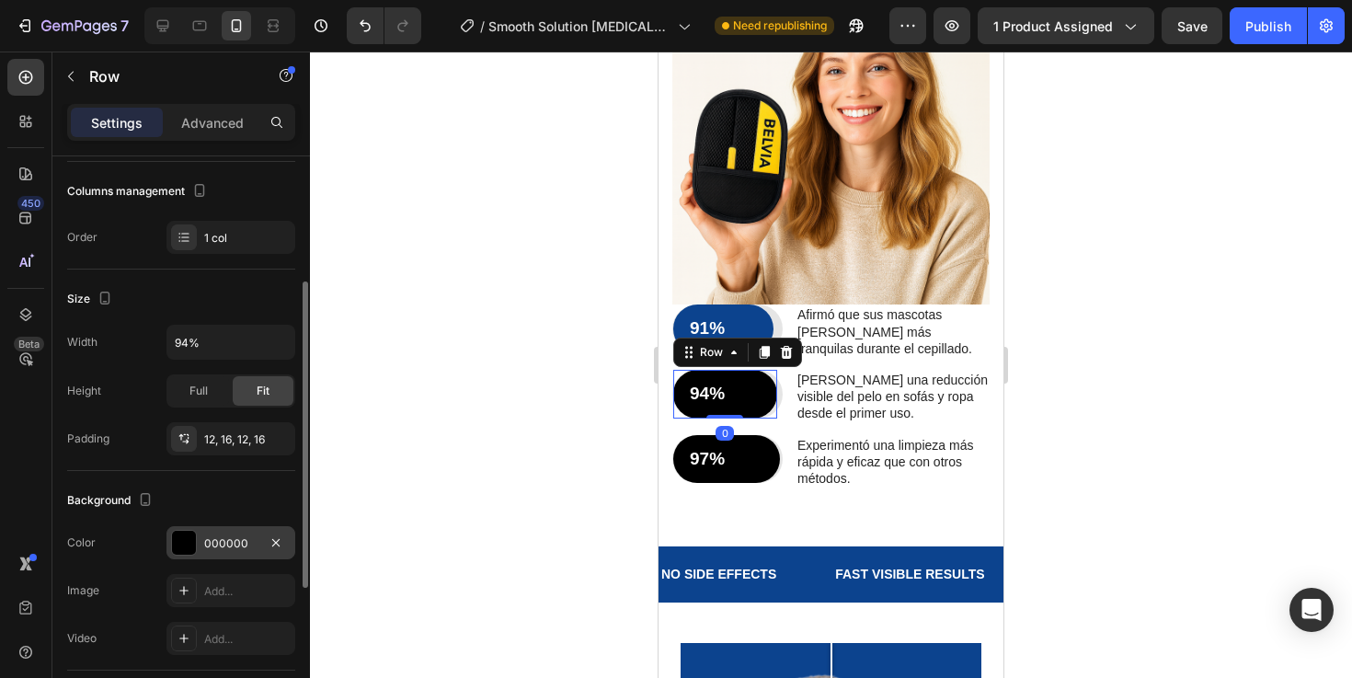
click at [242, 544] on div "000000" at bounding box center [230, 543] width 53 height 17
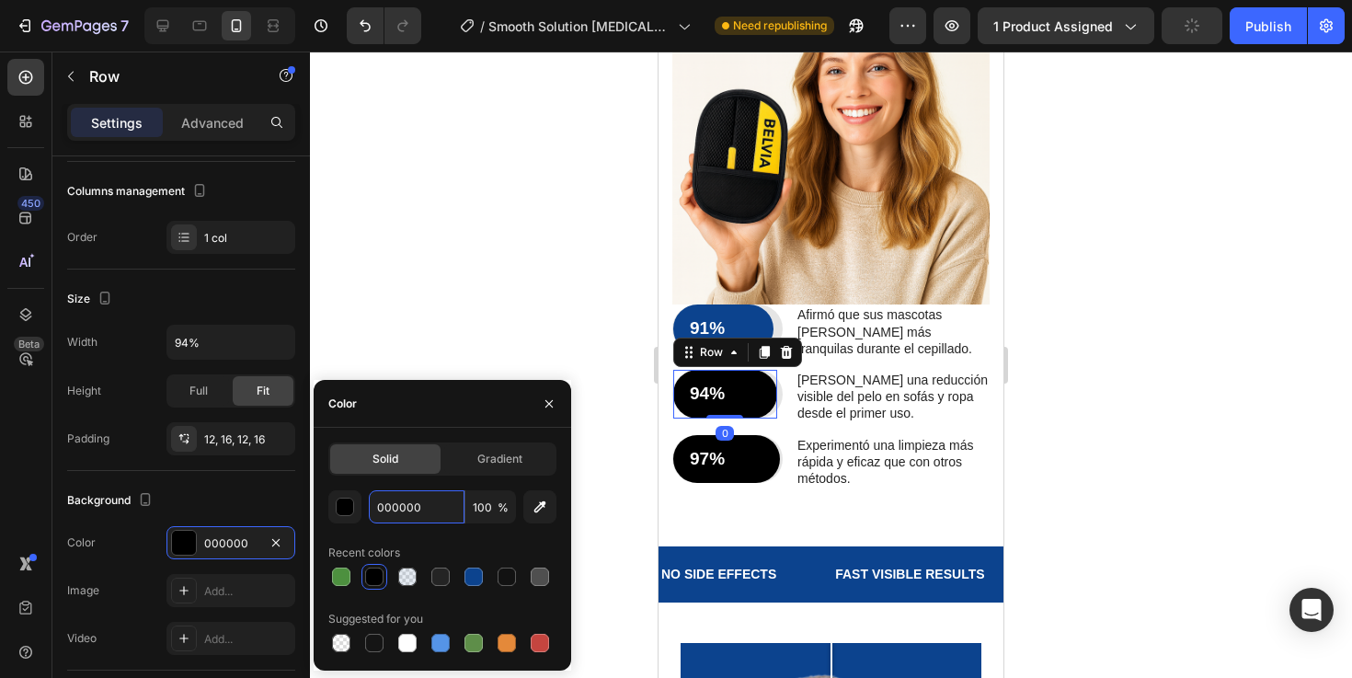
click at [432, 510] on input "000000" at bounding box center [417, 506] width 96 height 33
paste input "C438E"
type input "0C438E"
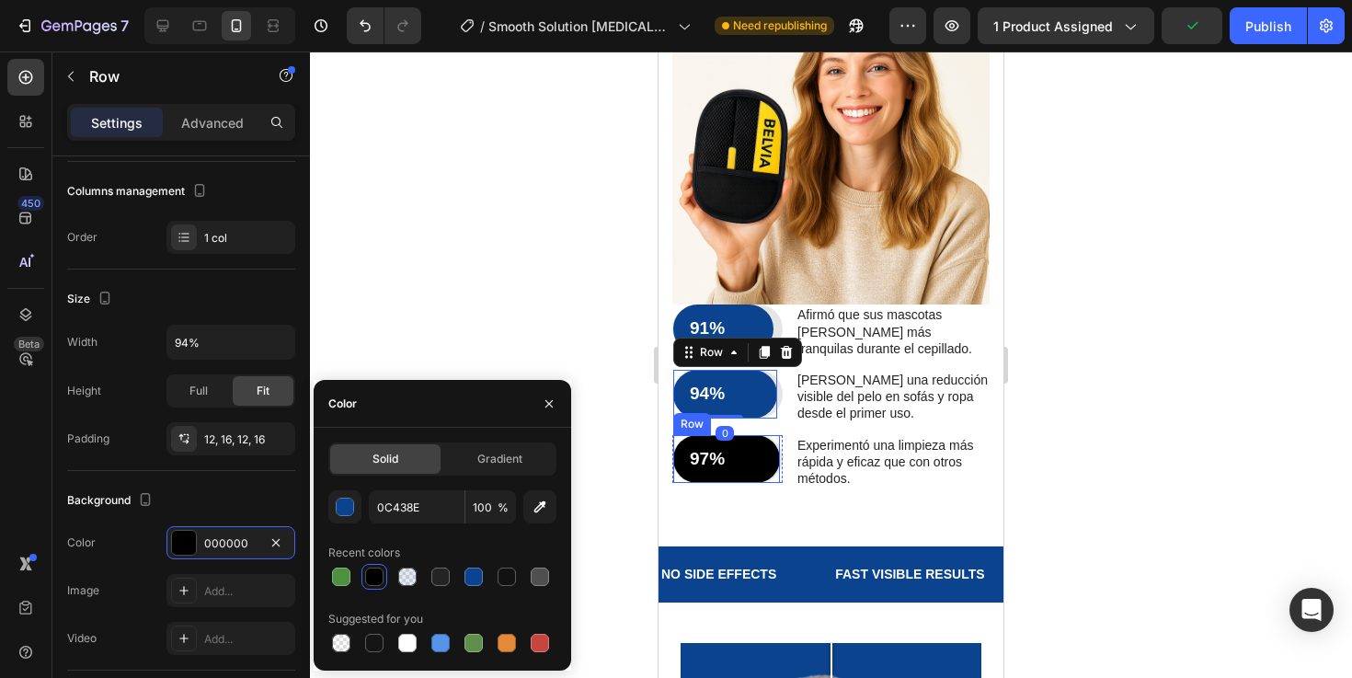
click at [776, 435] on div "97% Text Block Row" at bounding box center [726, 459] width 107 height 49
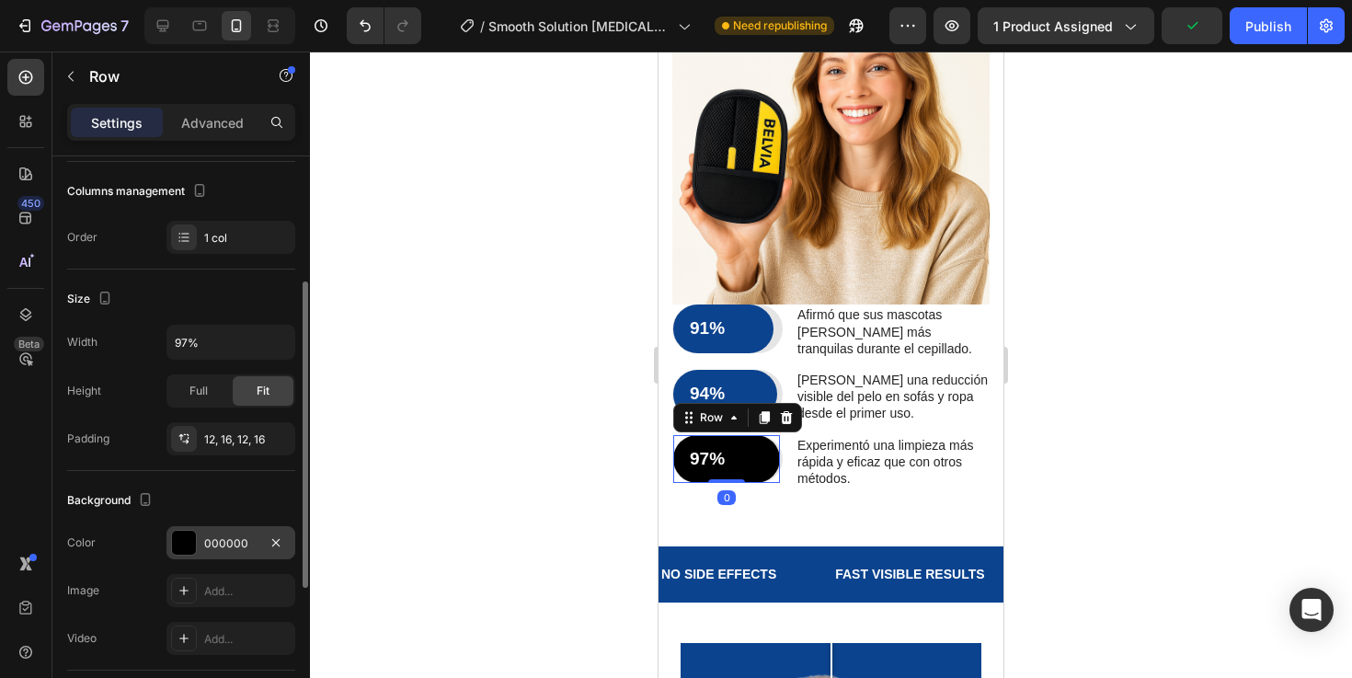
click at [217, 546] on div "000000" at bounding box center [230, 543] width 53 height 17
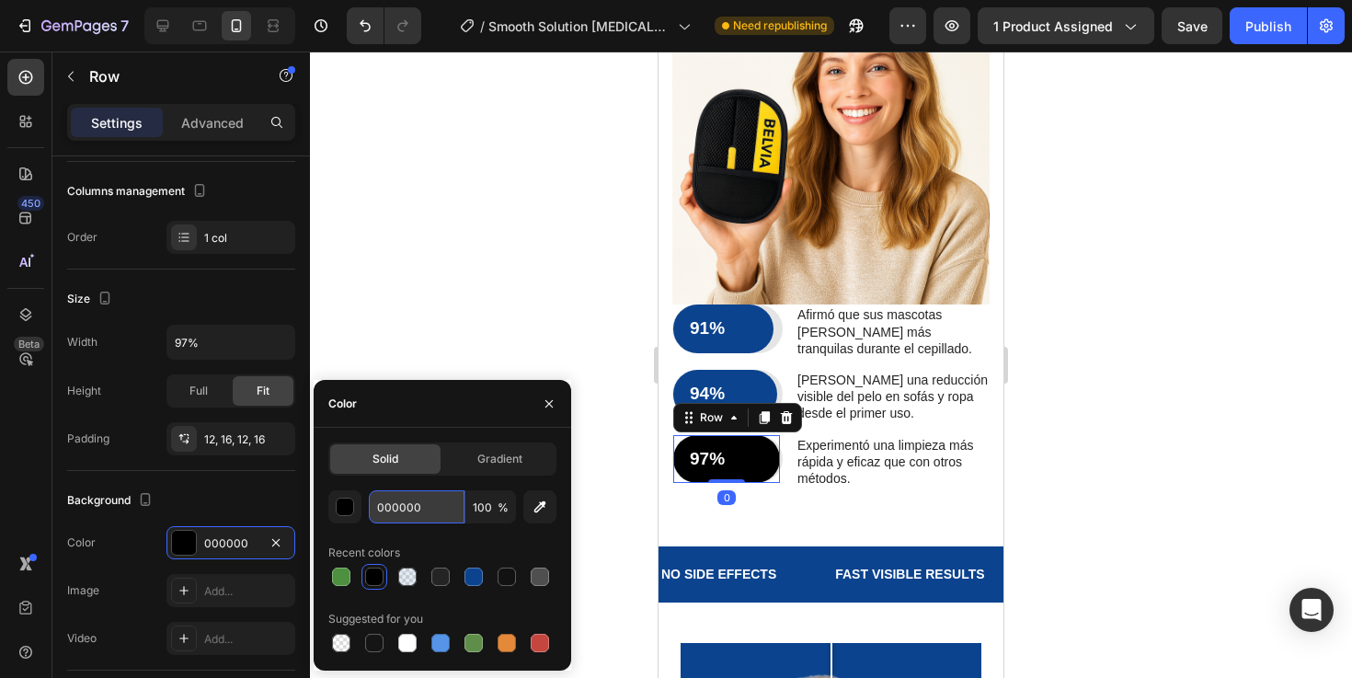
click at [439, 507] on input "000000" at bounding box center [417, 506] width 96 height 33
paste input "C438E"
type input "0C438E"
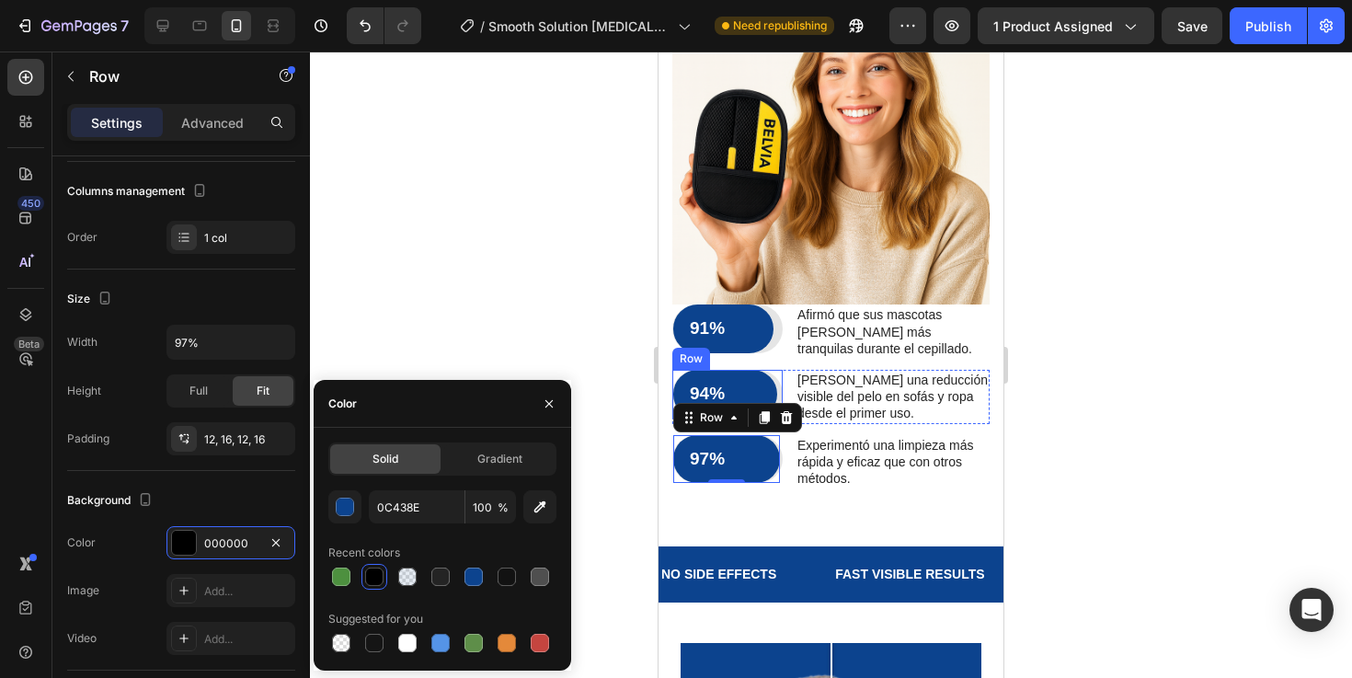
click at [781, 370] on div "94% Text Block Row" at bounding box center [727, 394] width 110 height 49
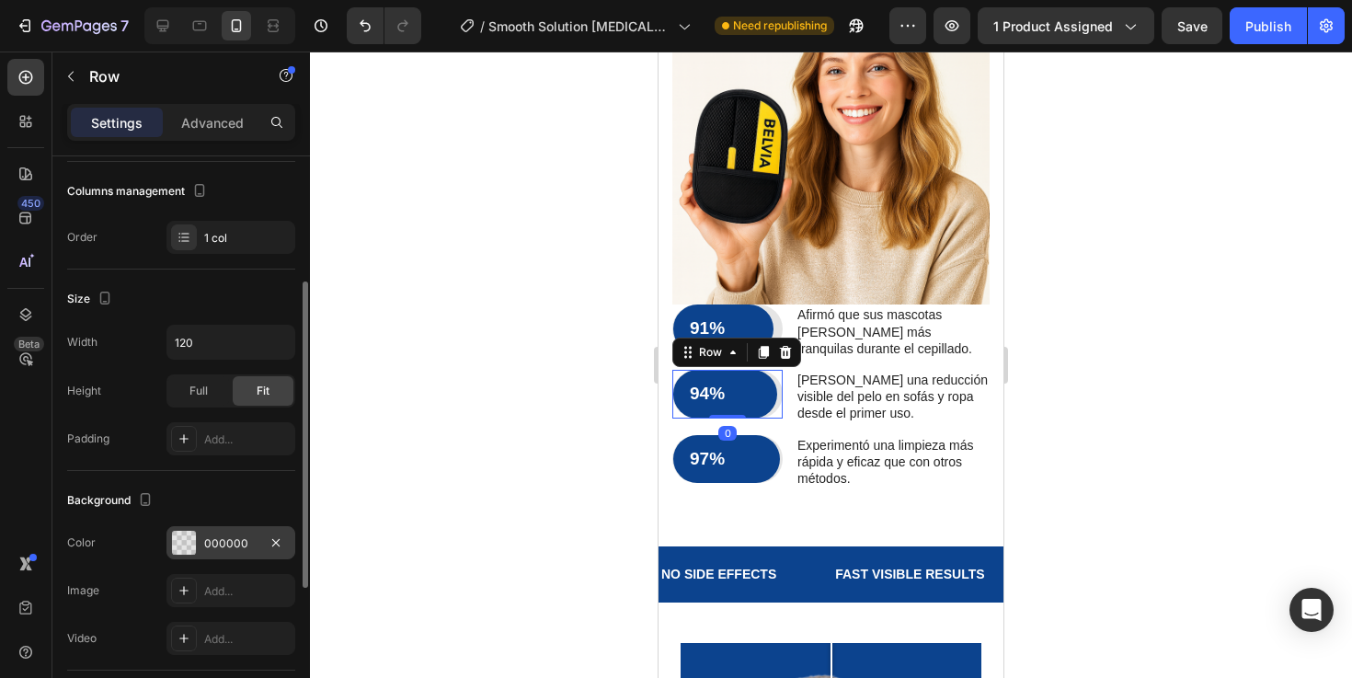
click at [214, 539] on div "000000" at bounding box center [230, 543] width 53 height 17
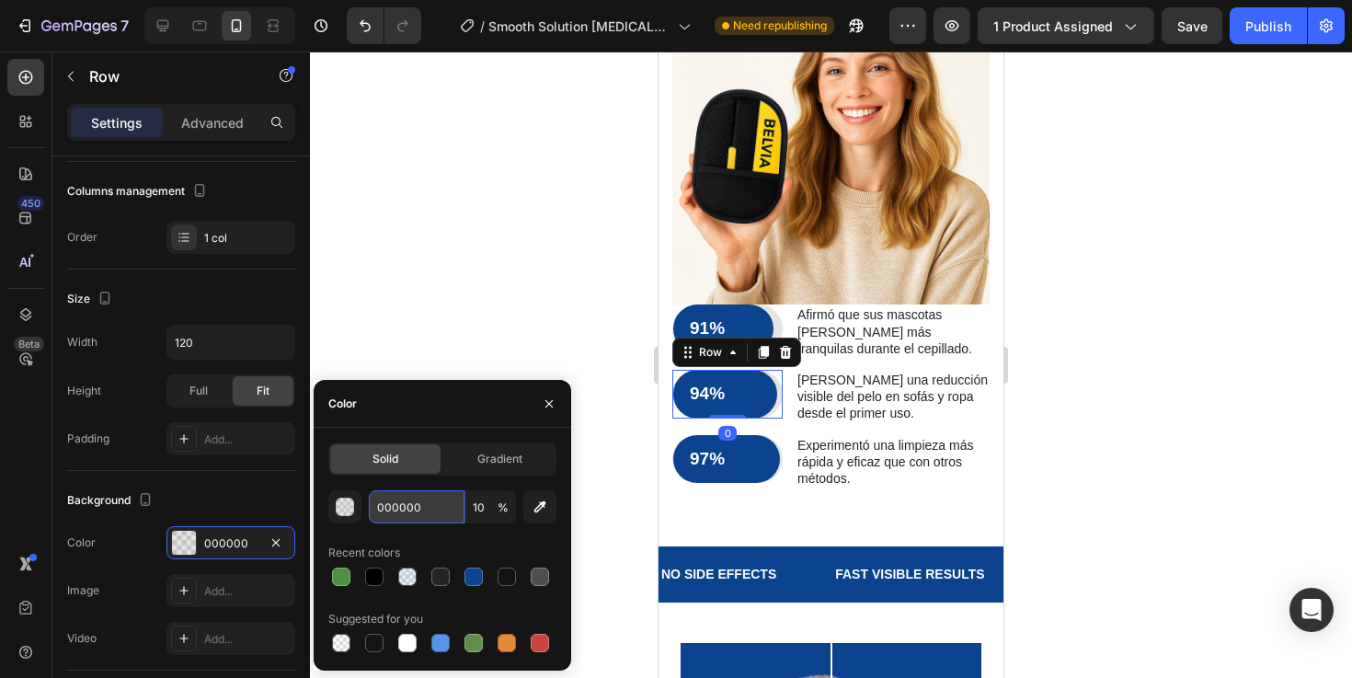
click at [438, 493] on input "000000" at bounding box center [417, 506] width 96 height 33
paste input "0C438E"
click at [427, 510] on input "0C438E000000" at bounding box center [417, 506] width 96 height 33
paste input "text"
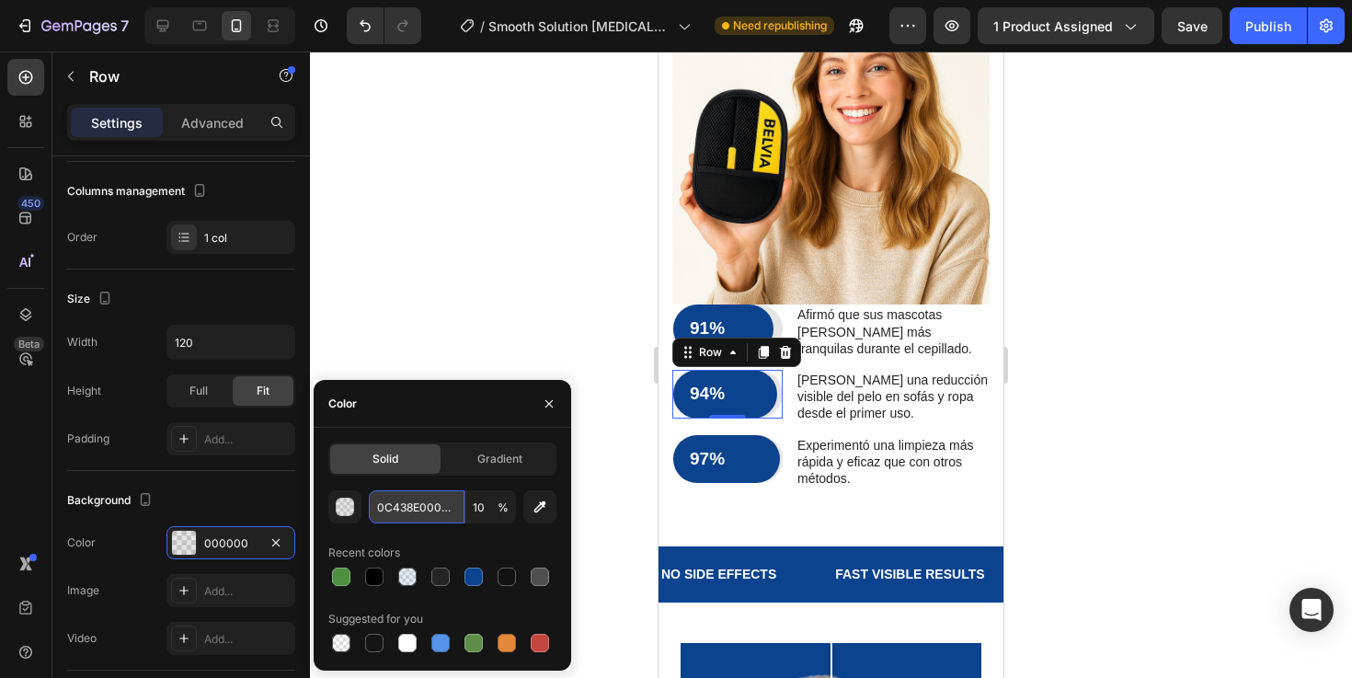
type input "0C438E"
click at [778, 304] on div "91% Text Block Row" at bounding box center [727, 328] width 110 height 49
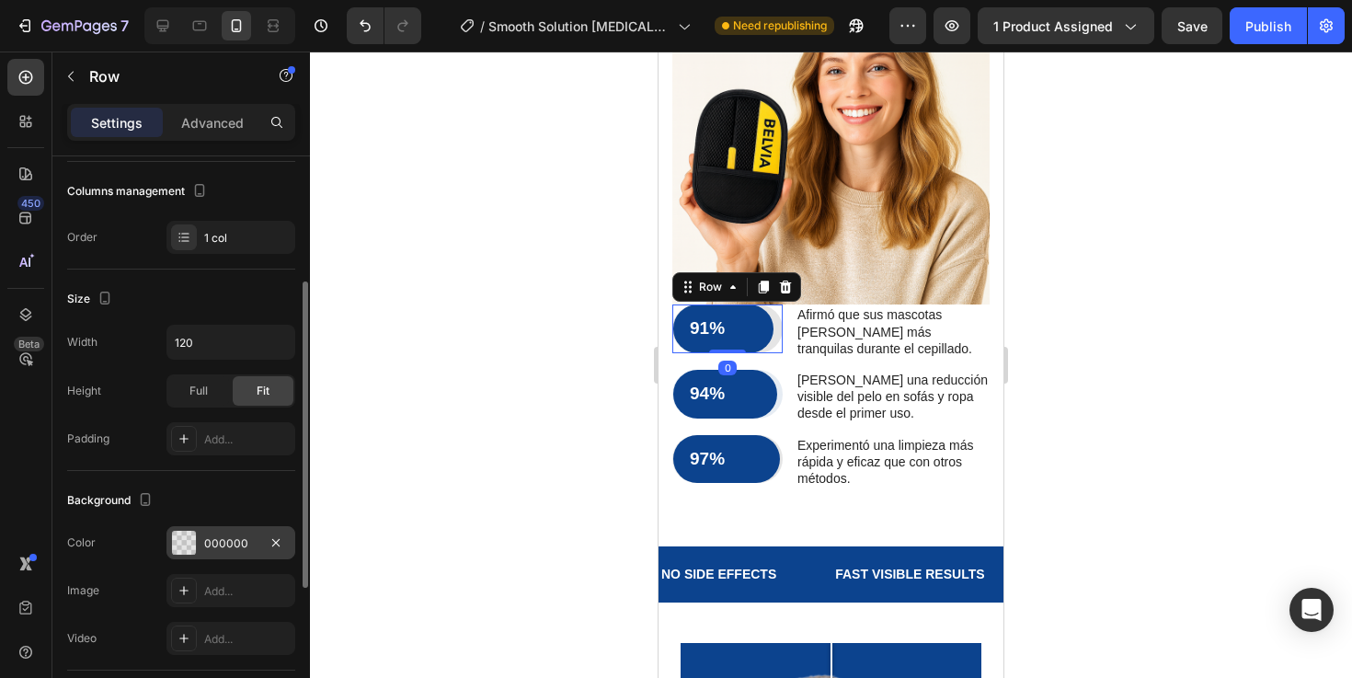
click at [247, 535] on div "000000" at bounding box center [230, 543] width 53 height 17
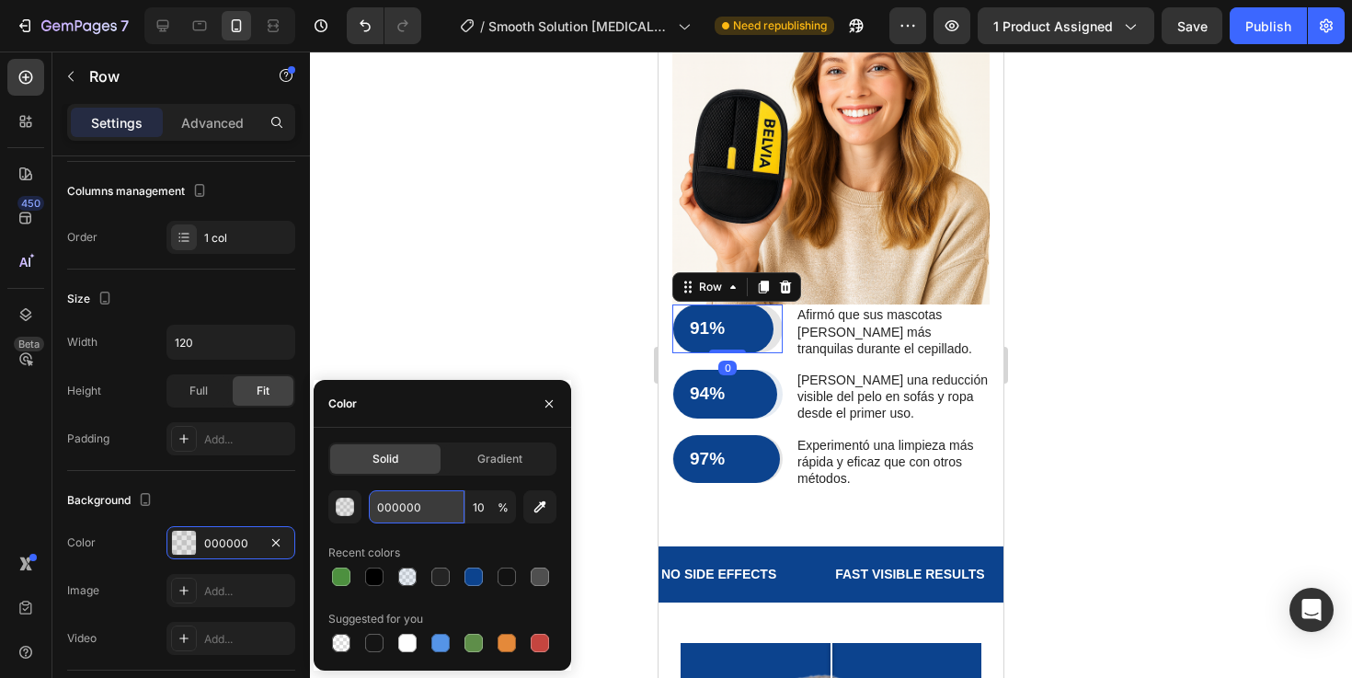
click at [433, 495] on input "000000" at bounding box center [417, 506] width 96 height 33
paste input "0C438E"
click at [427, 507] on input "0C438E000000" at bounding box center [417, 506] width 96 height 33
paste input "text"
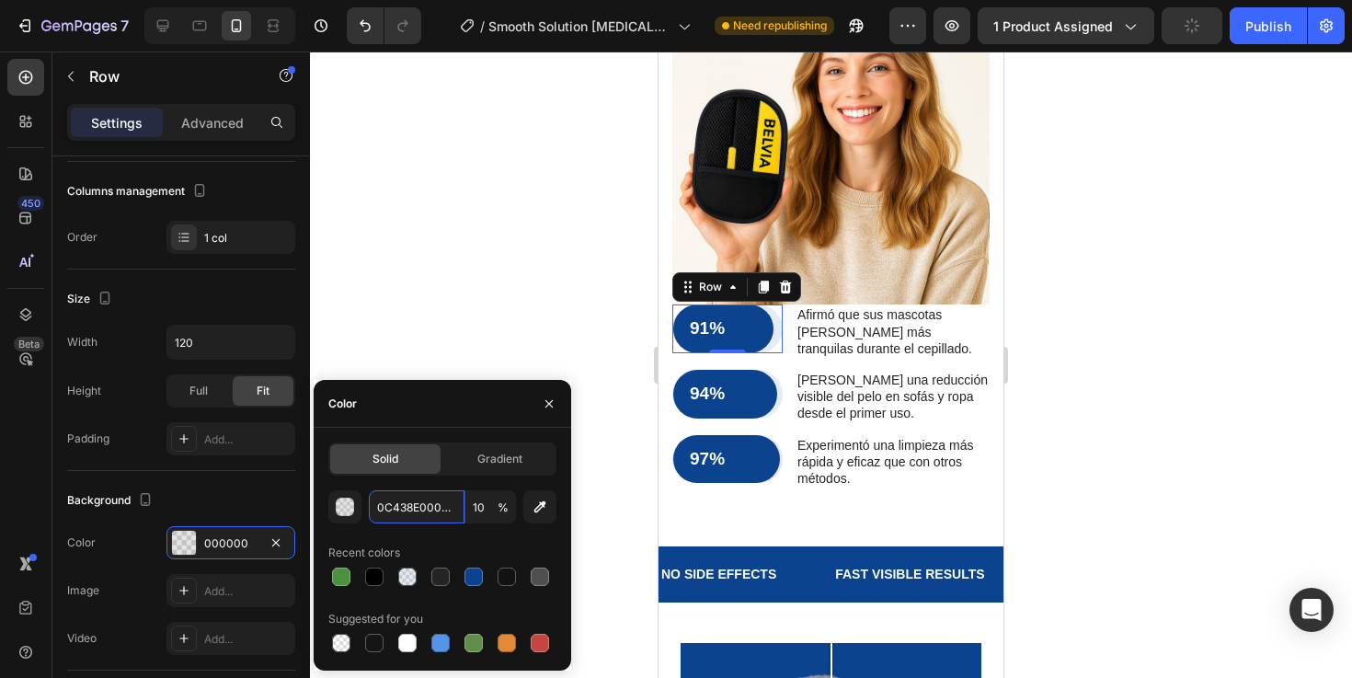
type input "0C438E"
click at [781, 435] on div "97% Text Block Row" at bounding box center [727, 459] width 110 height 49
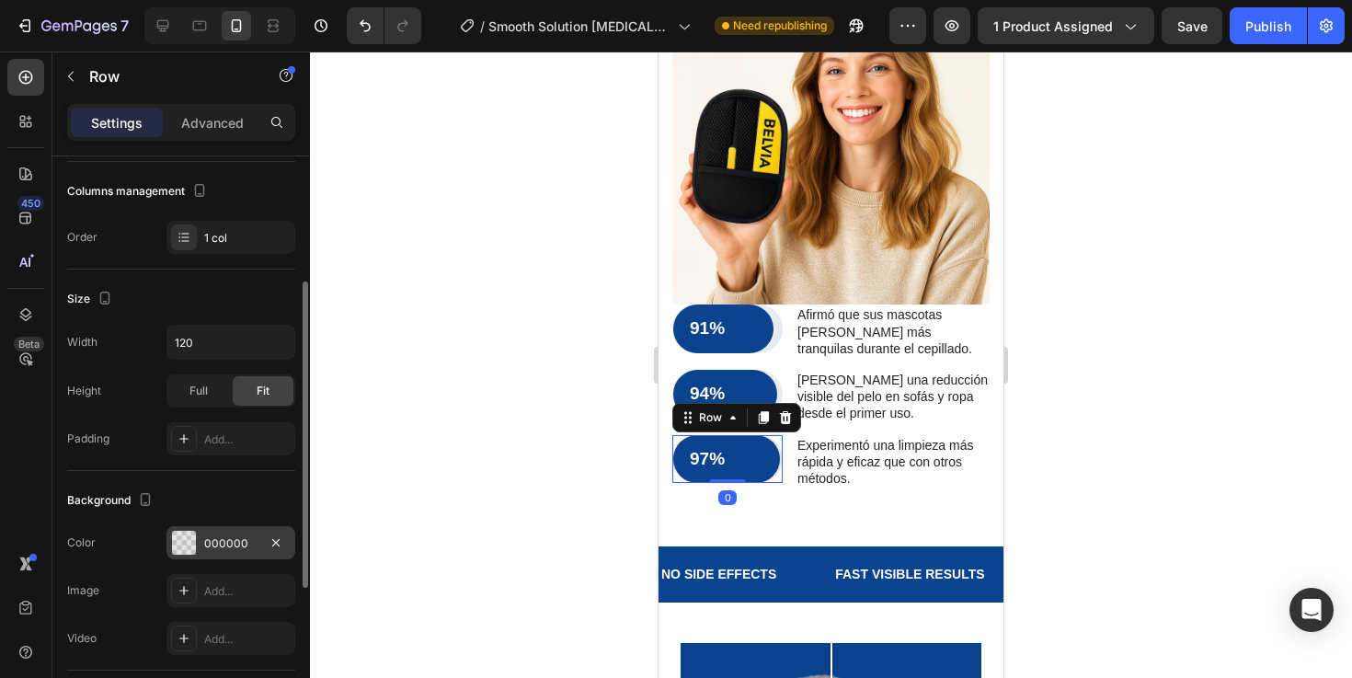
click at [238, 546] on div "000000" at bounding box center [230, 543] width 53 height 17
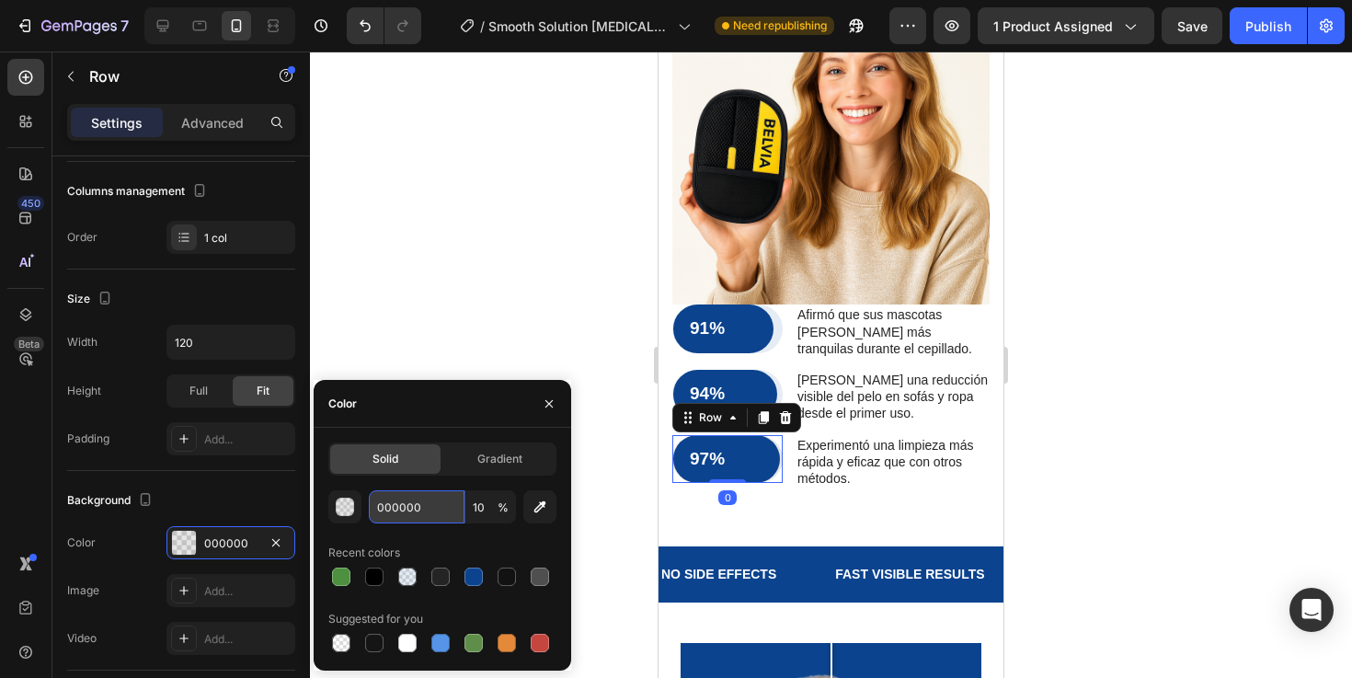
click at [435, 509] on input "000000" at bounding box center [417, 506] width 96 height 33
paste input "C438E"
type input "0C438E"
click at [1140, 454] on div at bounding box center [831, 364] width 1042 height 626
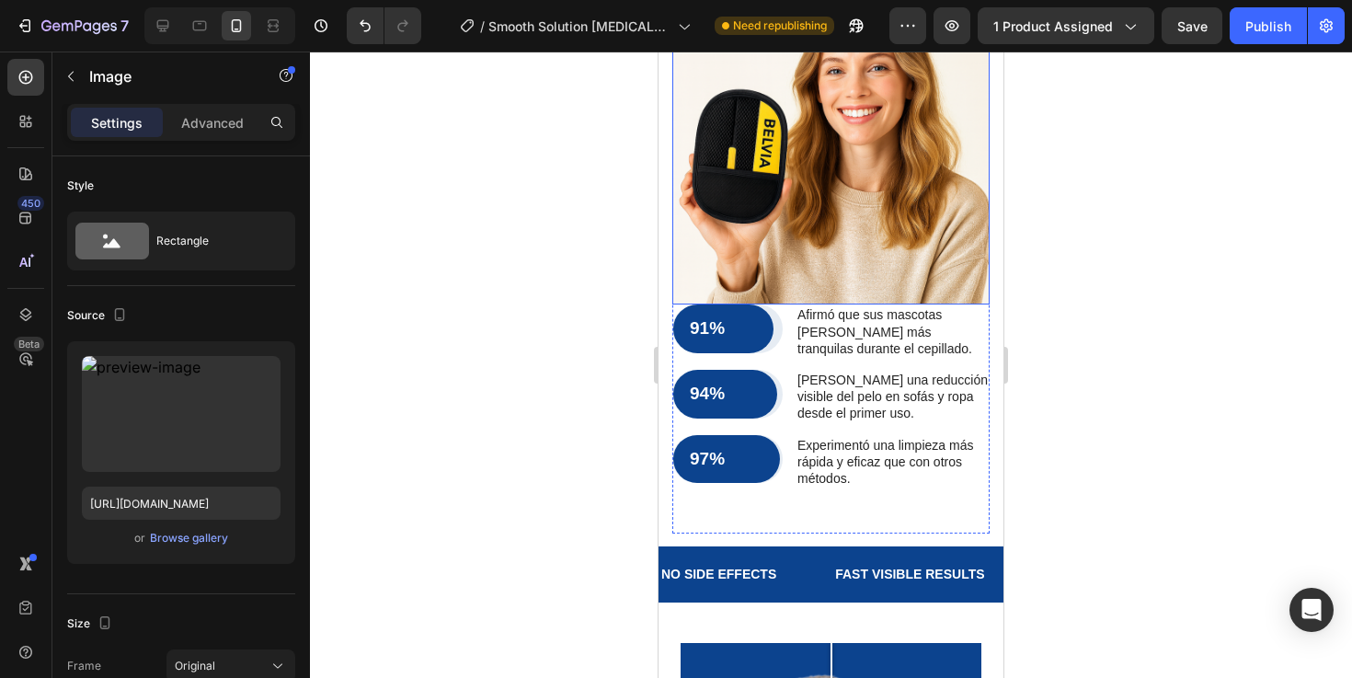
click at [818, 183] on img at bounding box center [830, 145] width 317 height 317
click at [883, 444] on div "Image 0 91% Text Block Row Row Afirmó que sus mascotas estaban más tranquilas d…" at bounding box center [830, 247] width 317 height 520
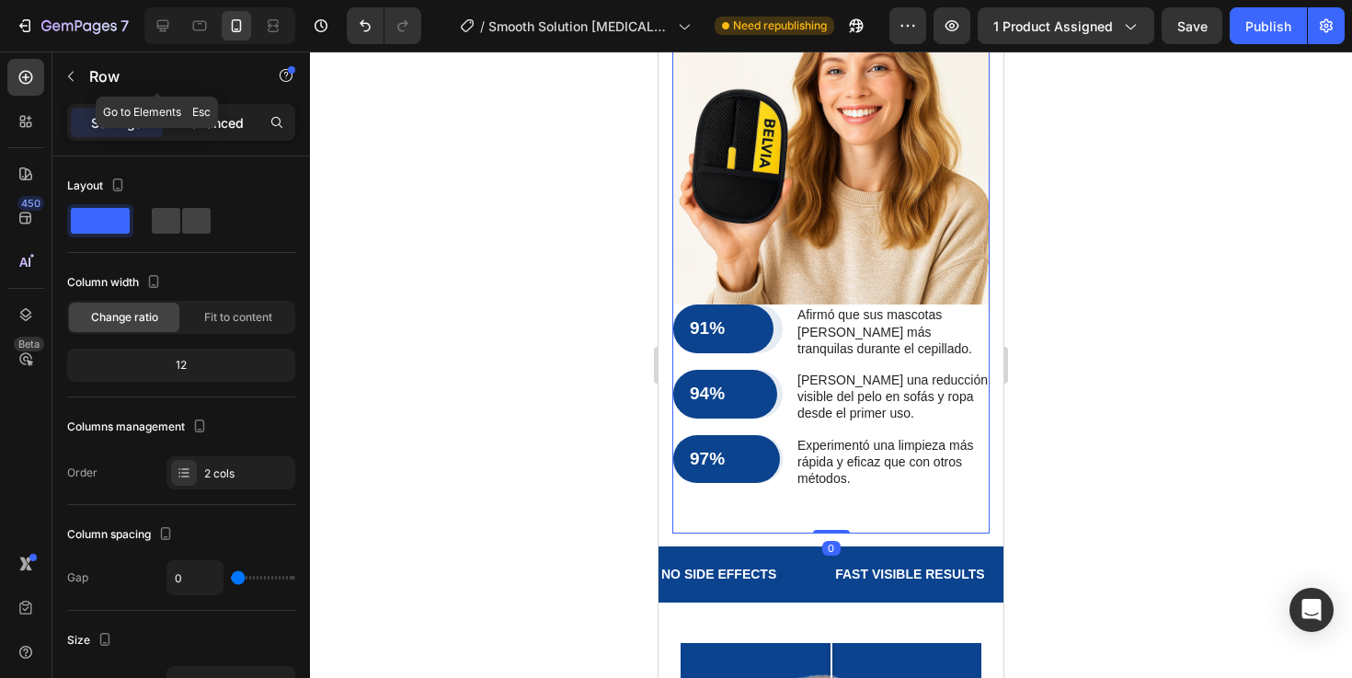
click at [226, 120] on p "Advanced" at bounding box center [212, 122] width 63 height 19
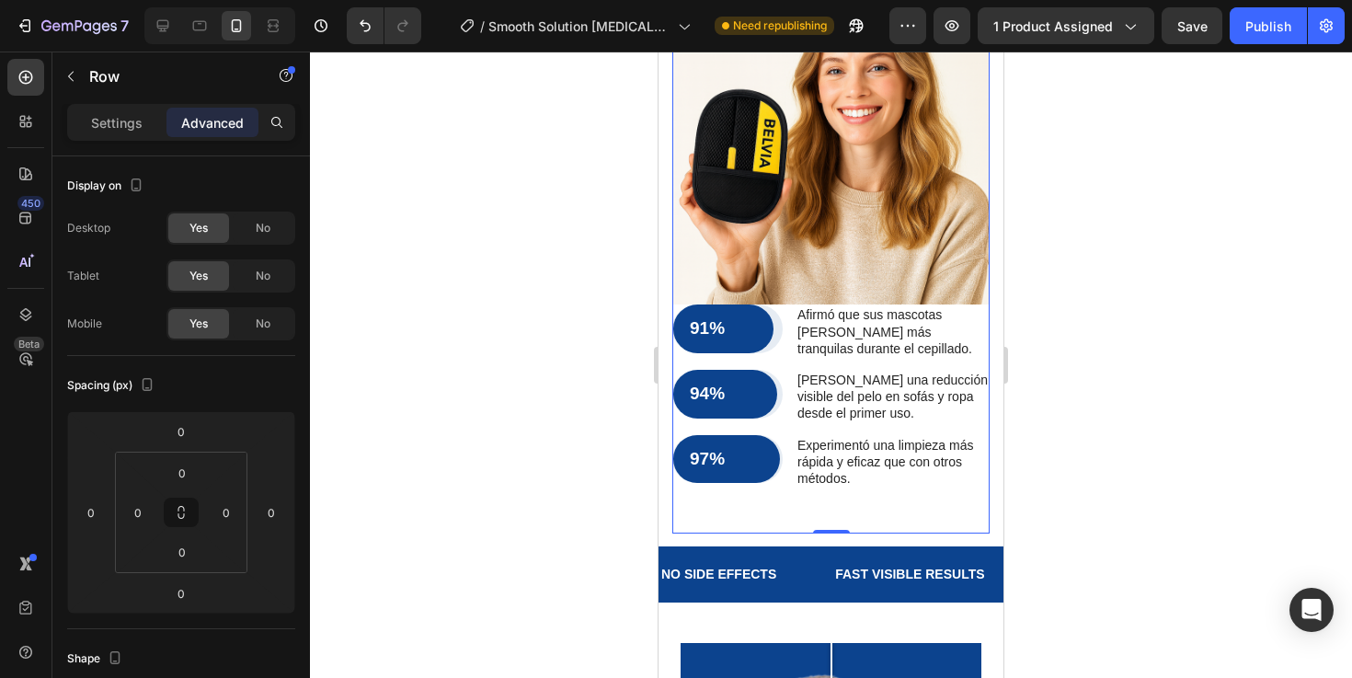
click at [865, 437] on p "Experimentó una limpieza más rápida y eficaz que con otros métodos." at bounding box center [892, 462] width 190 height 51
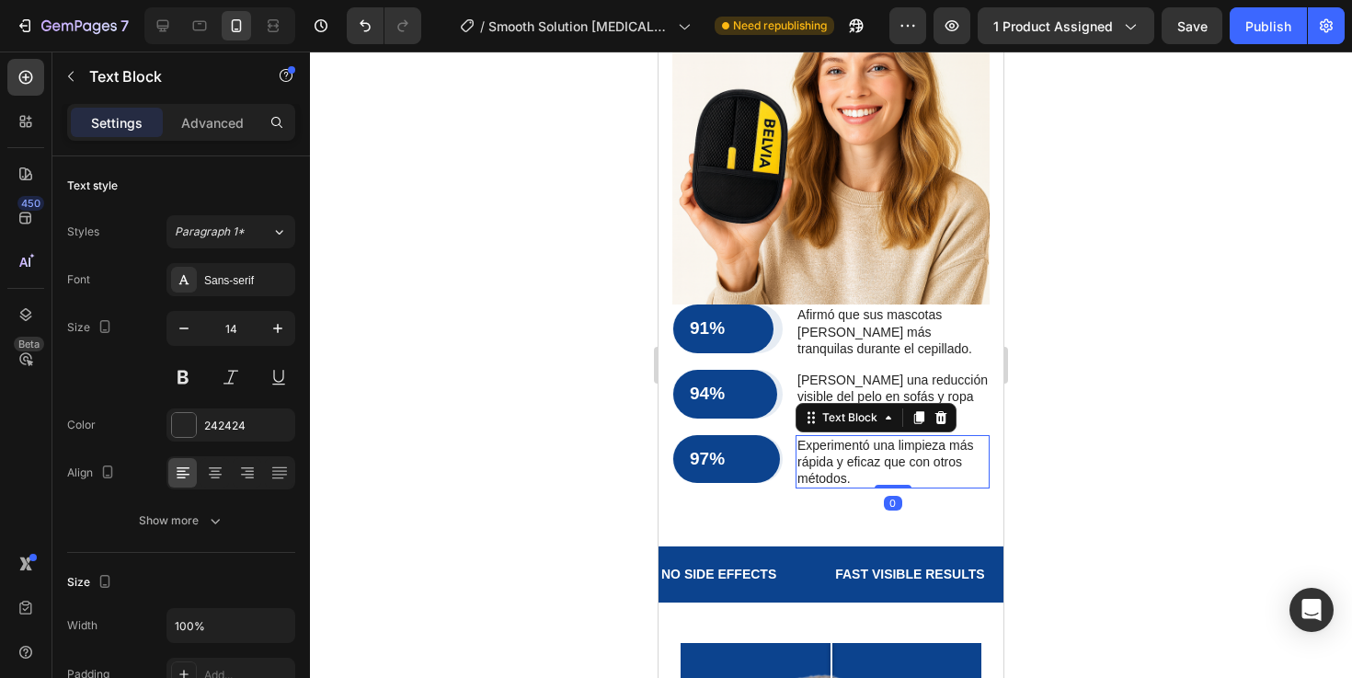
click at [864, 508] on div "91% Text Block Row Row Afirmó que sus mascotas estaban más tranquilas durante e…" at bounding box center [830, 521] width 317 height 26
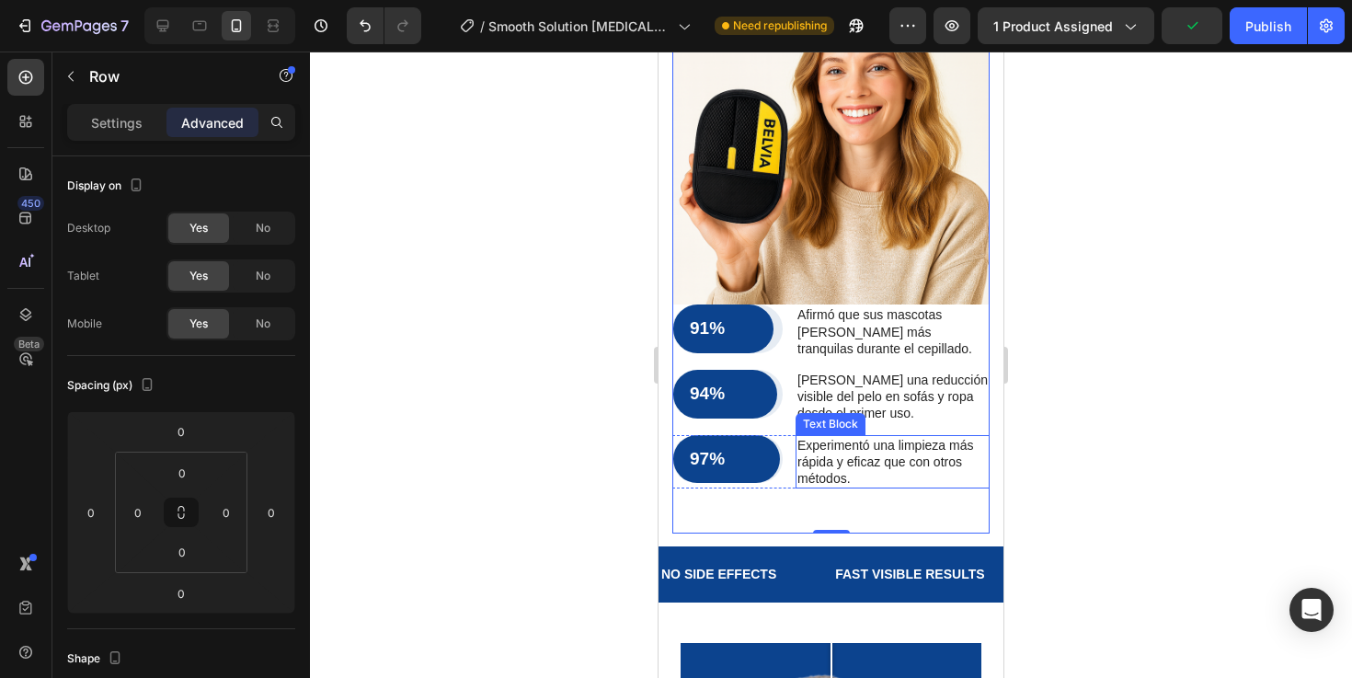
click at [846, 437] on p "Experimentó una limpieza más rápida y eficaz que con otros métodos." at bounding box center [892, 462] width 190 height 51
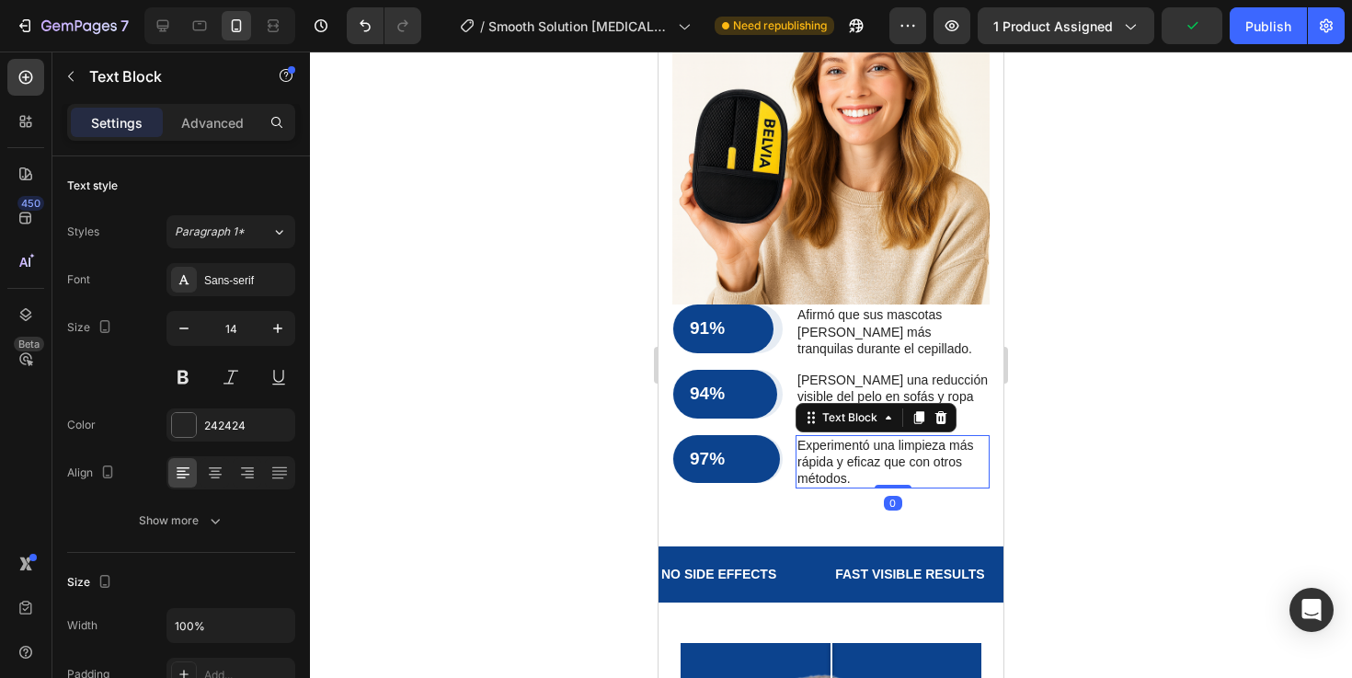
click at [759, 446] on div "97%" at bounding box center [726, 459] width 77 height 27
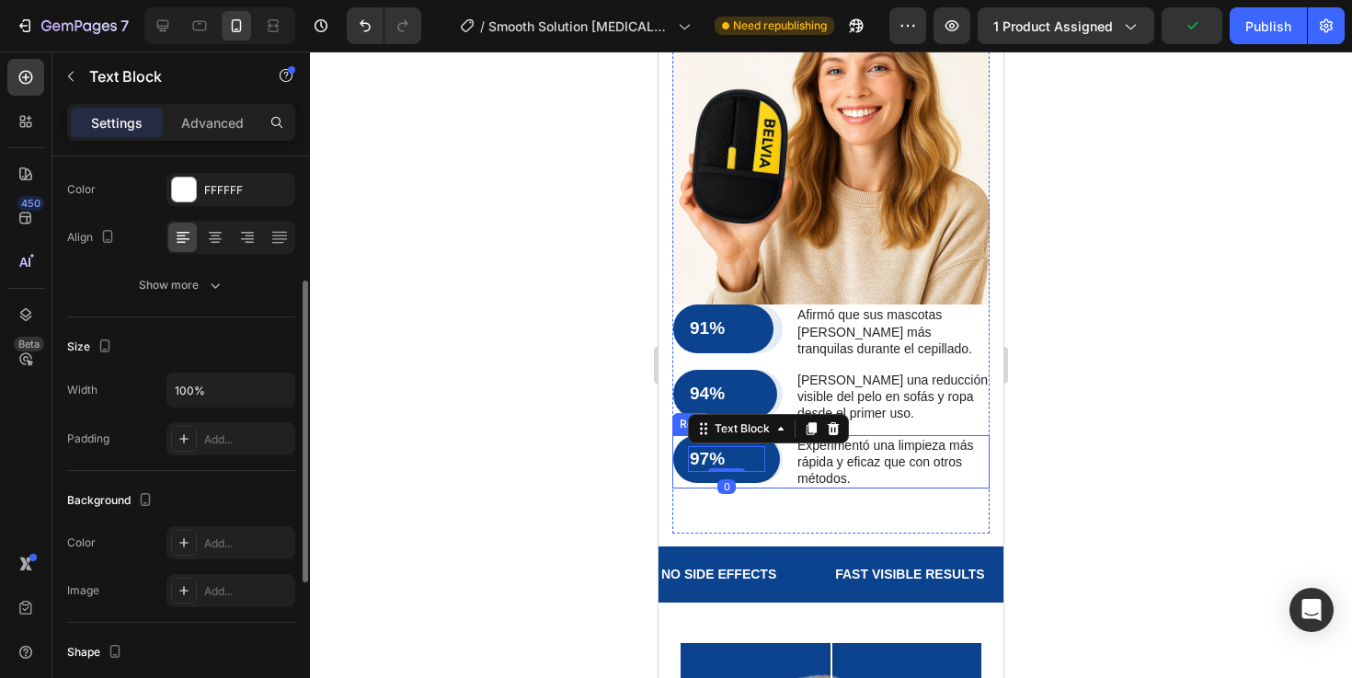
click at [790, 435] on div "97% Text Block 0 Row Row Experimentó una limpieza más rápida y eficaz que con o…" at bounding box center [830, 462] width 317 height 54
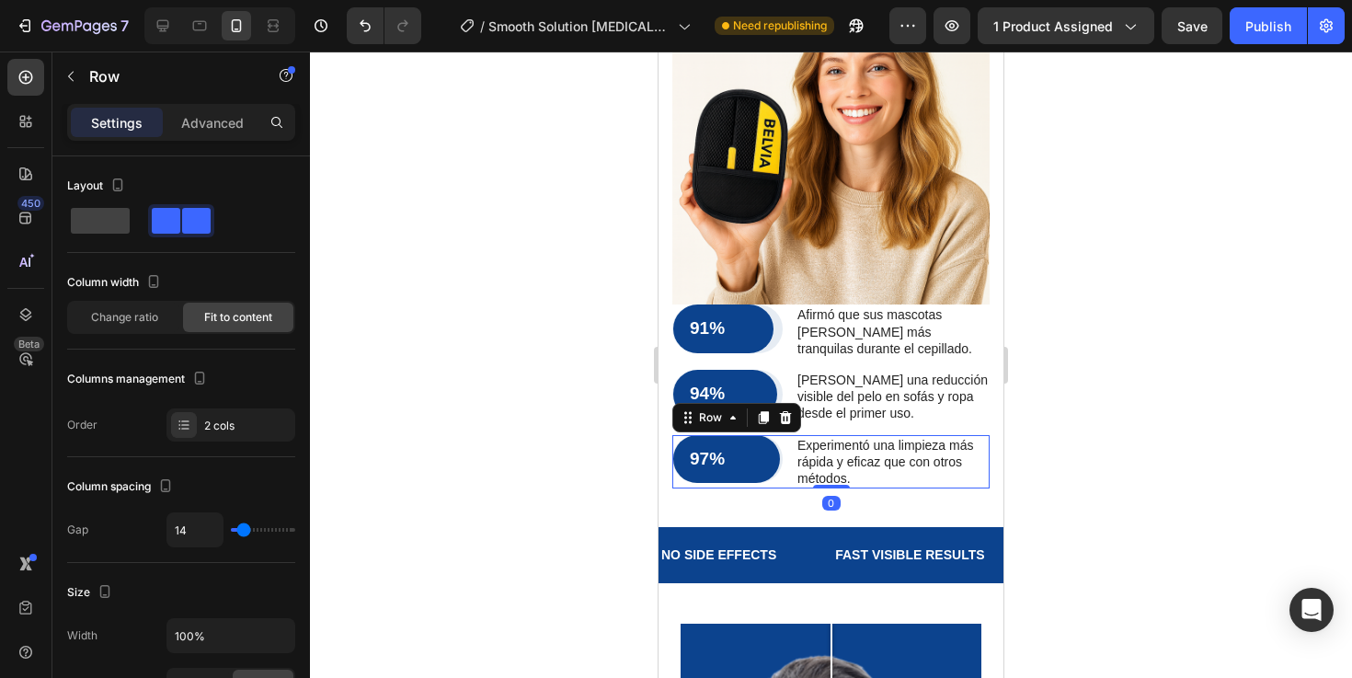
scroll to position [2726, 0]
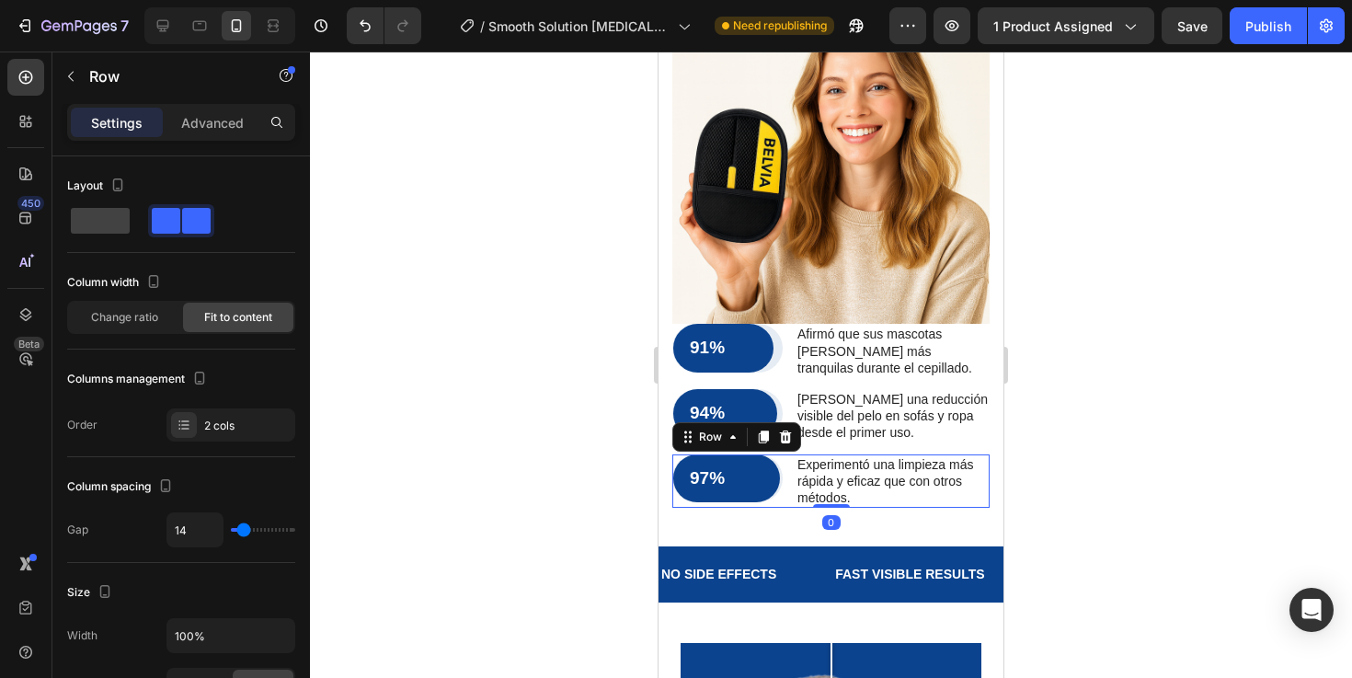
drag, startPoint x: 839, startPoint y: 451, endPoint x: 858, endPoint y: 416, distance: 39.5
click at [858, 454] on div "97% Text Block Row Row Experimentó una limpieza más rápida y eficaz que con otr…" at bounding box center [830, 481] width 317 height 54
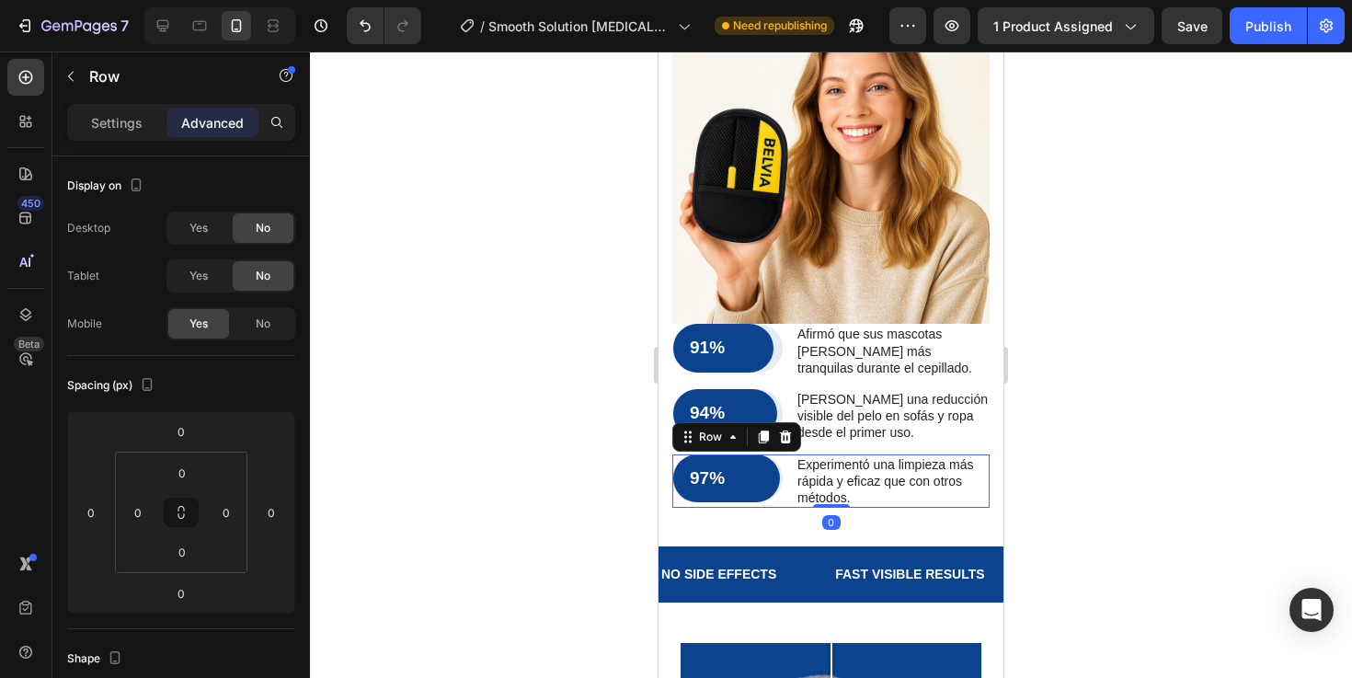
click at [1108, 440] on div at bounding box center [831, 364] width 1042 height 626
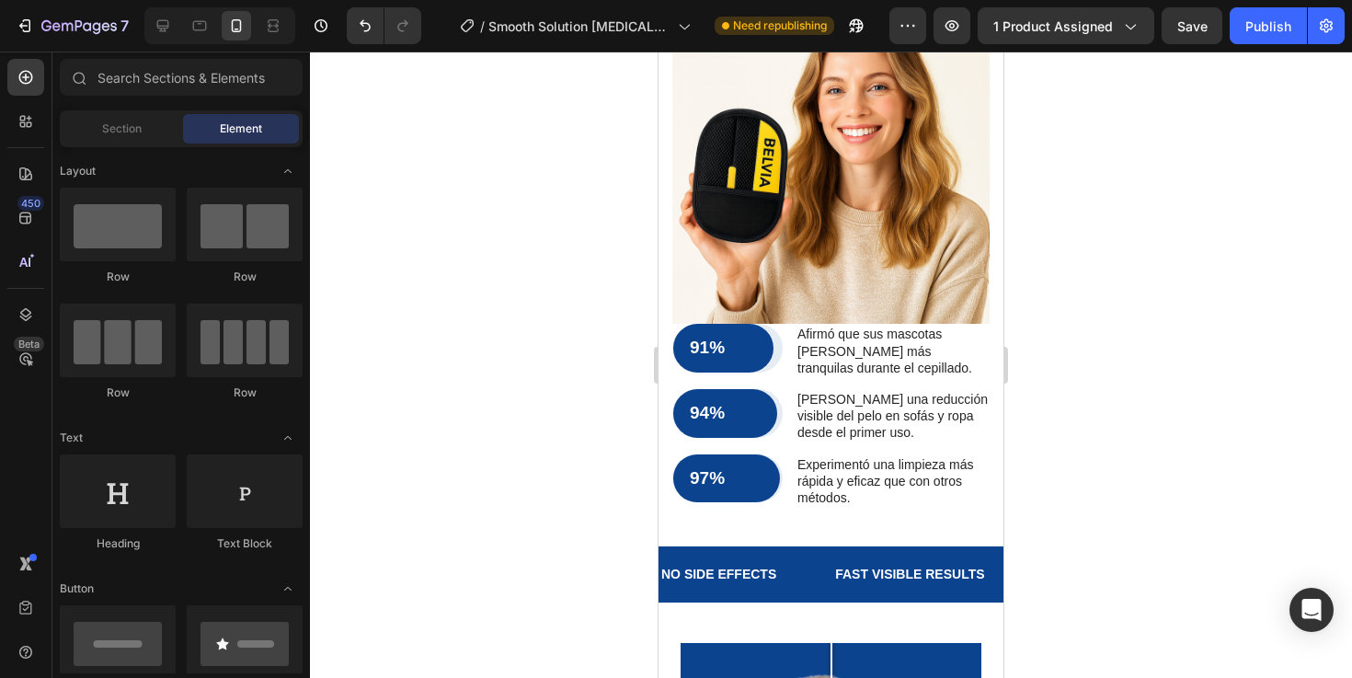
click at [825, 200] on img at bounding box center [830, 164] width 317 height 317
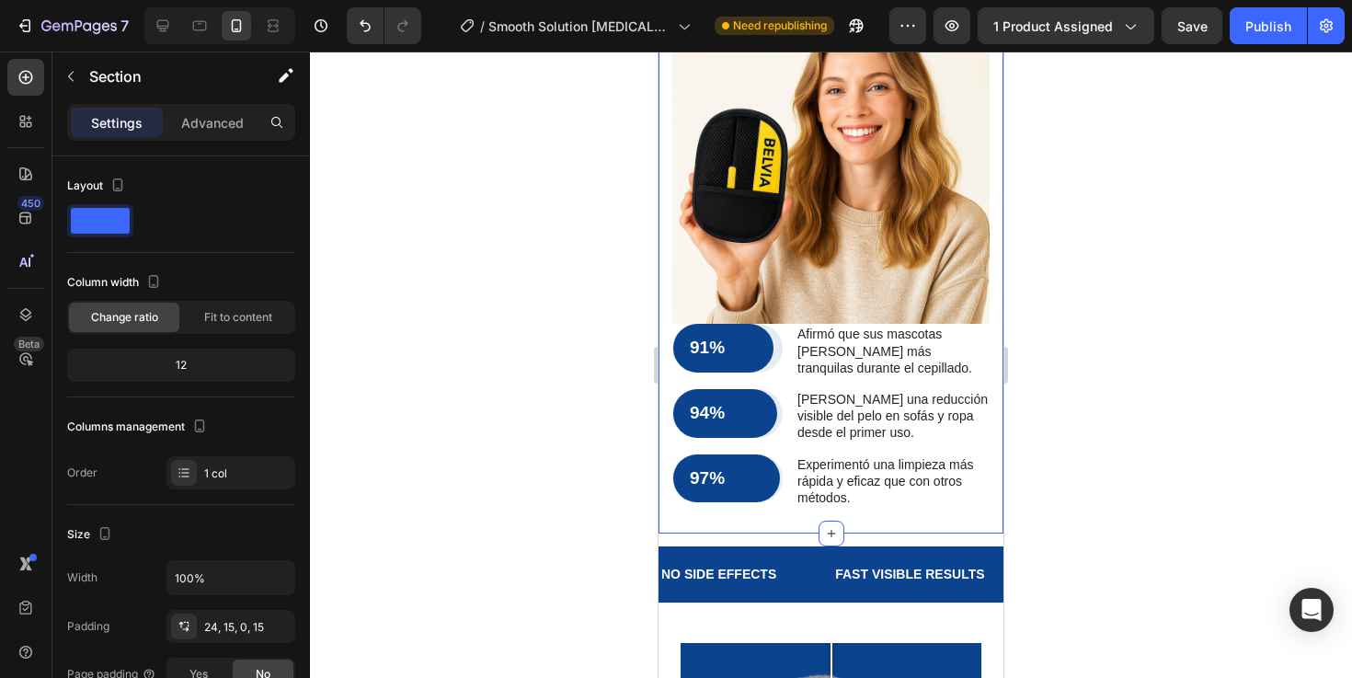
click at [787, 195] on img at bounding box center [830, 164] width 317 height 317
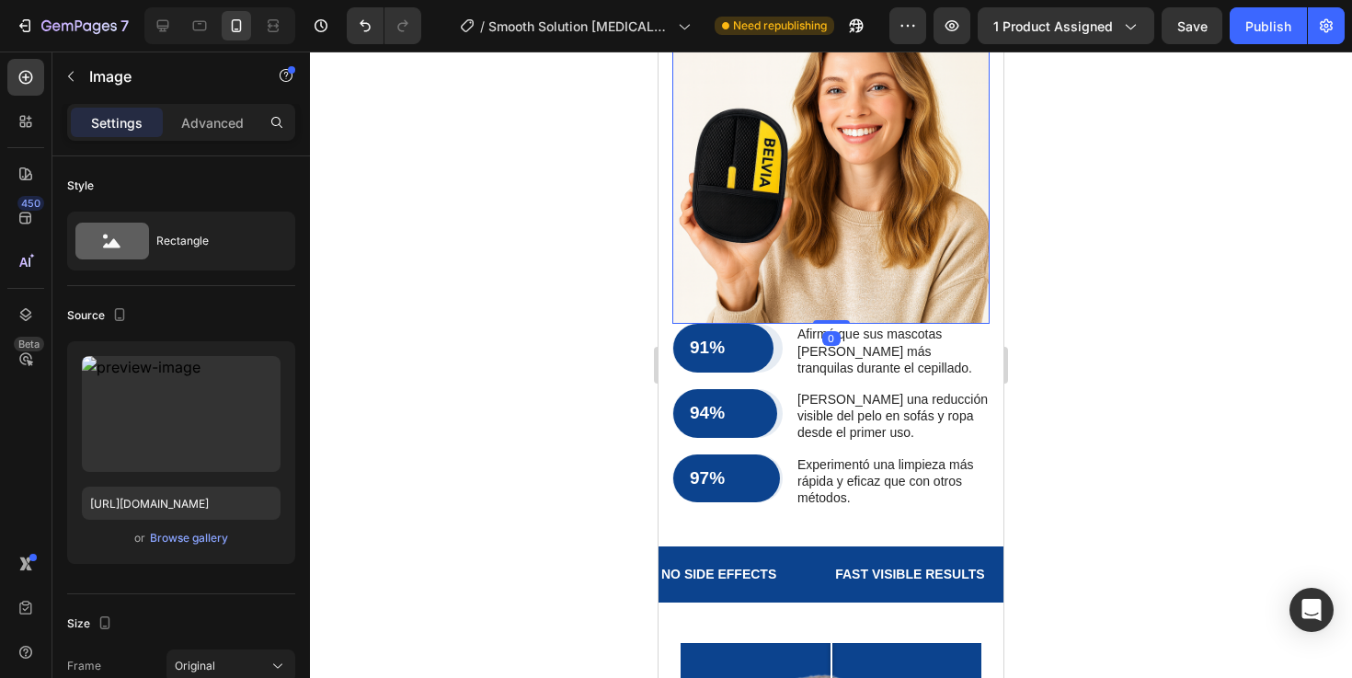
drag, startPoint x: 206, startPoint y: 133, endPoint x: 212, endPoint y: 152, distance: 19.5
click at [206, 133] on div "Advanced" at bounding box center [212, 122] width 92 height 29
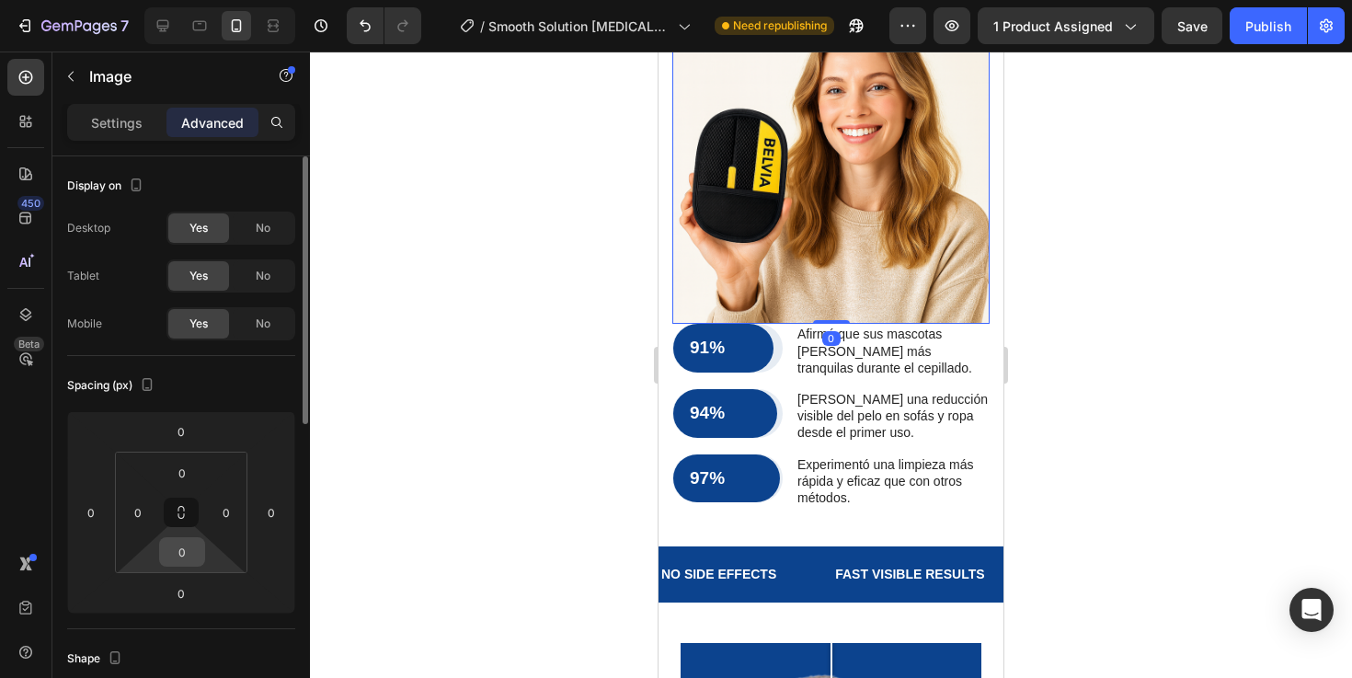
click at [187, 550] on input "0" at bounding box center [182, 552] width 37 height 28
type input "24"
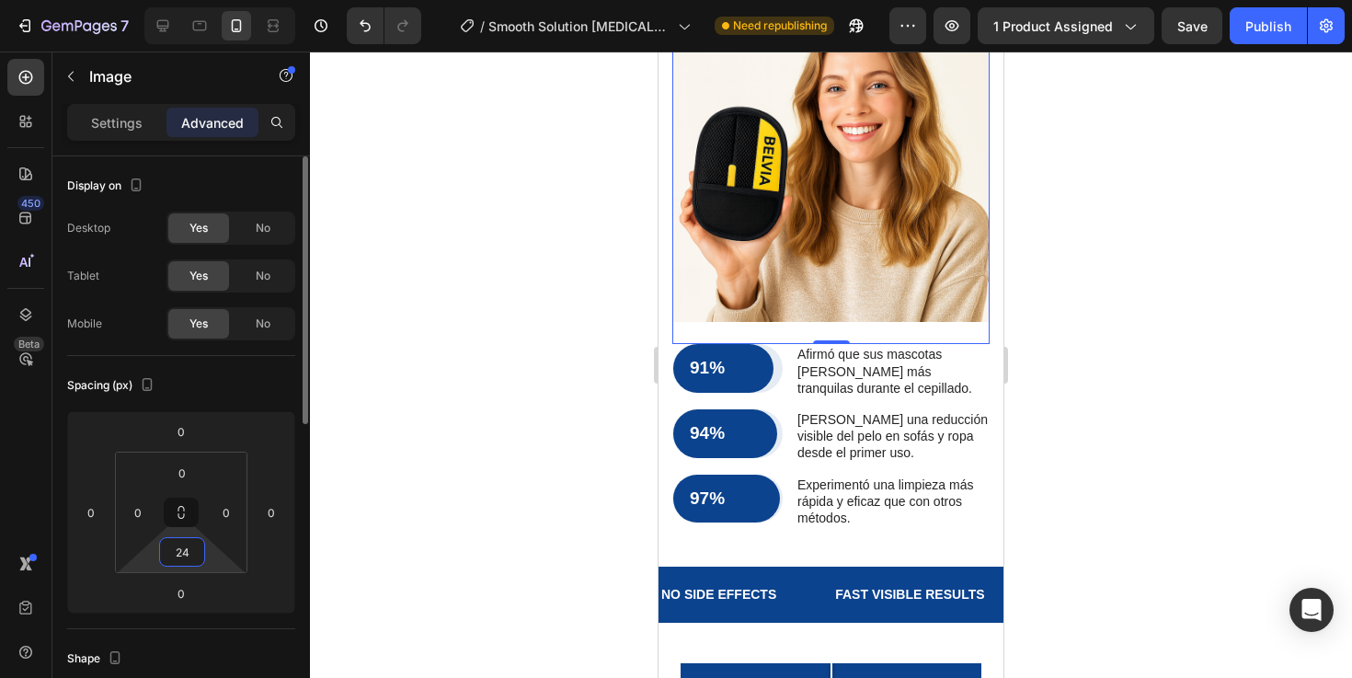
scroll to position [2748, 0]
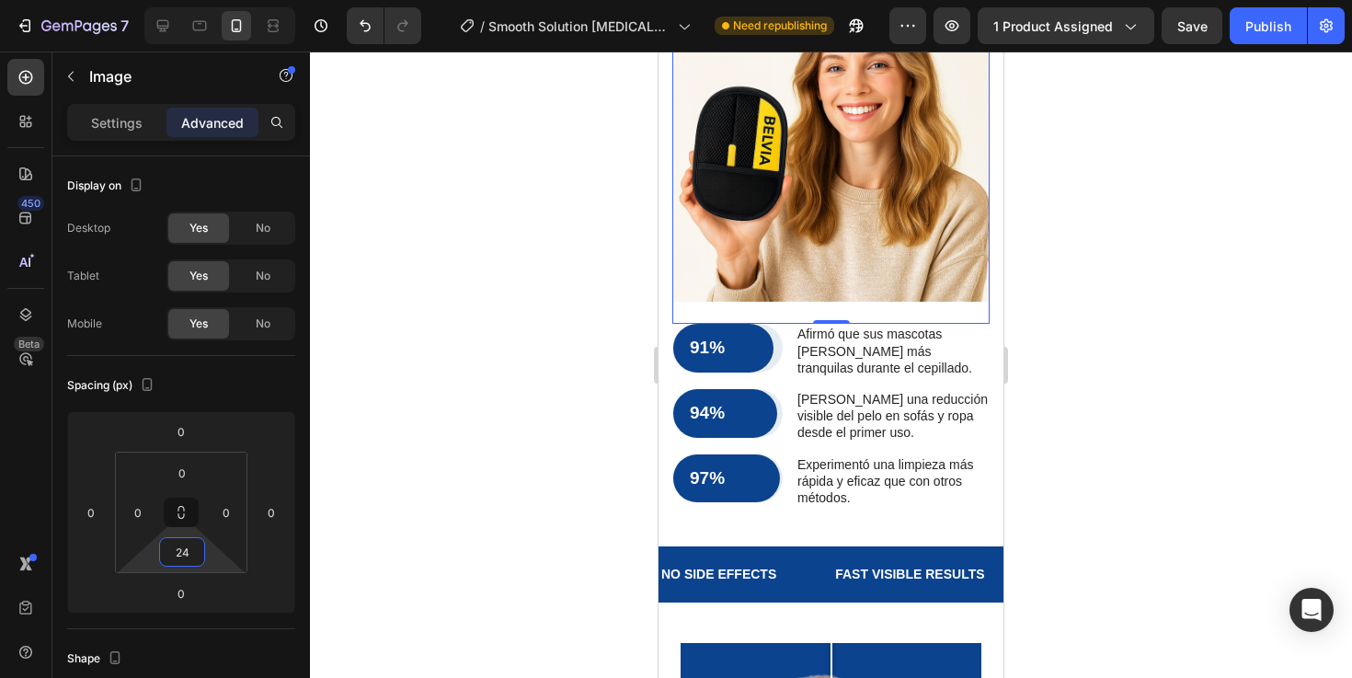
click at [1107, 412] on div at bounding box center [831, 364] width 1042 height 626
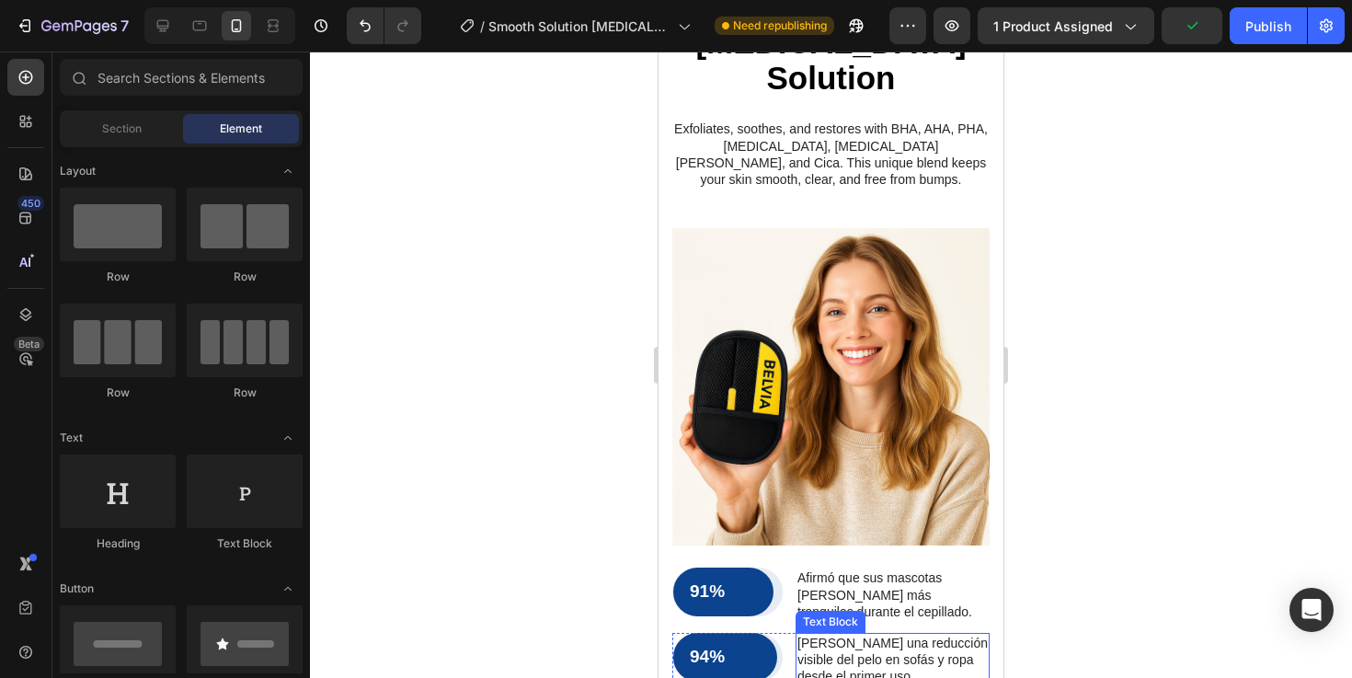
click at [871, 366] on img at bounding box center [830, 386] width 317 height 317
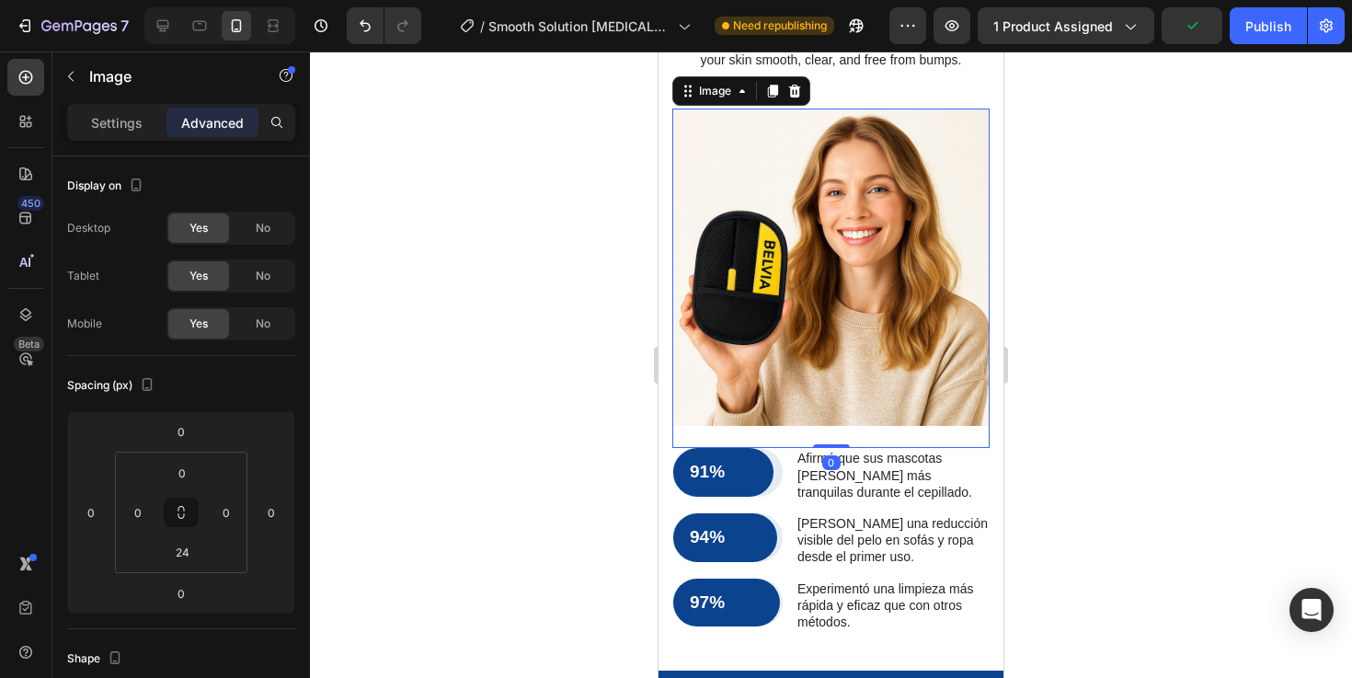
scroll to position [2644, 0]
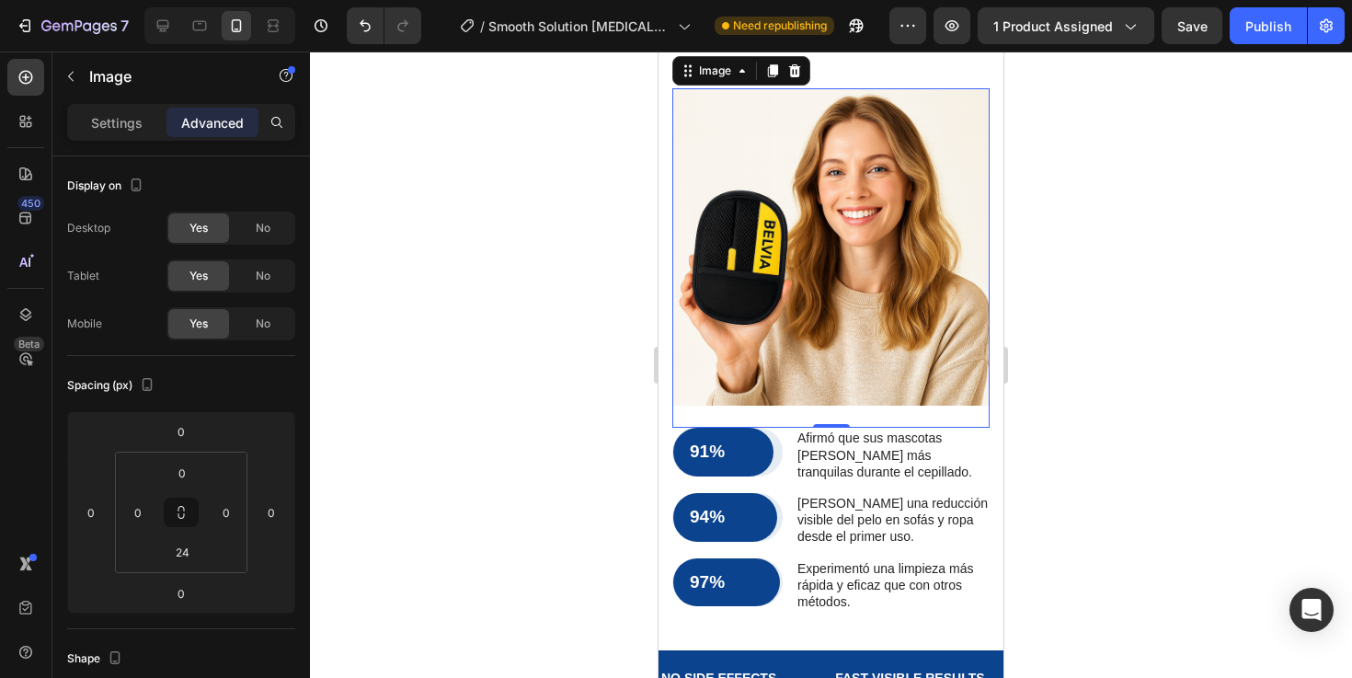
click at [840, 254] on img at bounding box center [830, 246] width 317 height 317
click at [101, 136] on div "Settings" at bounding box center [117, 122] width 92 height 29
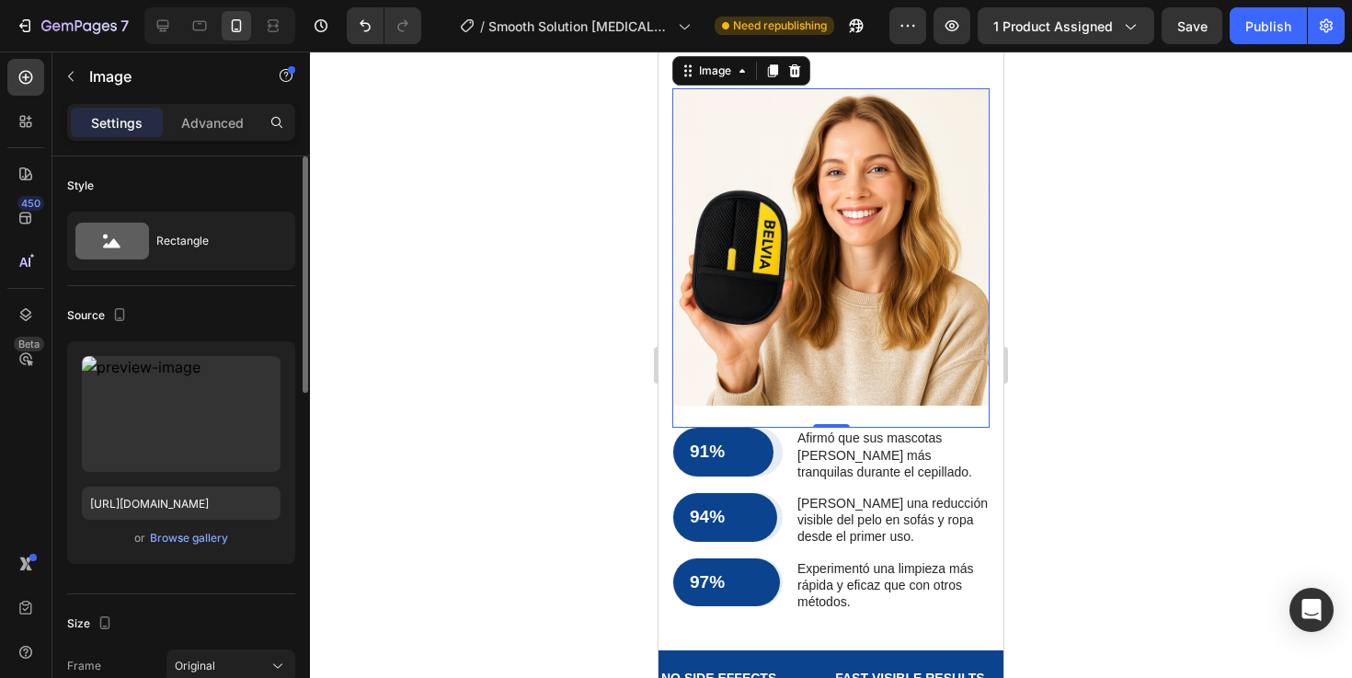
click at [223, 316] on div "Source" at bounding box center [181, 315] width 228 height 29
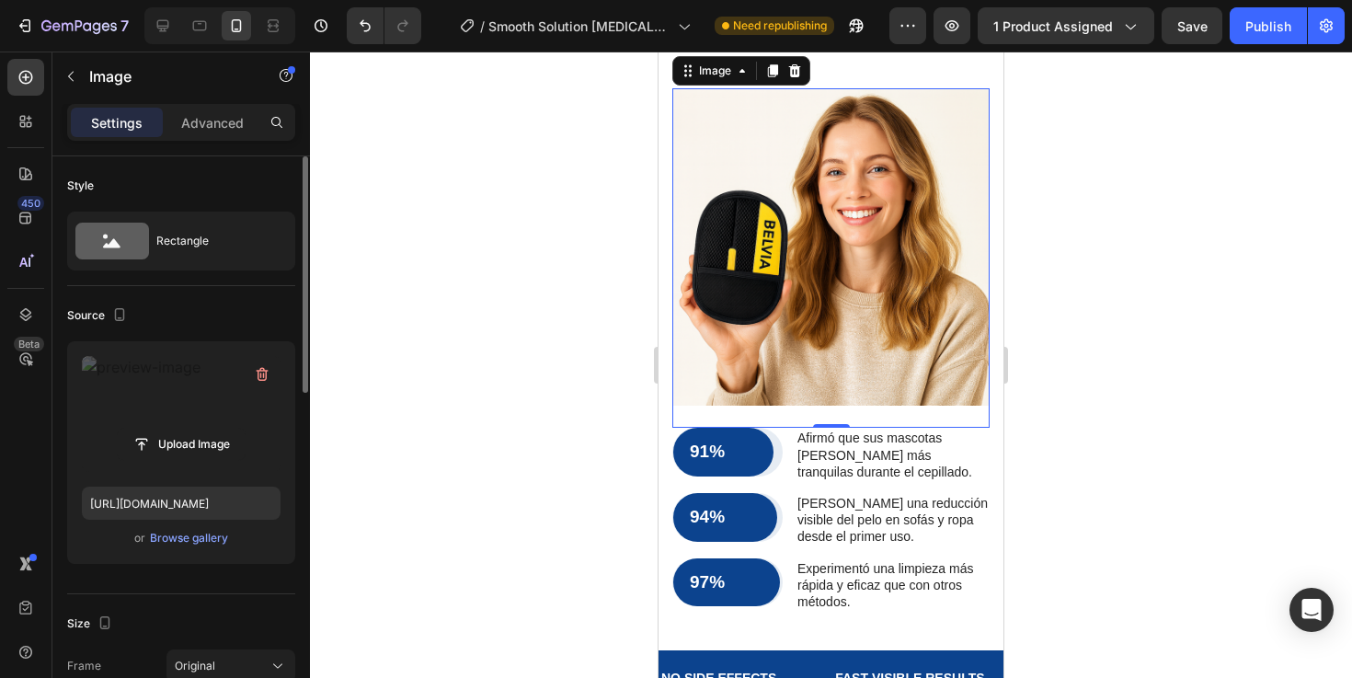
click at [185, 393] on label at bounding box center [181, 414] width 199 height 116
click at [185, 428] on input "file" at bounding box center [181, 443] width 127 height 31
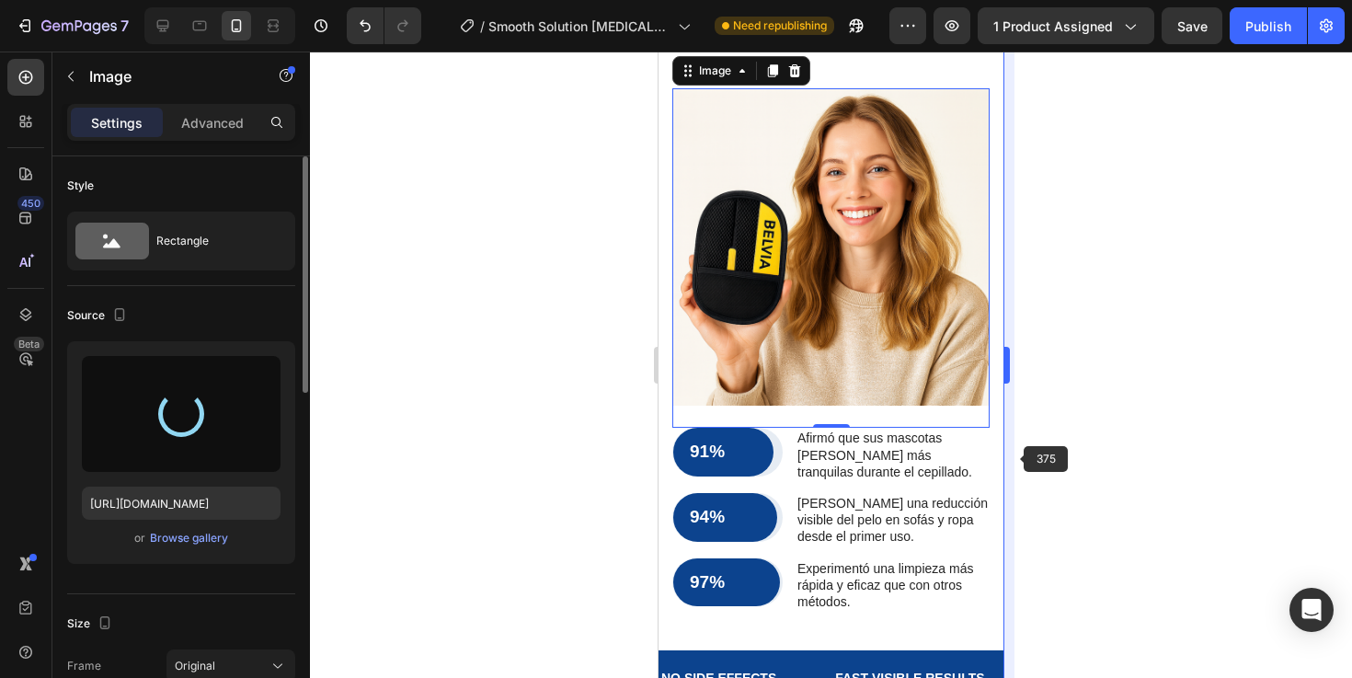
type input "https://cdn.shopify.com/s/files/1/0955/3484/2158/files/gempages_585647930300433…"
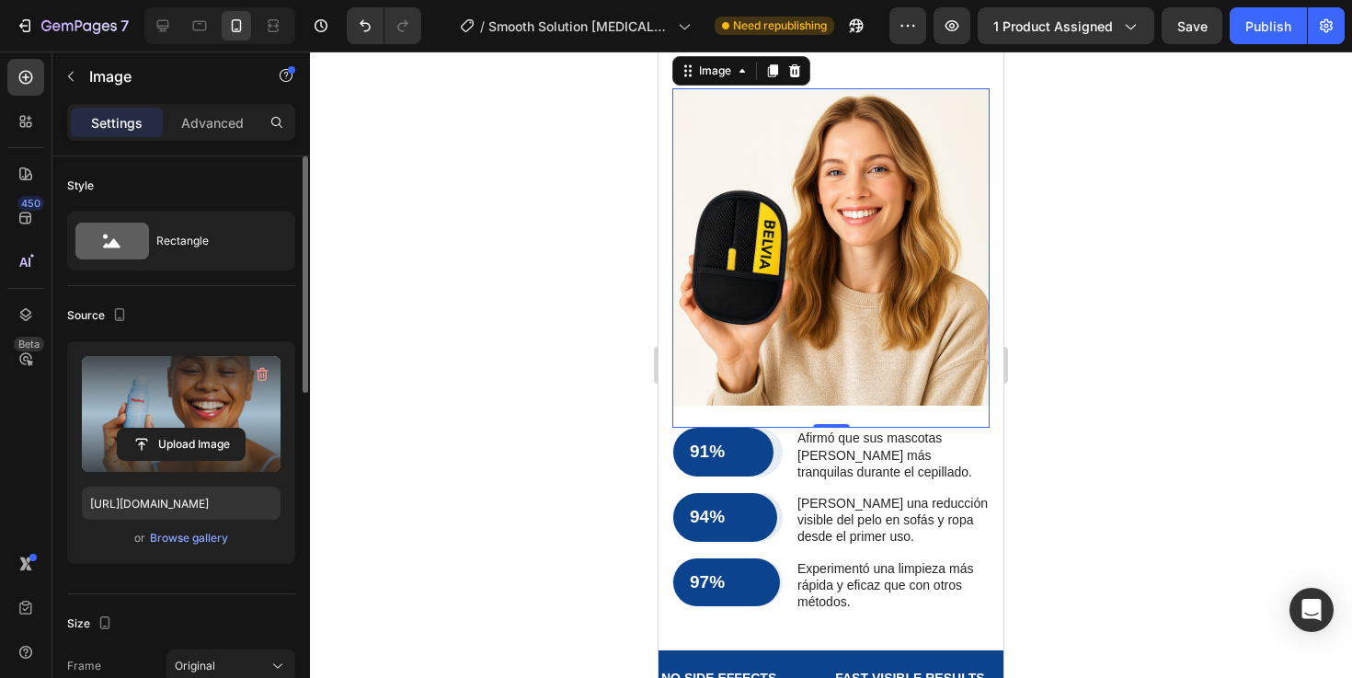
click at [1085, 389] on div at bounding box center [831, 364] width 1042 height 626
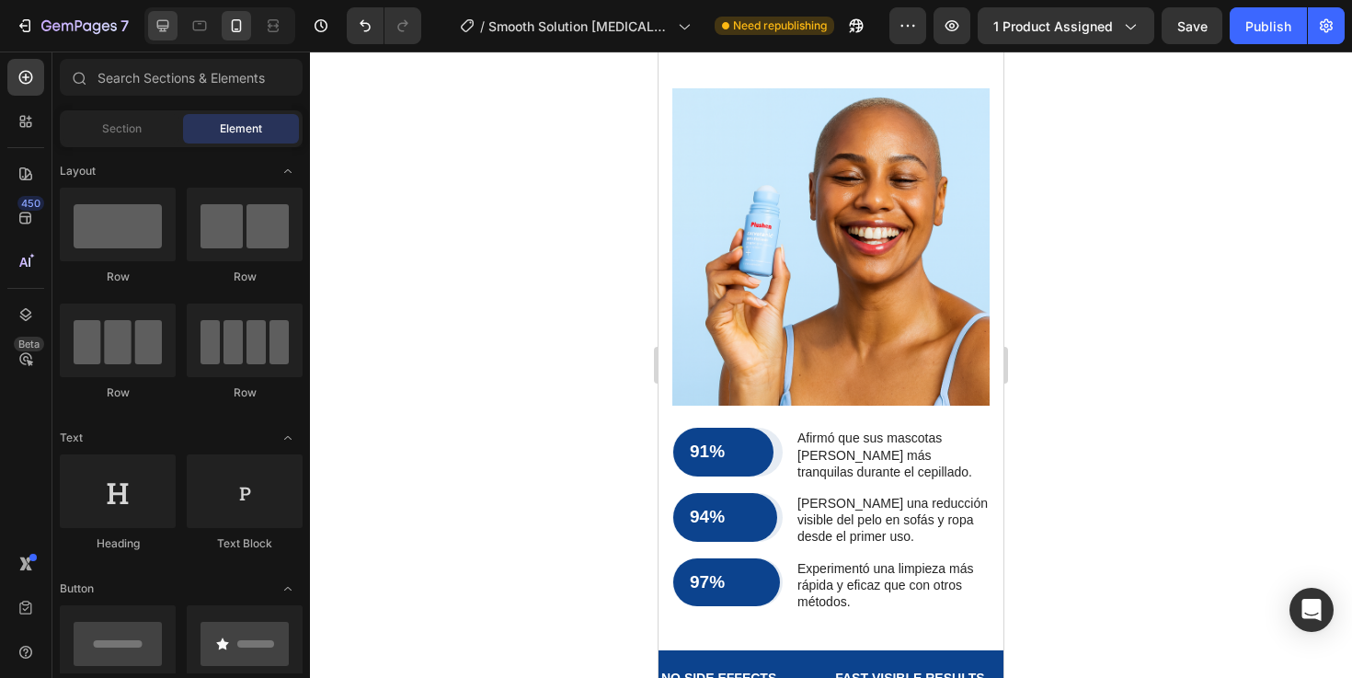
click at [157, 30] on icon at bounding box center [163, 26] width 18 height 18
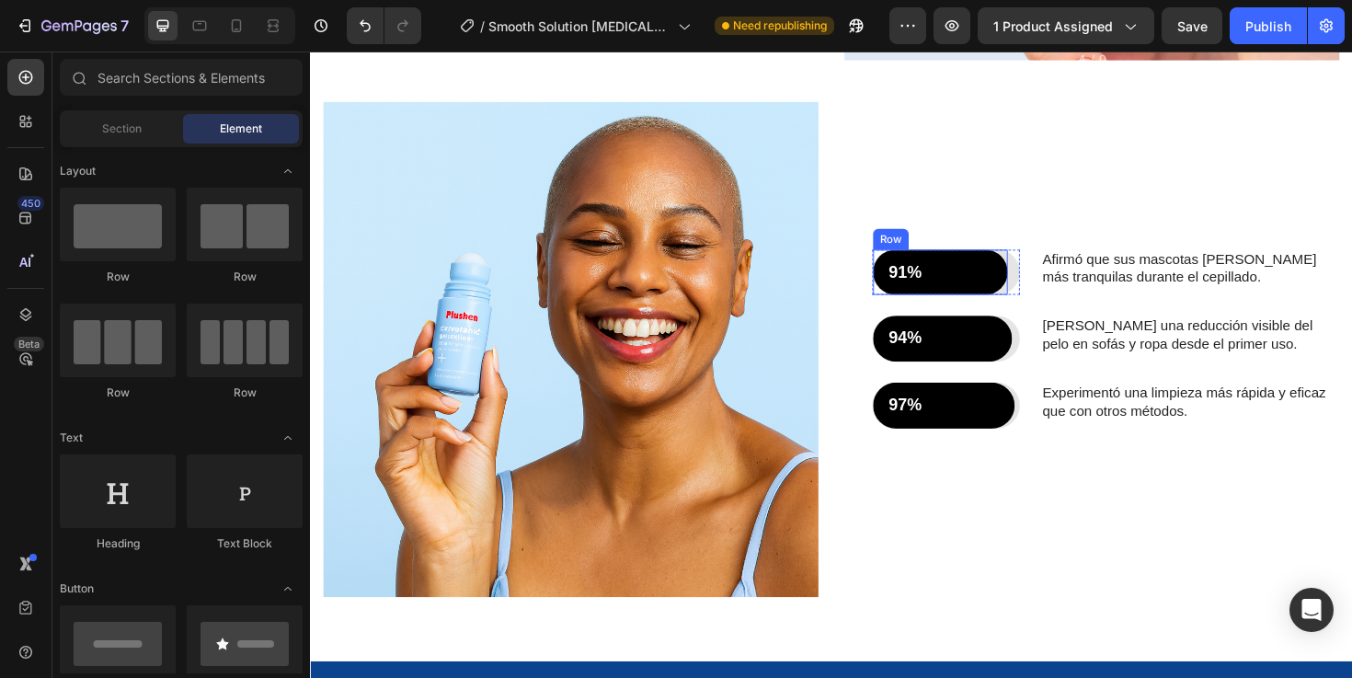
scroll to position [2675, 0]
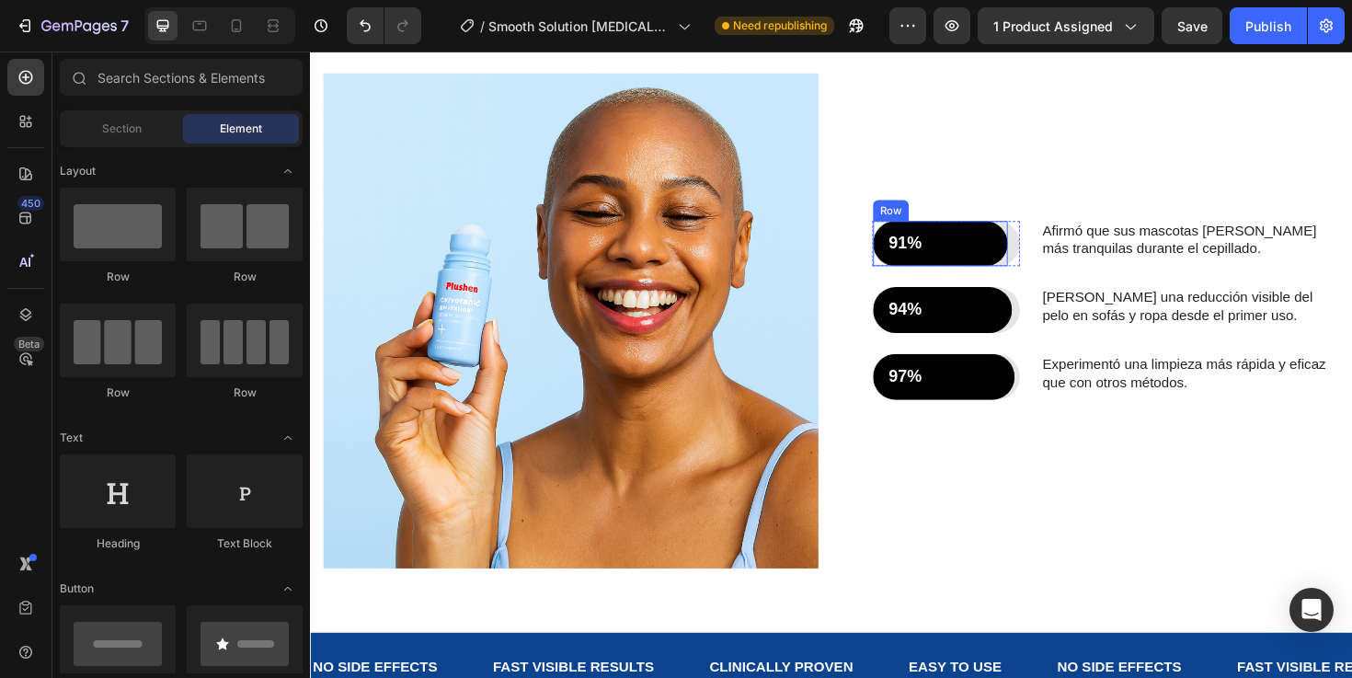
click at [1044, 250] on div "91% Text Block Row" at bounding box center [977, 255] width 143 height 49
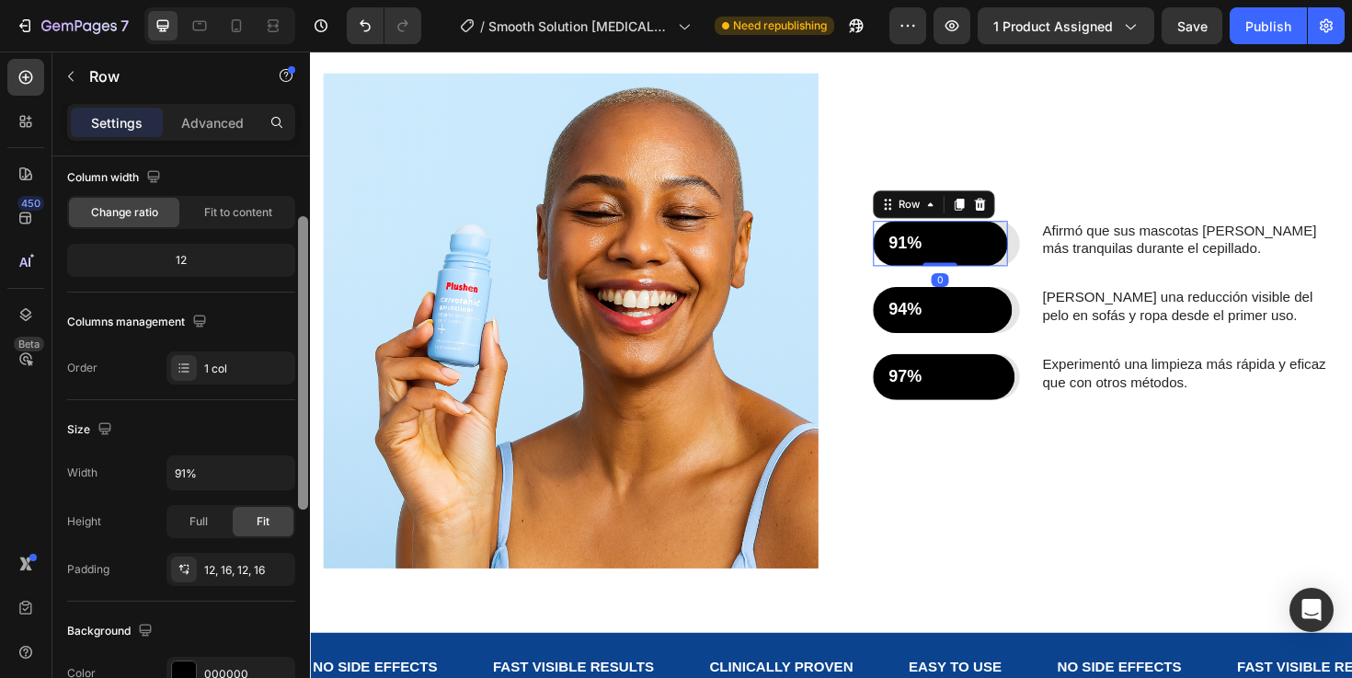
scroll to position [182, 0]
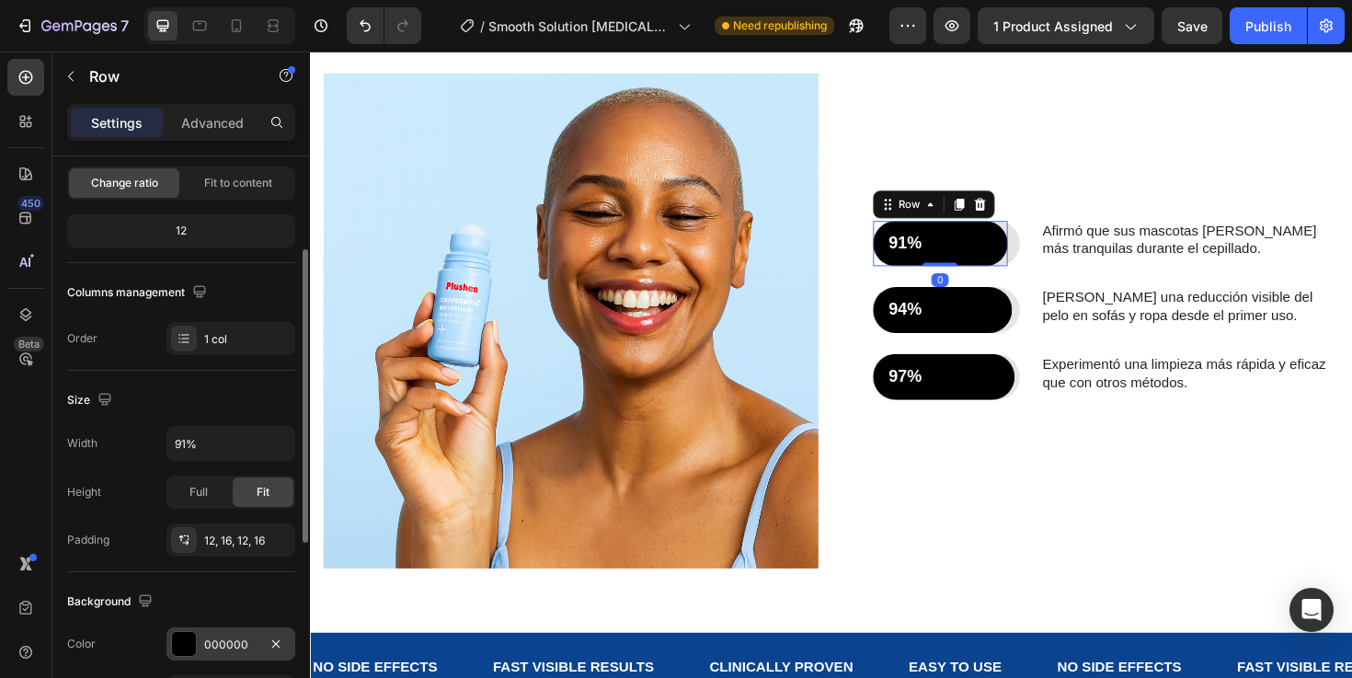
click at [182, 646] on div at bounding box center [184, 644] width 24 height 24
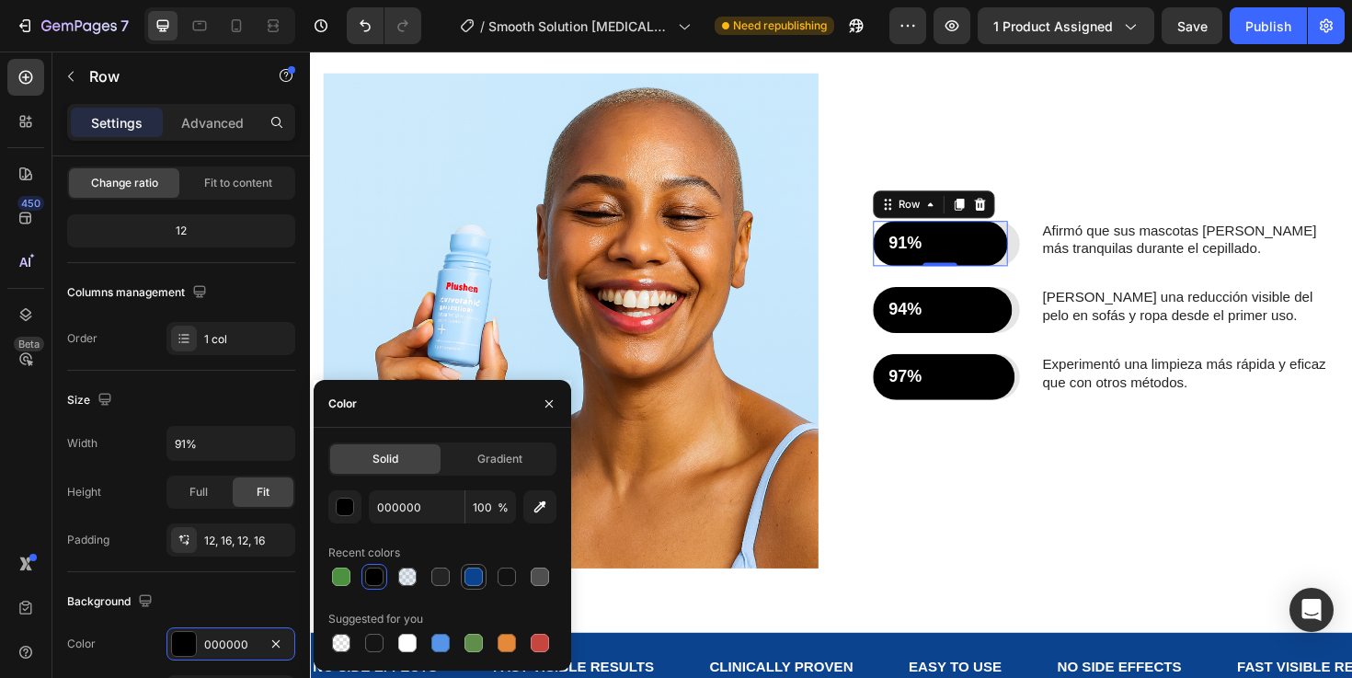
click at [466, 569] on div at bounding box center [473, 576] width 18 height 18
type input "0C438E"
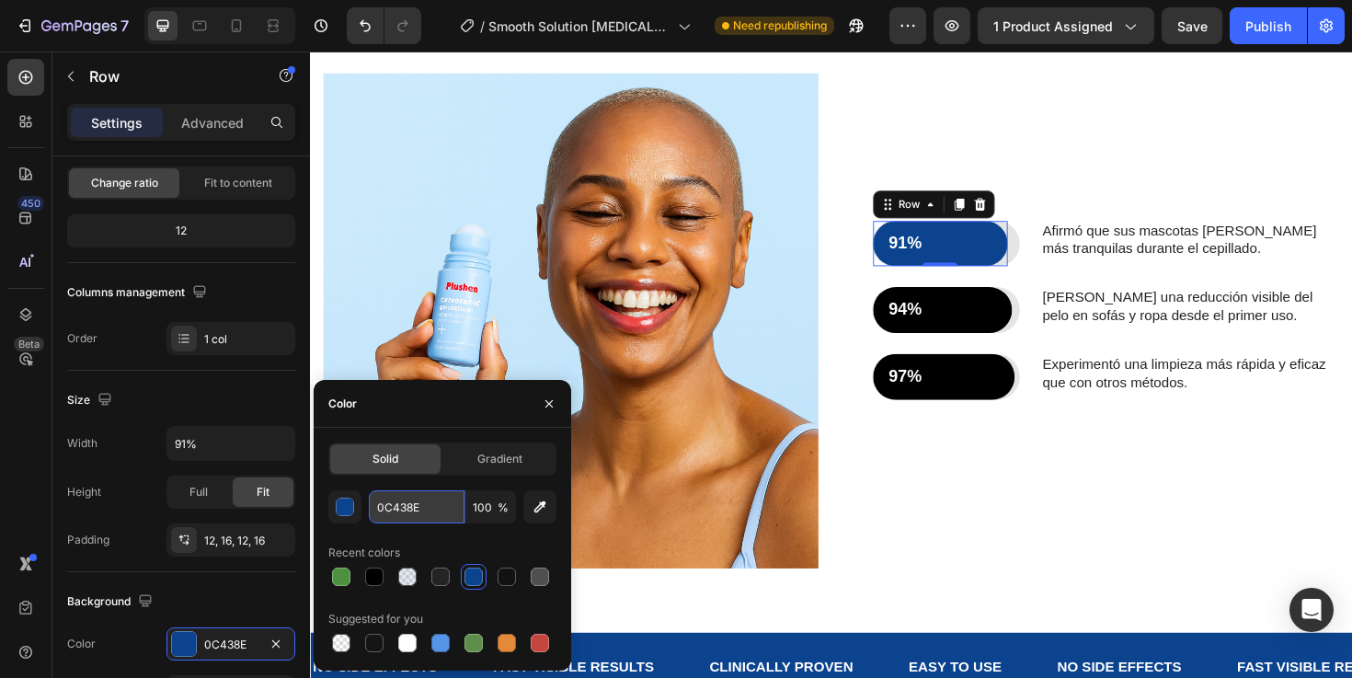
click at [433, 515] on input "0C438E" at bounding box center [417, 506] width 96 height 33
click at [1055, 250] on div "91% Text Block Row 0" at bounding box center [983, 255] width 156 height 49
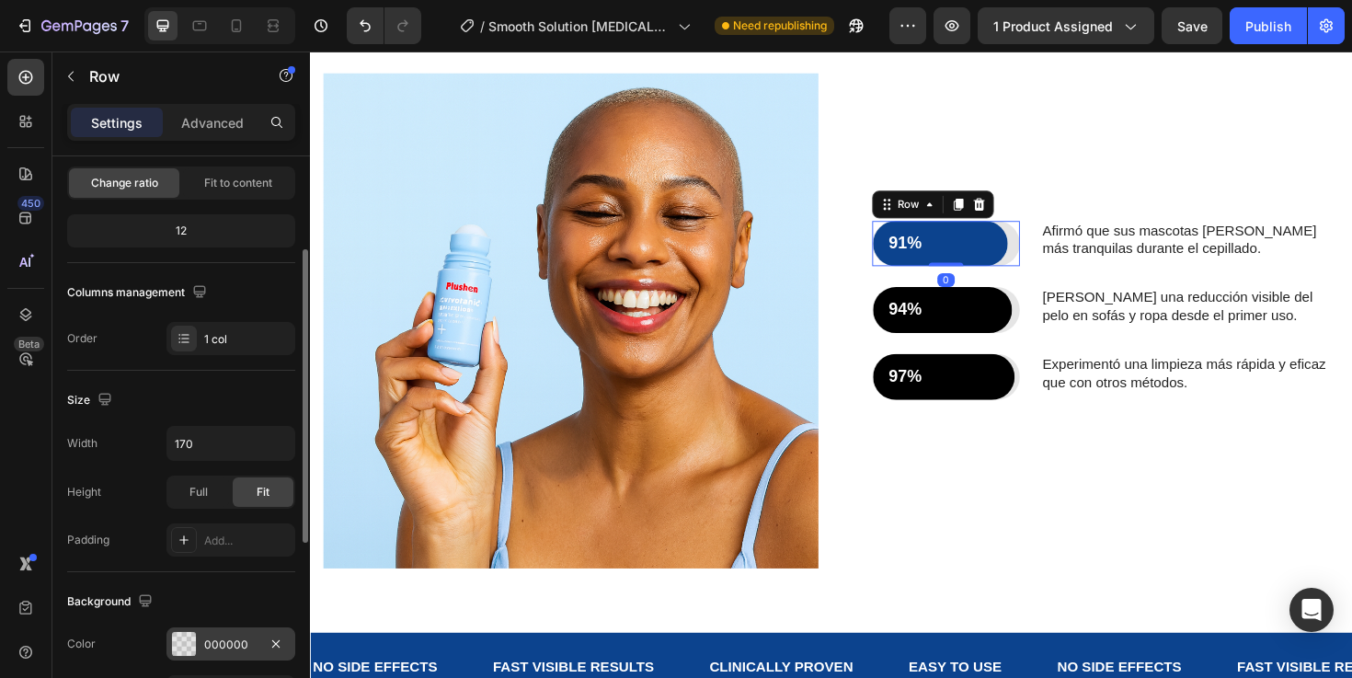
click at [200, 637] on div "000000" at bounding box center [230, 643] width 129 height 33
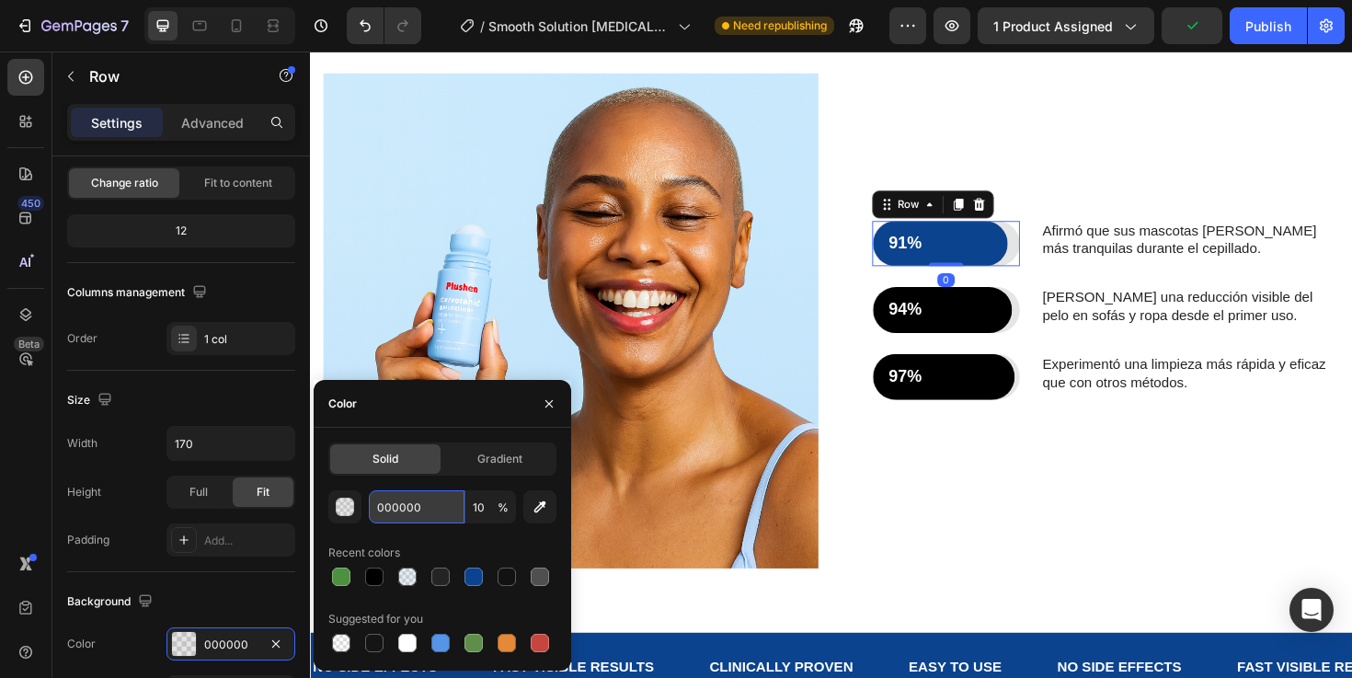
click at [449, 497] on input "000000" at bounding box center [417, 506] width 96 height 33
paste input "C438E"
type input "0C438E"
click at [1045, 331] on div "94% Text Block Row" at bounding box center [979, 325] width 147 height 49
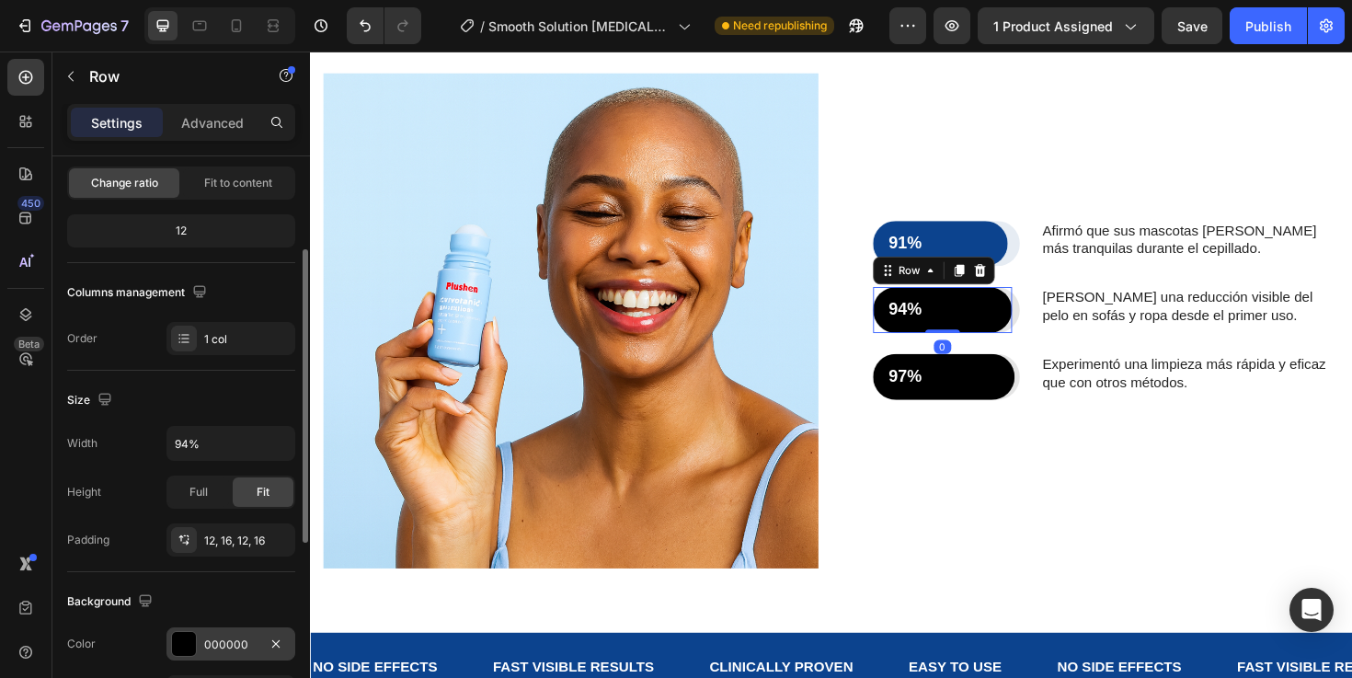
click at [193, 629] on div "000000" at bounding box center [230, 643] width 129 height 33
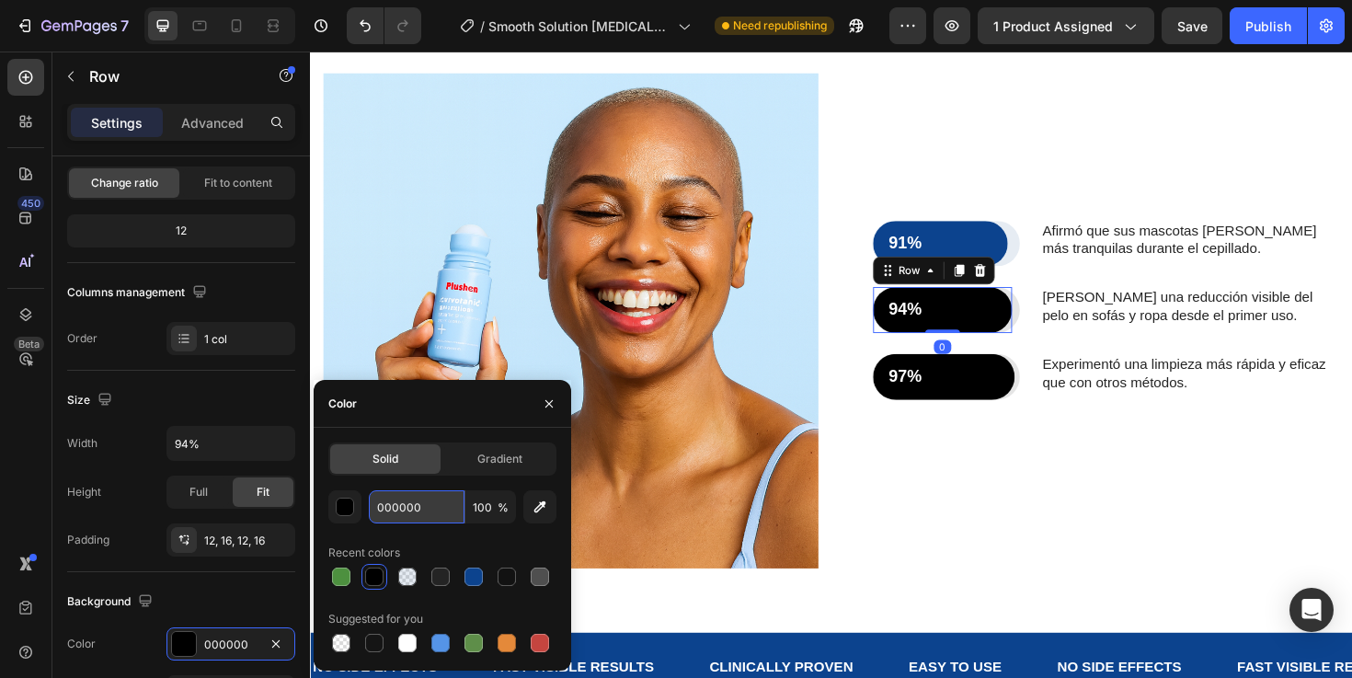
click at [435, 503] on input "000000" at bounding box center [417, 506] width 96 height 33
paste input "C438E"
type input "0C438E"
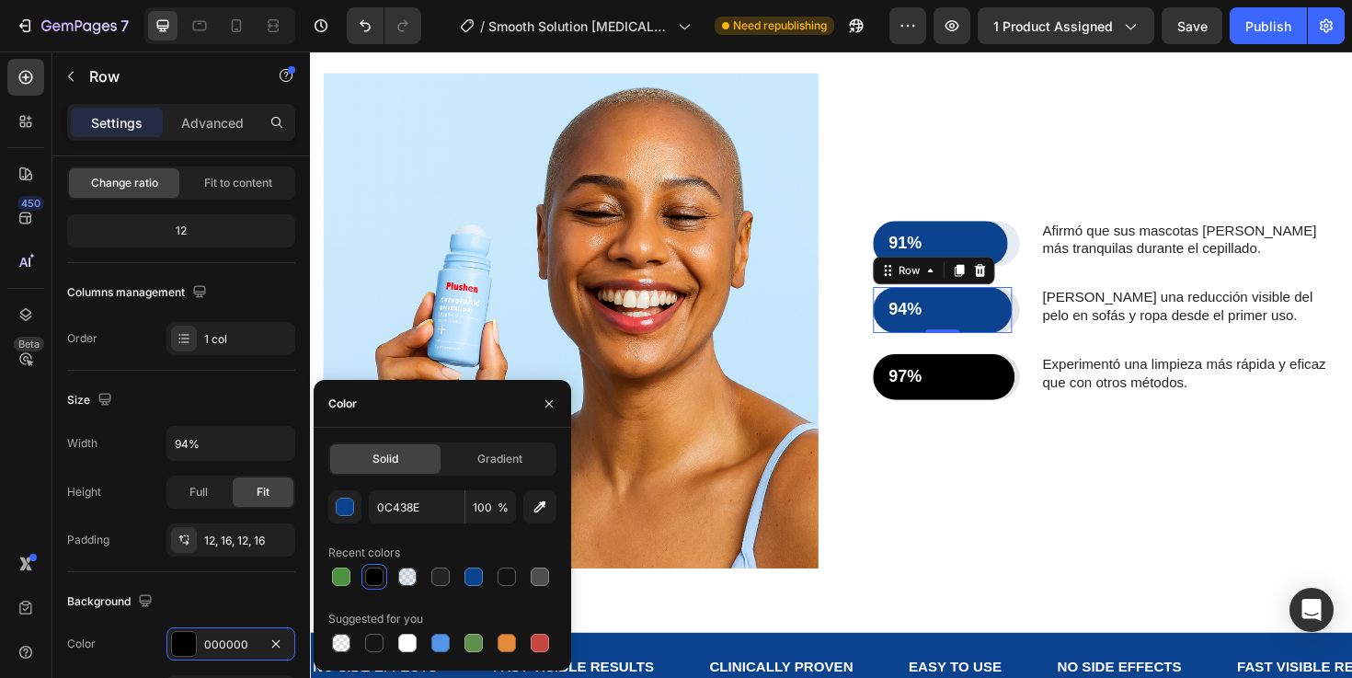
click at [1060, 330] on div "94% Text Block Row 0" at bounding box center [983, 325] width 156 height 49
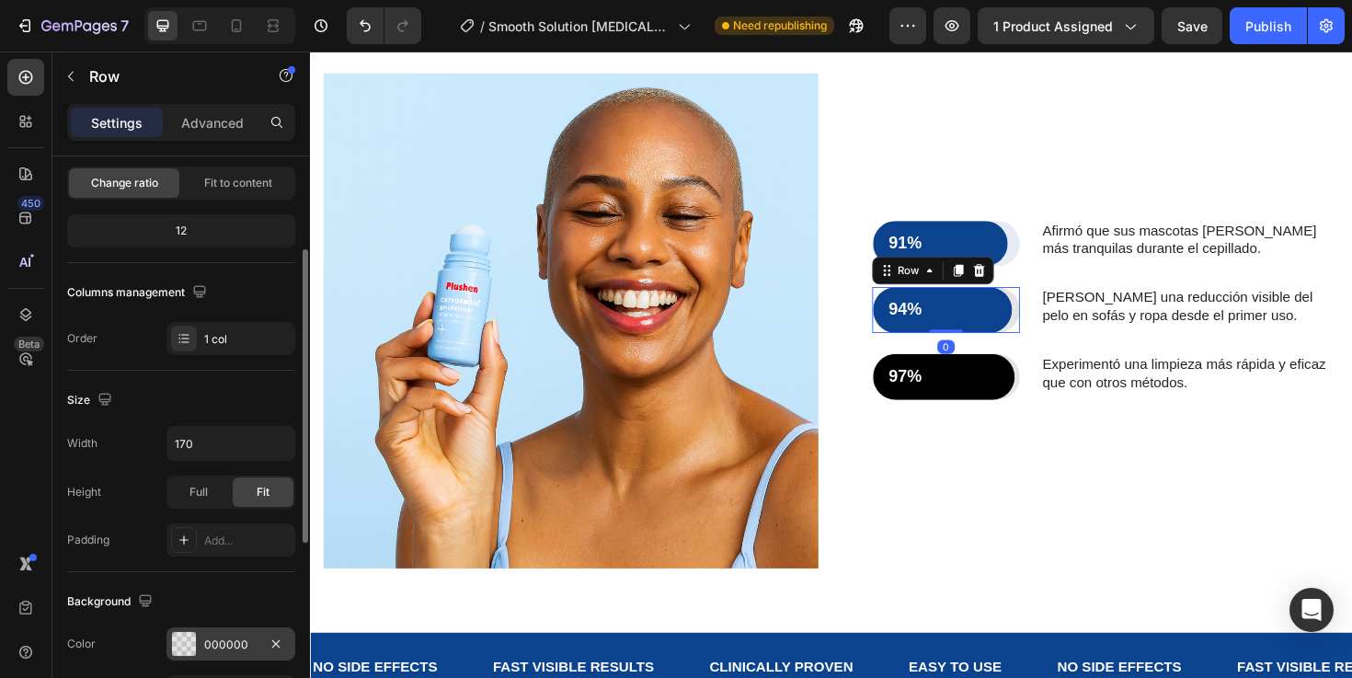
click at [179, 638] on div at bounding box center [184, 644] width 24 height 24
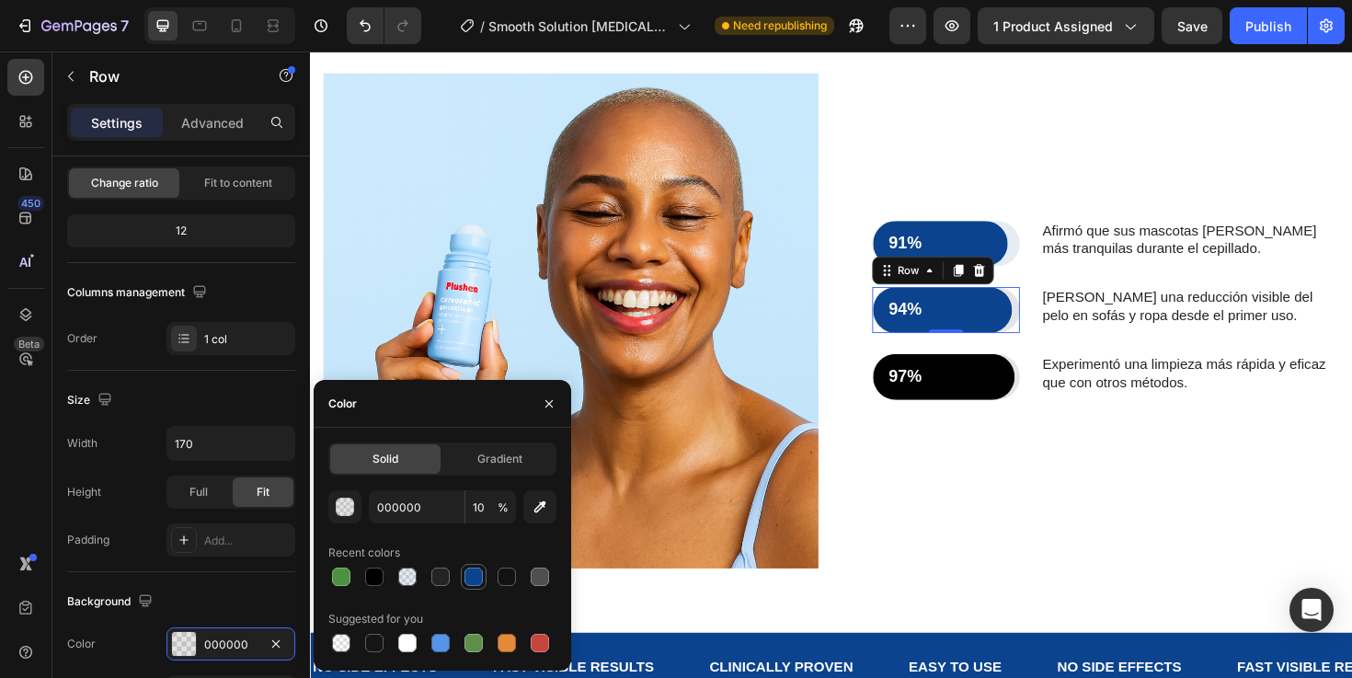
click at [472, 576] on div at bounding box center [473, 576] width 18 height 18
type input "0C438E"
type input "100"
click at [1051, 389] on div "97% Text Block Row" at bounding box center [981, 395] width 150 height 49
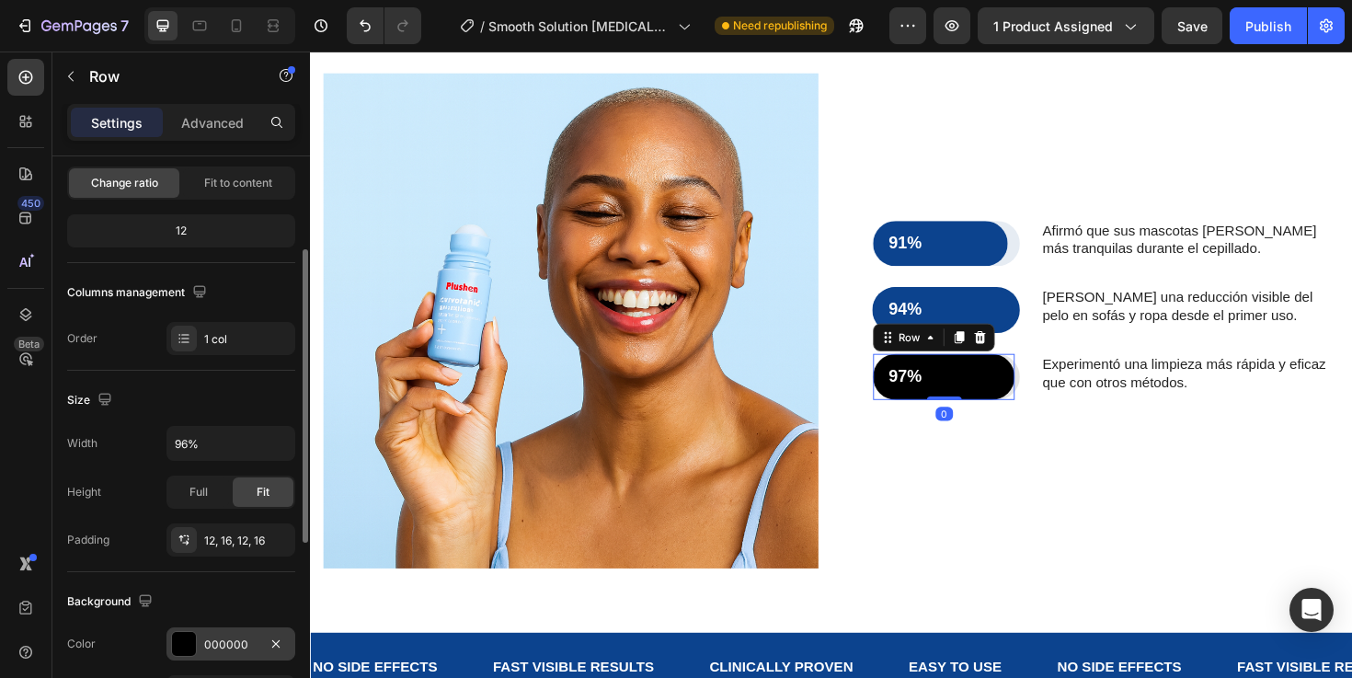
click at [187, 639] on div at bounding box center [184, 644] width 24 height 24
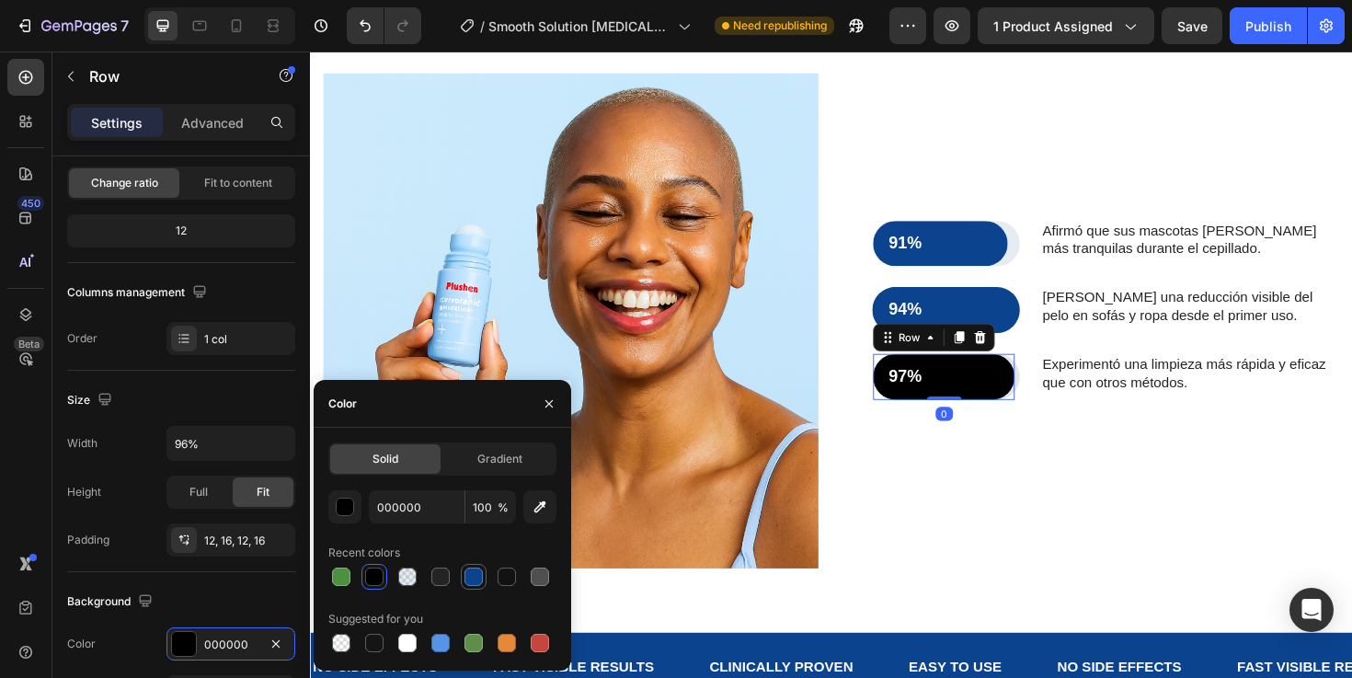
click at [478, 576] on div at bounding box center [473, 576] width 18 height 18
type input "0C438E"
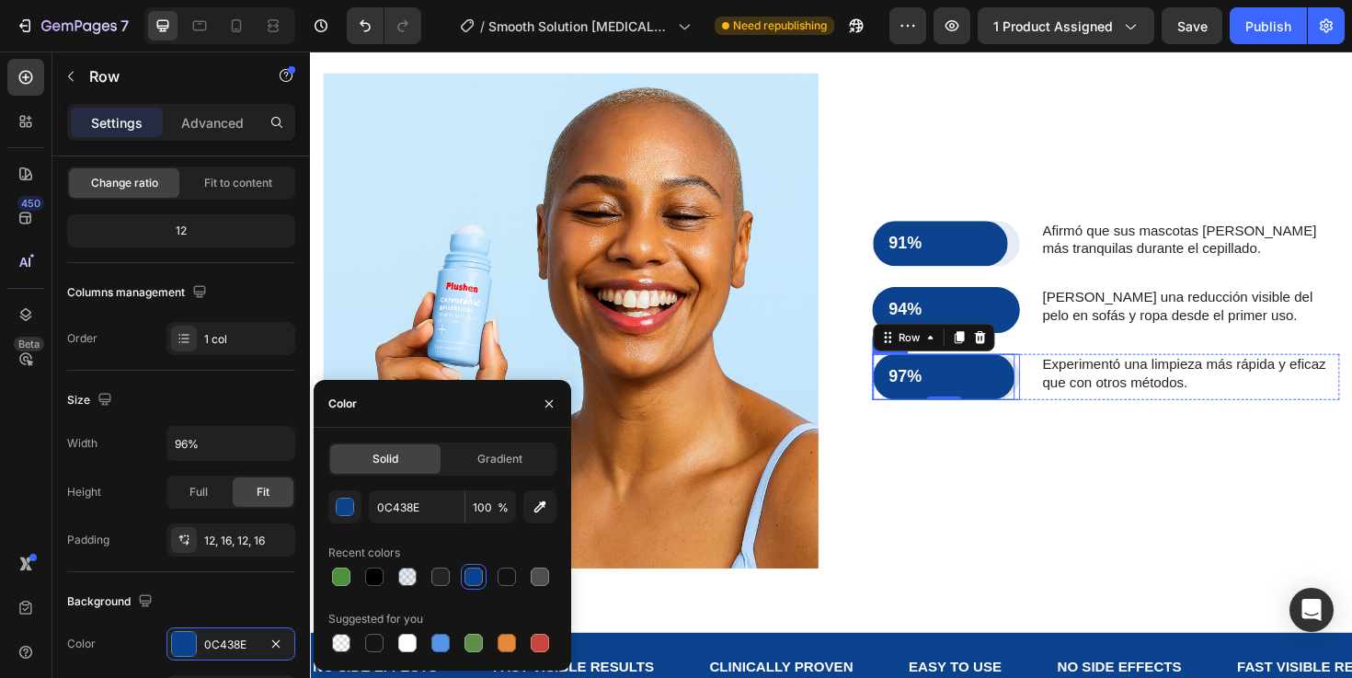
click at [1059, 407] on div "97% Text Block Row 0" at bounding box center [983, 395] width 156 height 49
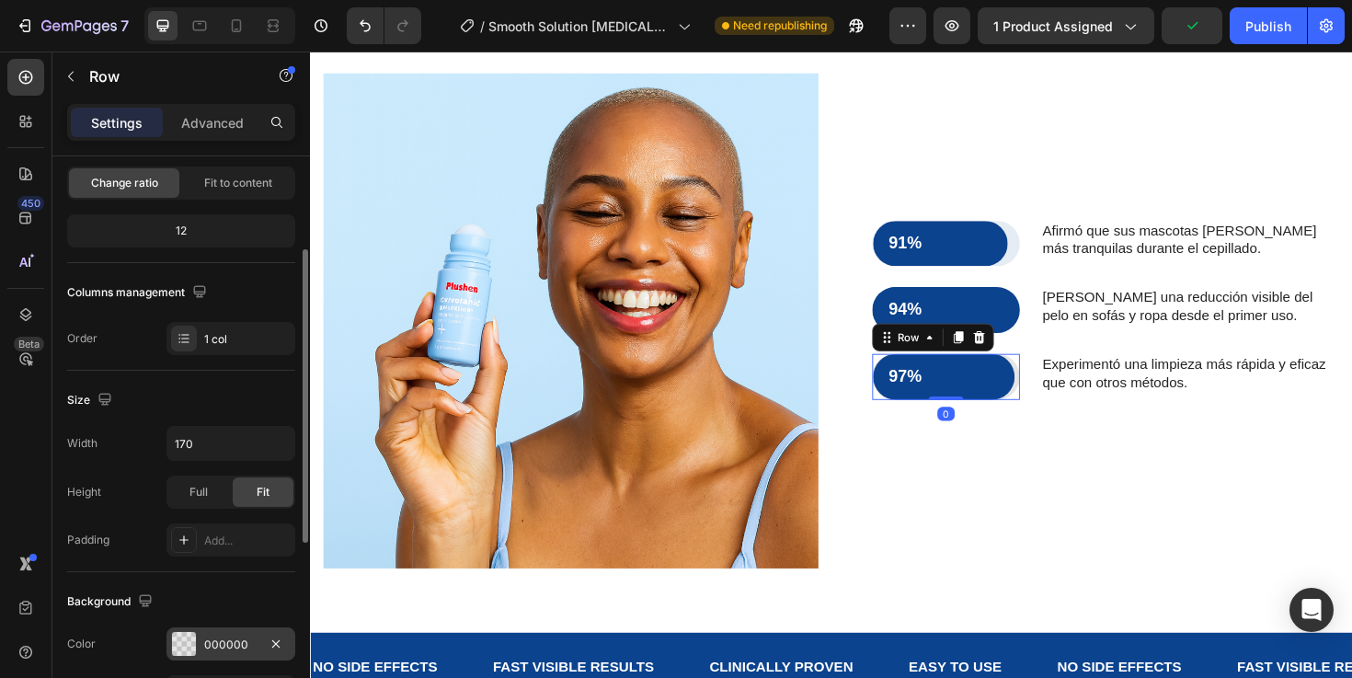
click at [186, 645] on div at bounding box center [184, 644] width 24 height 24
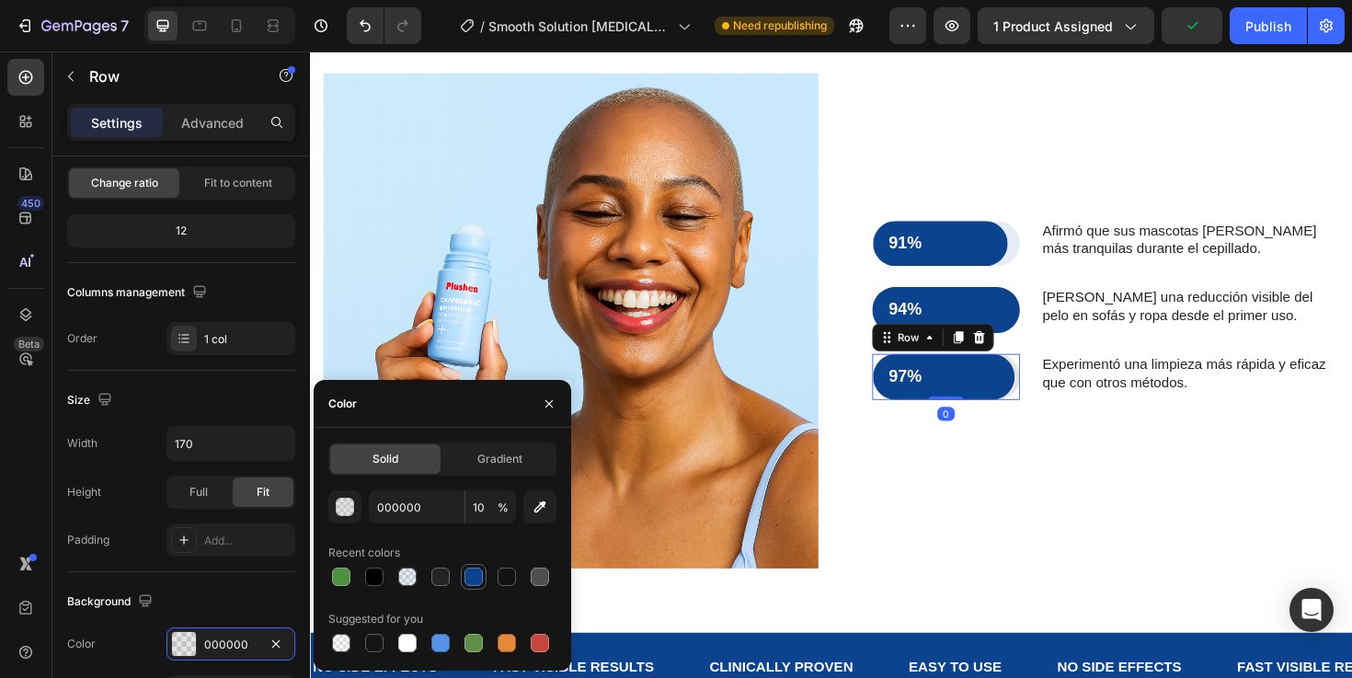
click at [484, 588] on div at bounding box center [474, 577] width 26 height 26
type input "0C438E"
type input "100"
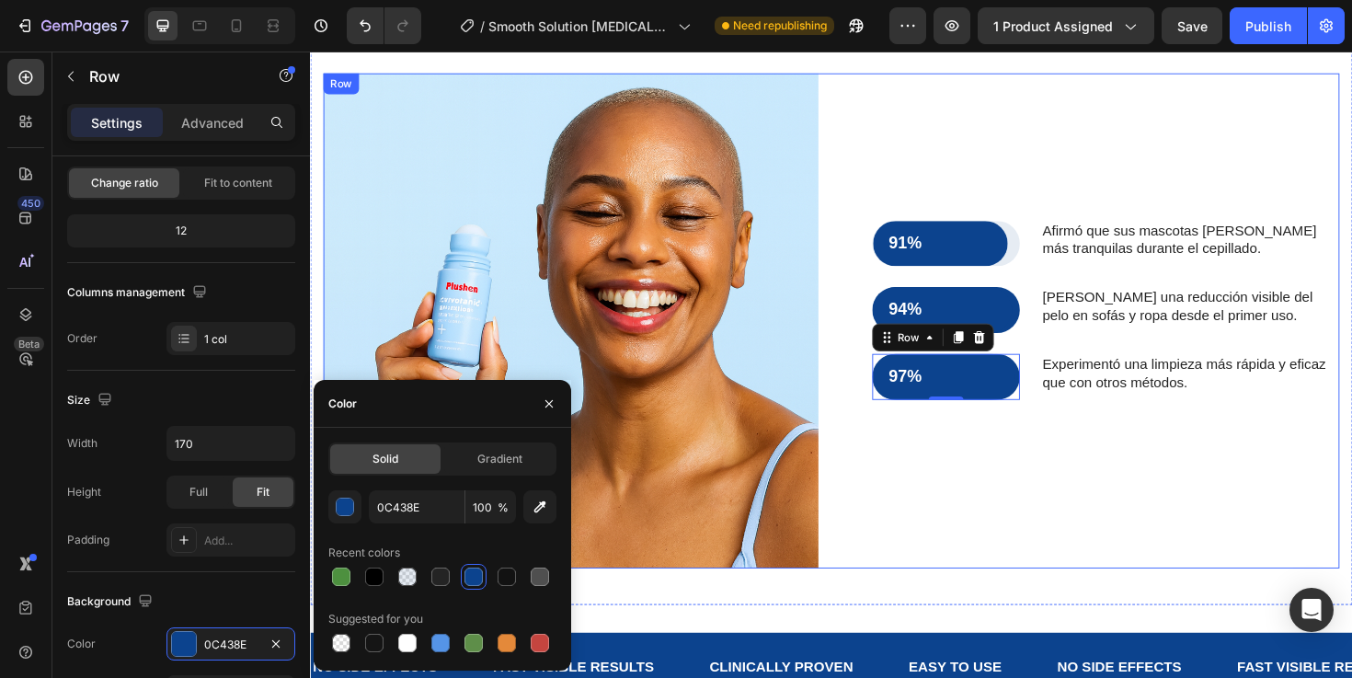
click at [1072, 521] on div "91% Text Block Row Row Afirmó que sus mascotas estaban más tranquilas durante e…" at bounding box center [1137, 336] width 524 height 524
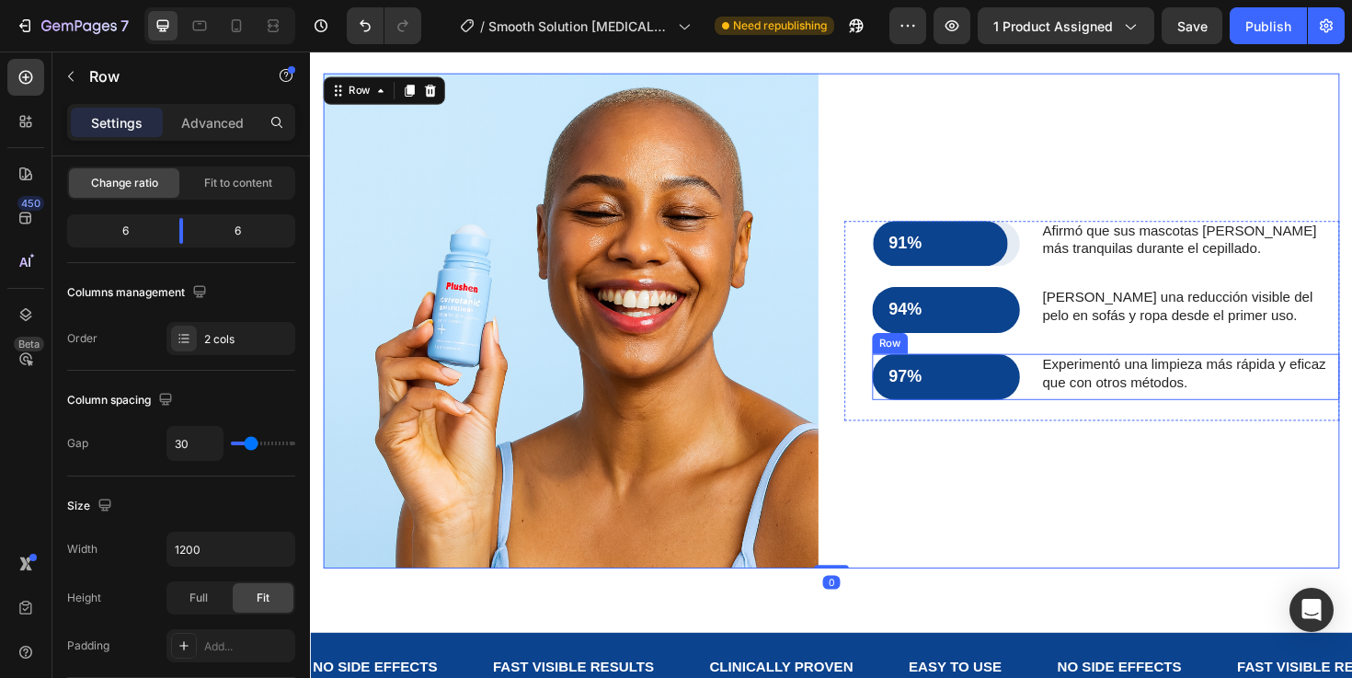
click at [1062, 399] on div "97% Text Block Row Row Experimentó una limpieza más rápida y eficaz que con otr…" at bounding box center [1152, 395] width 495 height 49
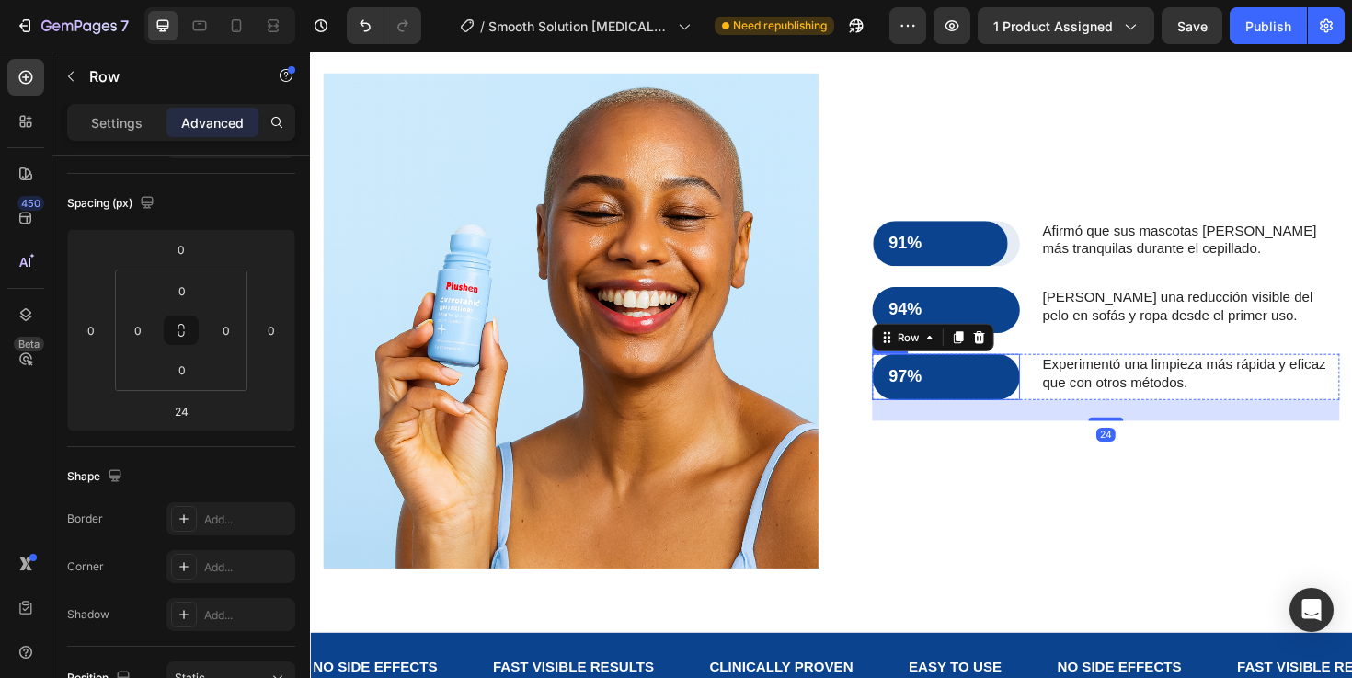
click at [1057, 399] on div "97% Text Block Row" at bounding box center [983, 395] width 156 height 49
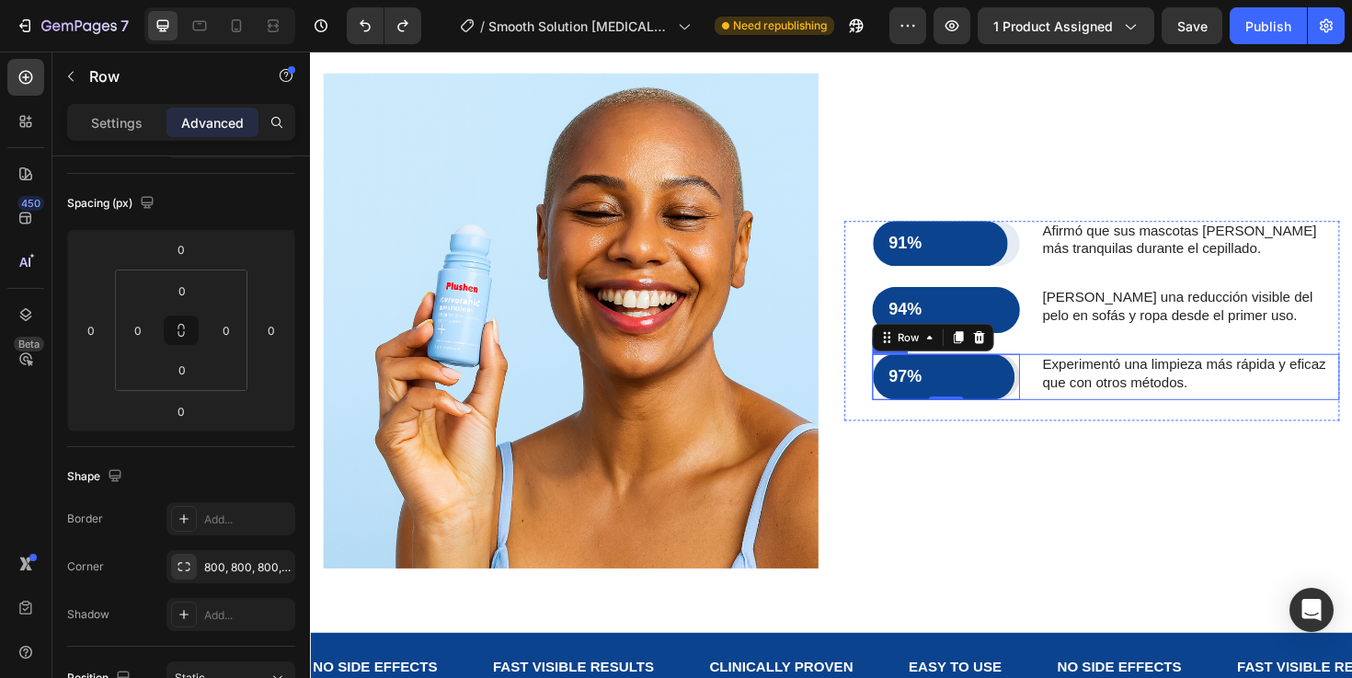
click at [1061, 399] on div "97% Text Block Row Row 0 Experimentó una limpieza más rápida y eficaz que con o…" at bounding box center [1152, 395] width 495 height 49
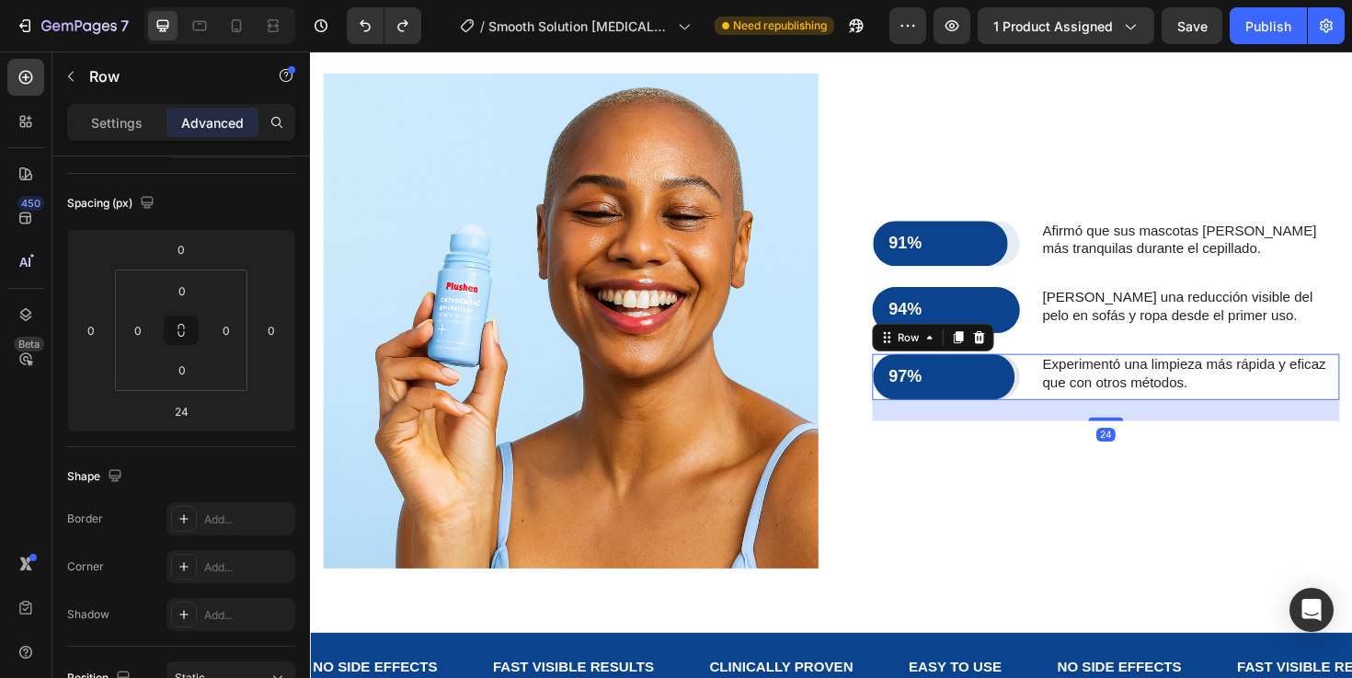
click at [1059, 398] on div "97% Text Block Row" at bounding box center [983, 395] width 156 height 49
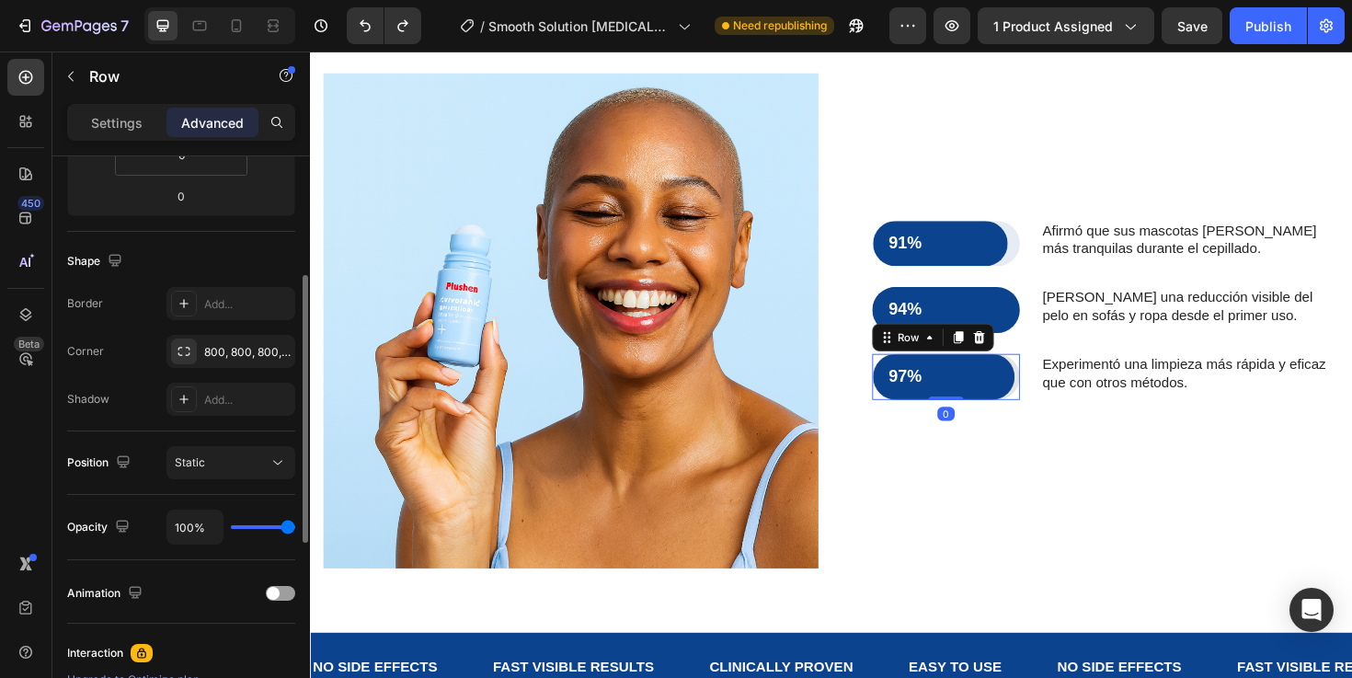
scroll to position [129, 0]
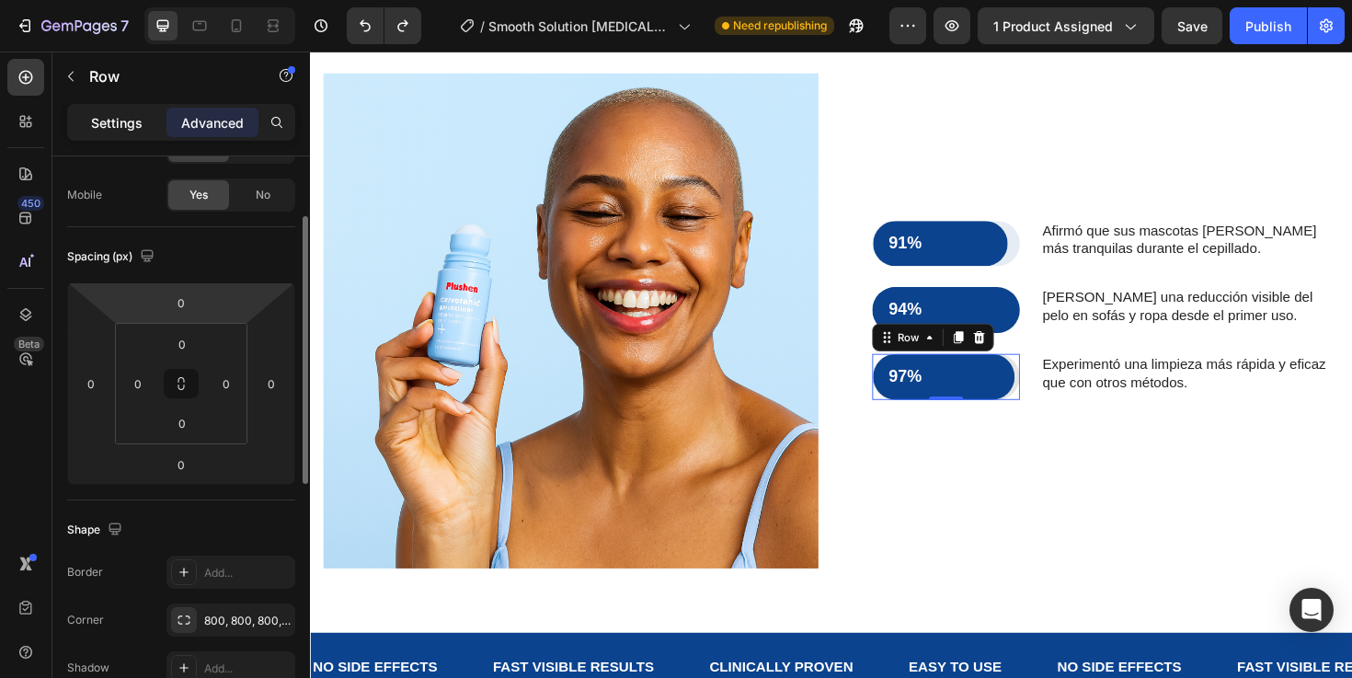
click at [111, 130] on p "Settings" at bounding box center [116, 122] width 51 height 19
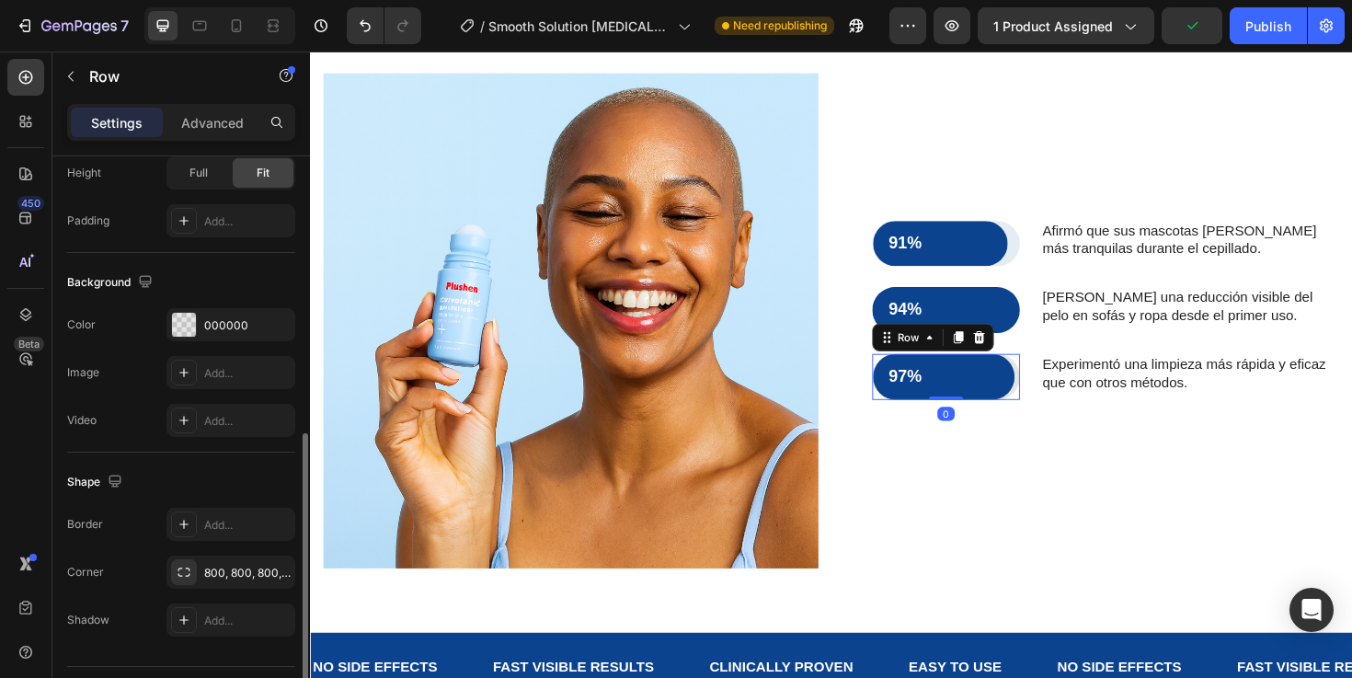
scroll to position [520, 0]
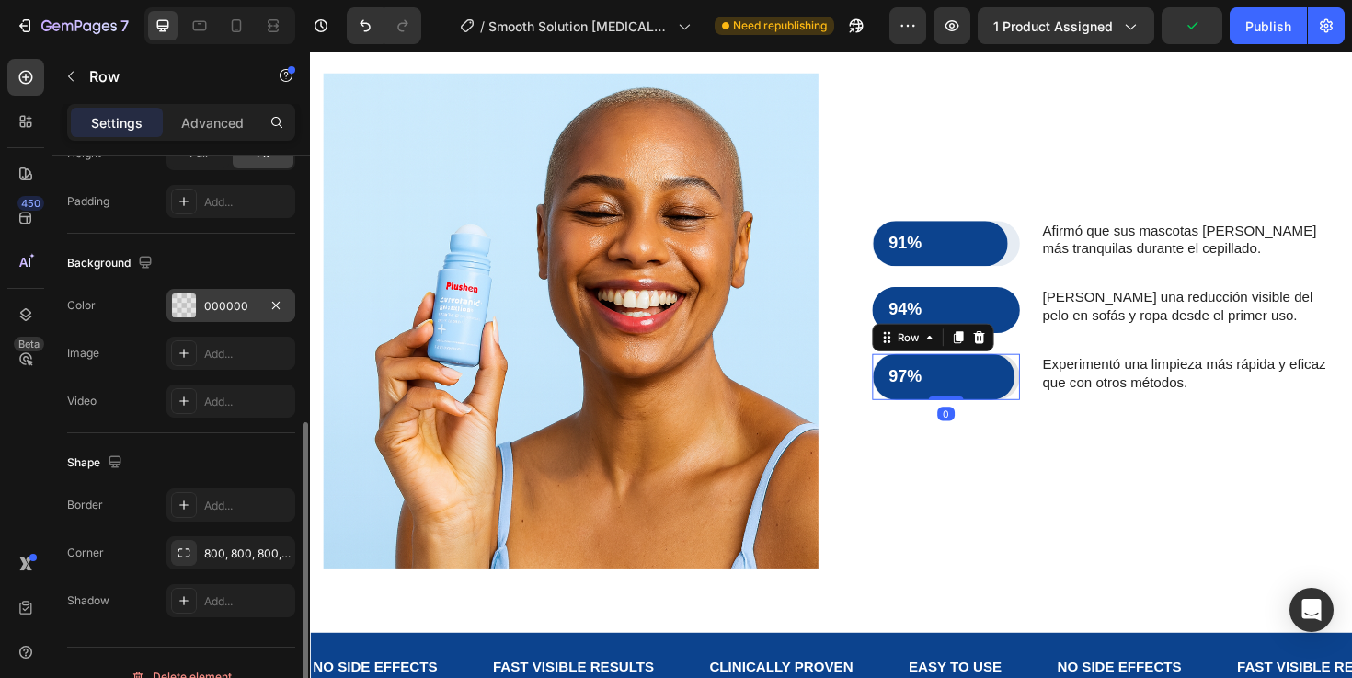
click at [205, 318] on div "000000" at bounding box center [230, 305] width 129 height 33
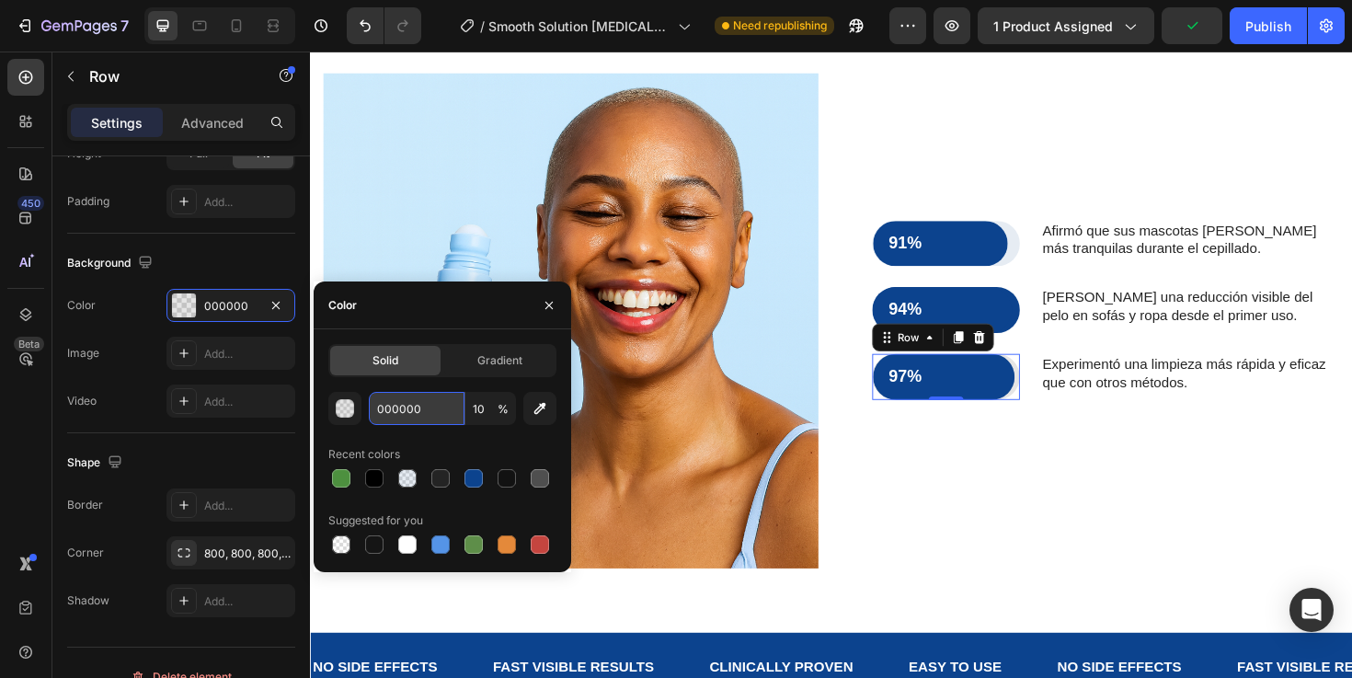
click at [427, 404] on input "000000" at bounding box center [417, 408] width 96 height 33
paste input "C438E"
type input "0C438E"
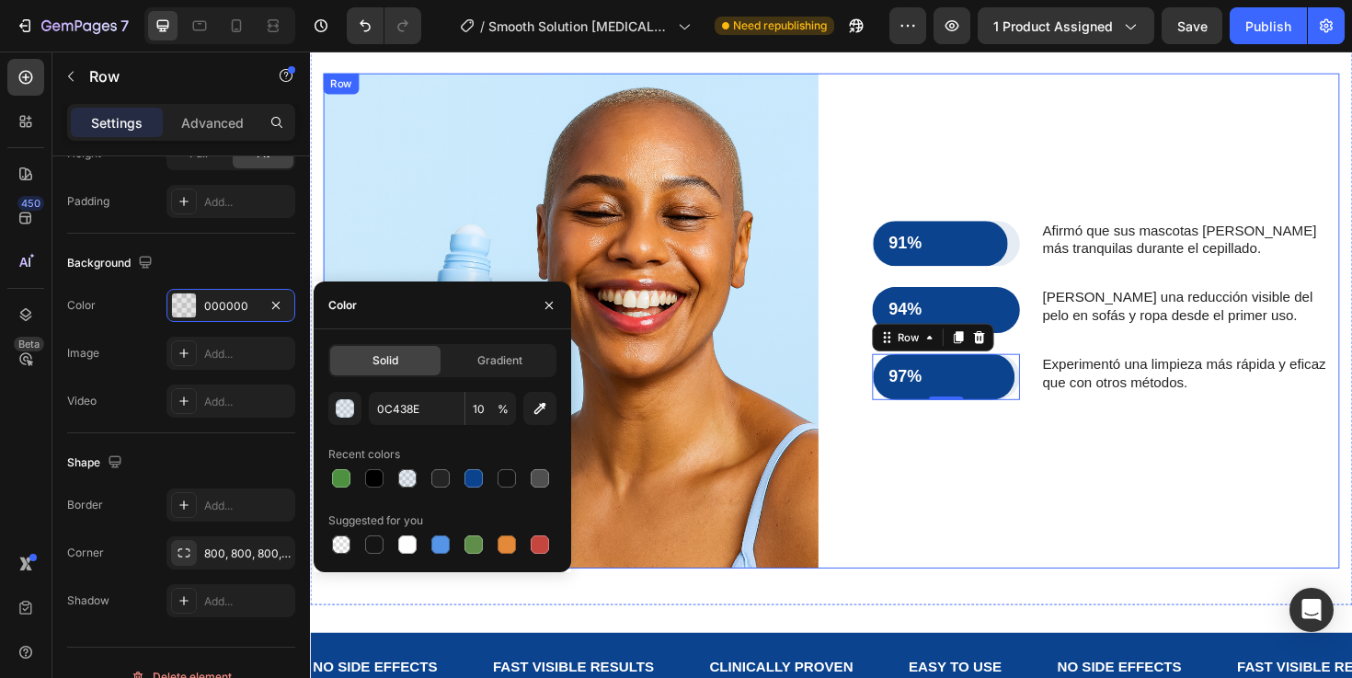
click at [1036, 510] on div "91% Text Block Row Row Afirmó que sus mascotas estaban más tranquilas durante e…" at bounding box center [1137, 336] width 524 height 524
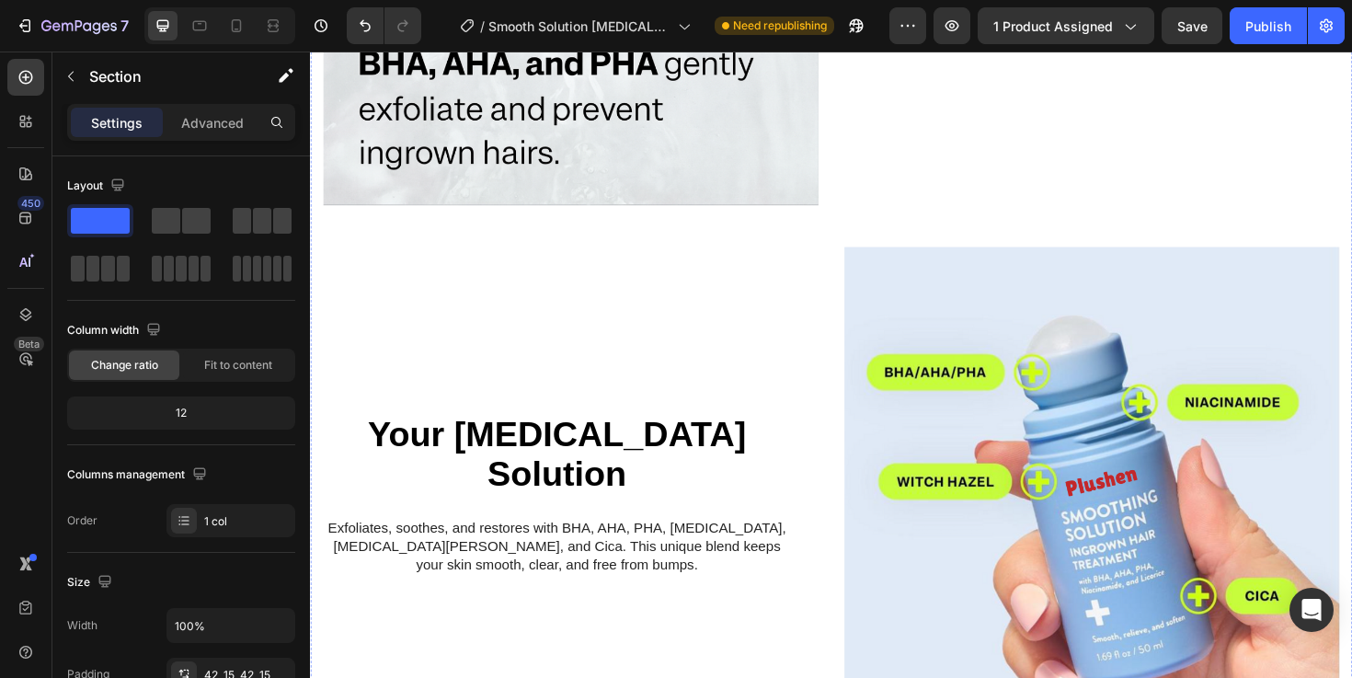
scroll to position [1916, 0]
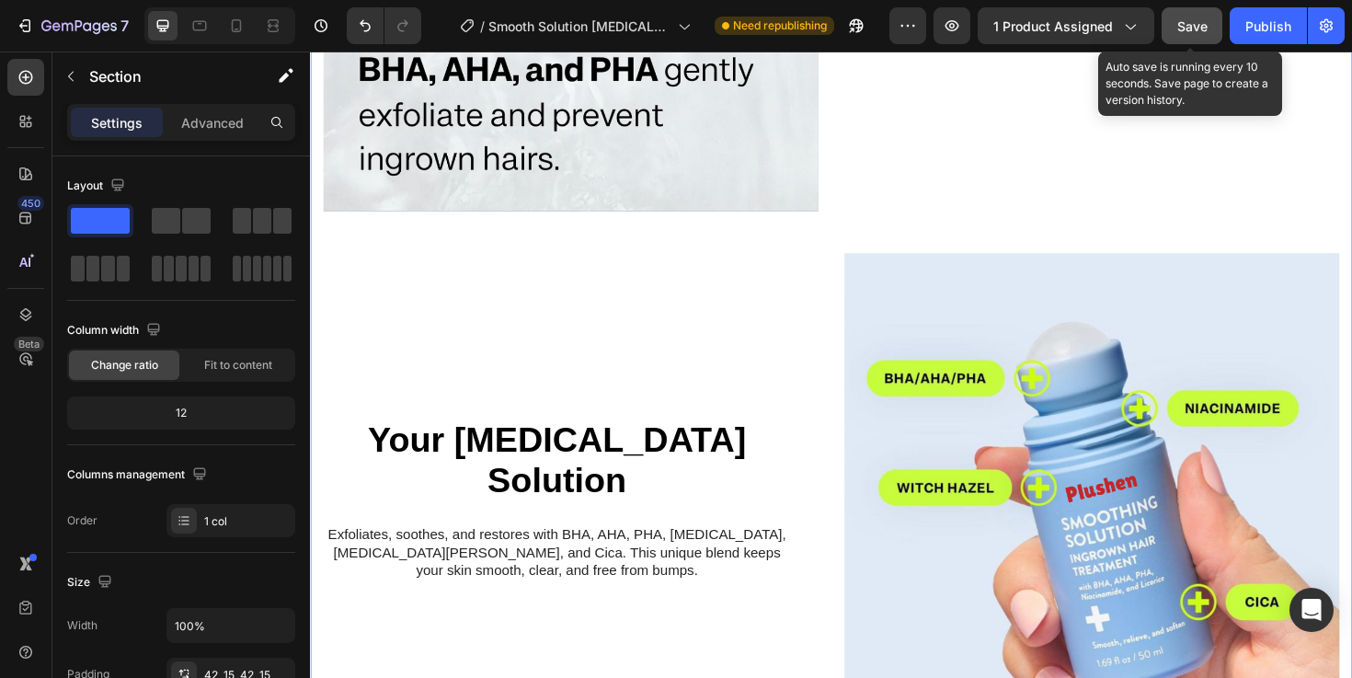
click at [1203, 31] on span "Save" at bounding box center [1192, 26] width 30 height 16
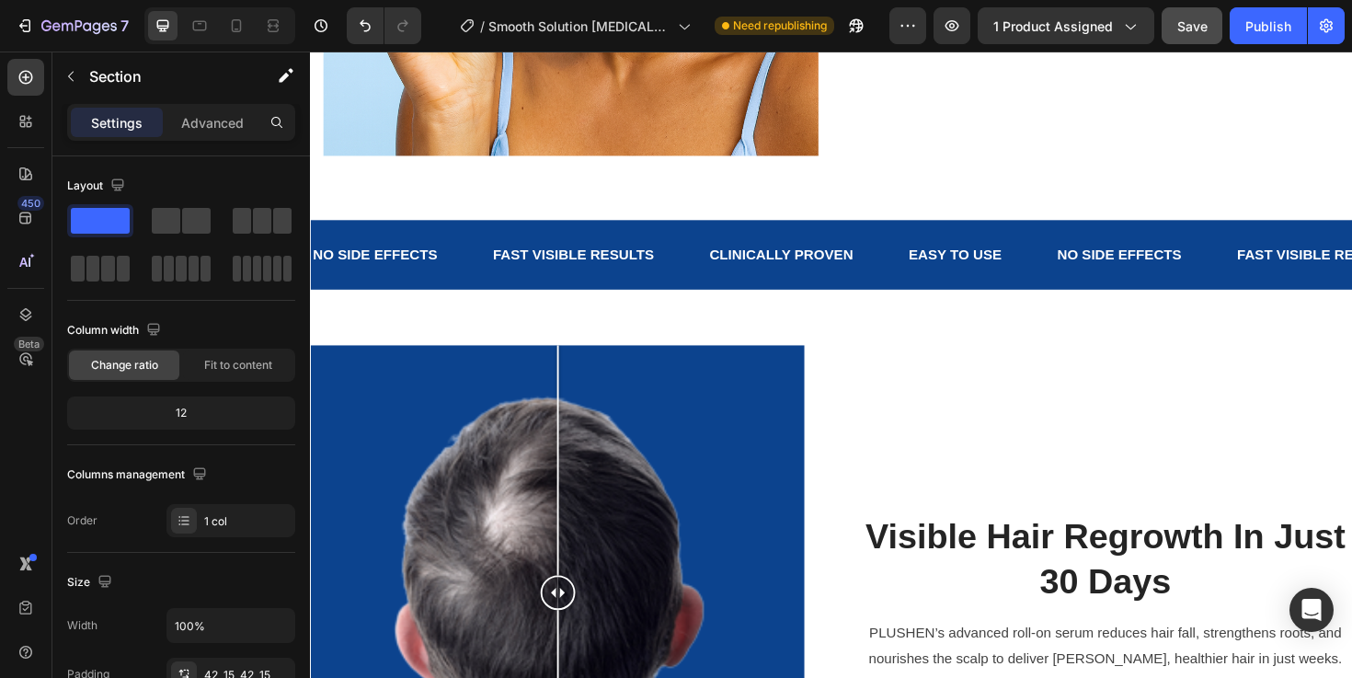
scroll to position [2749, 0]
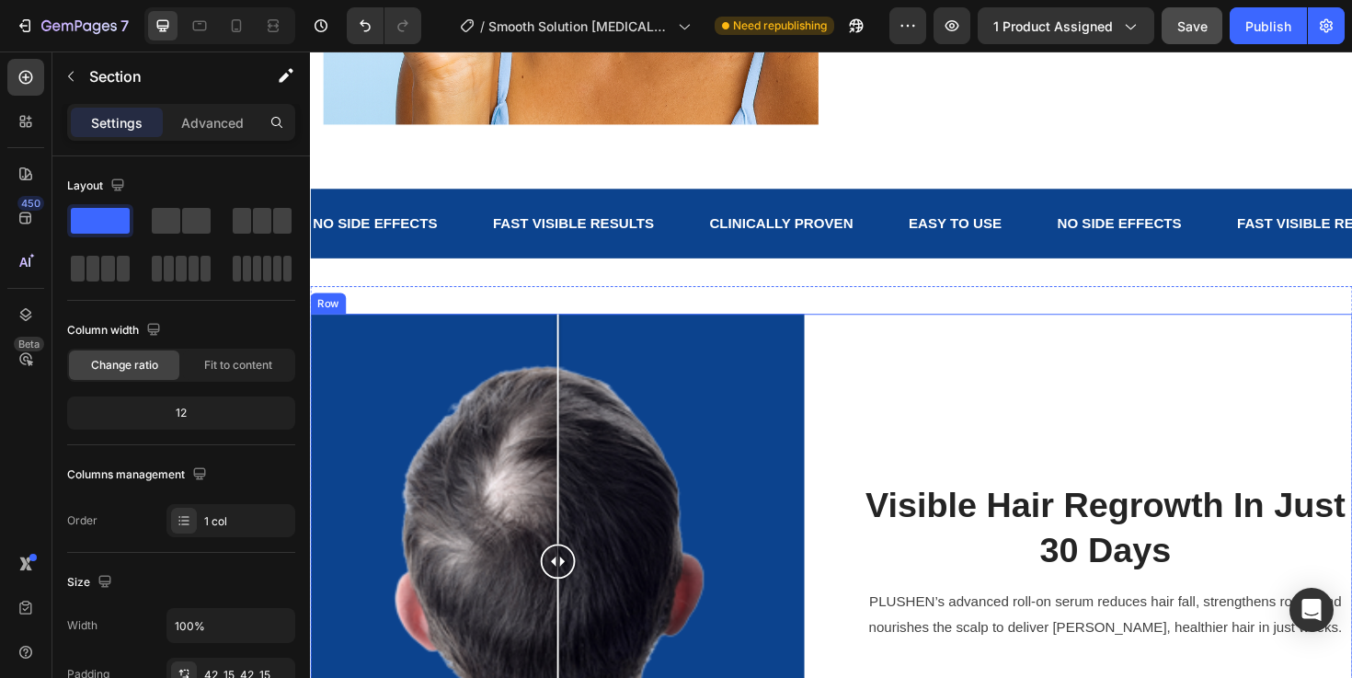
click at [983, 378] on div "Visible Hair Regrowth In Just 30 Days Heading PLUSHEN’s advanced roll-on serum …" at bounding box center [1151, 590] width 523 height 523
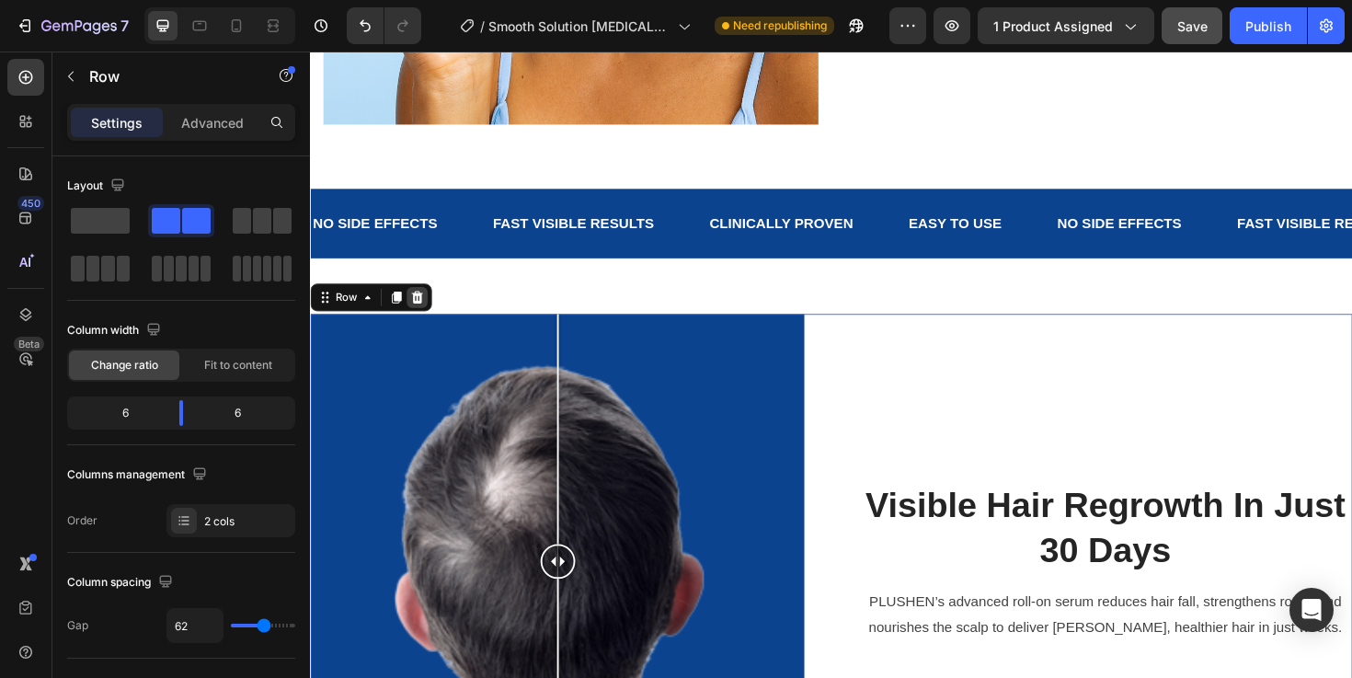
click at [422, 313] on icon at bounding box center [423, 311] width 12 height 13
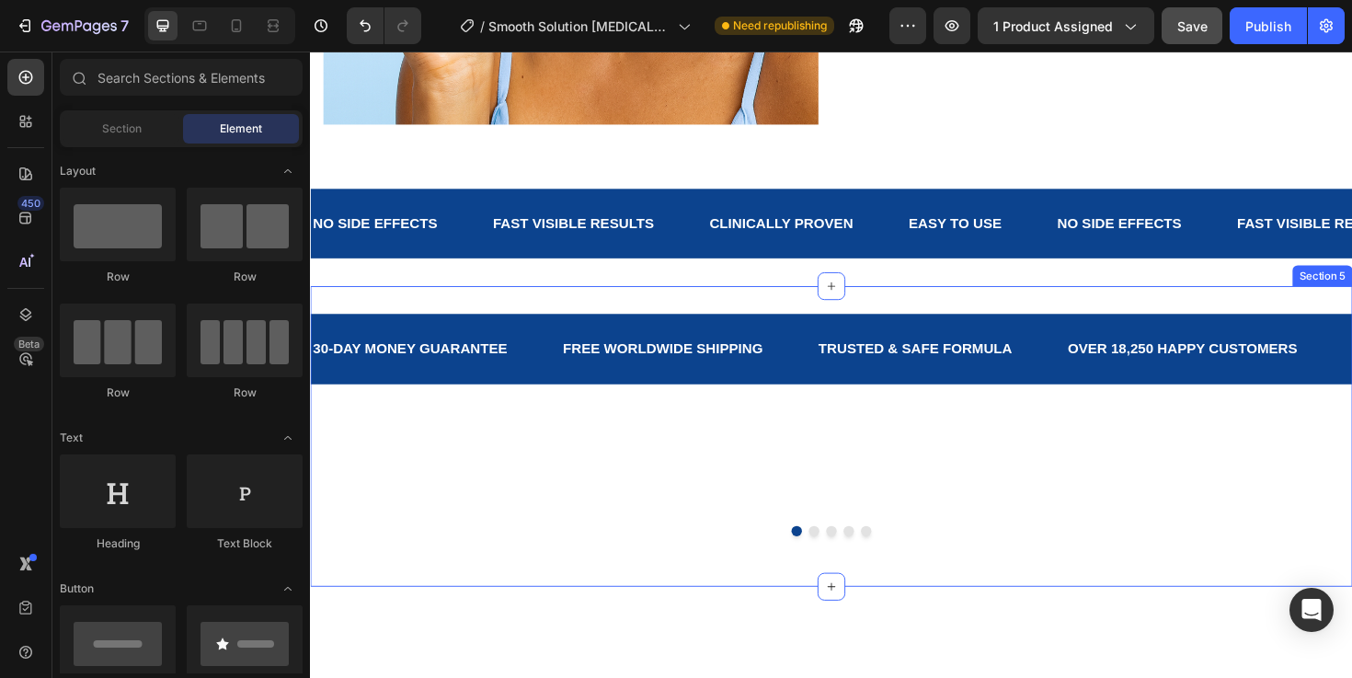
click at [767, 443] on div "30-DAY MONEY GUARANTEE Text Block FREE WORLDWIDE SHIPPING Text Block TRUSTED & …" at bounding box center [861, 400] width 1103 height 143
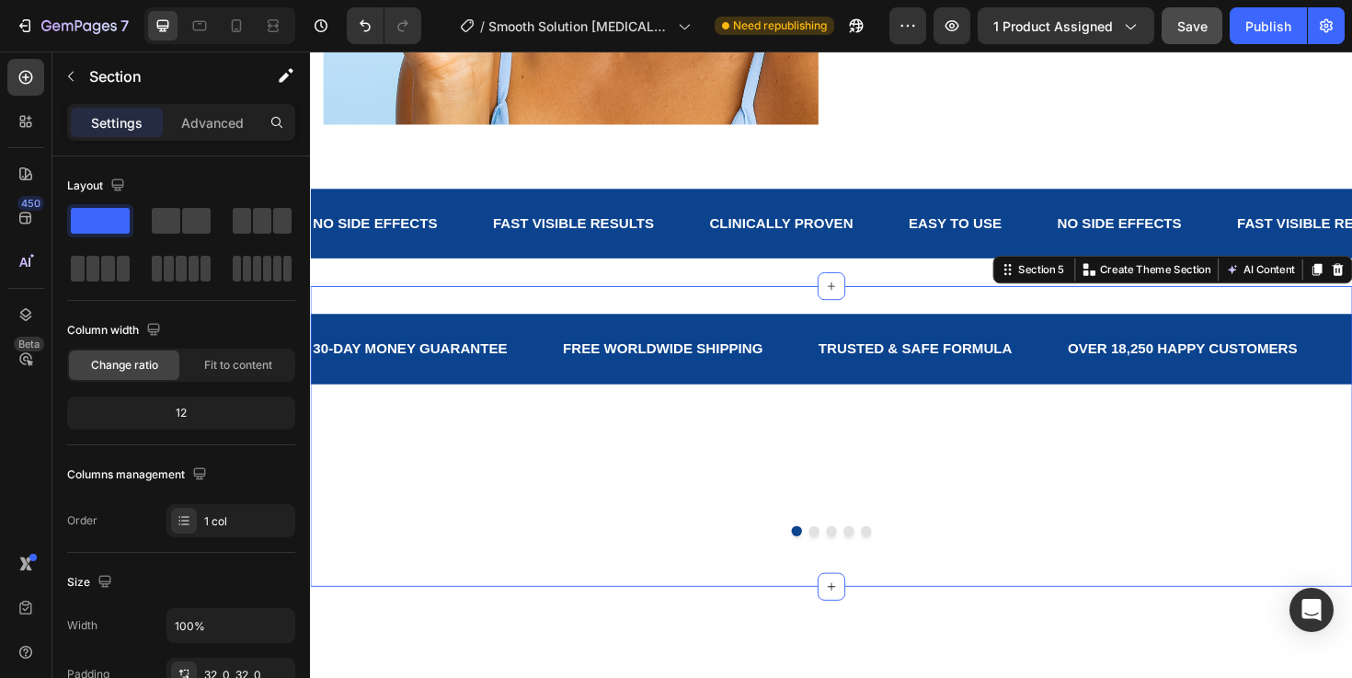
click at [951, 461] on div "30-DAY MONEY GUARANTEE Text Block FREE WORLDWIDE SHIPPING Text Block TRUSTED & …" at bounding box center [861, 400] width 1103 height 143
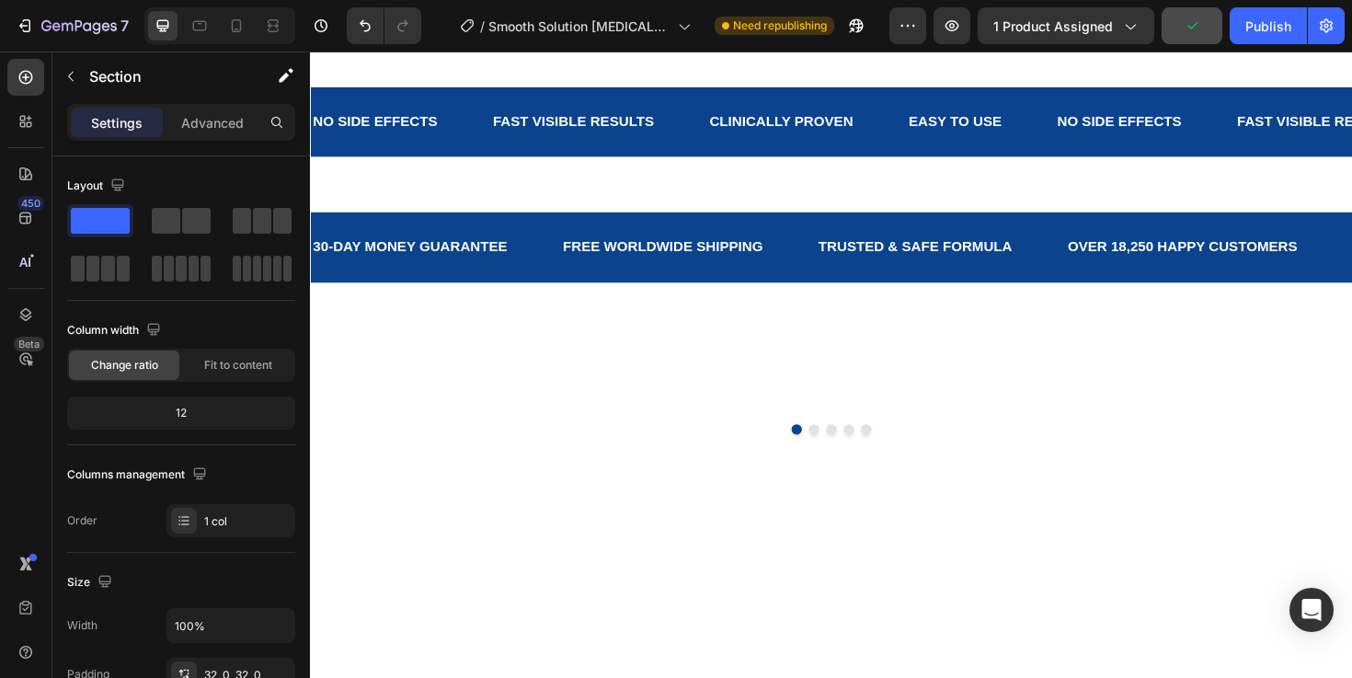
scroll to position [2835, 0]
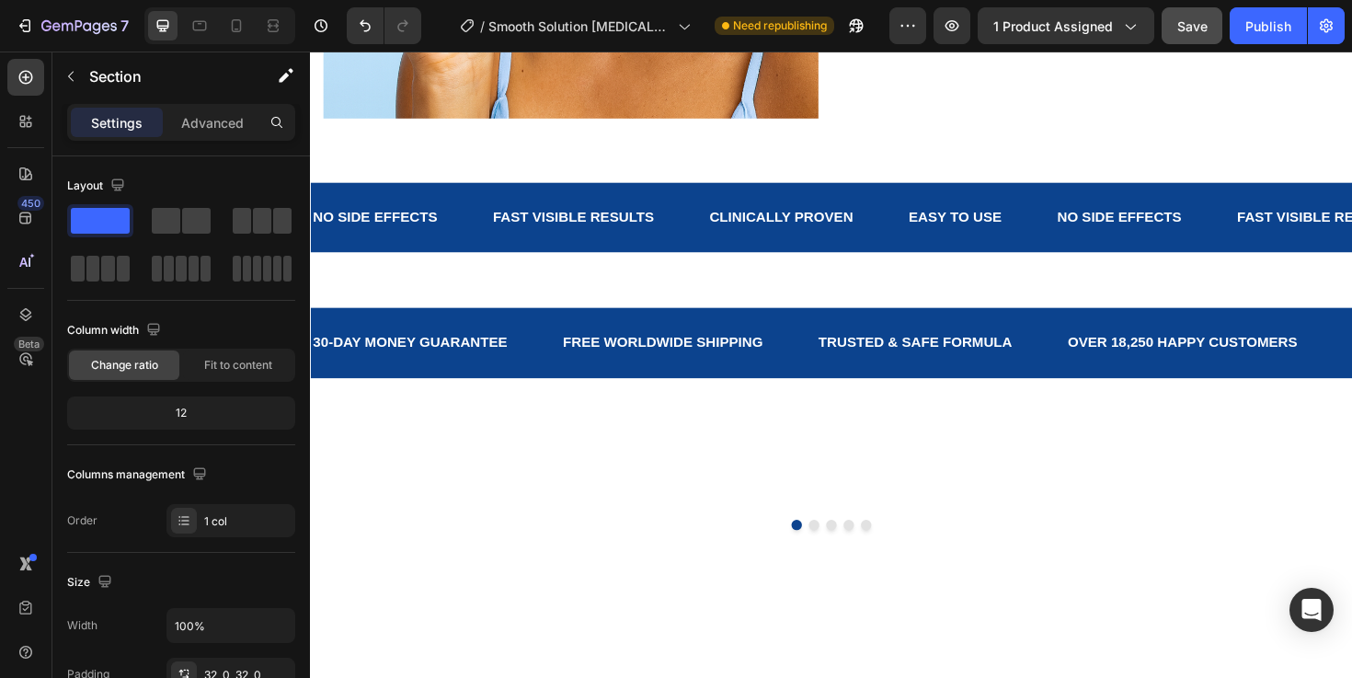
click at [908, 423] on div "30-DAY MONEY GUARANTEE Text Block FREE WORLDWIDE SHIPPING Text Block TRUSTED & …" at bounding box center [861, 394] width 1103 height 143
click at [936, 492] on img at bounding box center [861, 492] width 314 height 0
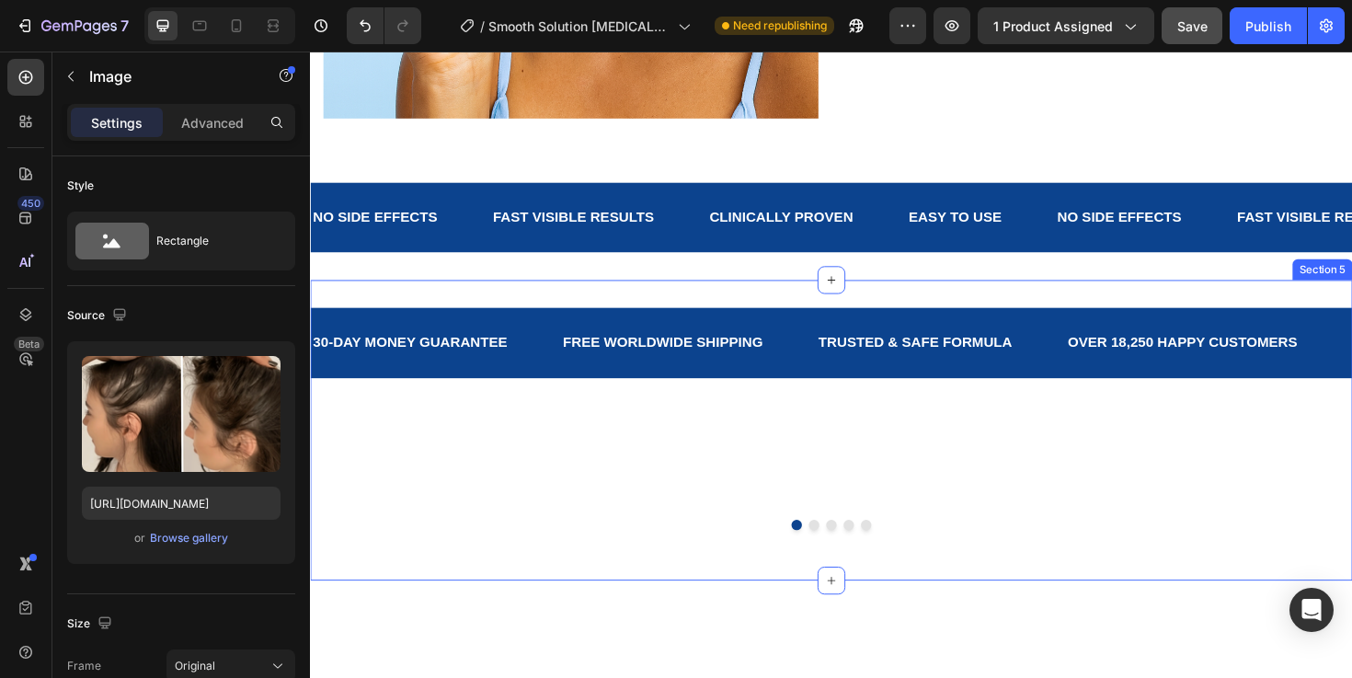
click at [922, 428] on div "30-DAY MONEY GUARANTEE Text Block FREE WORLDWIDE SHIPPING Text Block TRUSTED & …" at bounding box center [861, 394] width 1103 height 143
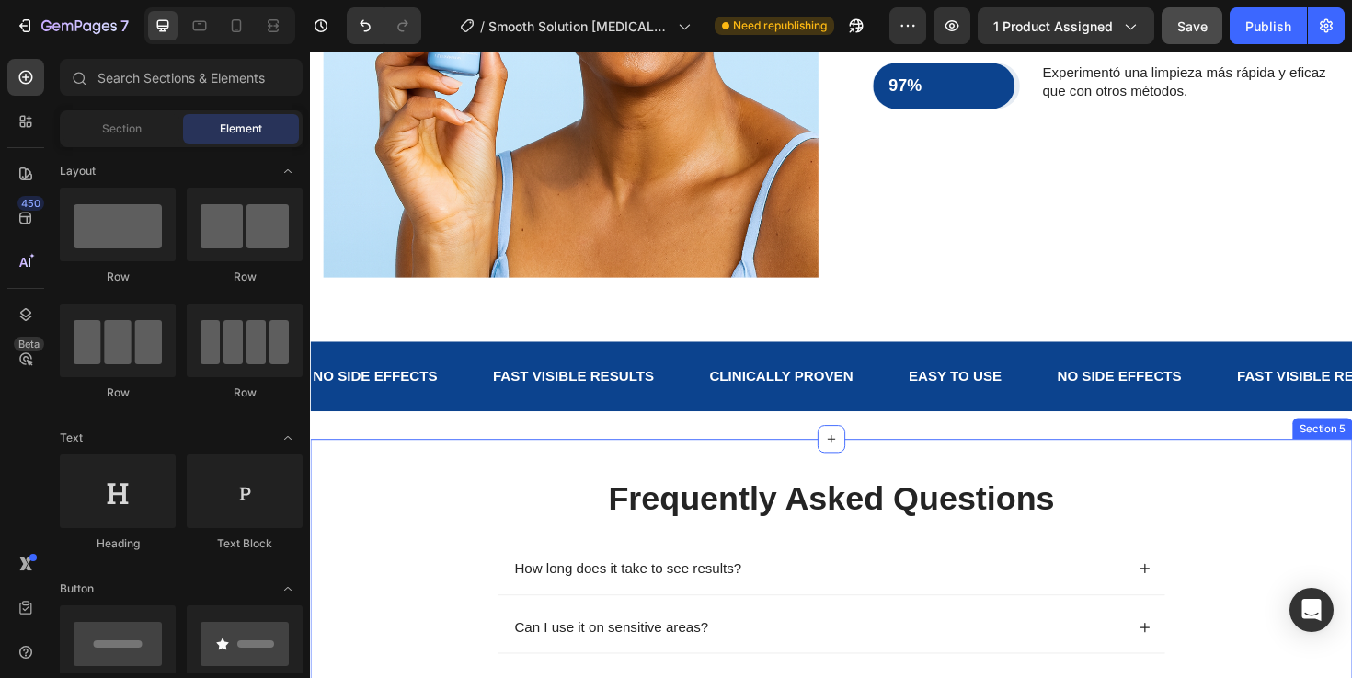
scroll to position [2714, 0]
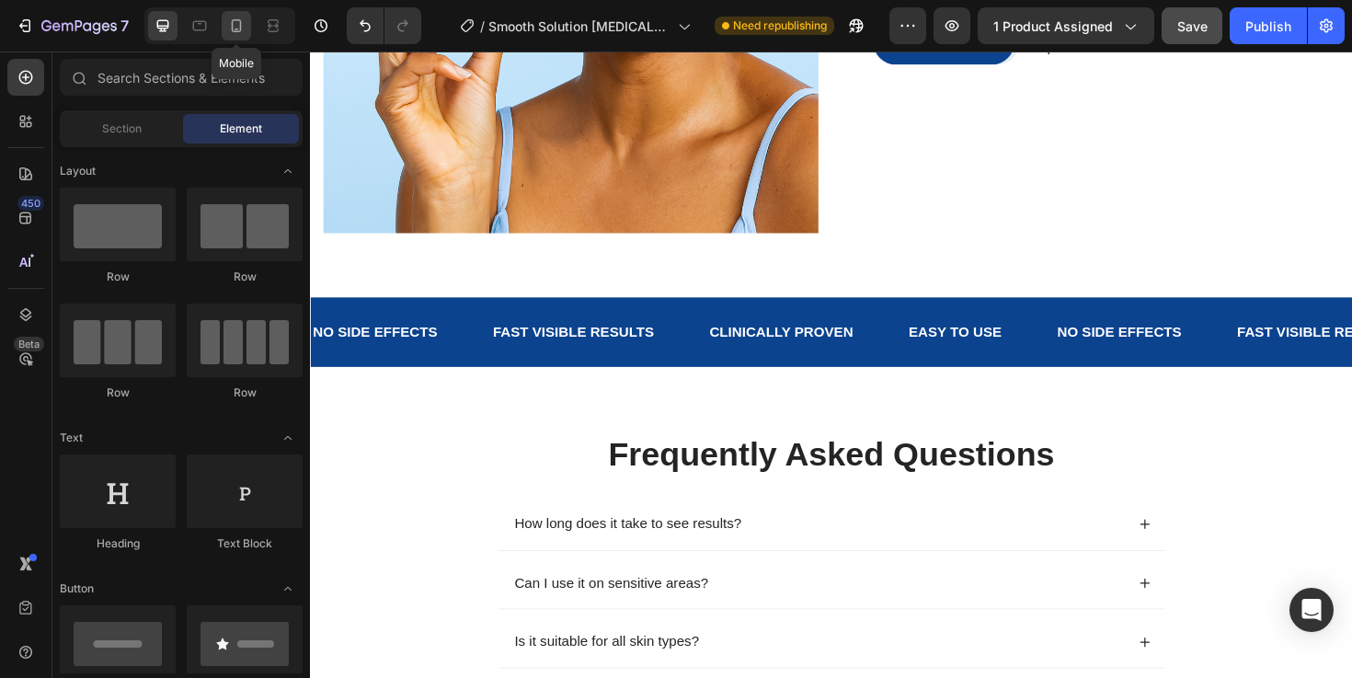
click at [245, 31] on icon at bounding box center [236, 26] width 18 height 18
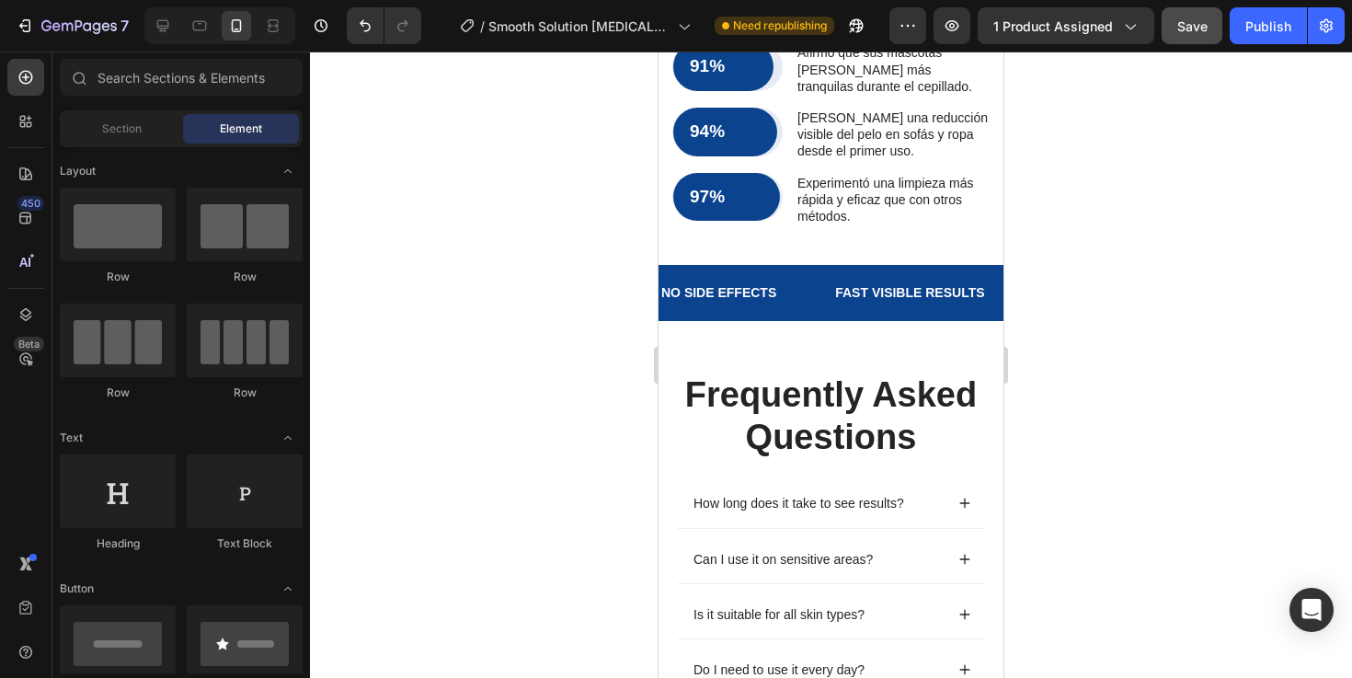
click at [1180, 23] on span "Save" at bounding box center [1192, 26] width 30 height 16
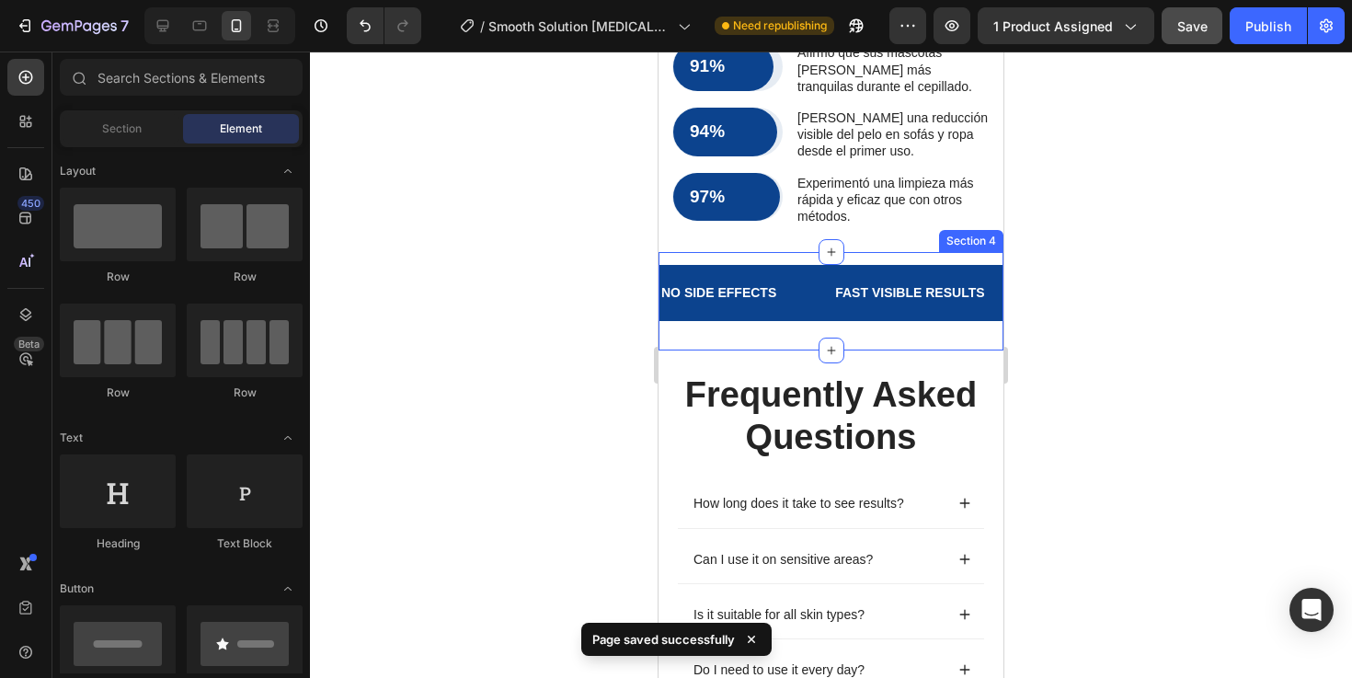
click at [872, 288] on div "NO SIDE EFFECTS Text Block FAST VISIBLE RESULTS Text Block CLINICALLY PROVEN Te…" at bounding box center [830, 301] width 345 height 98
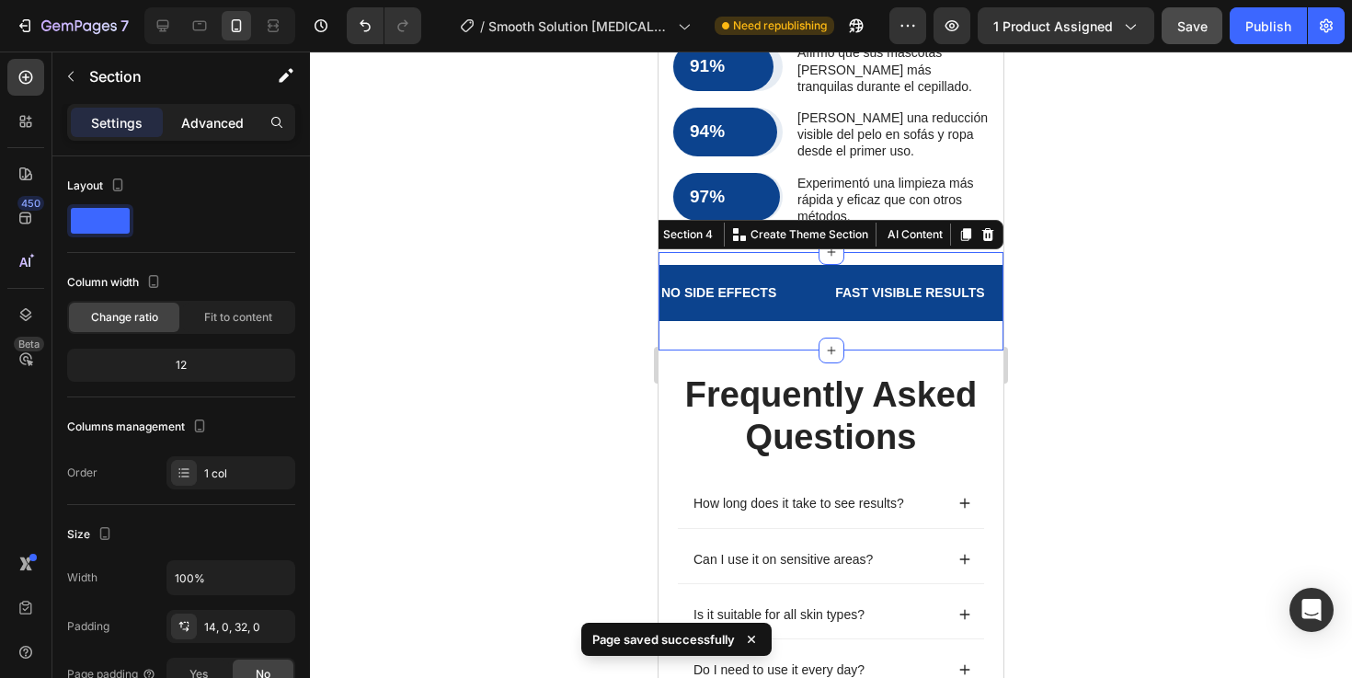
click at [228, 119] on p "Advanced" at bounding box center [212, 122] width 63 height 19
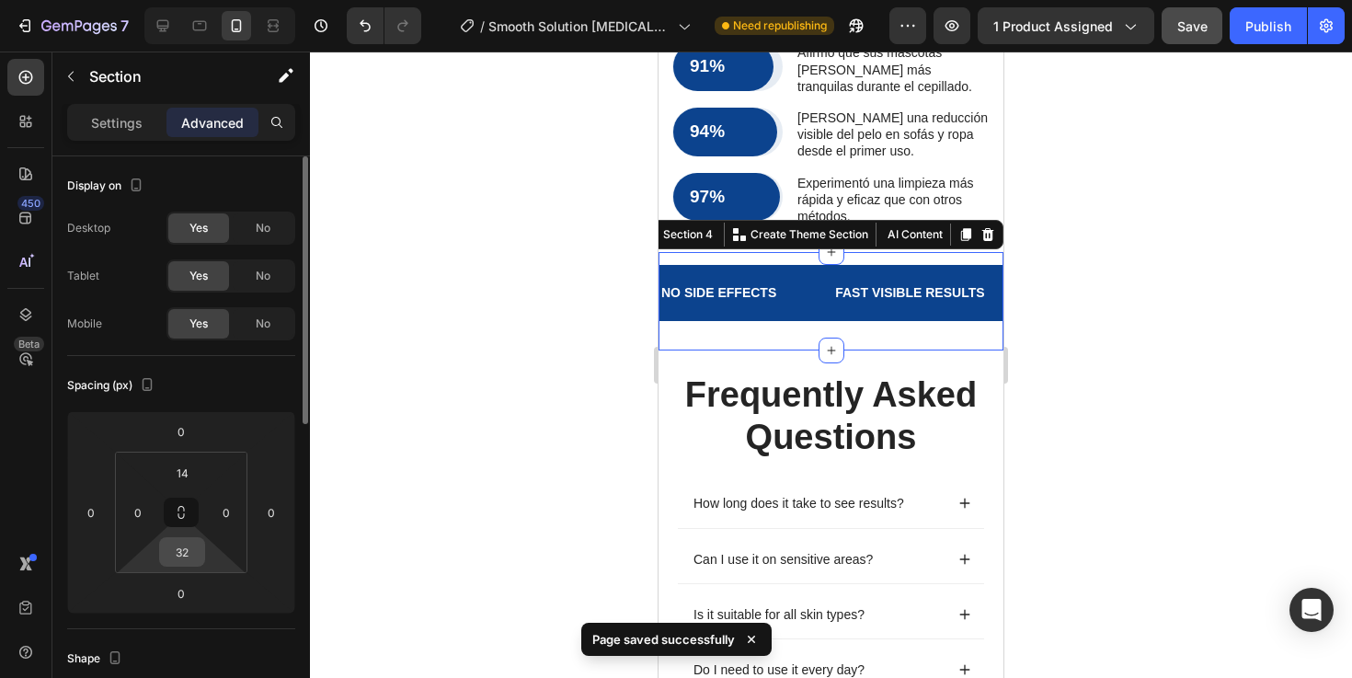
click at [195, 556] on input "32" at bounding box center [182, 552] width 37 height 28
type input "24"
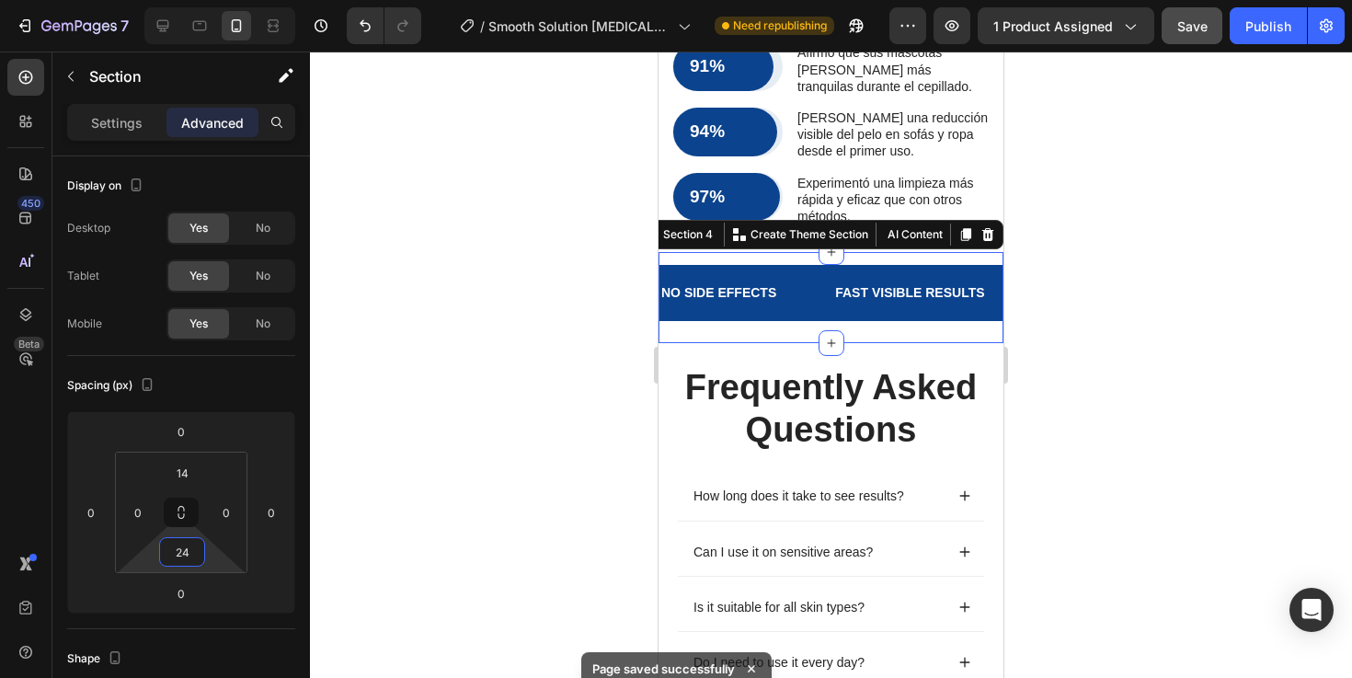
click at [1235, 460] on div at bounding box center [831, 364] width 1042 height 626
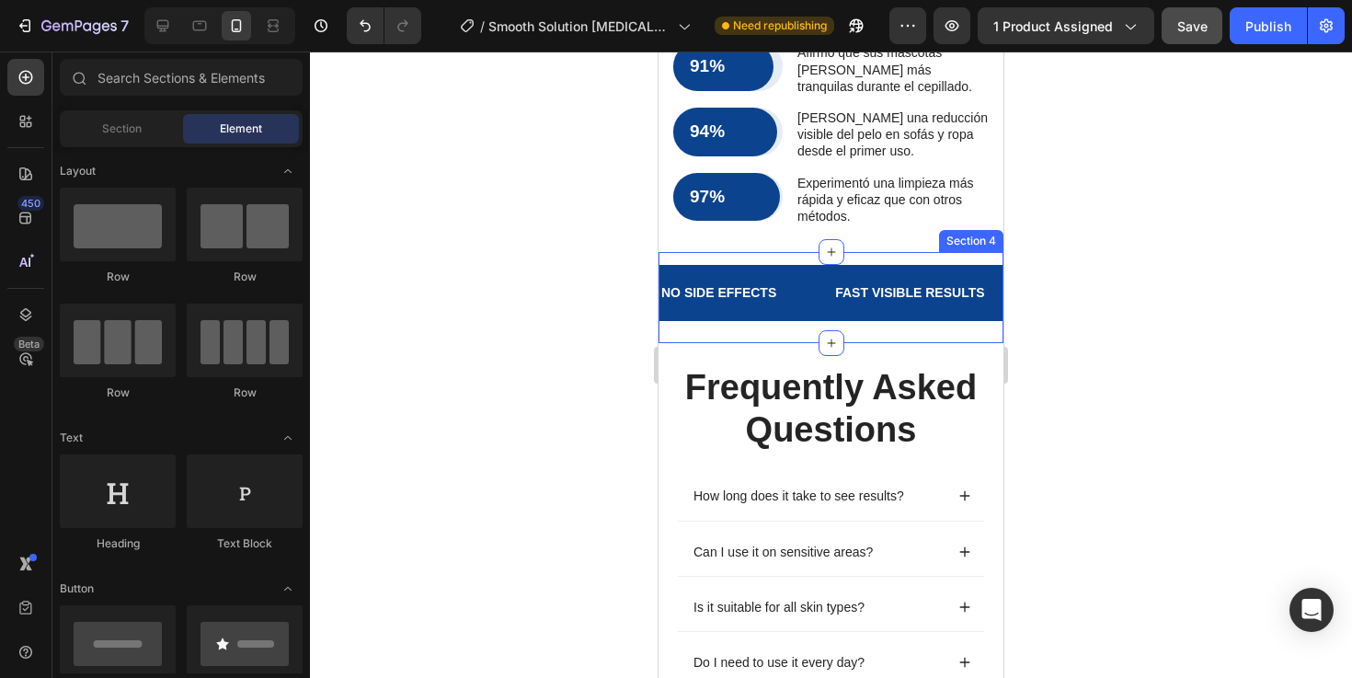
click at [877, 275] on div "NO SIDE EFFECTS Text Block FAST VISIBLE RESULTS Text Block CLINICALLY PROVEN Te…" at bounding box center [830, 297] width 345 height 91
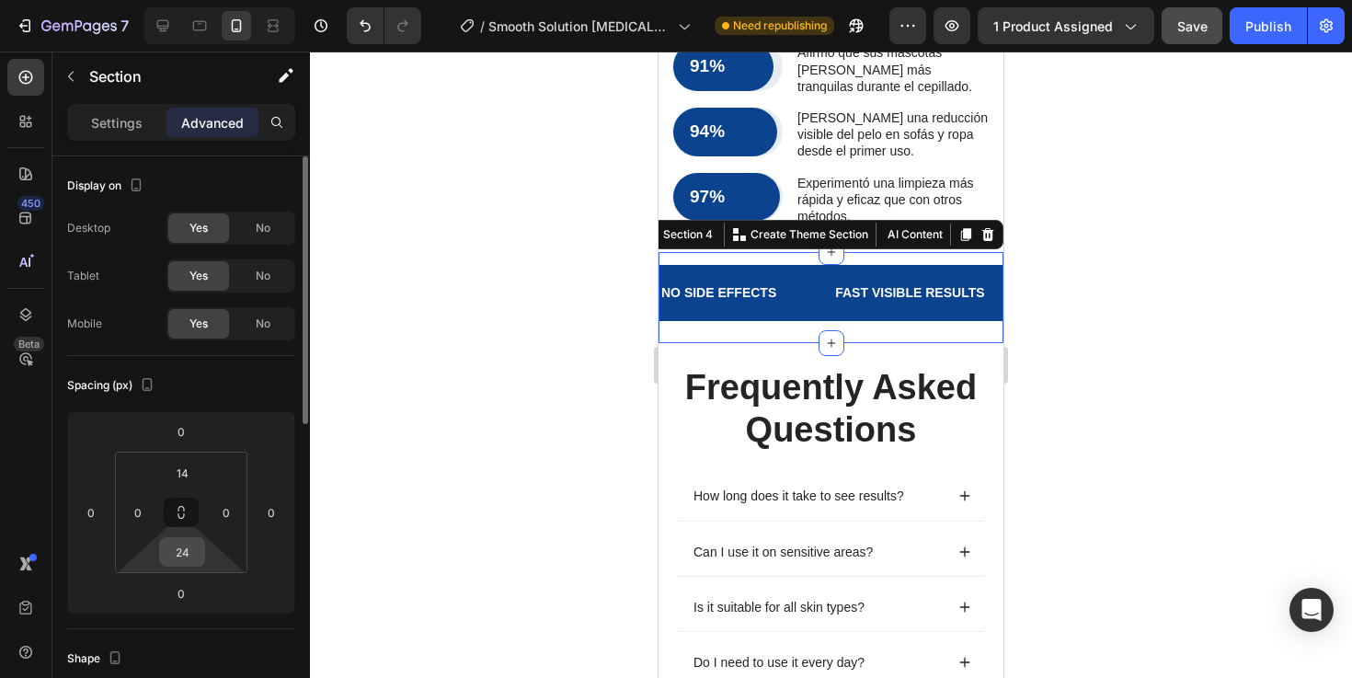
click at [184, 553] on input "24" at bounding box center [182, 552] width 37 height 28
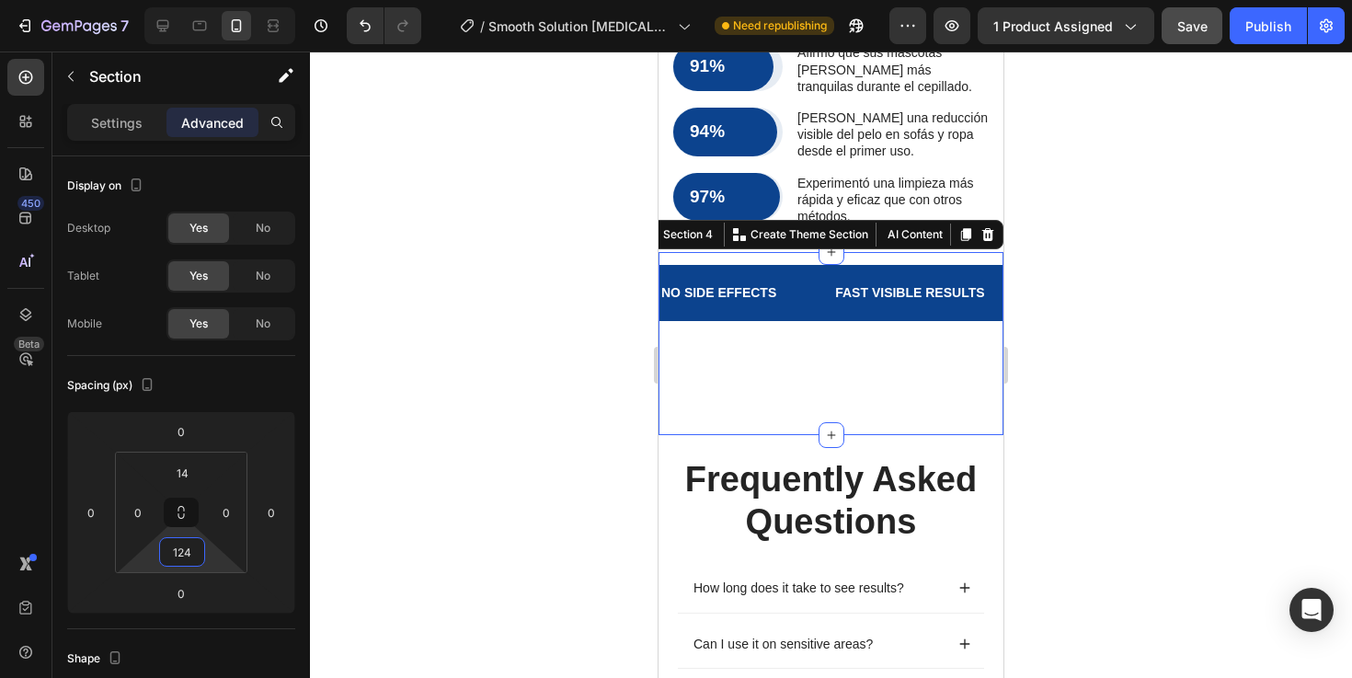
type input "12"
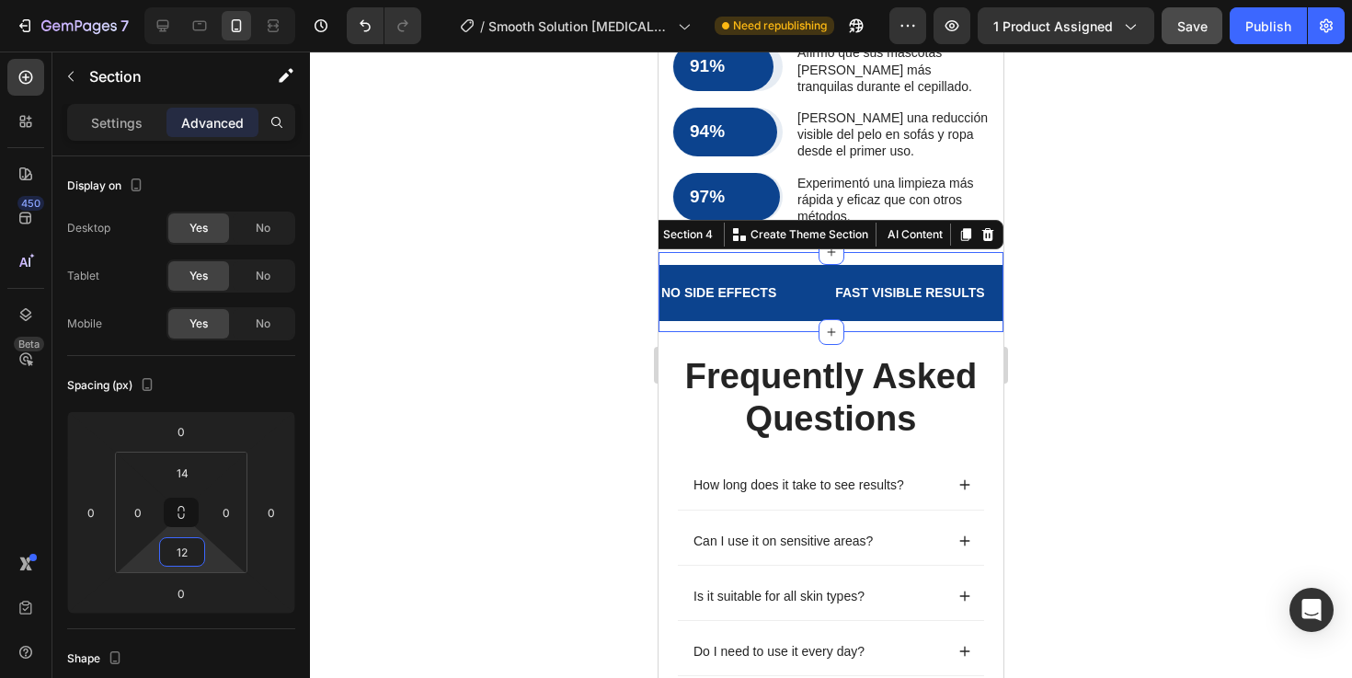
click at [1280, 452] on div at bounding box center [831, 364] width 1042 height 626
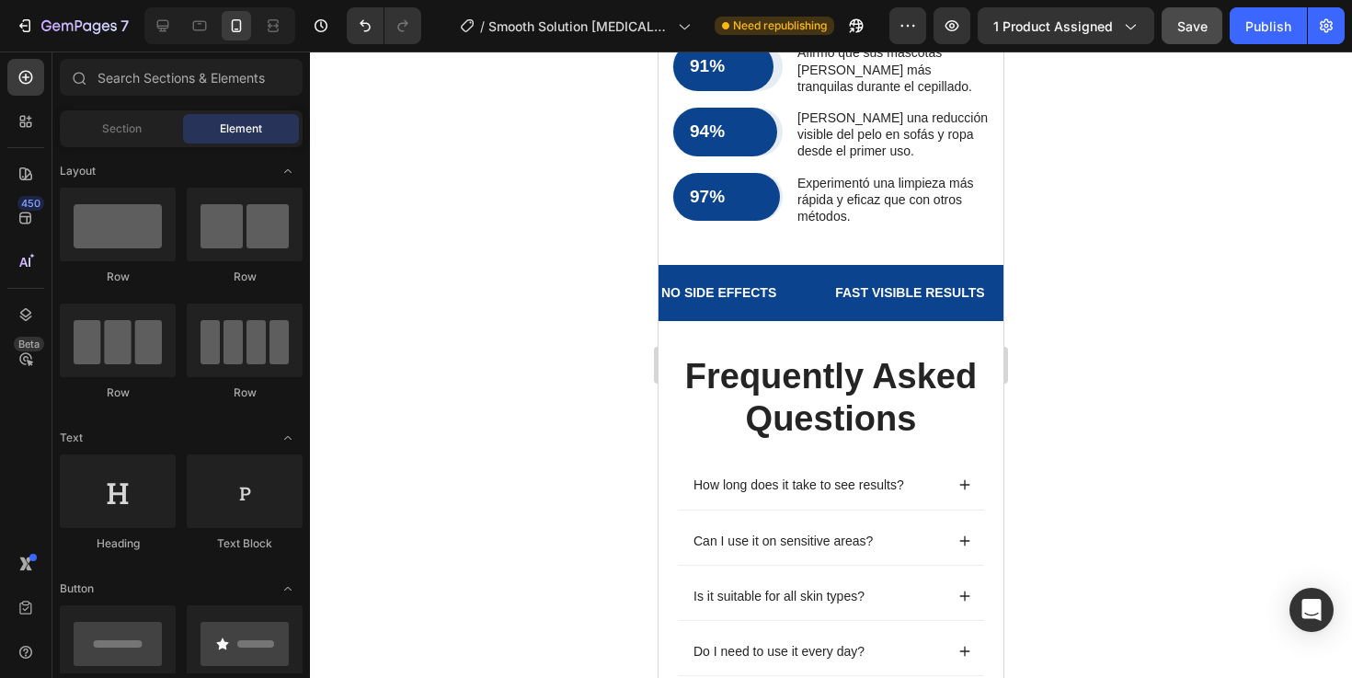
click at [1192, 433] on div at bounding box center [831, 364] width 1042 height 626
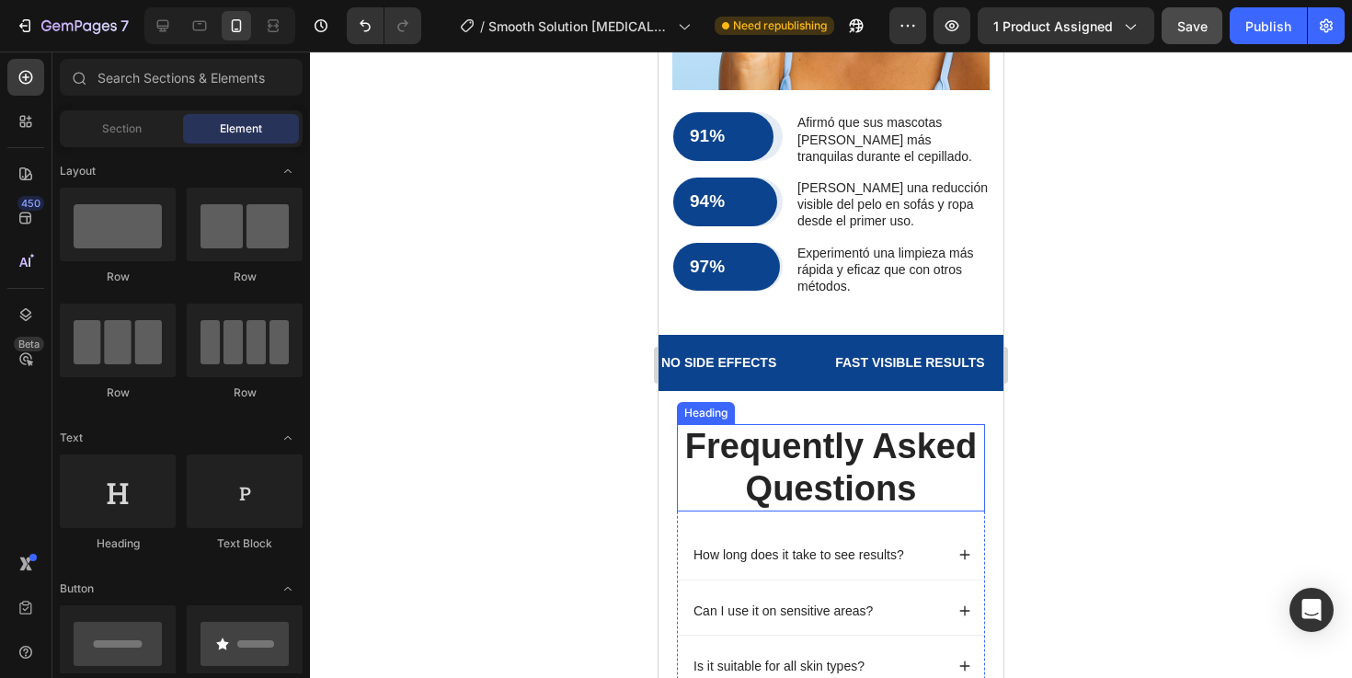
scroll to position [2560, 0]
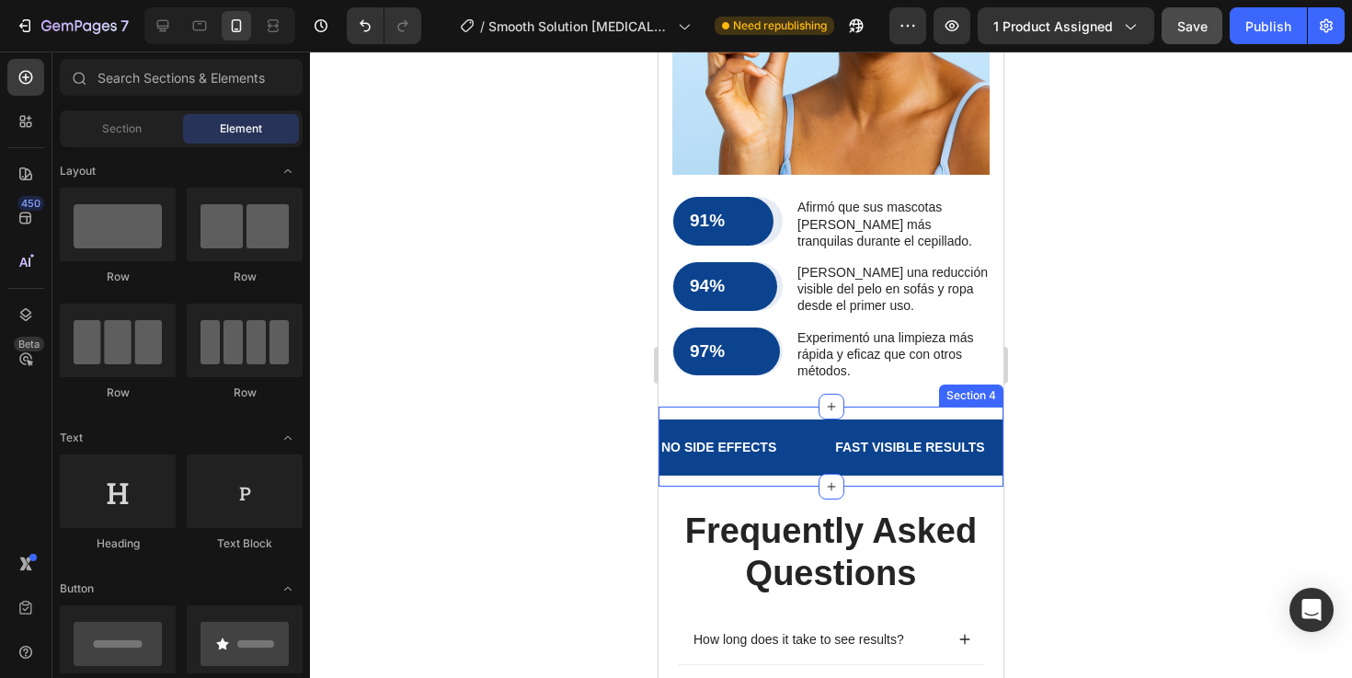
click at [878, 429] on div "NO SIDE EFFECTS Text Block FAST VISIBLE RESULTS Text Block CLINICALLY PROVEN Te…" at bounding box center [830, 446] width 345 height 80
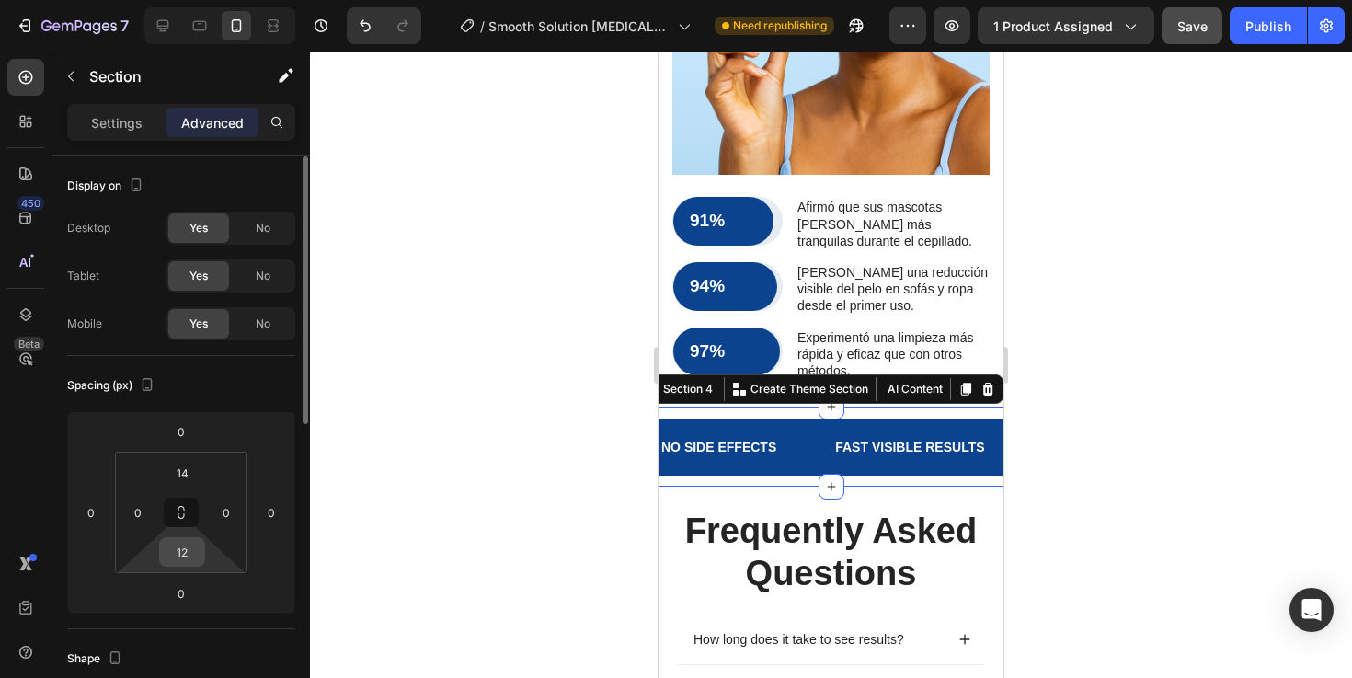
click at [190, 561] on input "12" at bounding box center [182, 552] width 37 height 28
type input "14"
click at [1152, 401] on div at bounding box center [831, 364] width 1042 height 626
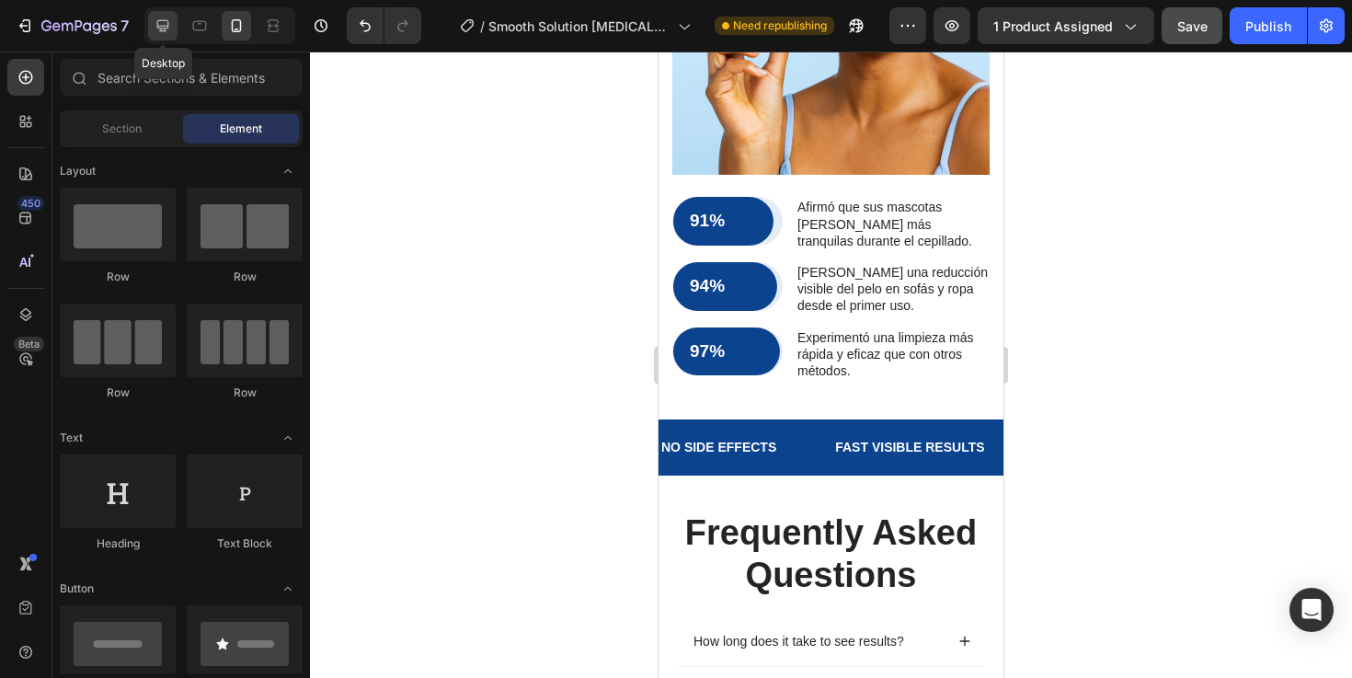
click at [165, 35] on div at bounding box center [162, 25] width 29 height 29
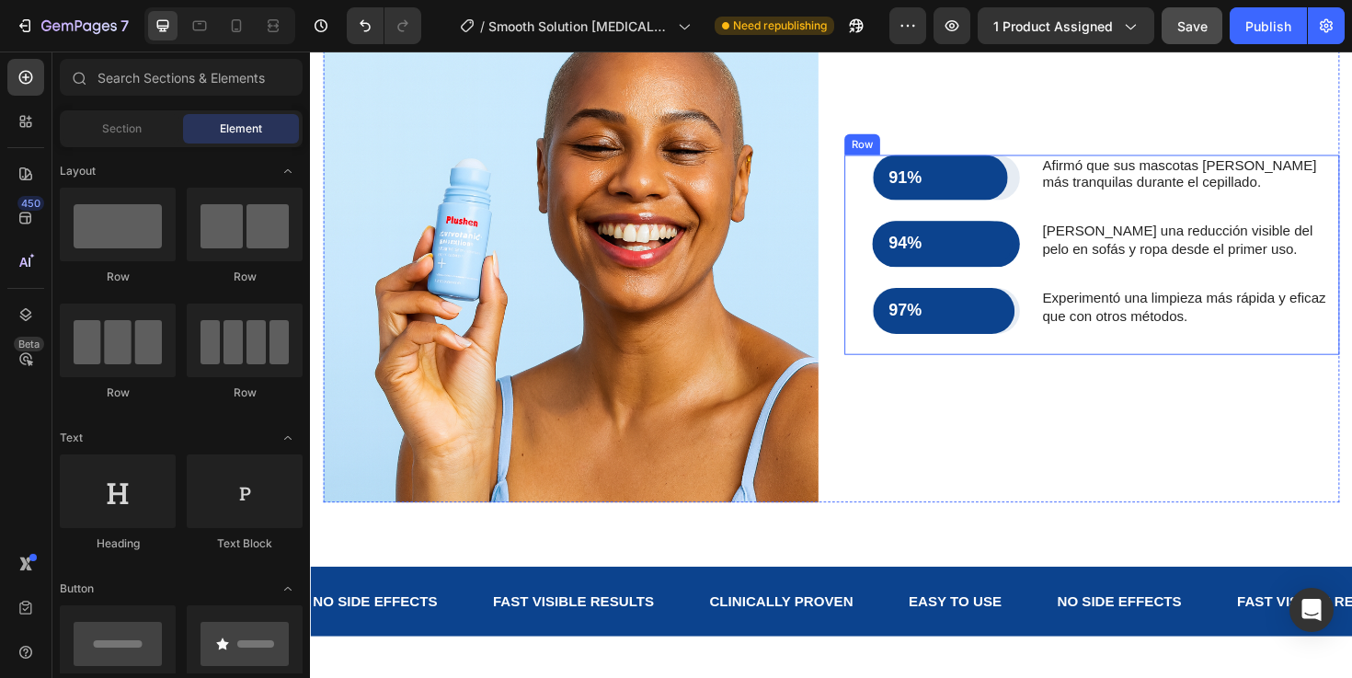
scroll to position [2428, 0]
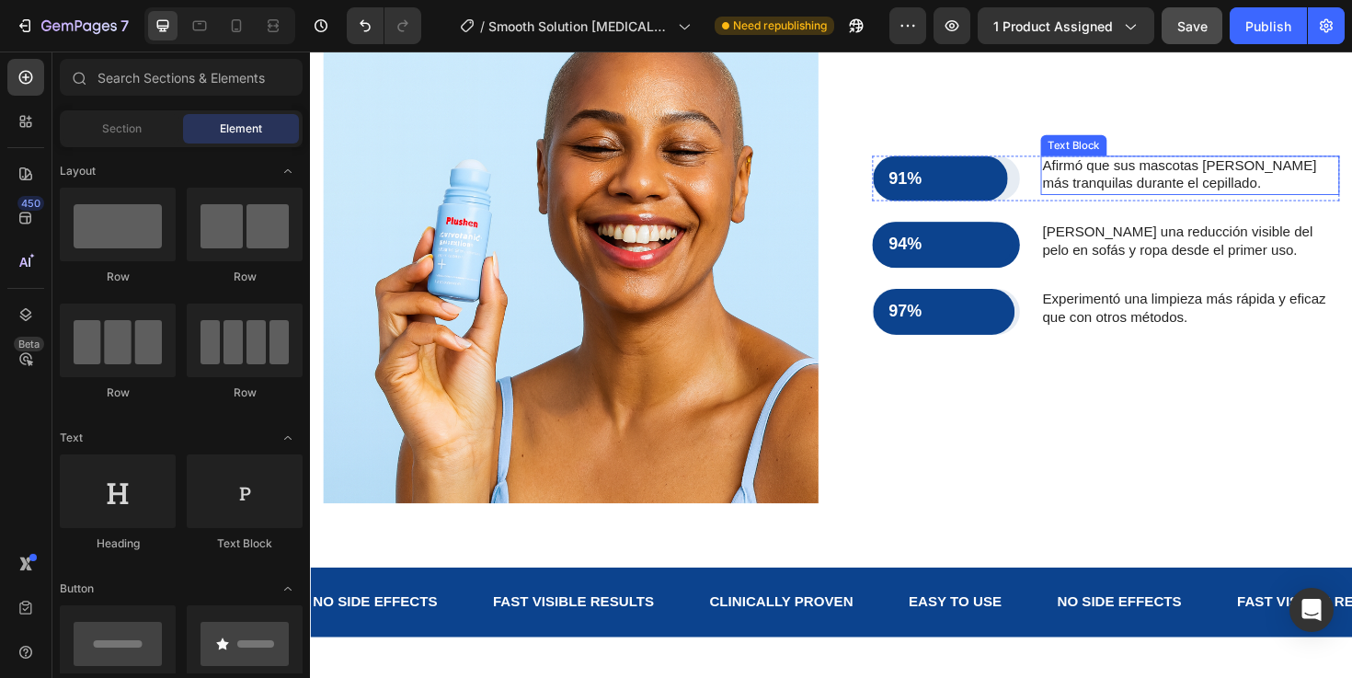
click at [1164, 190] on p "Afirmó que sus mascotas estaban más tranquilas durante el cepillado." at bounding box center [1241, 183] width 313 height 39
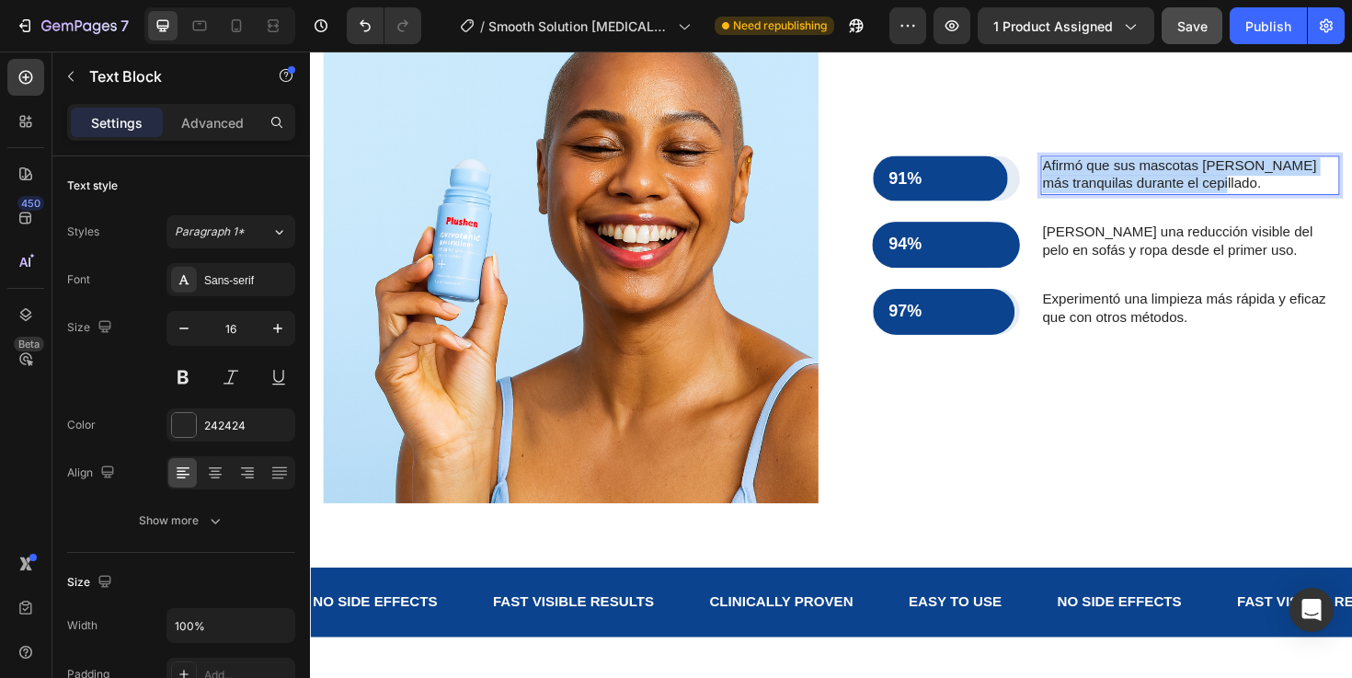
click at [1164, 190] on p "Afirmó que sus mascotas estaban más tranquilas durante el cepillado." at bounding box center [1241, 183] width 313 height 39
click at [1091, 172] on p "noticed fewer ingrown hairs after consistent use." at bounding box center [1241, 183] width 313 height 39
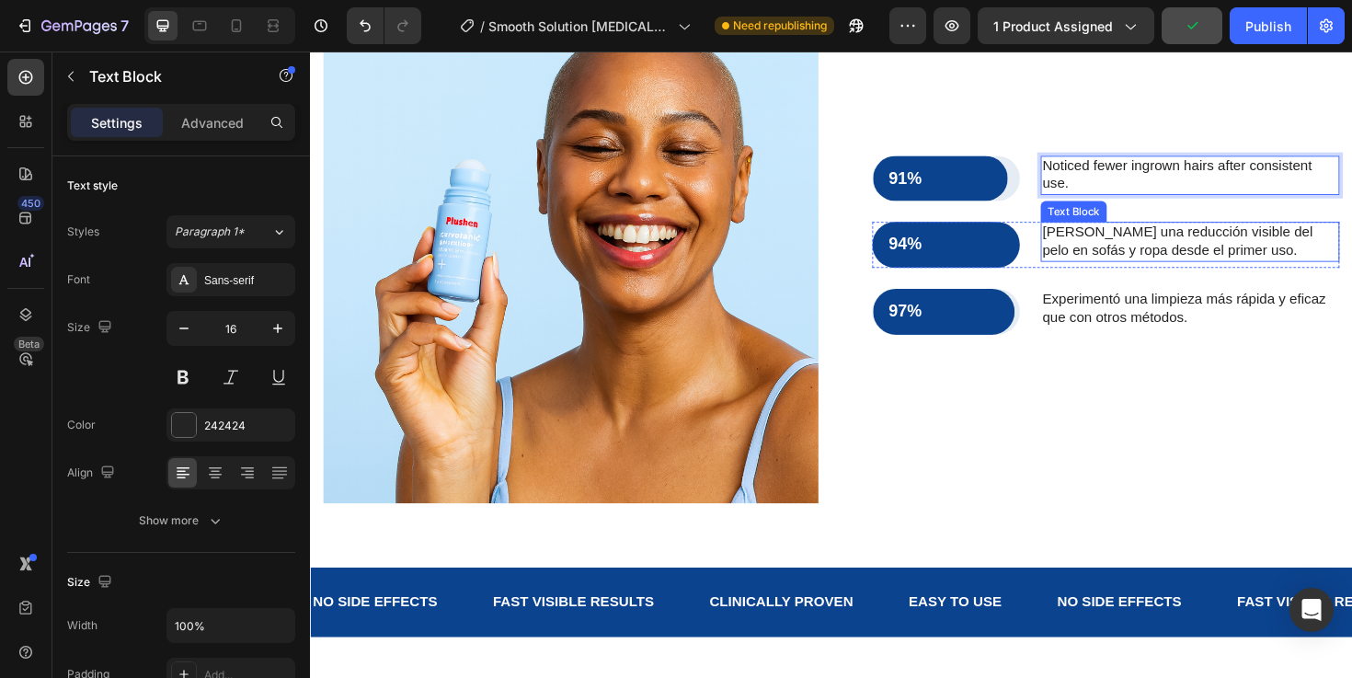
click at [1136, 244] on p "Notó una reducción visible del pelo en sofás y ropa desde el primer uso." at bounding box center [1241, 253] width 313 height 39
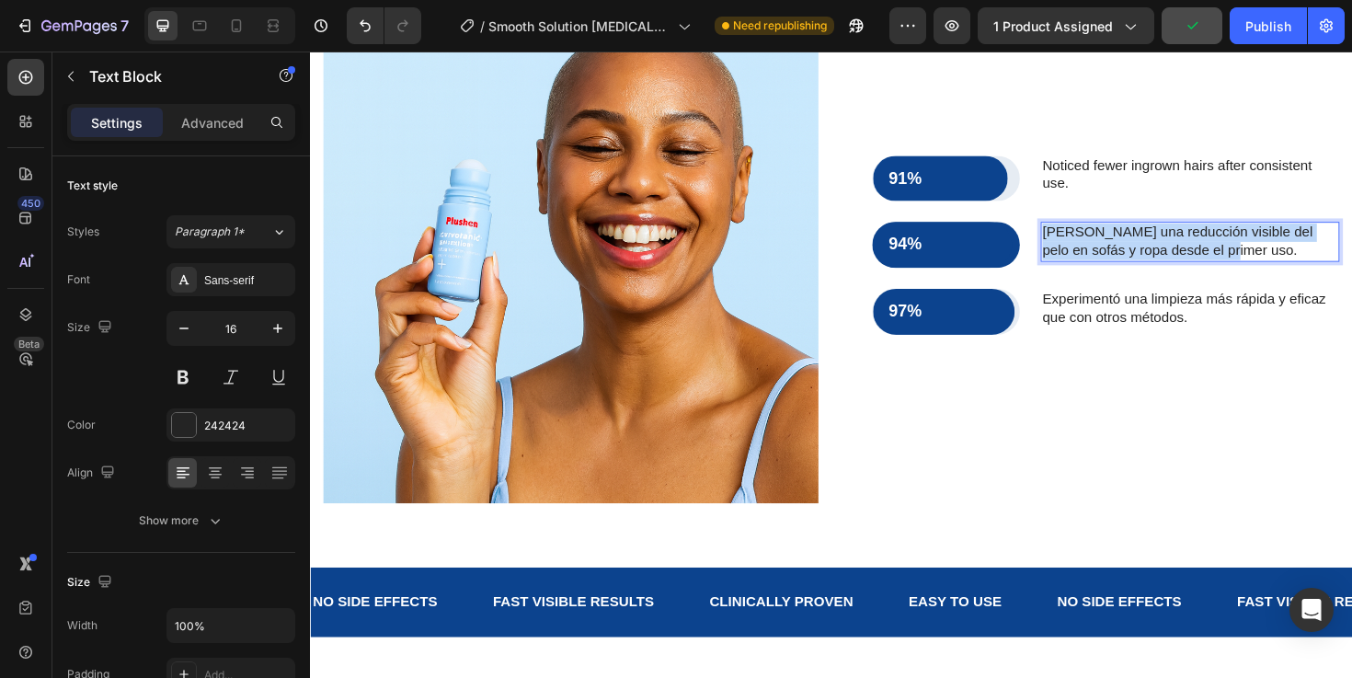
click at [1136, 244] on p "Notó una reducción visible del pelo en sofás y ropa desde el primer uso." at bounding box center [1241, 253] width 313 height 39
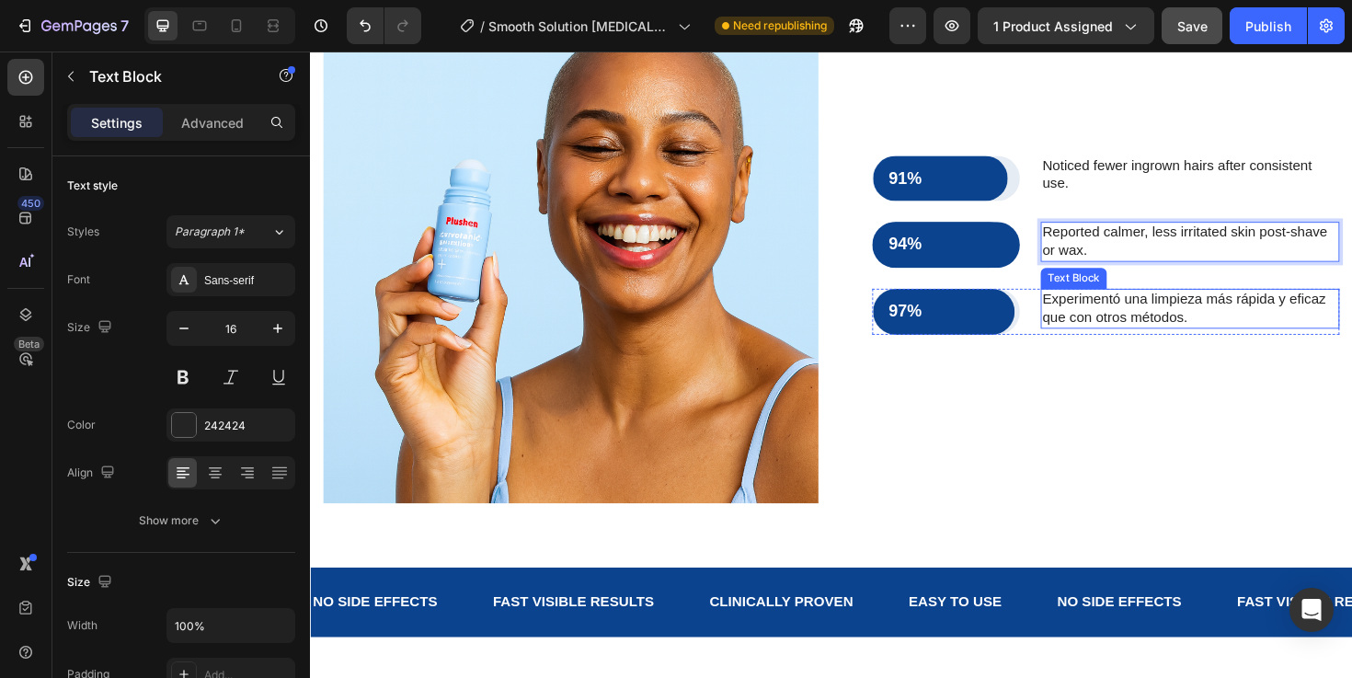
click at [1113, 324] on p "Experimentó una limpieza más rápida y eficaz que con otros métodos." at bounding box center [1241, 323] width 313 height 39
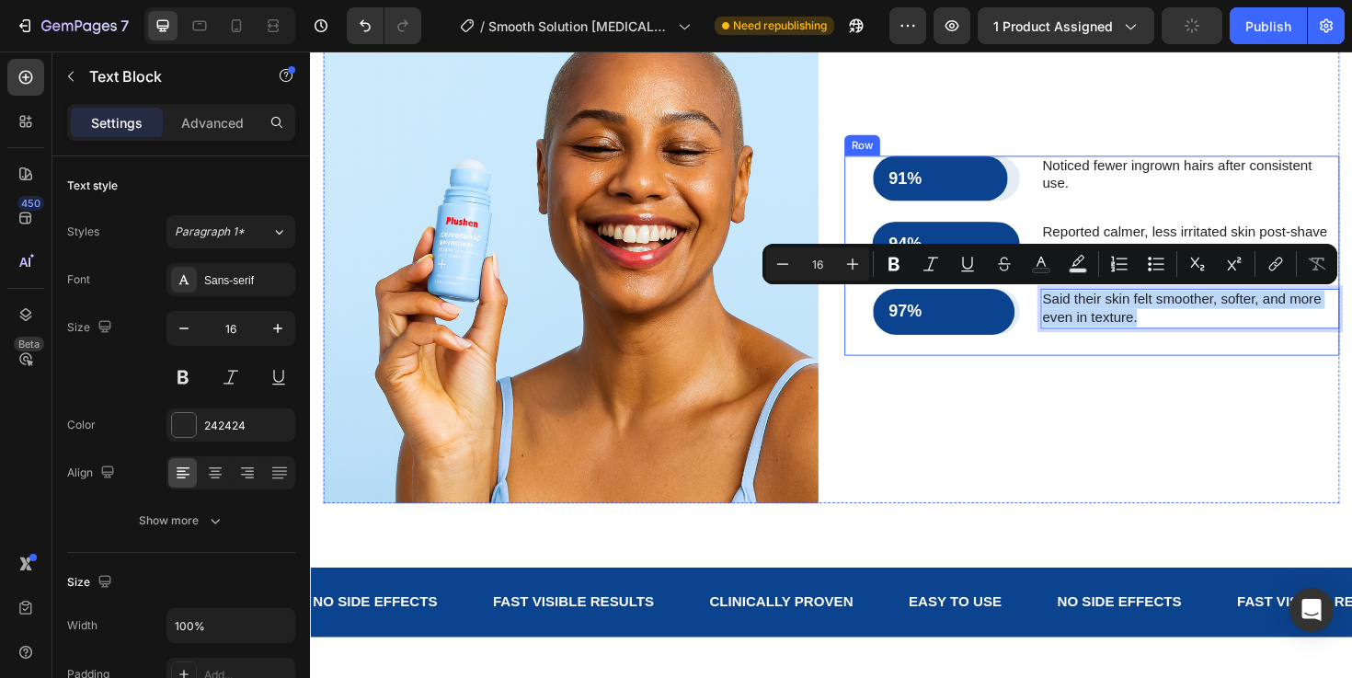
drag, startPoint x: 1215, startPoint y: 331, endPoint x: 1071, endPoint y: 283, distance: 152.1
click at [1071, 283] on div "91% Text Block Row Row Noticed fewer ingrown hairs after consistent use. Text B…" at bounding box center [1152, 267] width 495 height 211
copy p "Said their skin felt smoother, softer, and more even in texture."
click at [1098, 471] on div "91% Text Block Row Row Noticed fewer ingrown hairs after consistent use. Text B…" at bounding box center [1137, 268] width 524 height 524
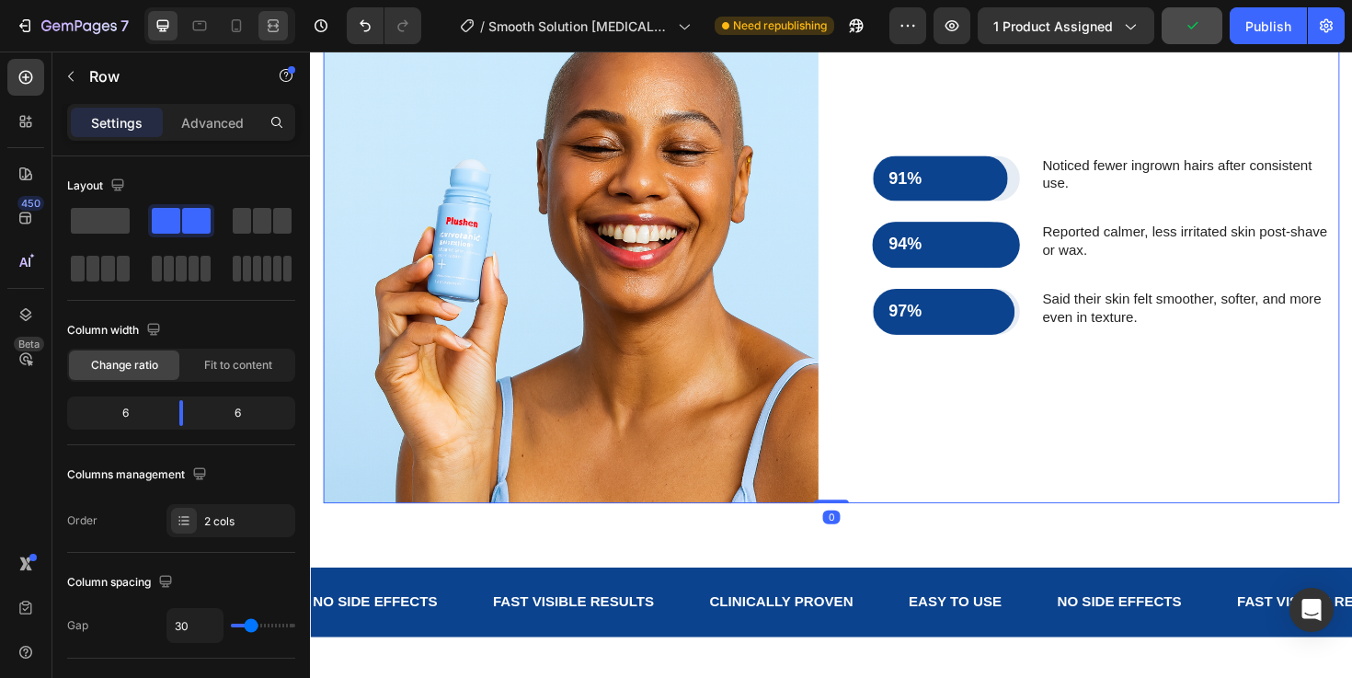
click at [267, 31] on icon at bounding box center [273, 26] width 18 height 18
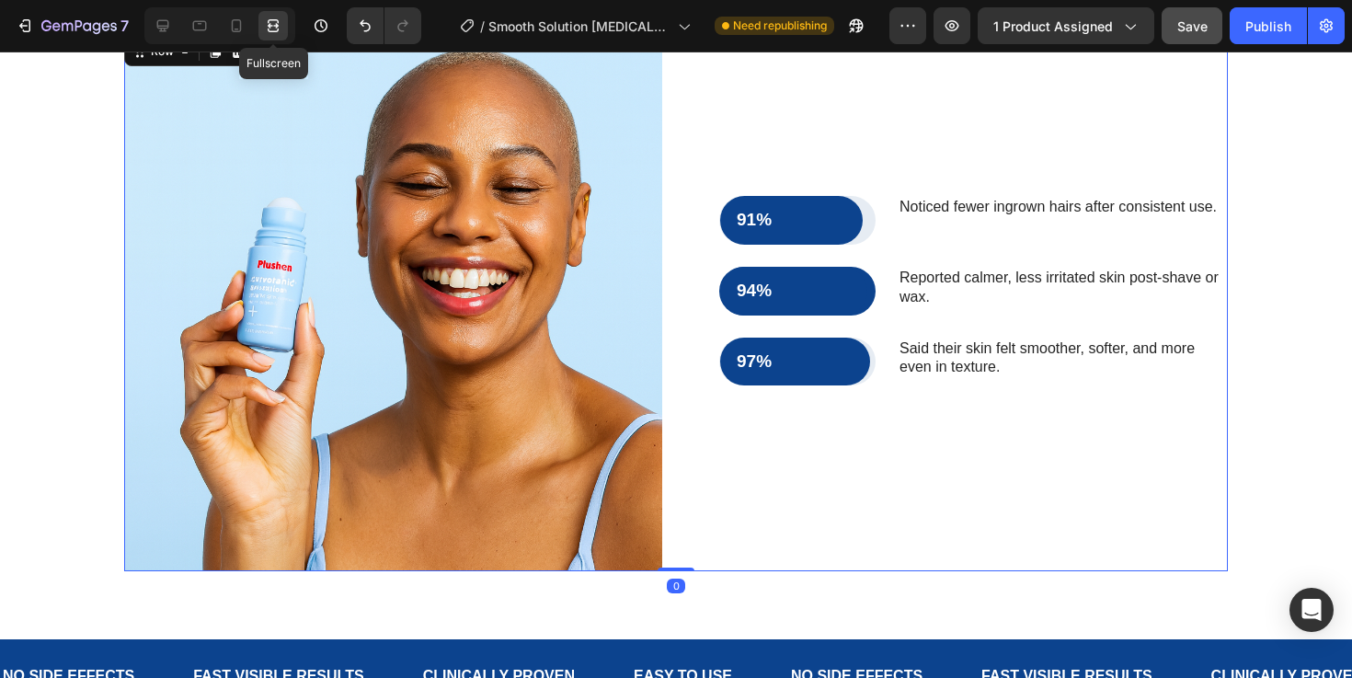
scroll to position [2462, 0]
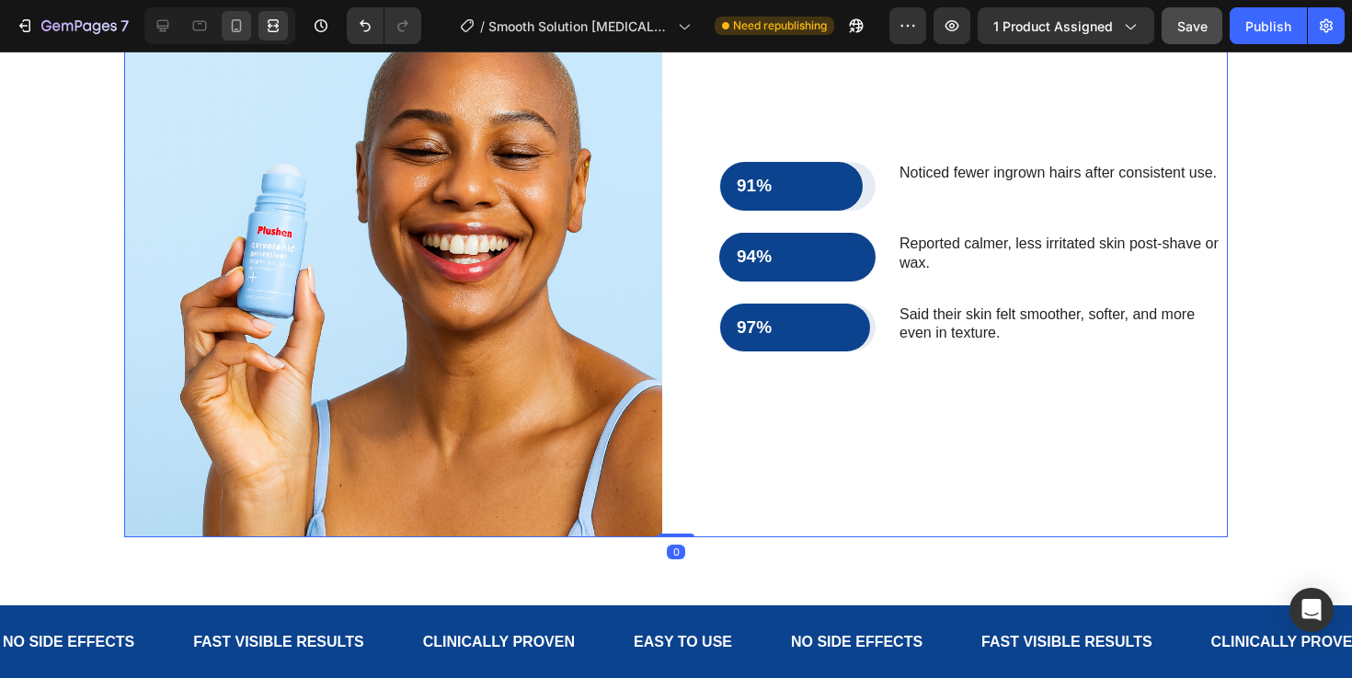
click at [239, 29] on icon at bounding box center [236, 26] width 18 height 18
type input "0"
type input "100%"
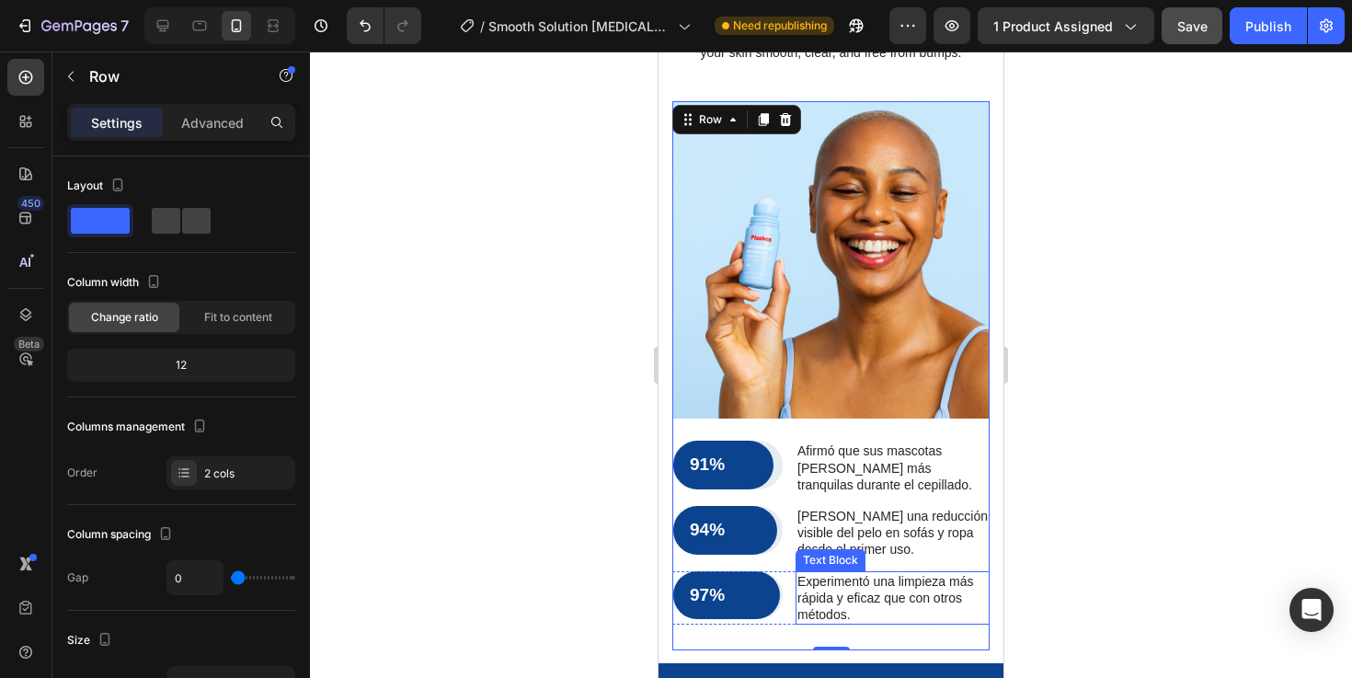
scroll to position [2322, 0]
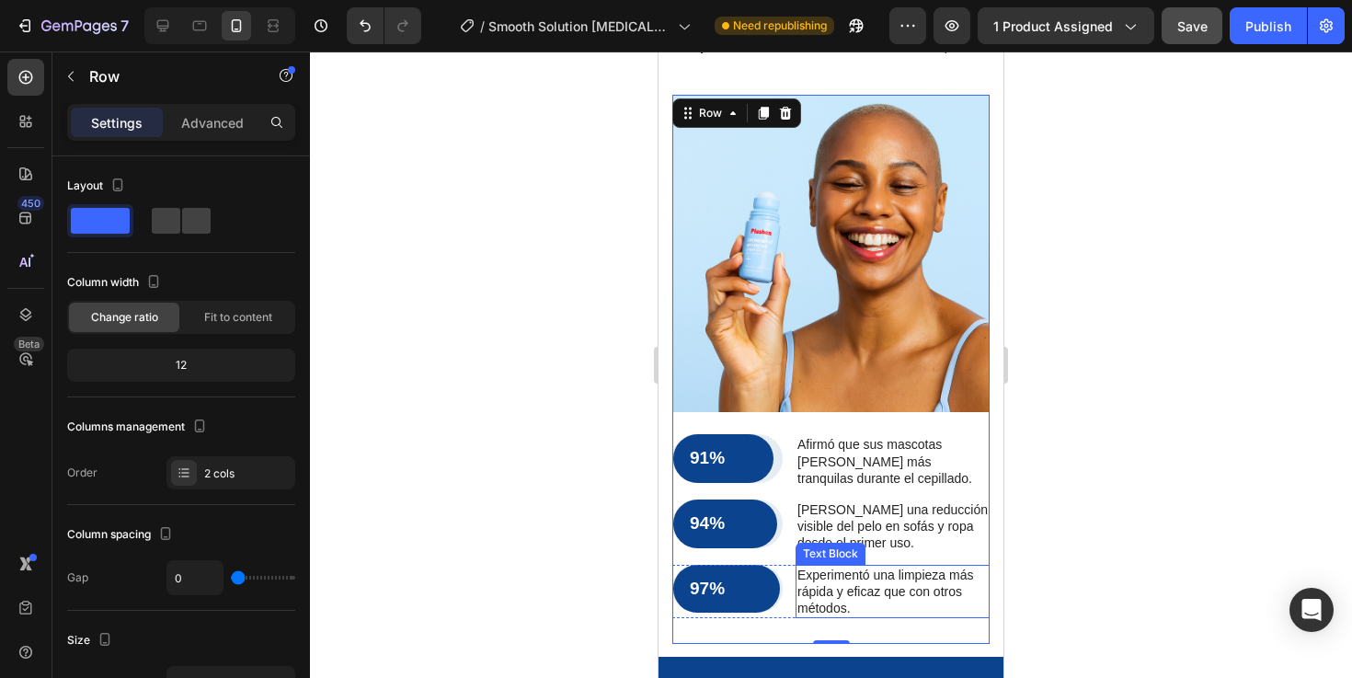
click at [832, 566] on p "Experimentó una limpieza más rápida y eficaz que con otros métodos." at bounding box center [892, 591] width 190 height 51
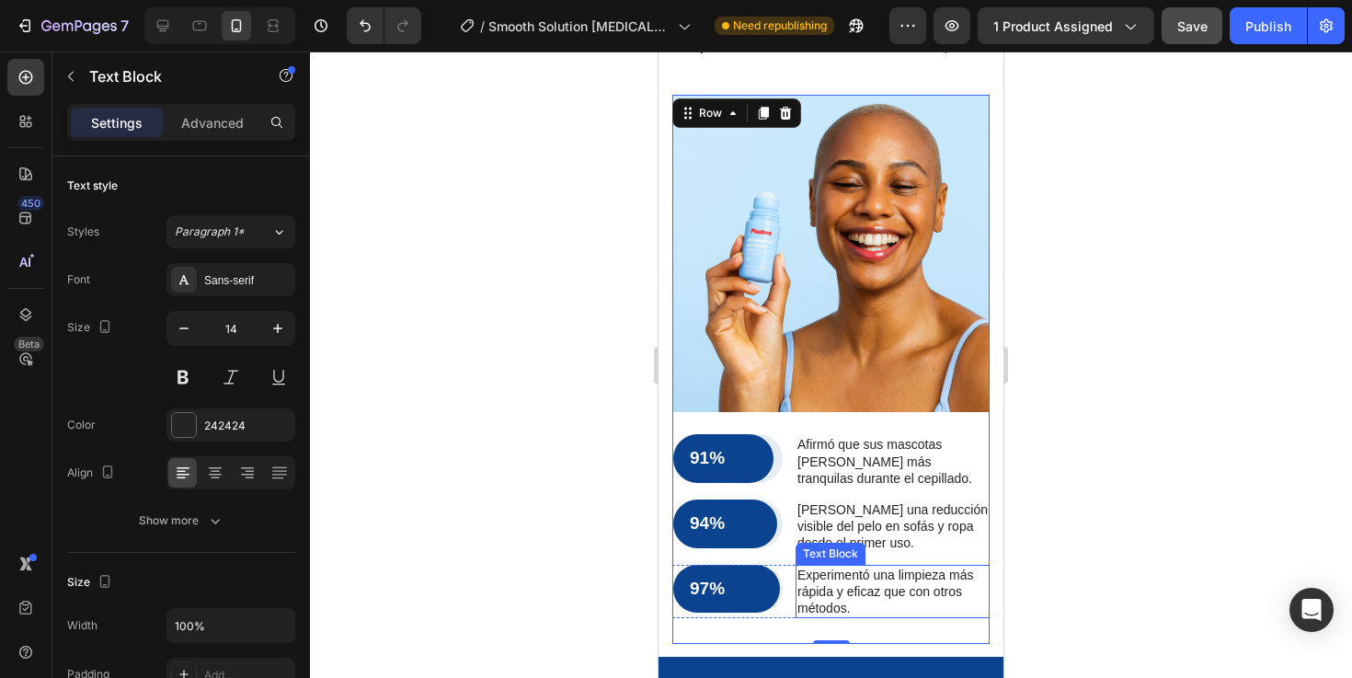
click at [832, 566] on p "Experimentó una limpieza más rápida y eficaz que con otros métodos." at bounding box center [892, 591] width 190 height 51
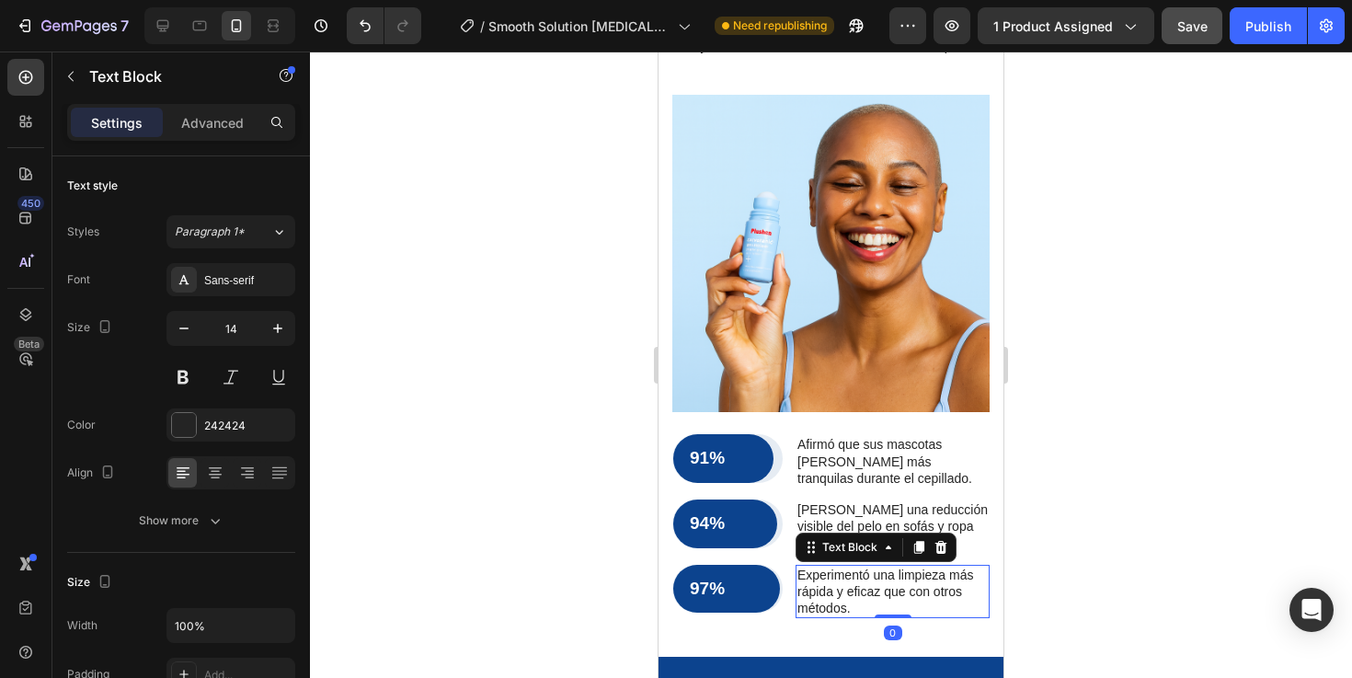
click at [832, 566] on p "Experimentó una limpieza más rápida y eficaz que con otros métodos." at bounding box center [892, 591] width 190 height 51
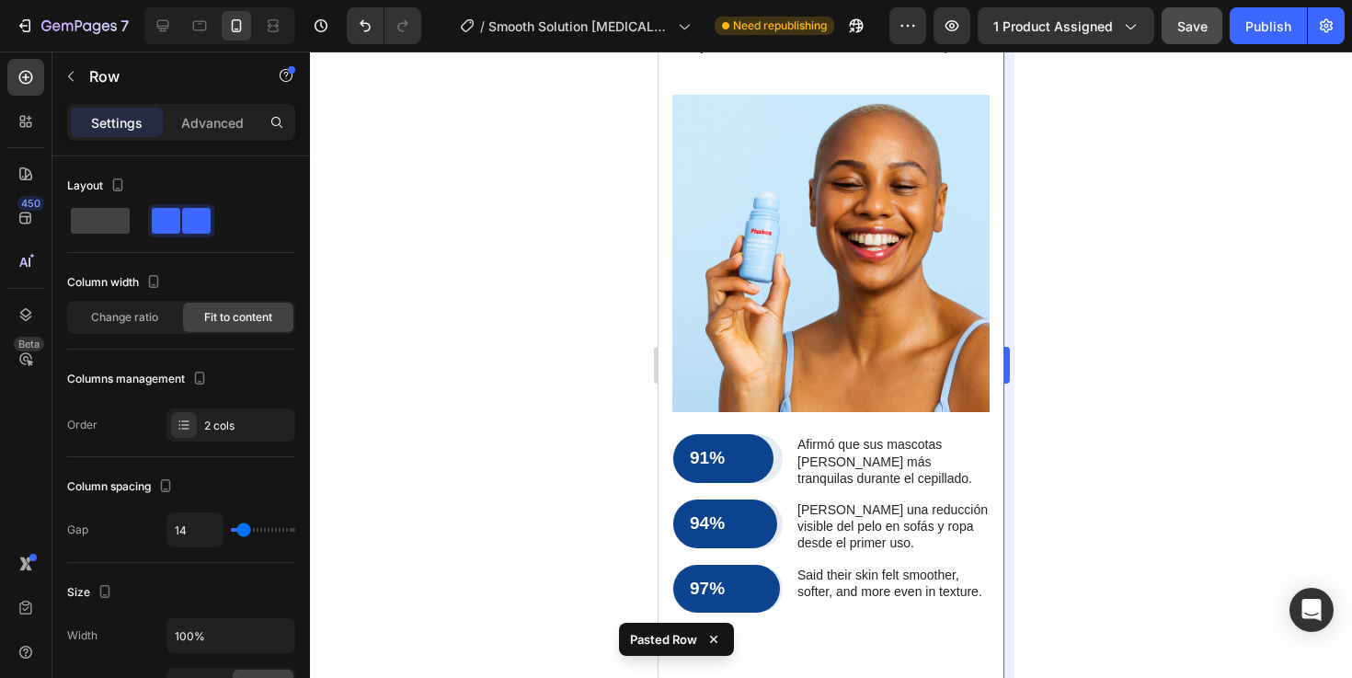
scroll to position [2227, 0]
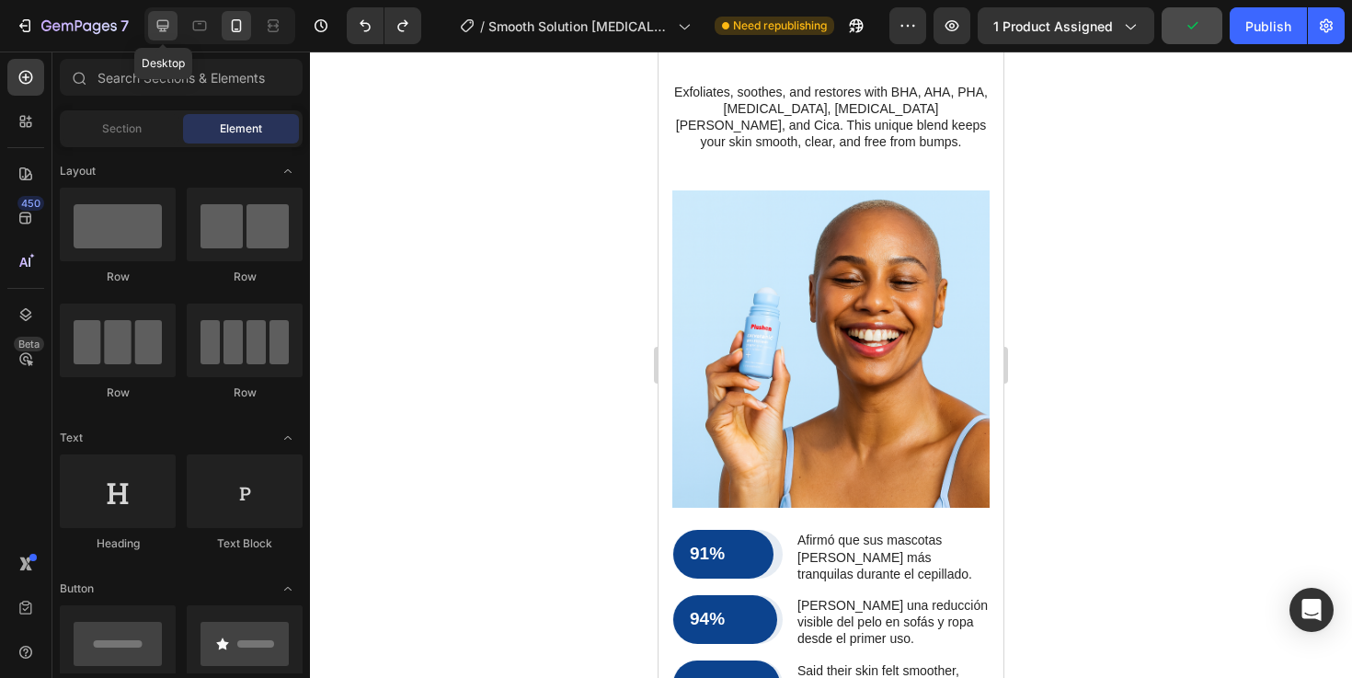
click at [166, 34] on icon at bounding box center [163, 26] width 18 height 18
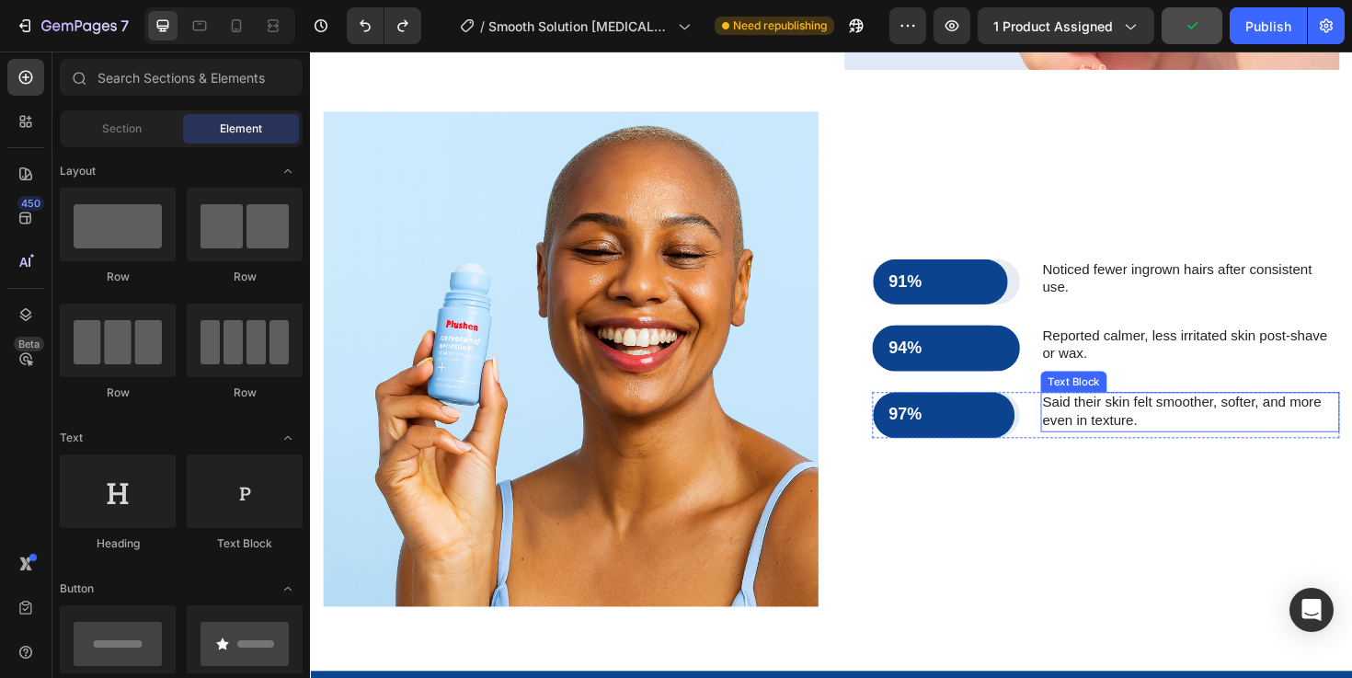
scroll to position [2374, 0]
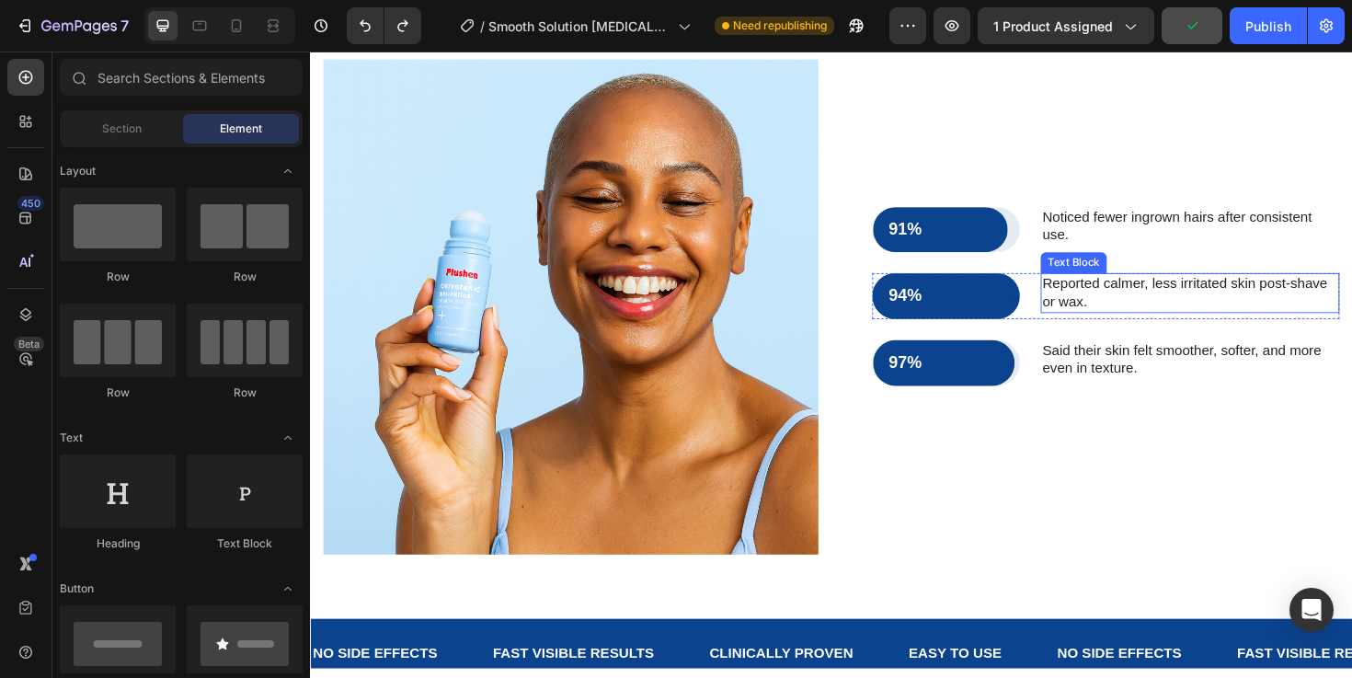
click at [1135, 314] on p "Reported calmer, less irritated skin post-shave or wax." at bounding box center [1241, 307] width 313 height 39
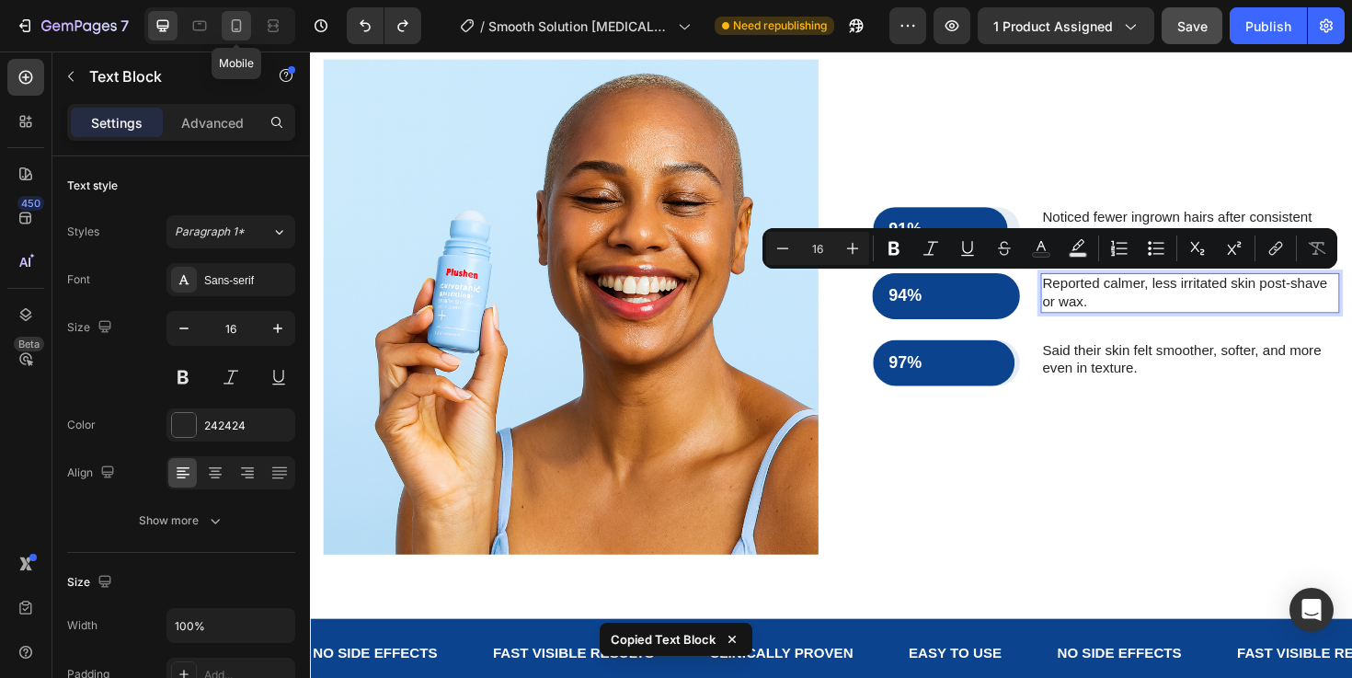
click at [244, 30] on icon at bounding box center [236, 26] width 18 height 18
type input "14"
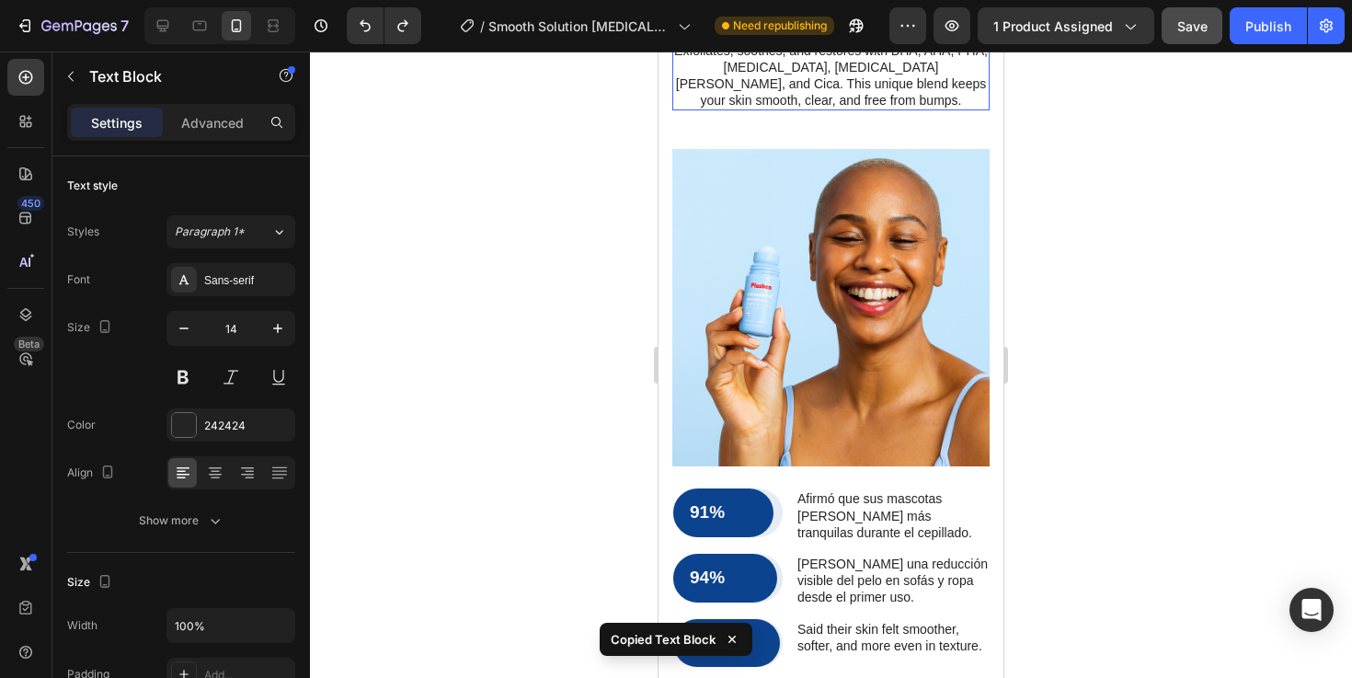
scroll to position [2380, 0]
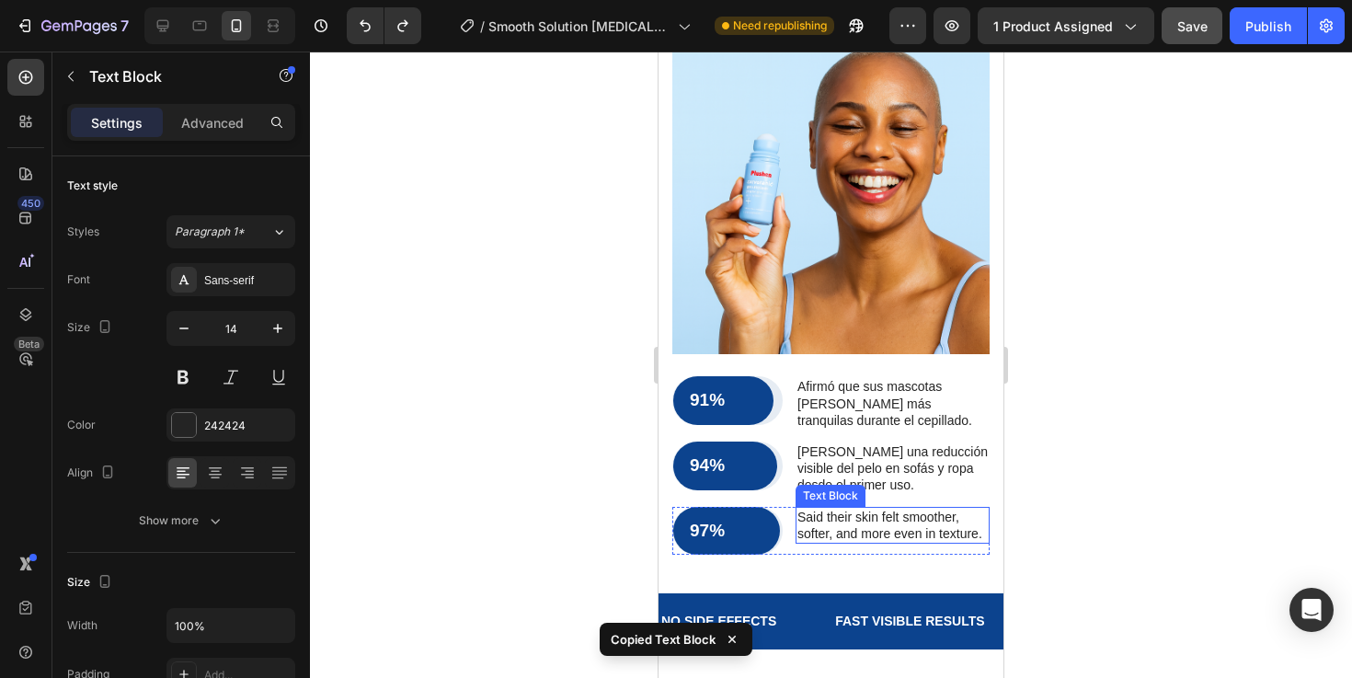
click at [843, 487] on div "Text Block" at bounding box center [830, 495] width 63 height 17
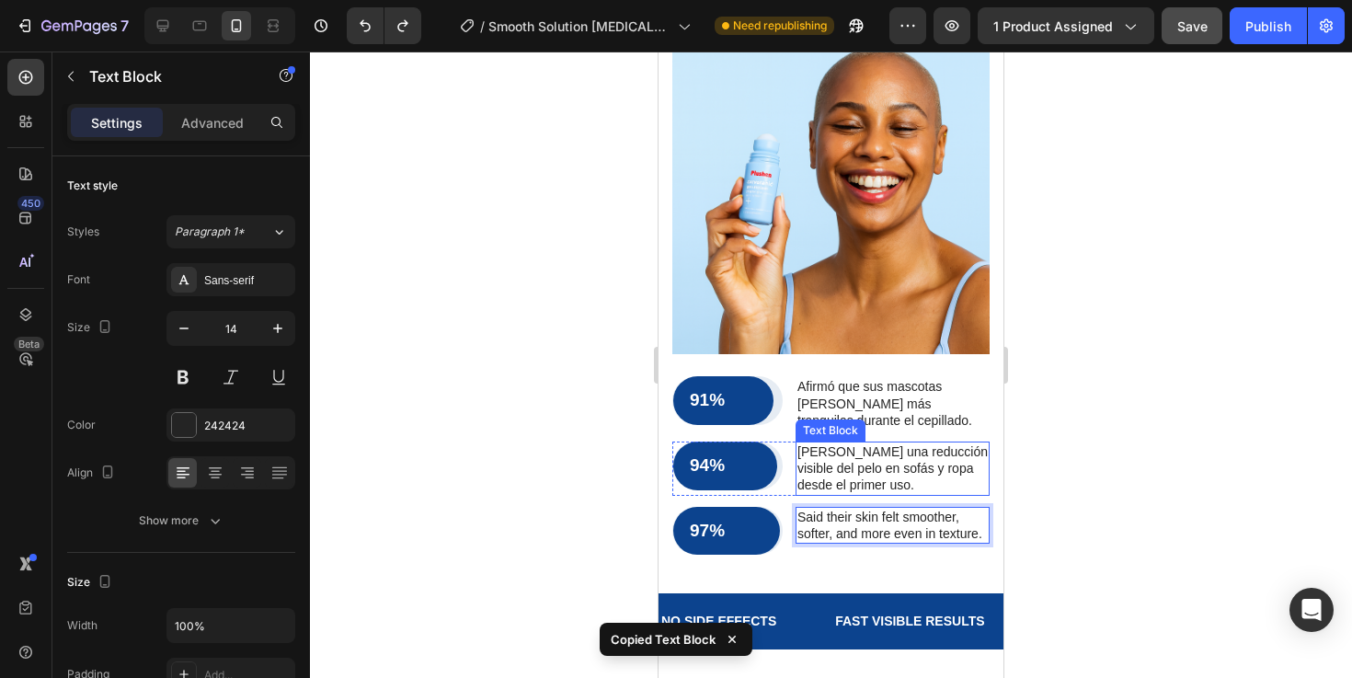
click at [861, 443] on p "Notó una reducción visible del pelo en sofás y ropa desde el primer uso." at bounding box center [892, 468] width 190 height 51
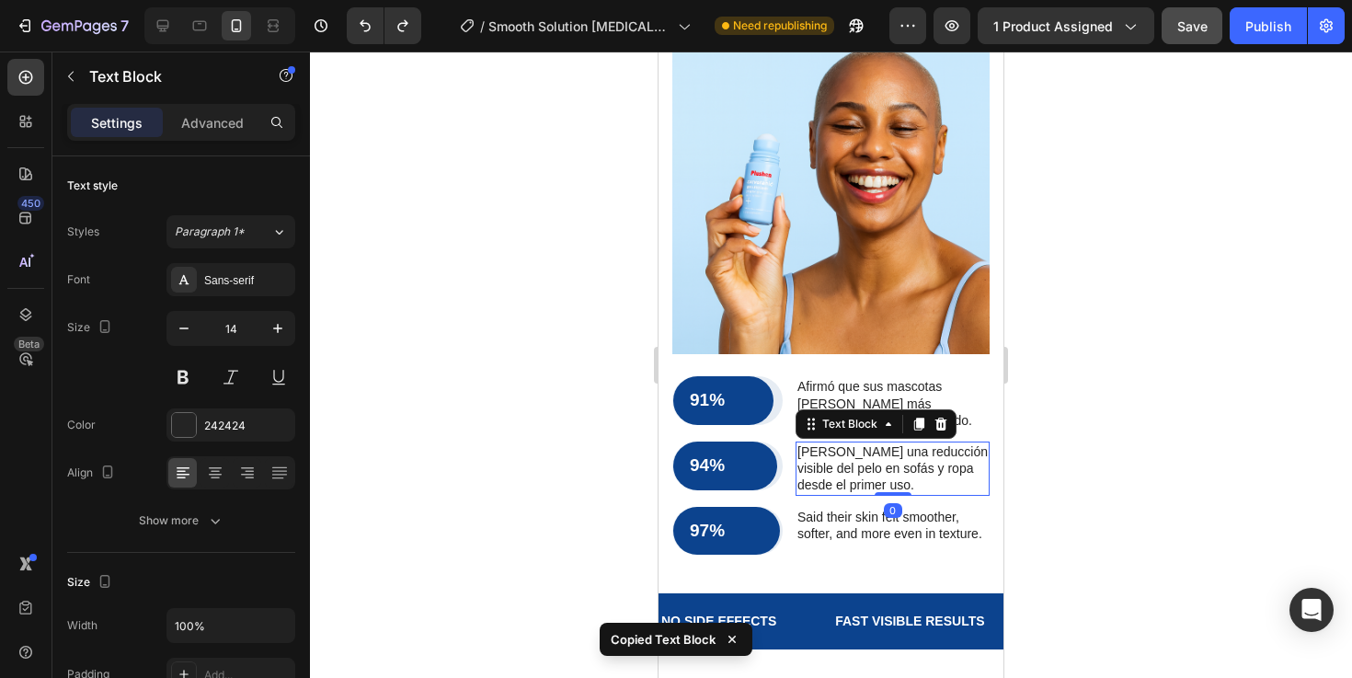
click at [861, 443] on p "Notó una reducción visible del pelo en sofás y ropa desde el primer uso." at bounding box center [892, 468] width 190 height 51
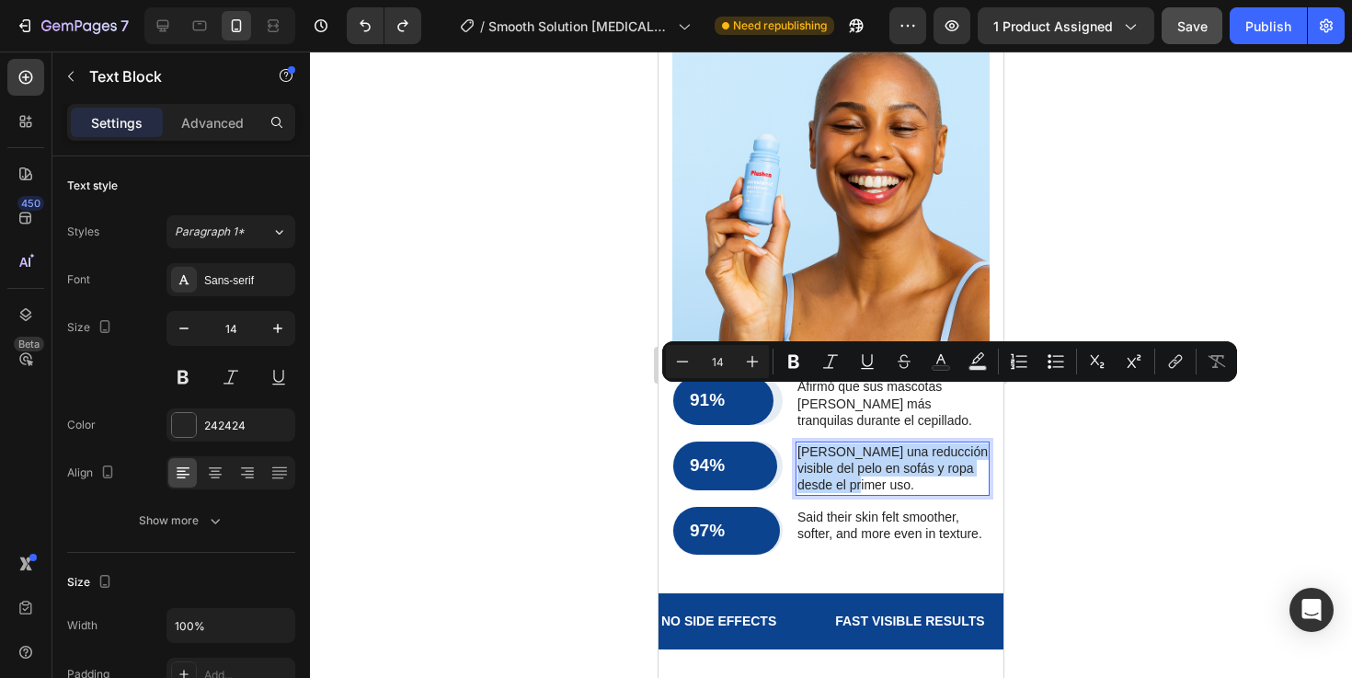
click at [896, 443] on p "Notó una reducción visible del pelo en sofás y ropa desde el primer uso." at bounding box center [892, 468] width 190 height 51
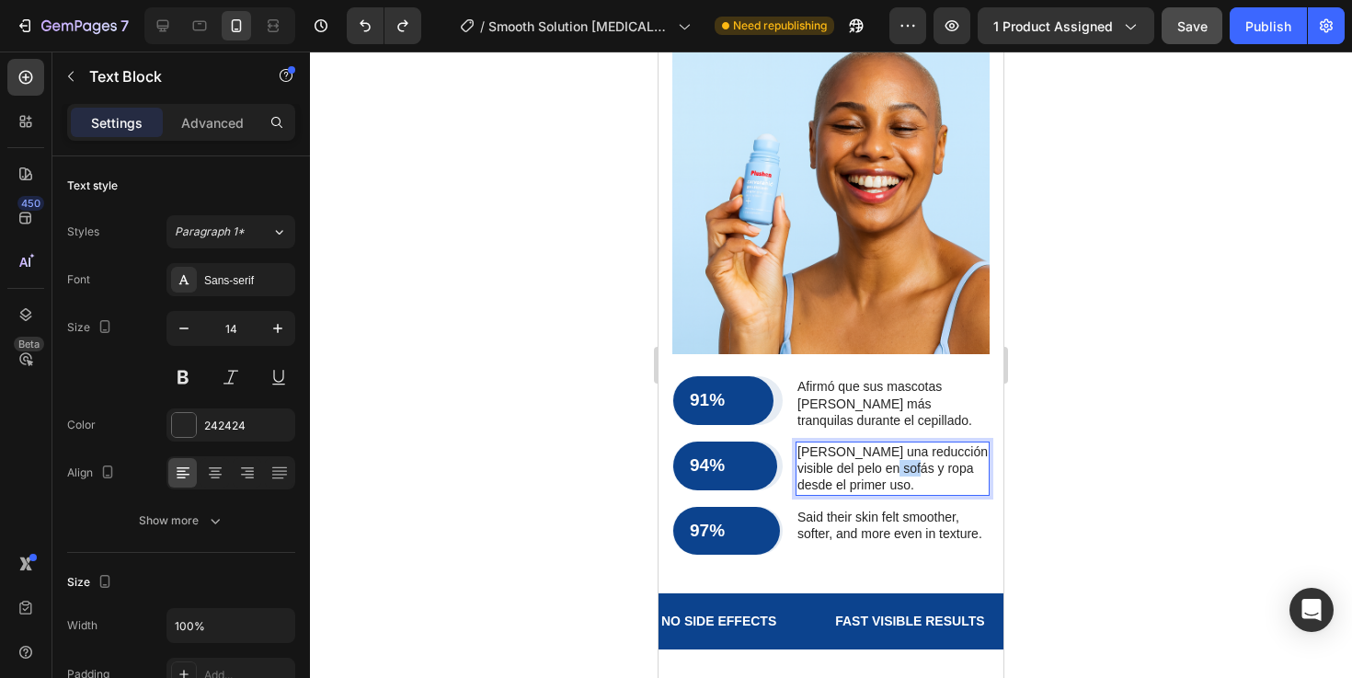
click at [896, 443] on p "Notó una reducción visible del pelo en sofás y ropa desde el primer uso." at bounding box center [892, 468] width 190 height 51
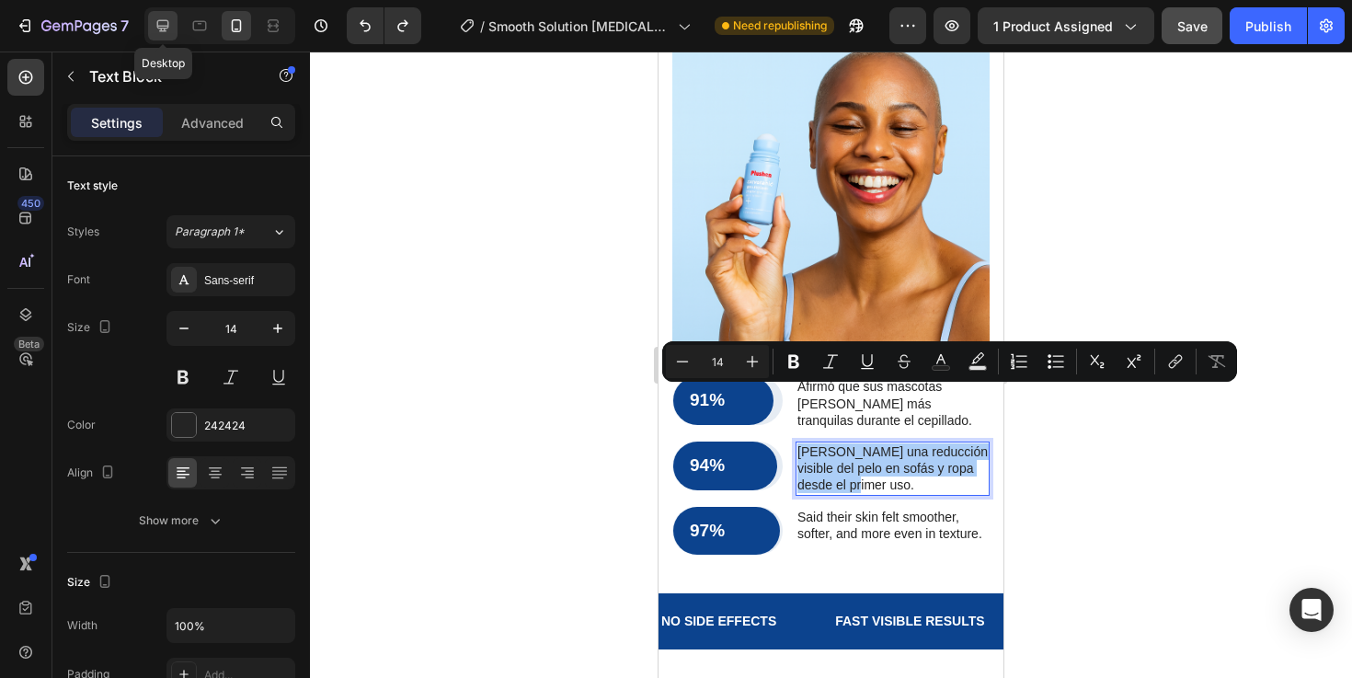
click at [165, 26] on icon at bounding box center [163, 26] width 12 height 12
type input "16"
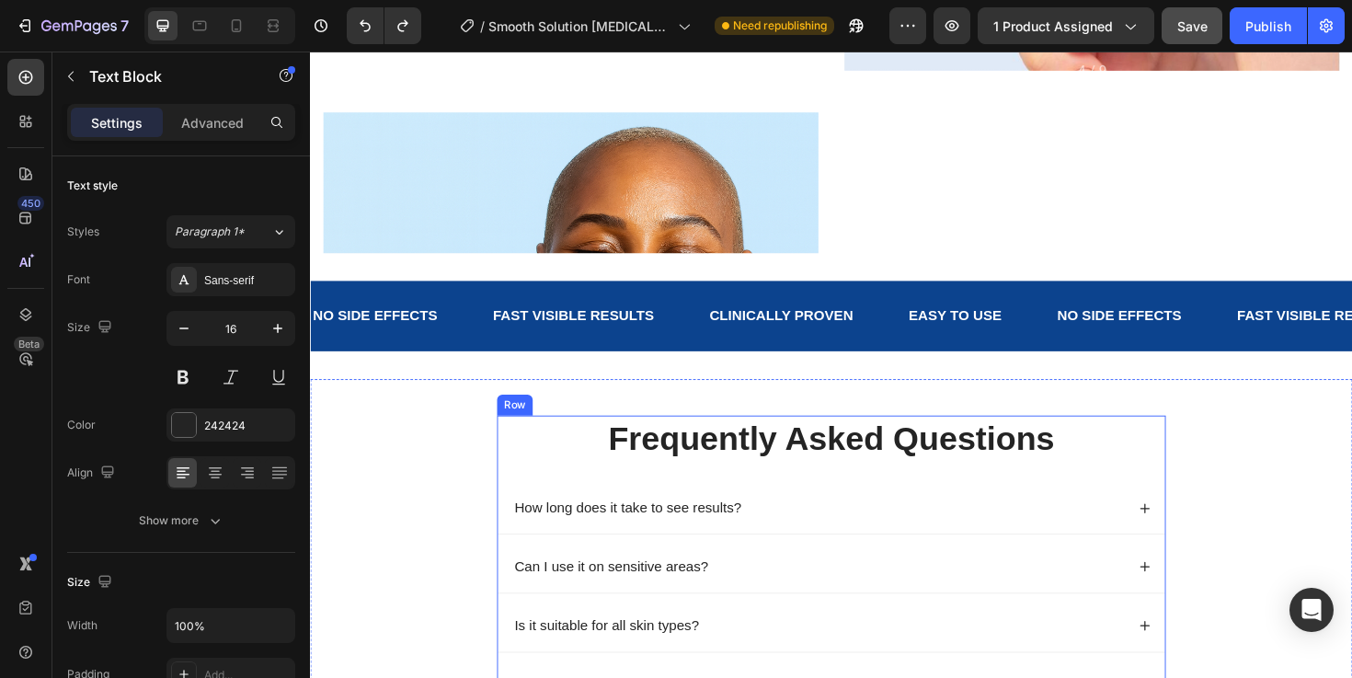
scroll to position [2311, 0]
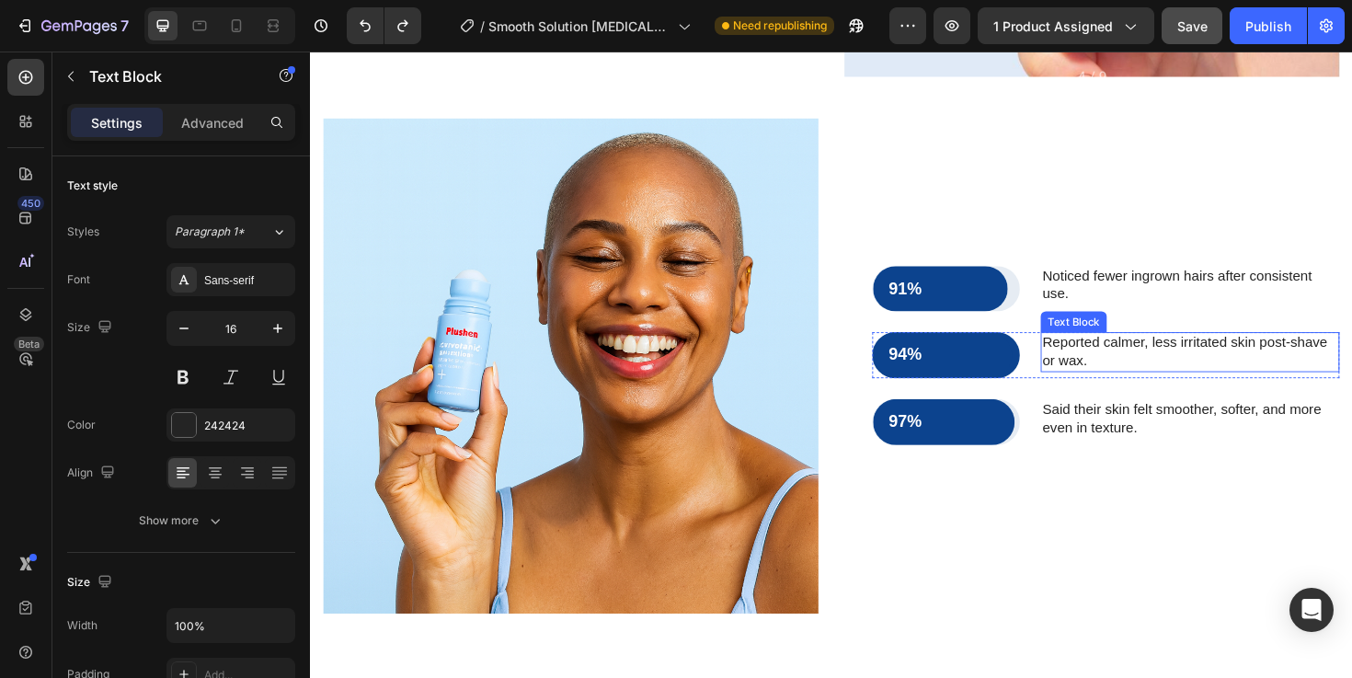
click at [1198, 373] on p "Reported calmer, less irritated skin post-shave or wax." at bounding box center [1241, 369] width 313 height 39
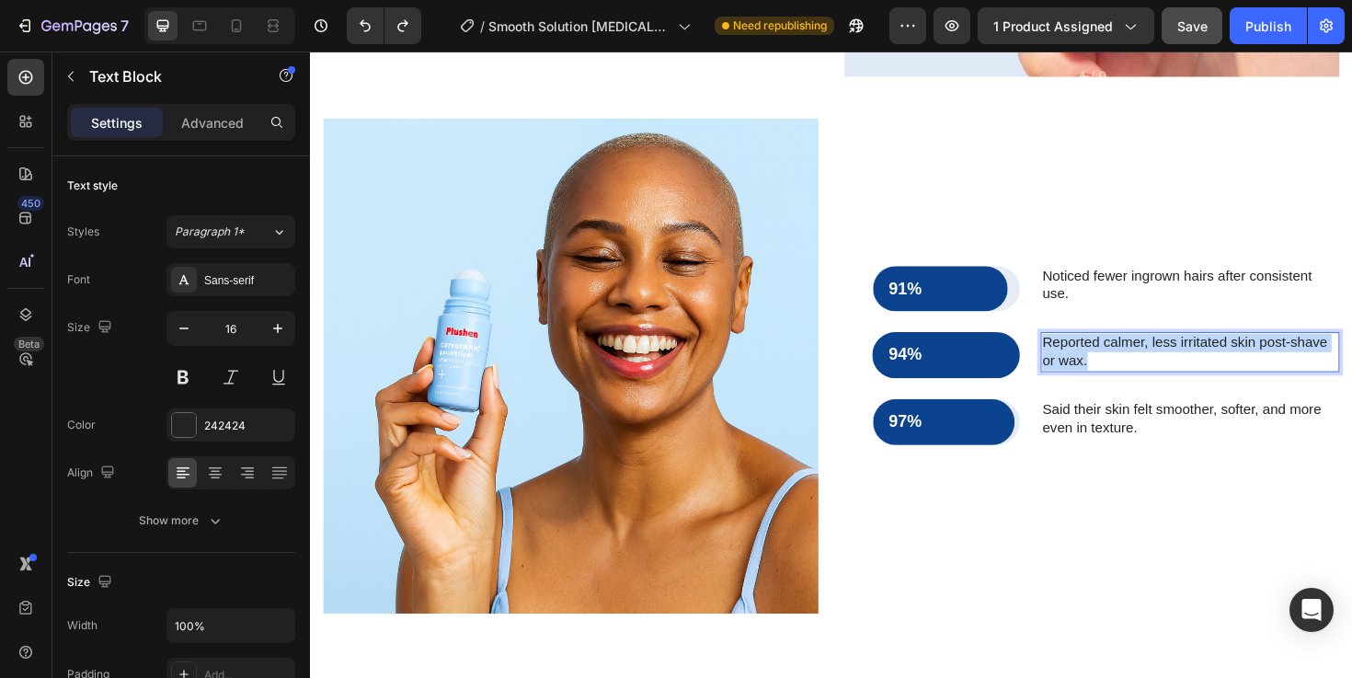
copy p "Reported calmer, less irritated skin post-shave or wax."
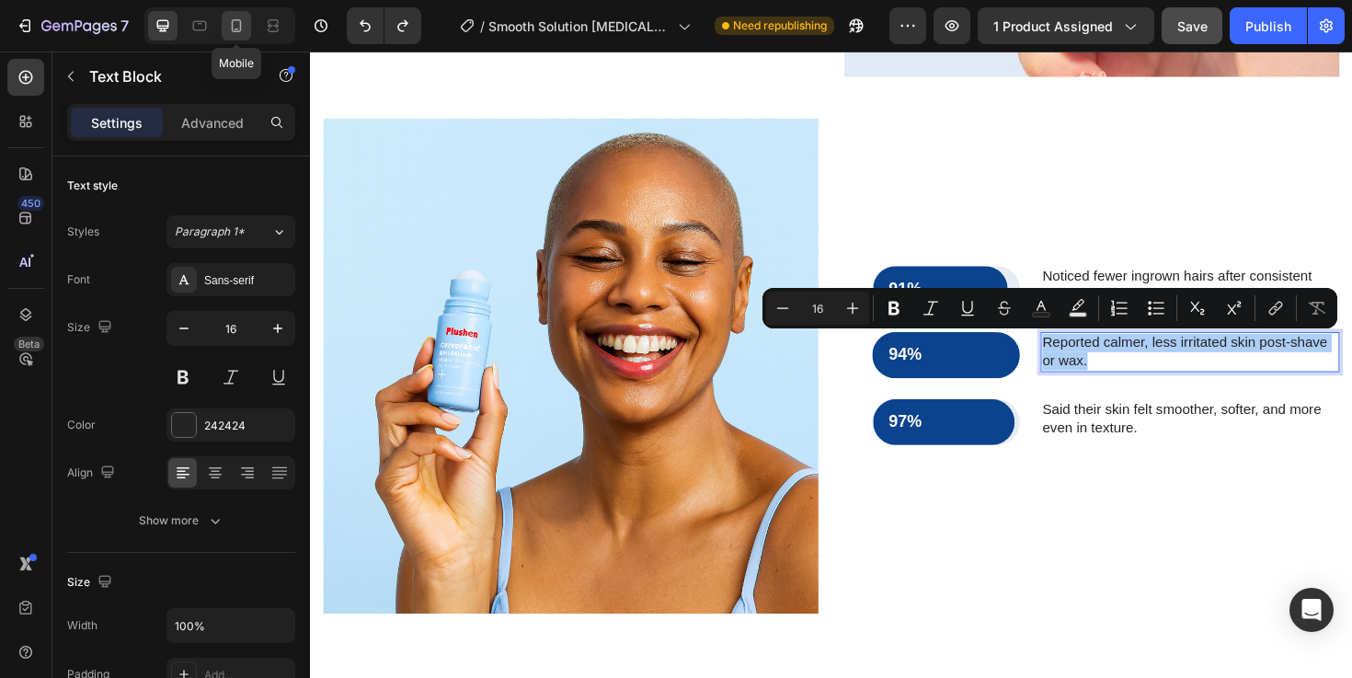
click at [229, 35] on div at bounding box center [236, 25] width 29 height 29
type input "14"
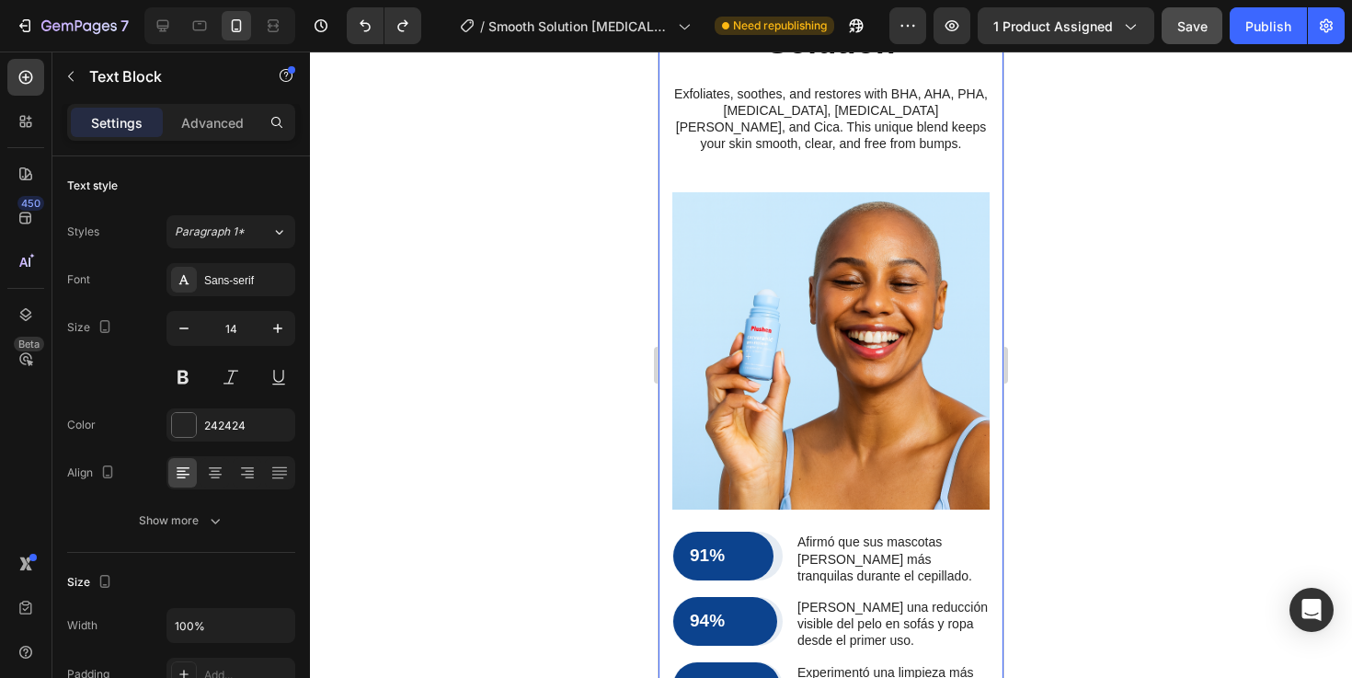
scroll to position [2230, 0]
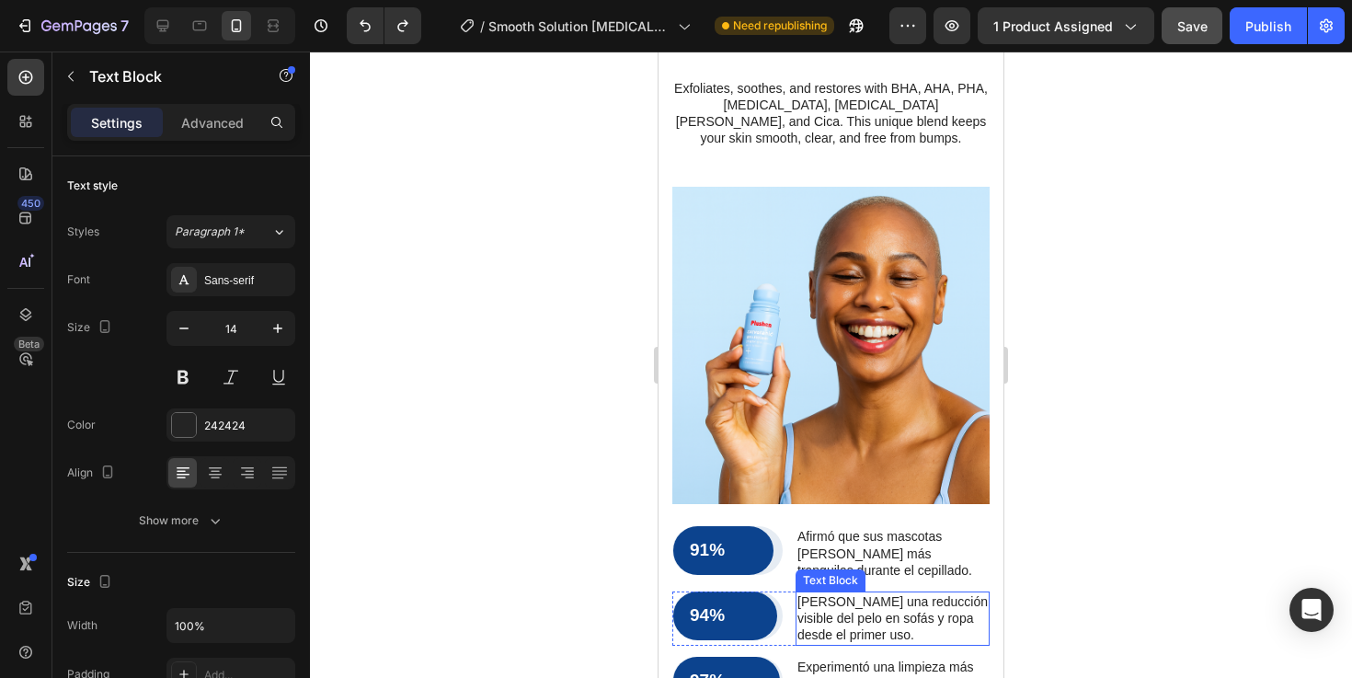
click at [846, 593] on p "Notó una reducción visible del pelo en sofás y ropa desde el primer uso." at bounding box center [892, 618] width 190 height 51
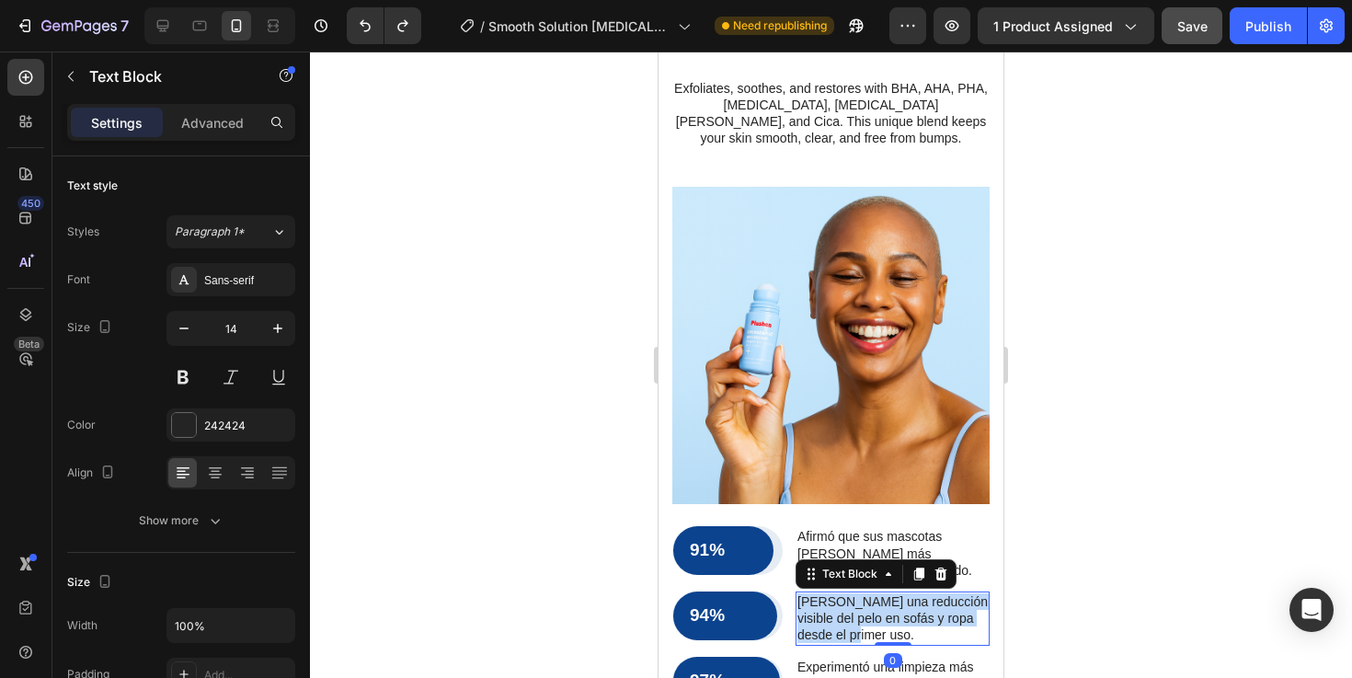
click at [846, 593] on p "Notó una reducción visible del pelo en sofás y ropa desde el primer uso." at bounding box center [892, 618] width 190 height 51
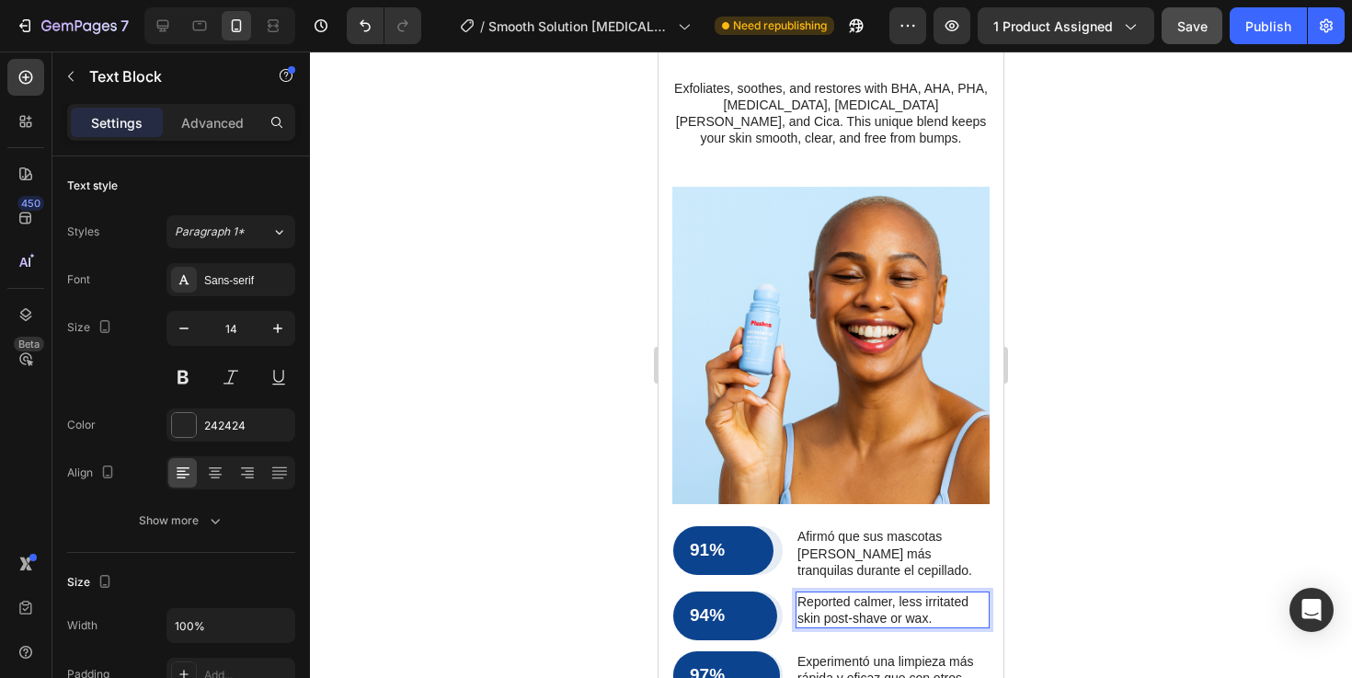
click at [1127, 544] on div at bounding box center [831, 364] width 1042 height 626
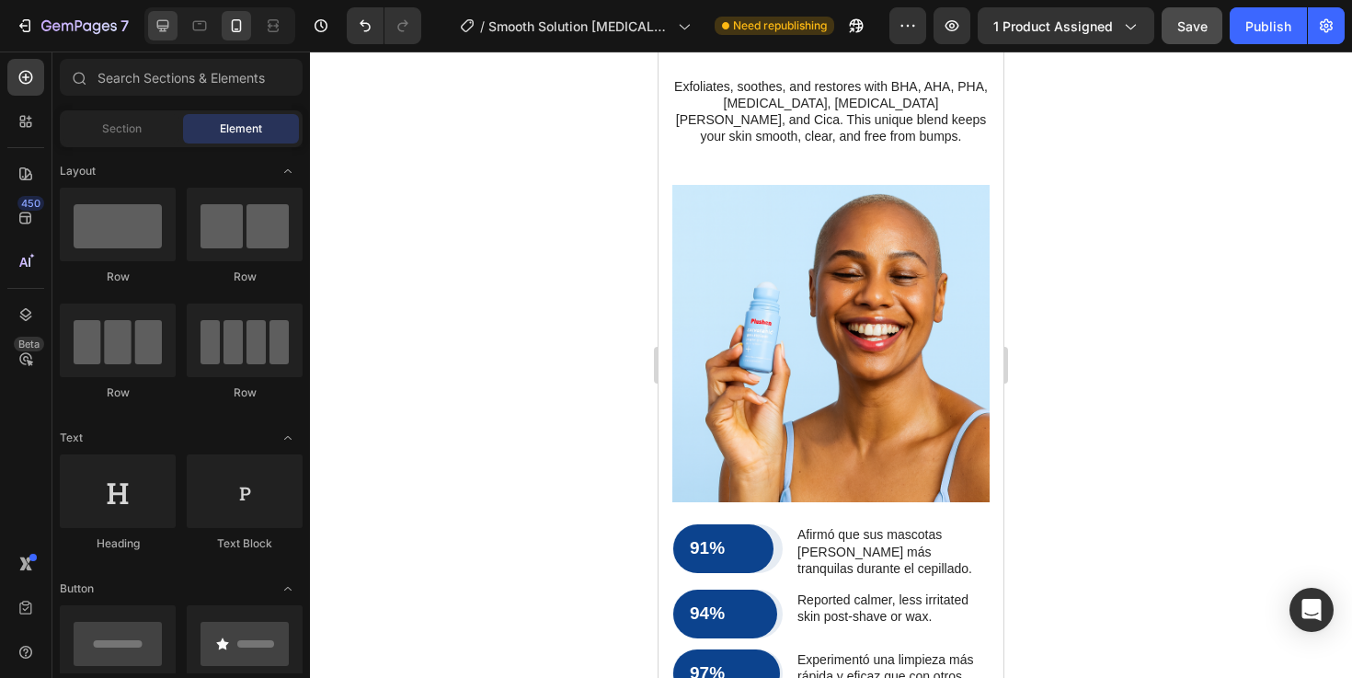
scroll to position [2390, 0]
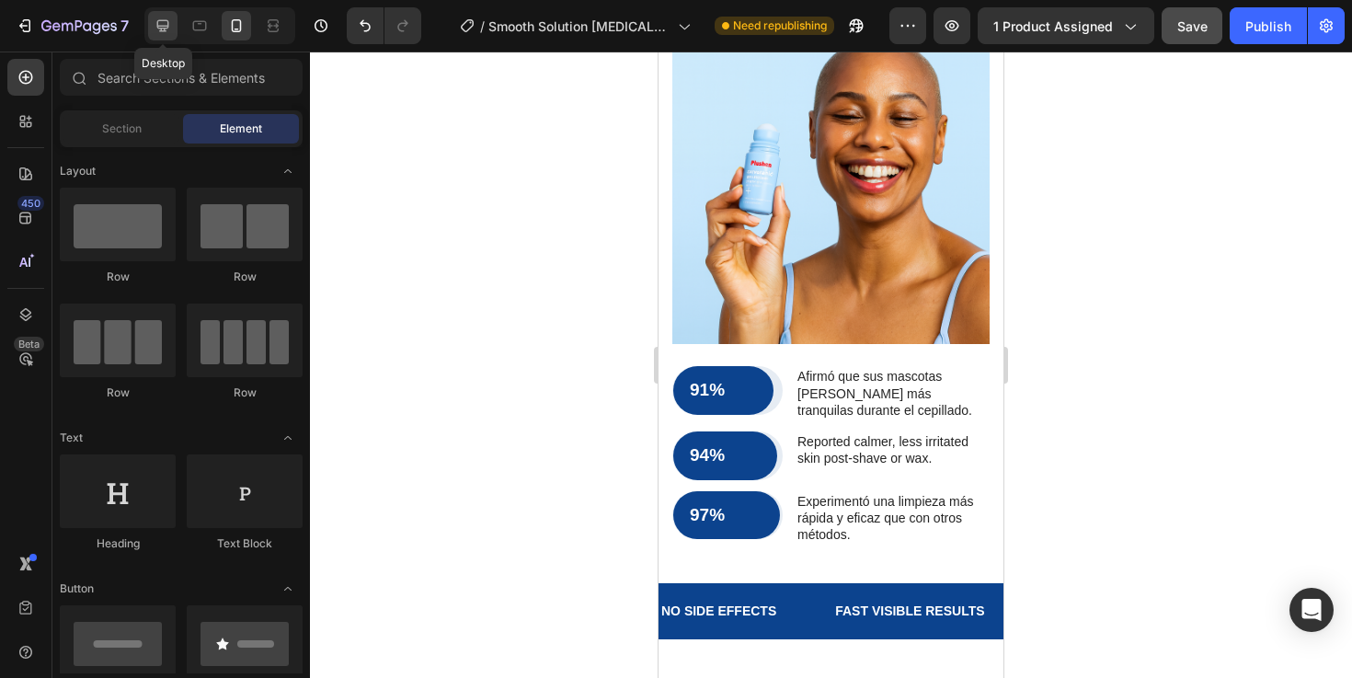
click at [170, 36] on div at bounding box center [162, 25] width 29 height 29
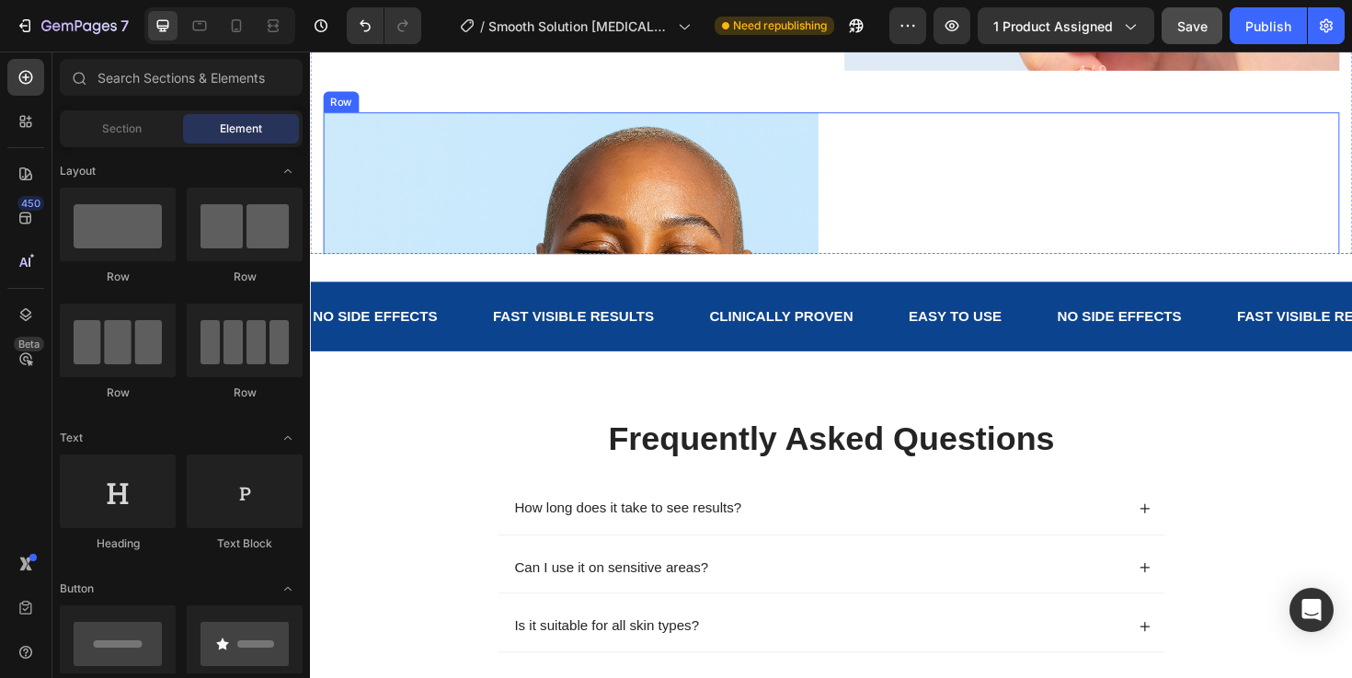
scroll to position [2348, 0]
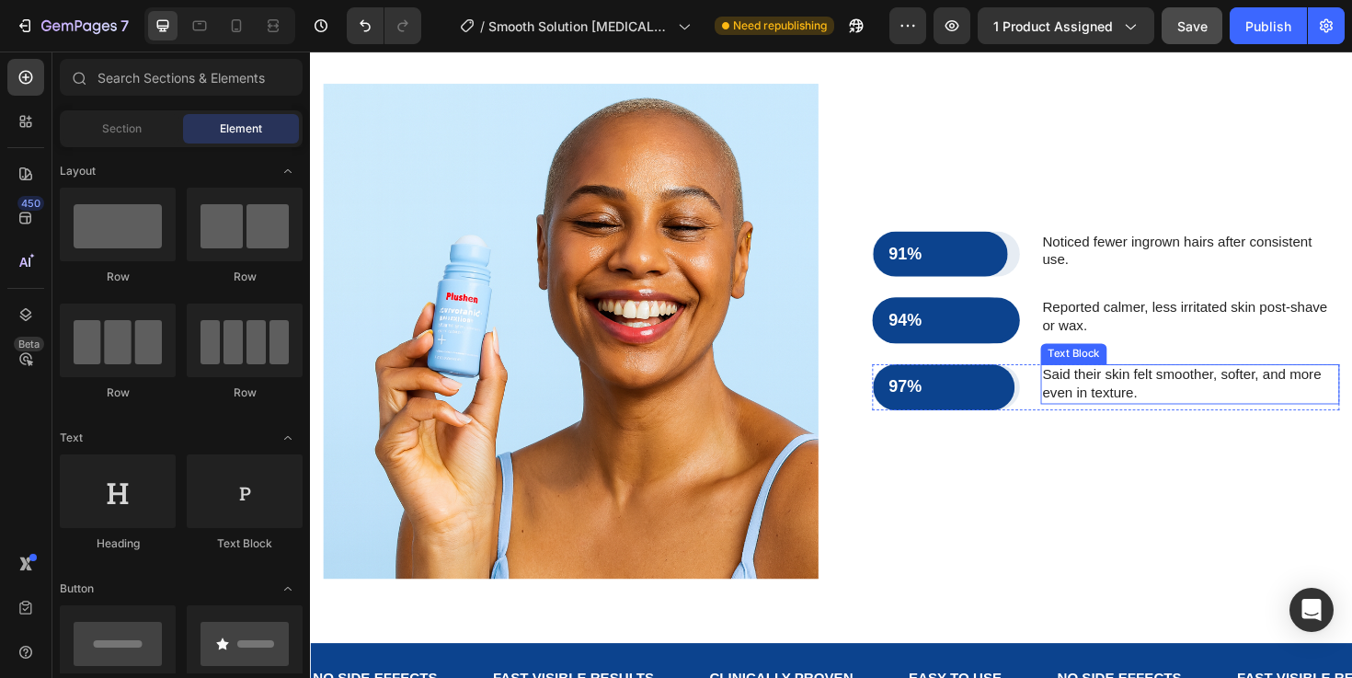
click at [1157, 413] on p "Said their skin felt smoother, softer, and more even in texture." at bounding box center [1241, 403] width 313 height 39
